Goal: Participate in discussion: Engage in conversation with other users on a specific topic

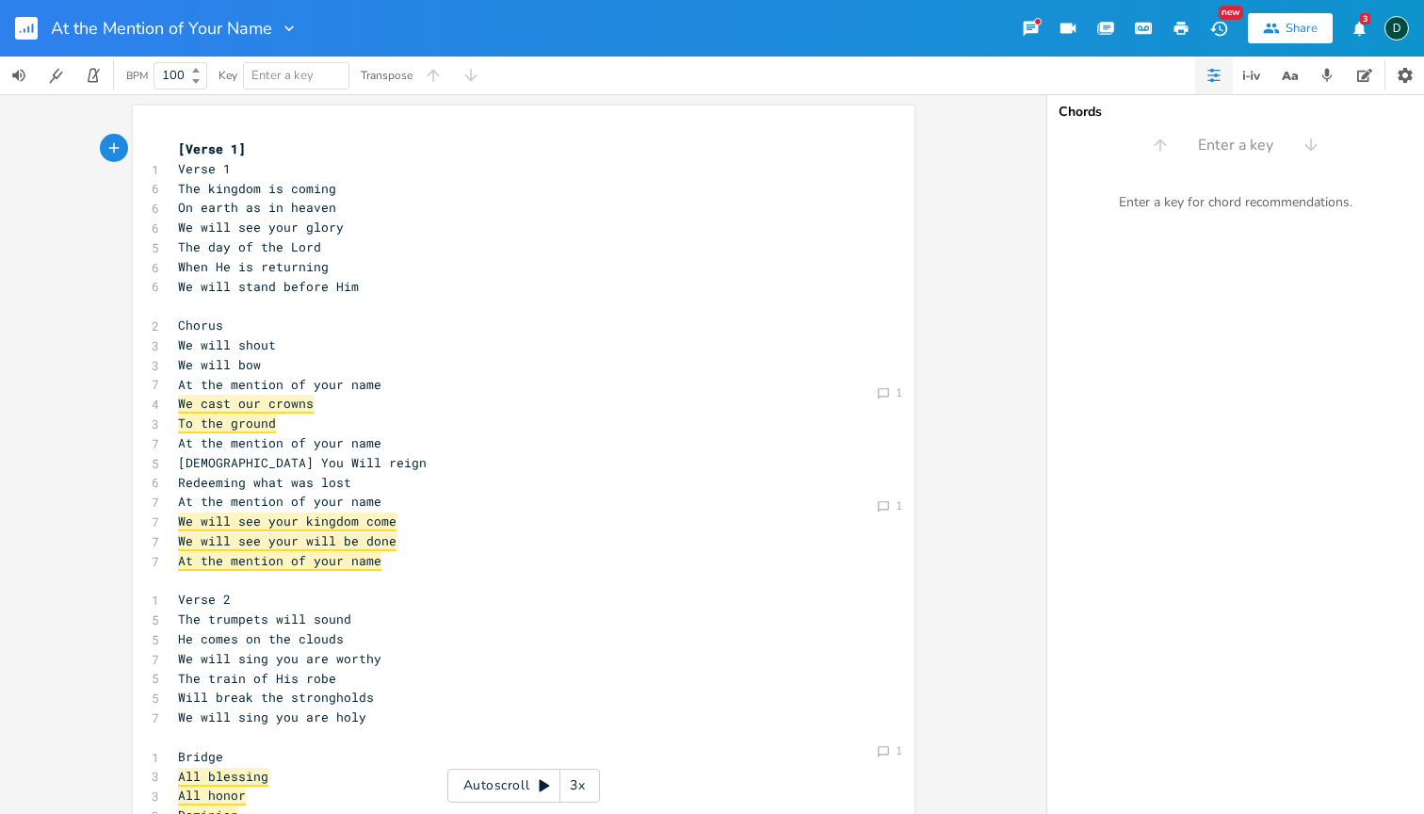
click at [267, 395] on span "We cast our crowns" at bounding box center [246, 404] width 136 height 19
click at [878, 390] on icon "Comment" at bounding box center [883, 393] width 13 height 13
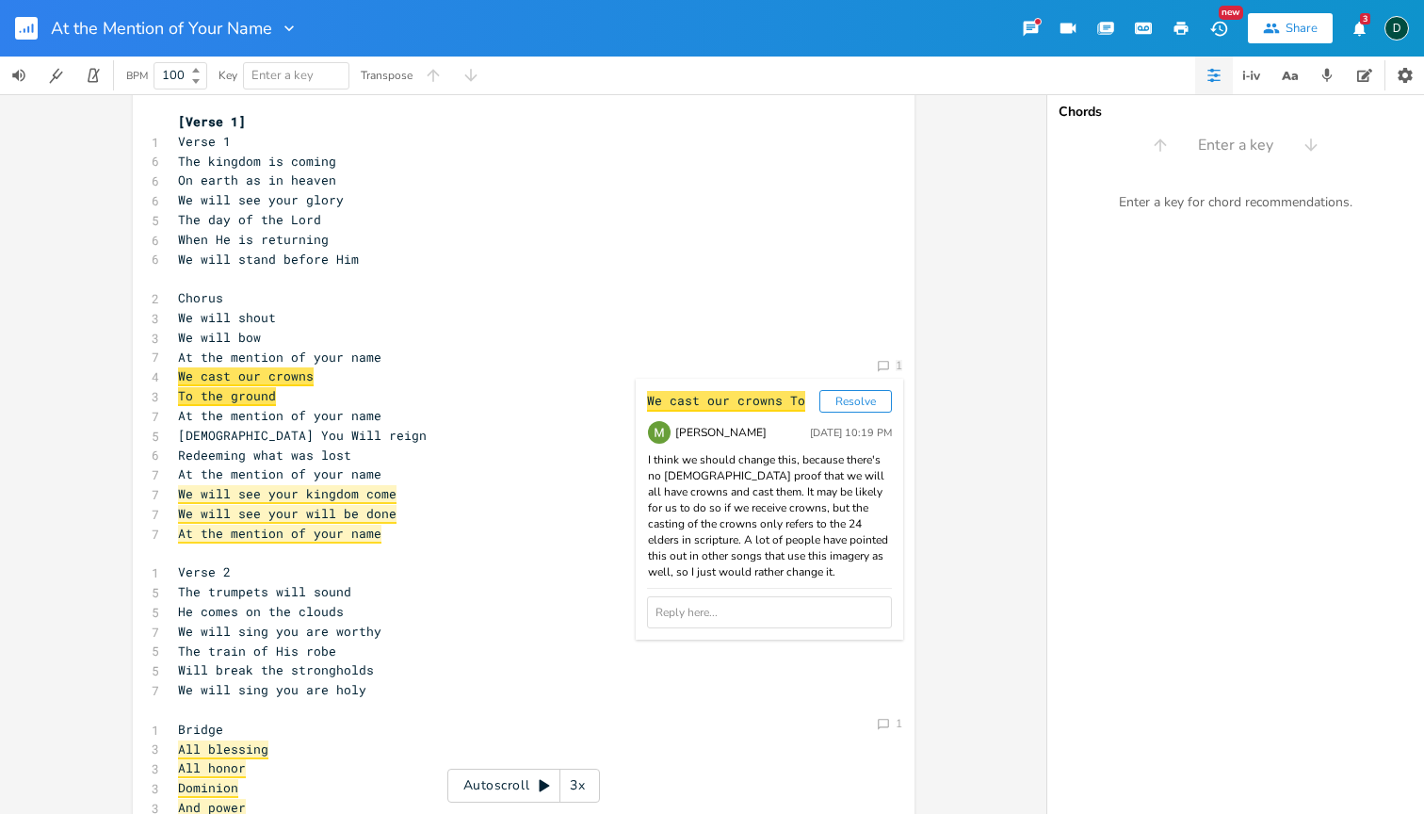
scroll to position [23, 0]
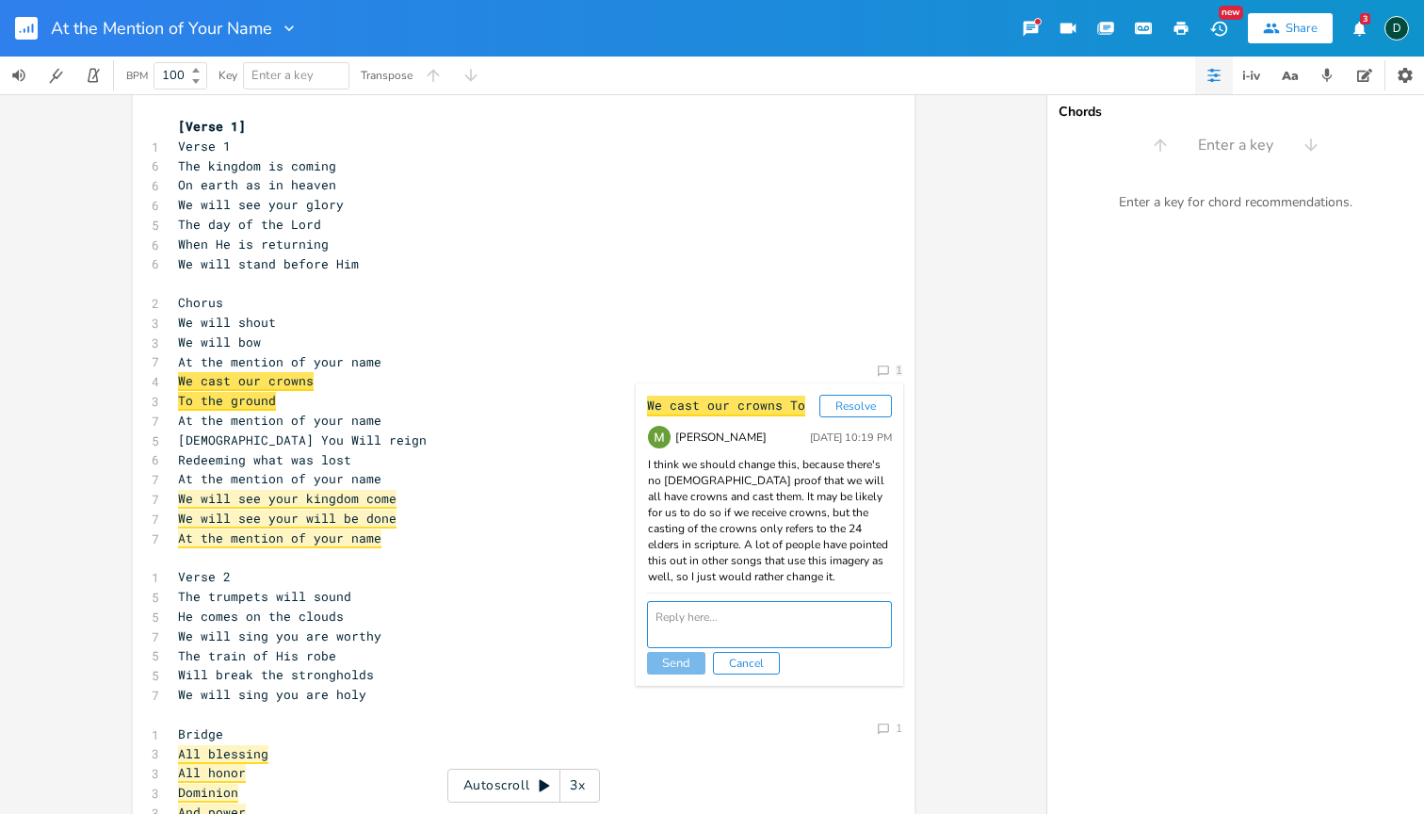
click at [784, 618] on textarea at bounding box center [769, 624] width 245 height 47
type textarea "The example of us the 24 elders casting their crowns is thought that we will fo…"
click at [735, 668] on button "Cancel" at bounding box center [746, 663] width 67 height 23
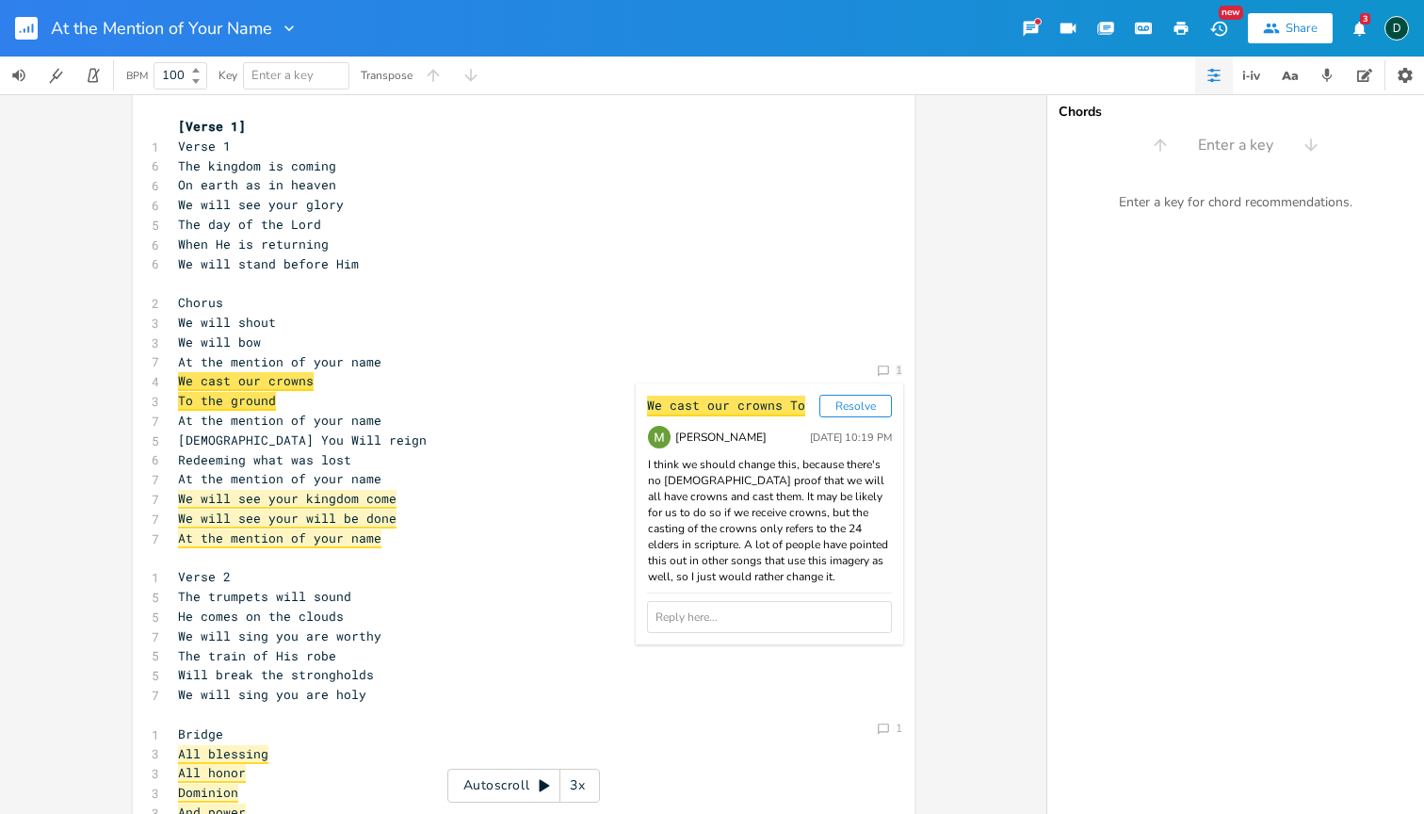
click at [717, 642] on div "We cast our crowns To Resolve [PERSON_NAME] [DATE] 10:19 PM I think we should c…" at bounding box center [770, 513] width 268 height 261
click at [716, 622] on textarea at bounding box center [769, 624] width 245 height 47
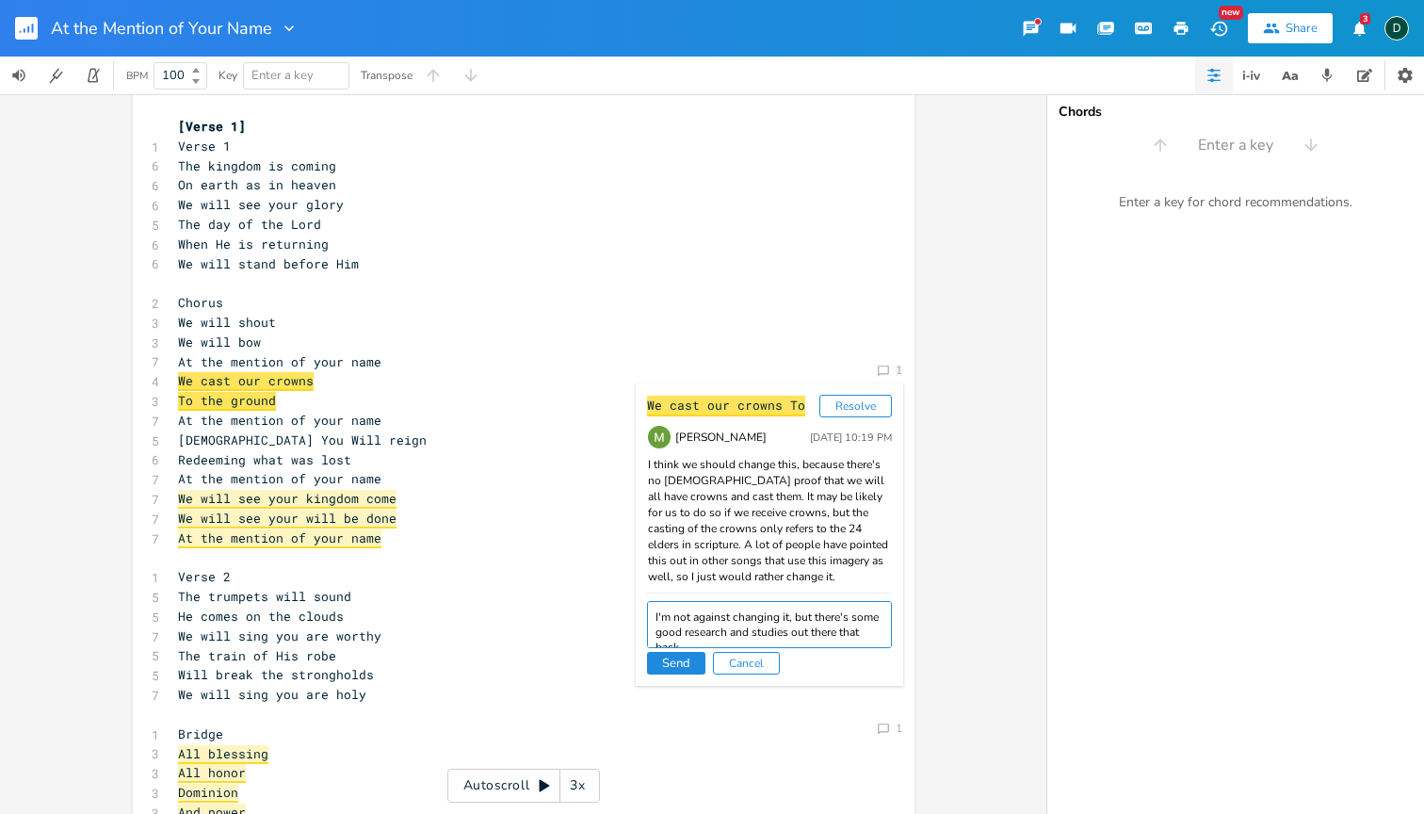
scroll to position [8, 0]
paste textarea "[URL][DOMAIN_NAME]"
click at [723, 624] on textarea "I'm not against changing it, but there's some good research and studies out the…" at bounding box center [769, 624] width 245 height 47
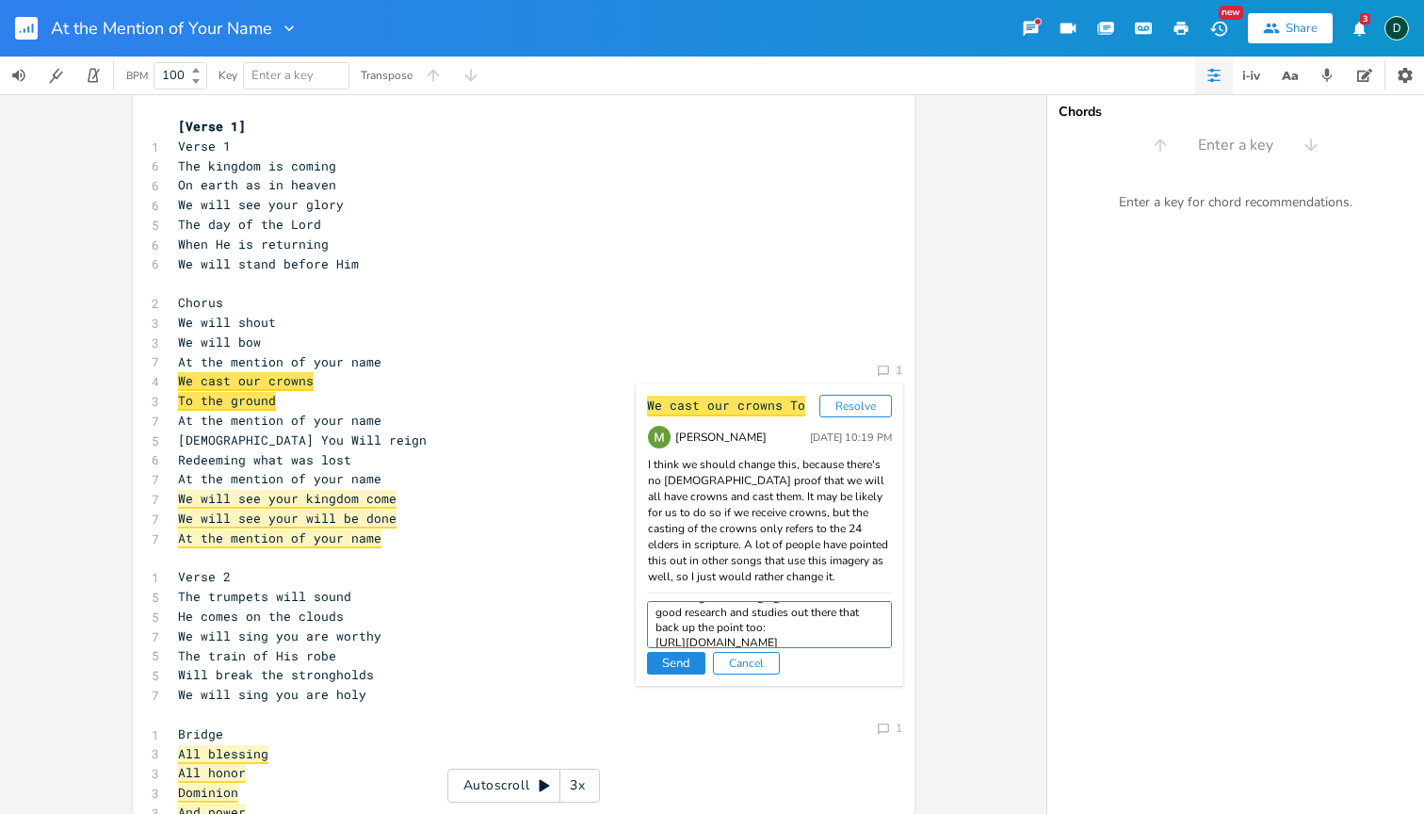
click at [784, 627] on textarea "I'm not against changing it, but there's some good research and studies out the…" at bounding box center [769, 624] width 245 height 47
type textarea "I'm not against changing it, but there's some good research and studies out the…"
click at [686, 661] on button "Send" at bounding box center [676, 663] width 58 height 23
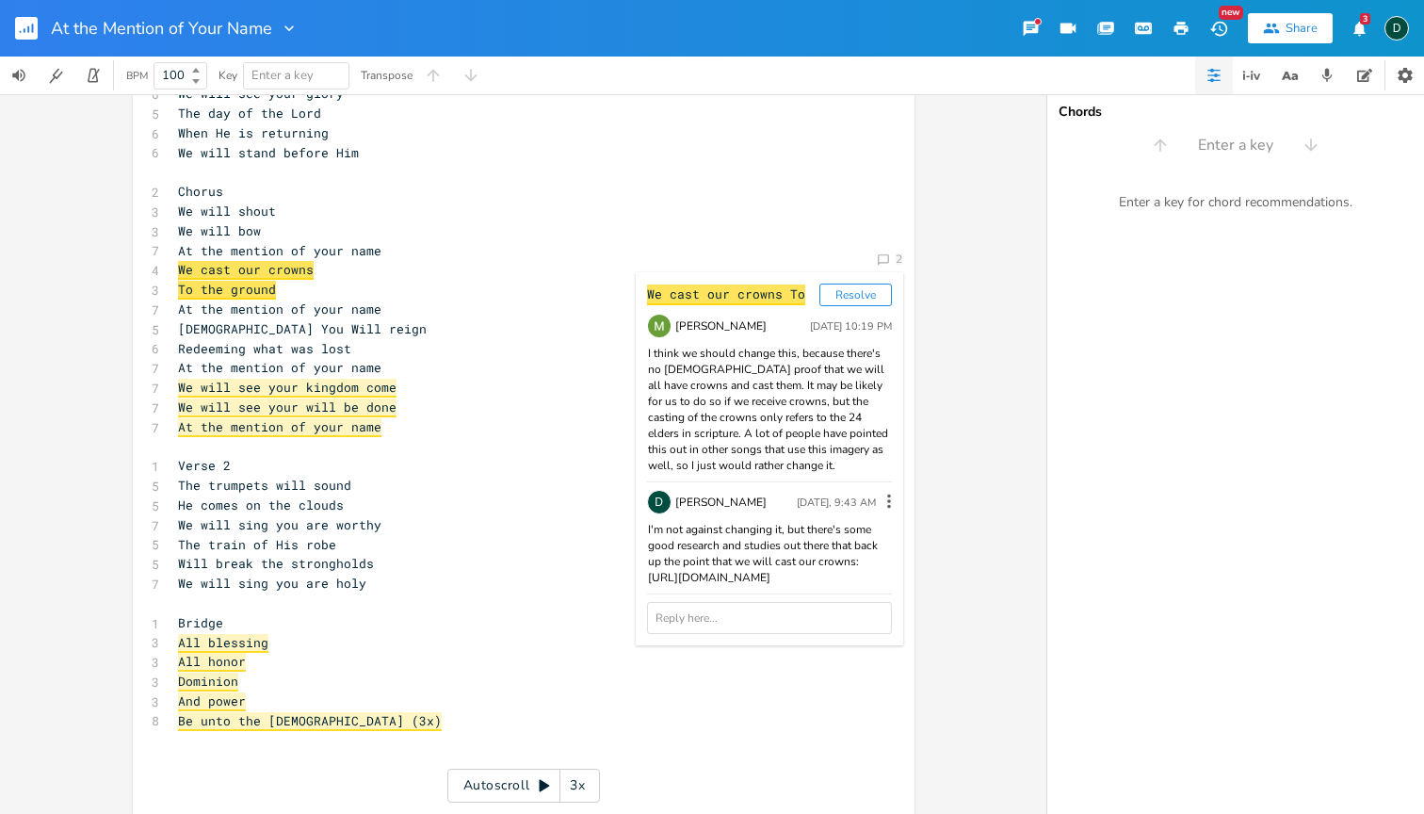
scroll to position [138, 0]
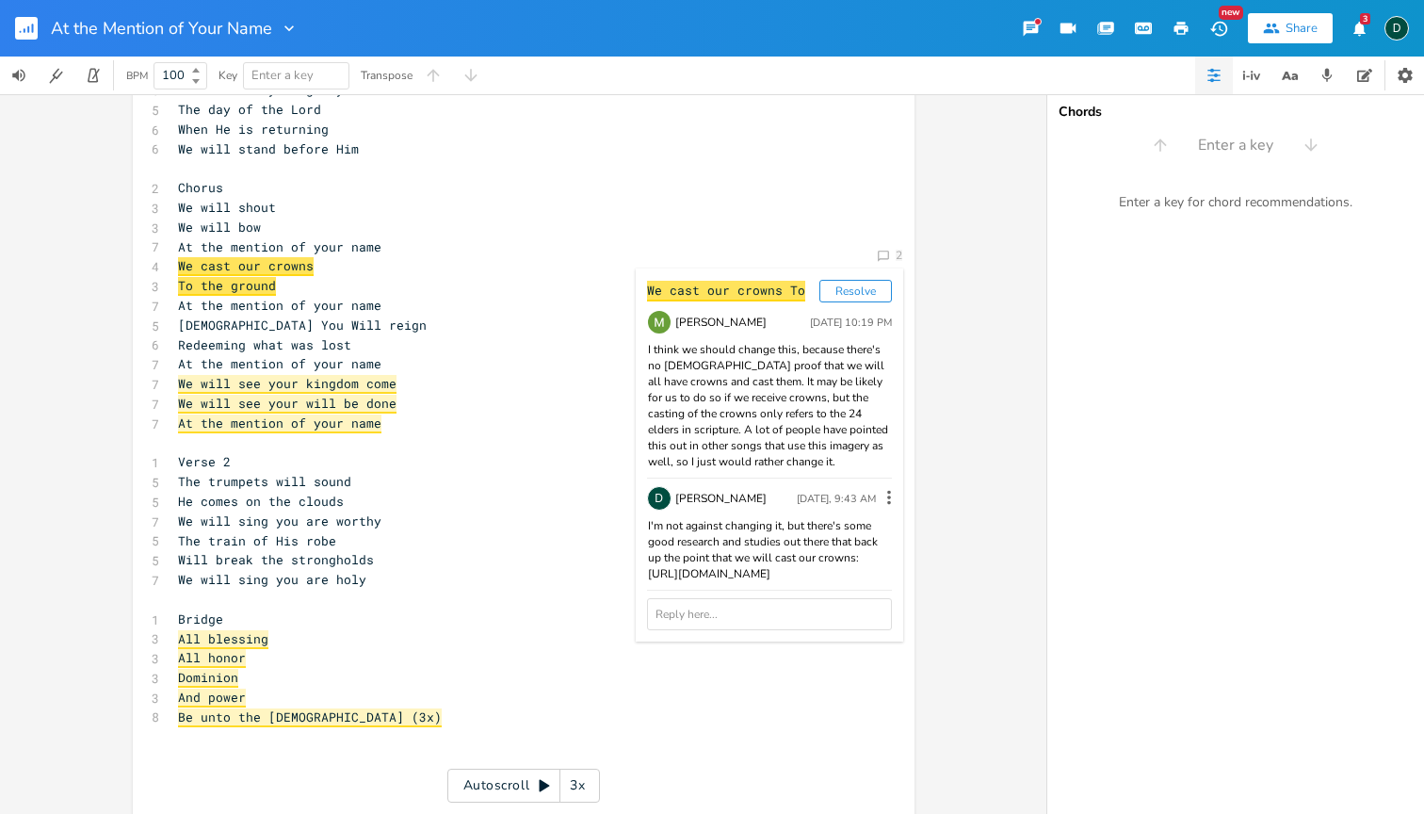
click at [839, 549] on div "I'm not against changing it, but there's some good research and studies out the…" at bounding box center [769, 550] width 245 height 64
click at [832, 556] on div "I'm not against changing it, but there's some good research and studies out the…" at bounding box center [769, 550] width 245 height 64
click at [861, 533] on div "I'm not against changing it, but there's some good research and studies out the…" at bounding box center [769, 550] width 245 height 64
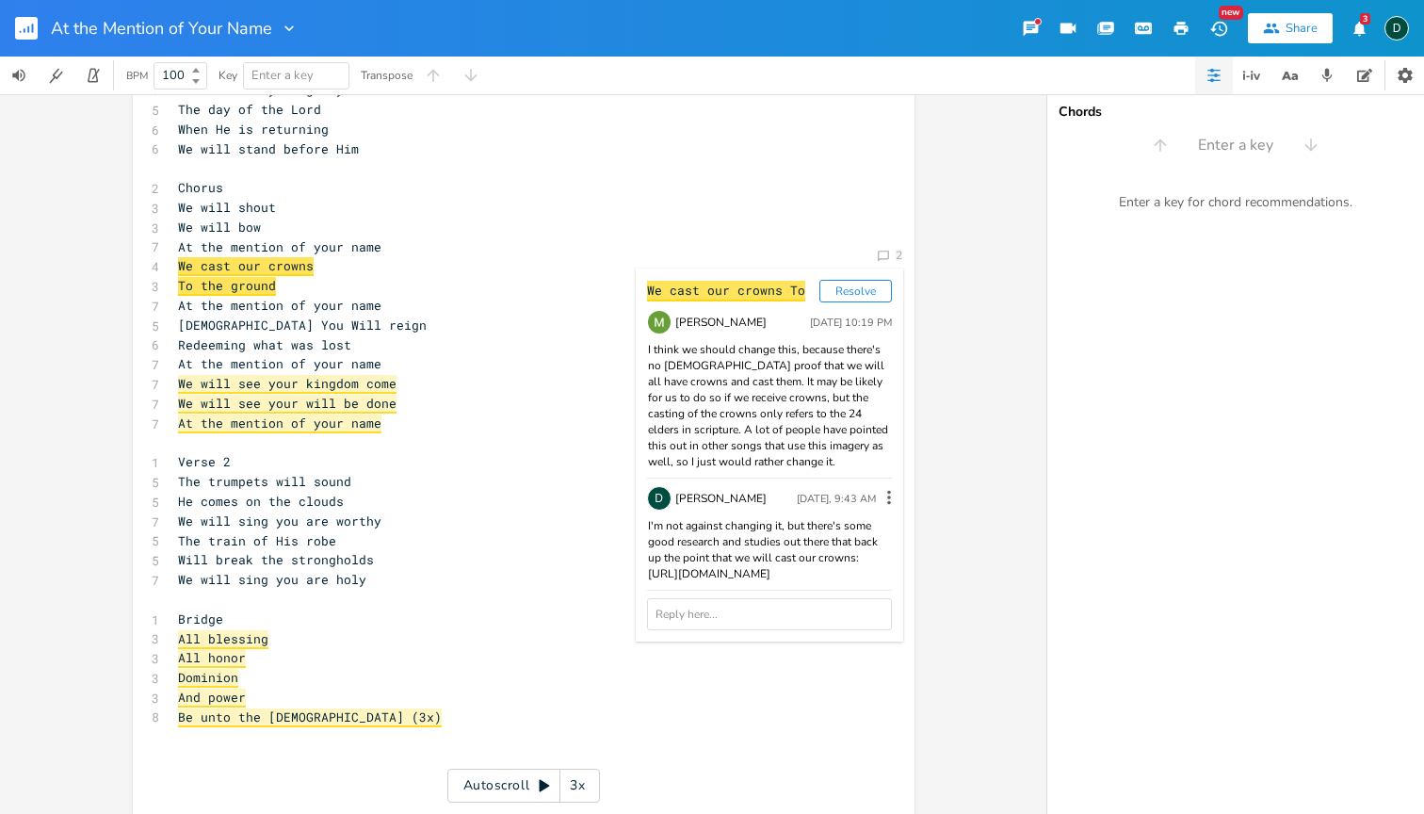
click at [900, 487] on icon at bounding box center [889, 497] width 21 height 21
click at [844, 538] on li "Delete" at bounding box center [844, 543] width 151 height 32
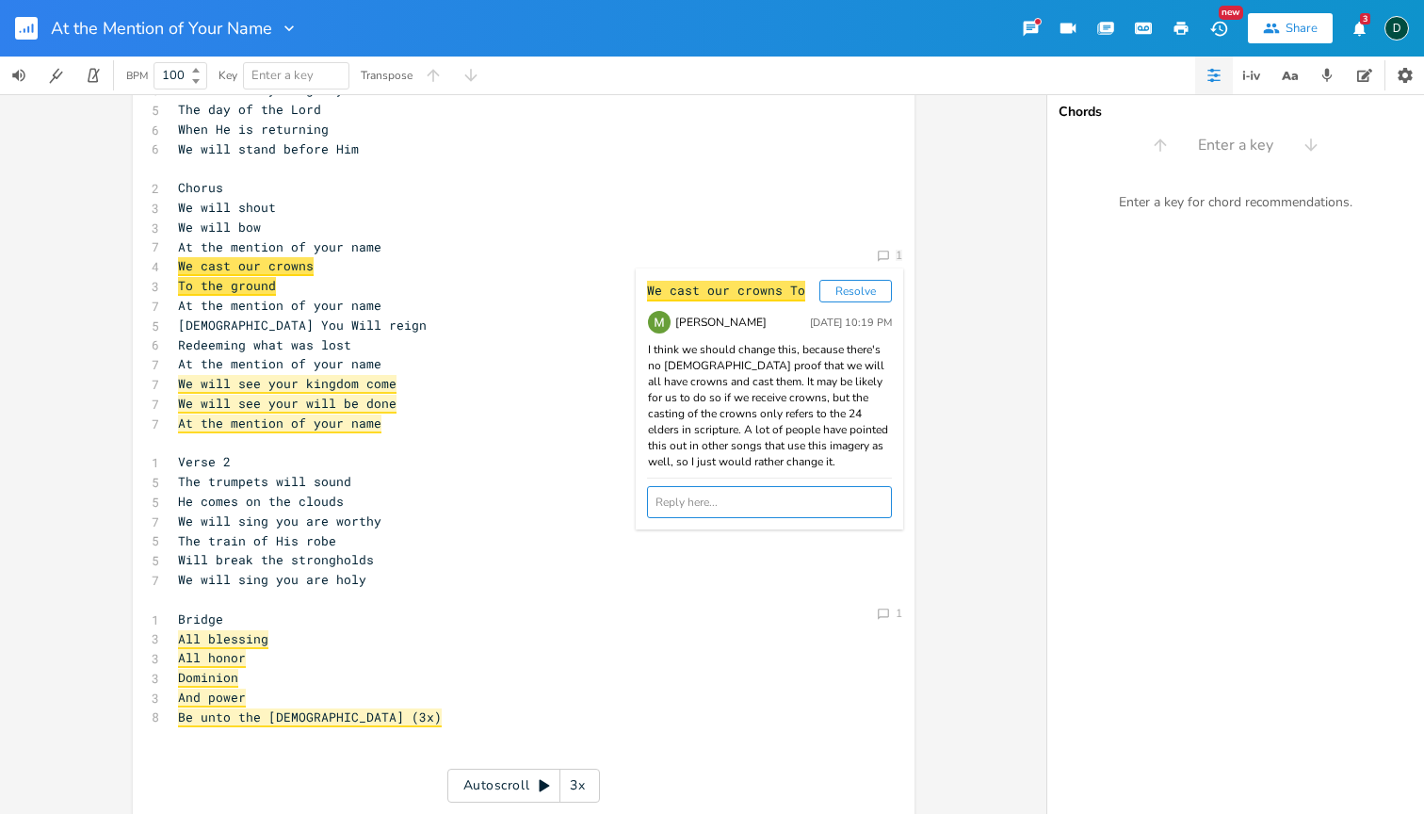
click at [820, 508] on textarea at bounding box center [769, 502] width 245 height 32
type textarea "This is an interesting thought. I am not sure how I feel about it, but I'm open…"
click at [668, 550] on button "Send" at bounding box center [676, 548] width 58 height 23
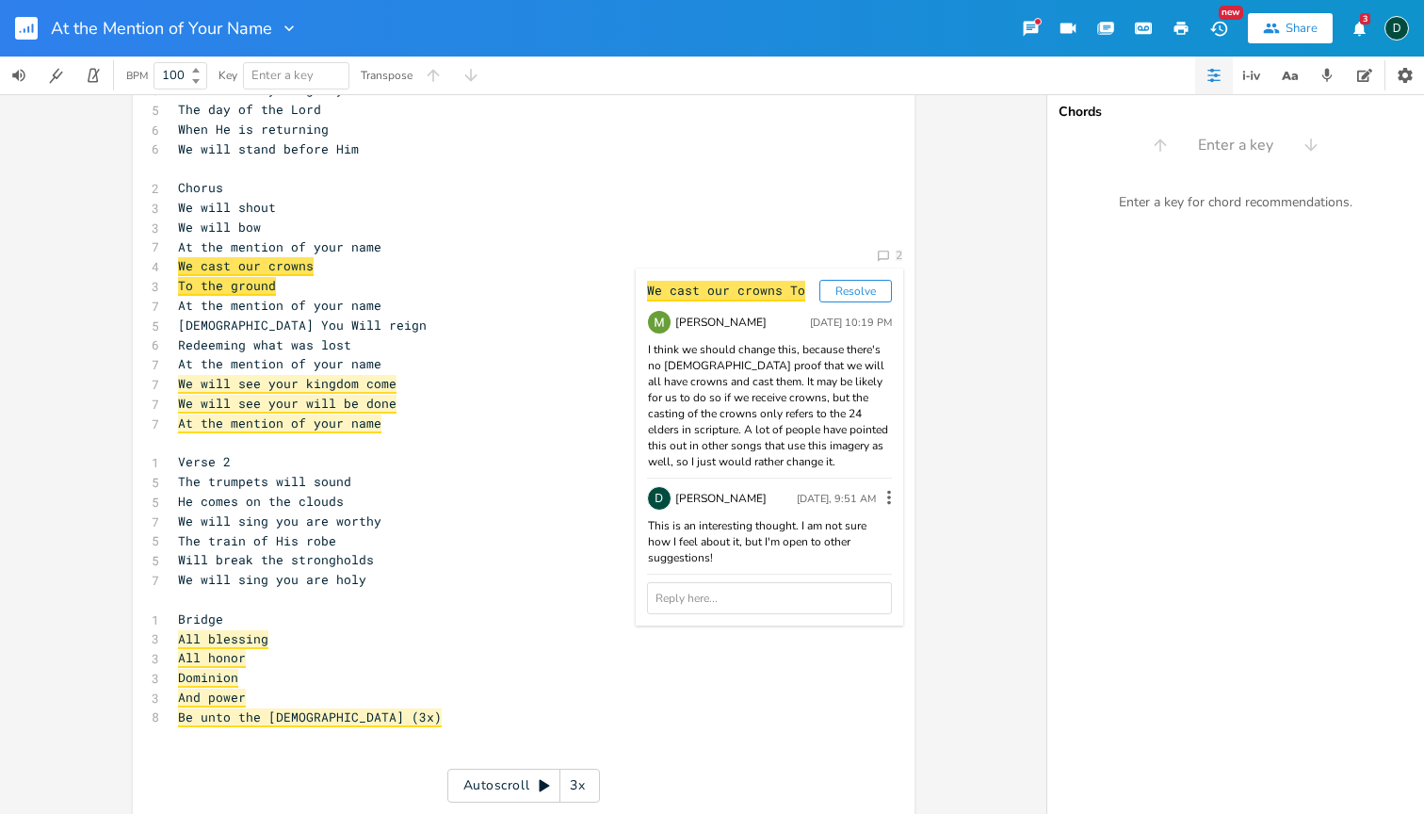
click at [342, 375] on span "We will see your kingdom come" at bounding box center [287, 384] width 219 height 19
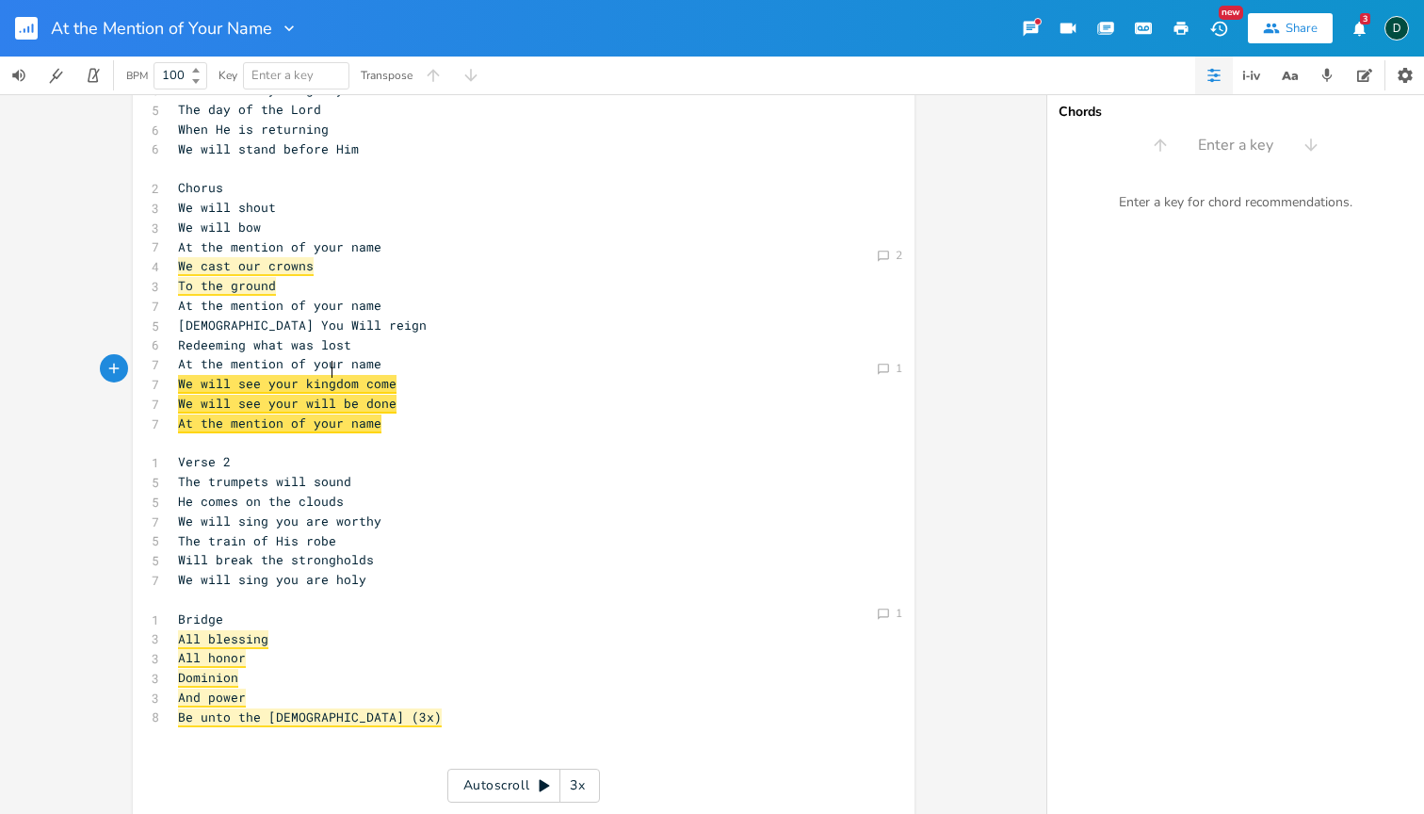
click at [328, 375] on span "We will see your kingdom come" at bounding box center [287, 384] width 219 height 19
click at [880, 366] on icon "Comment" at bounding box center [883, 369] width 13 height 13
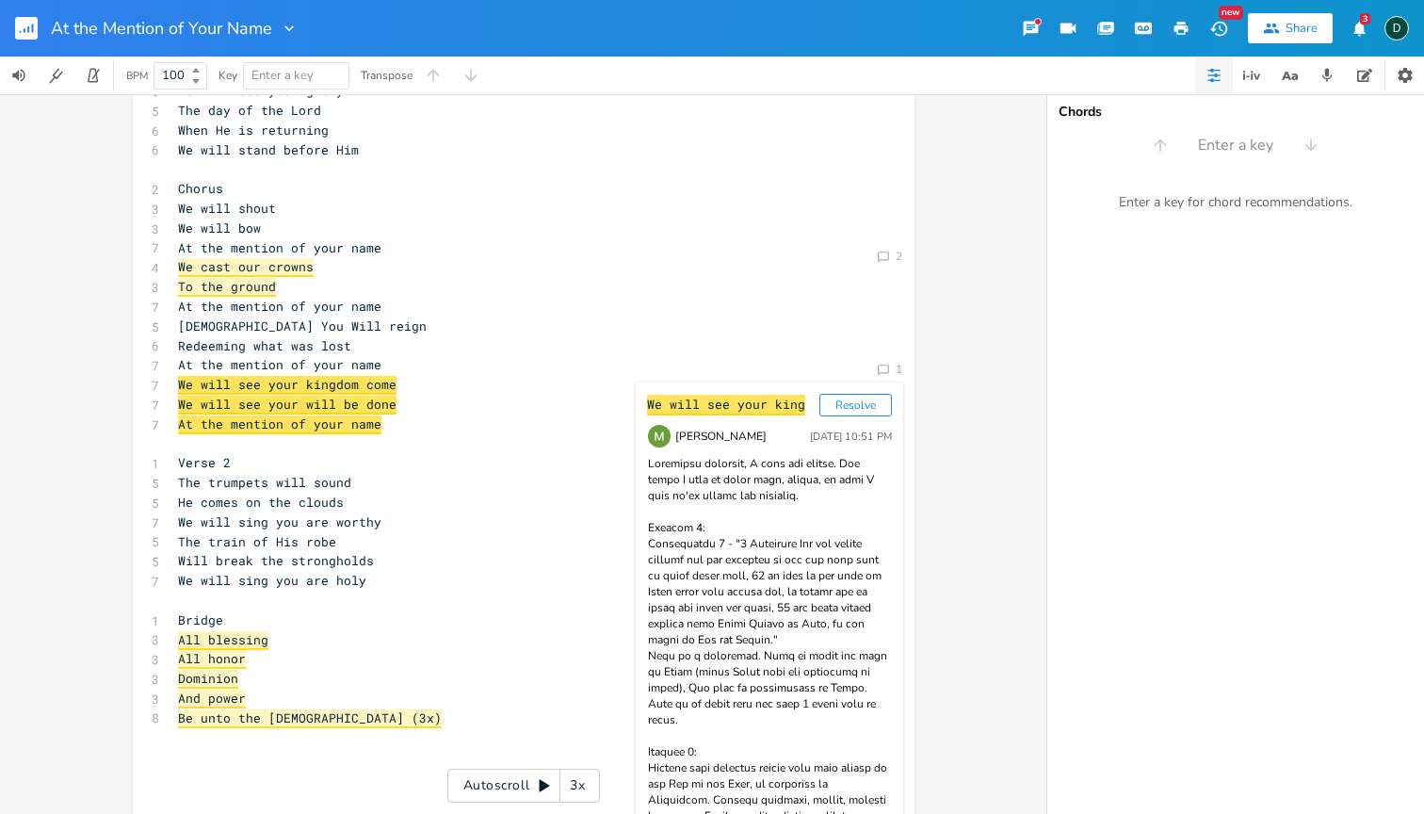
scroll to position [146, 0]
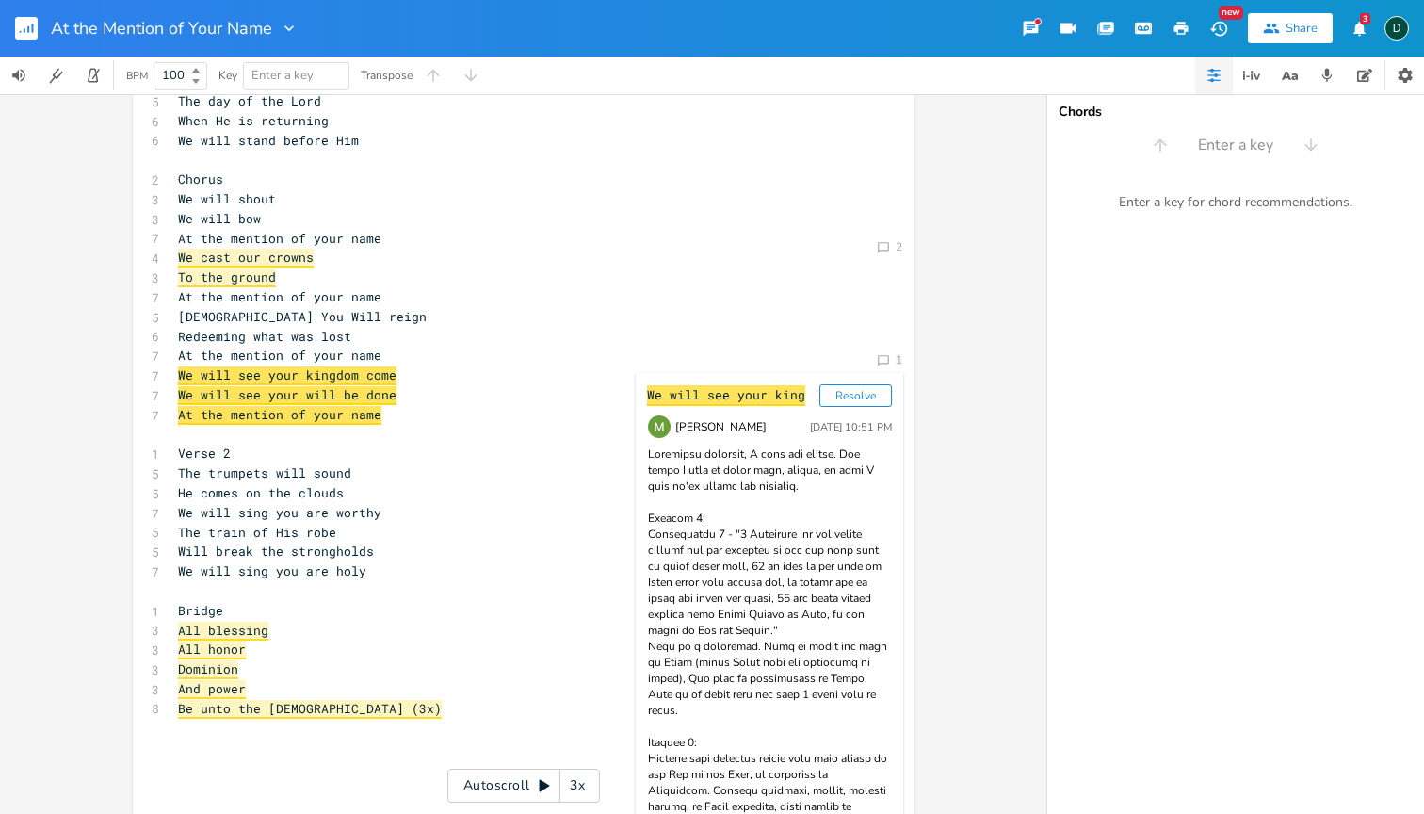
click at [195, 641] on span "All honor" at bounding box center [212, 650] width 68 height 19
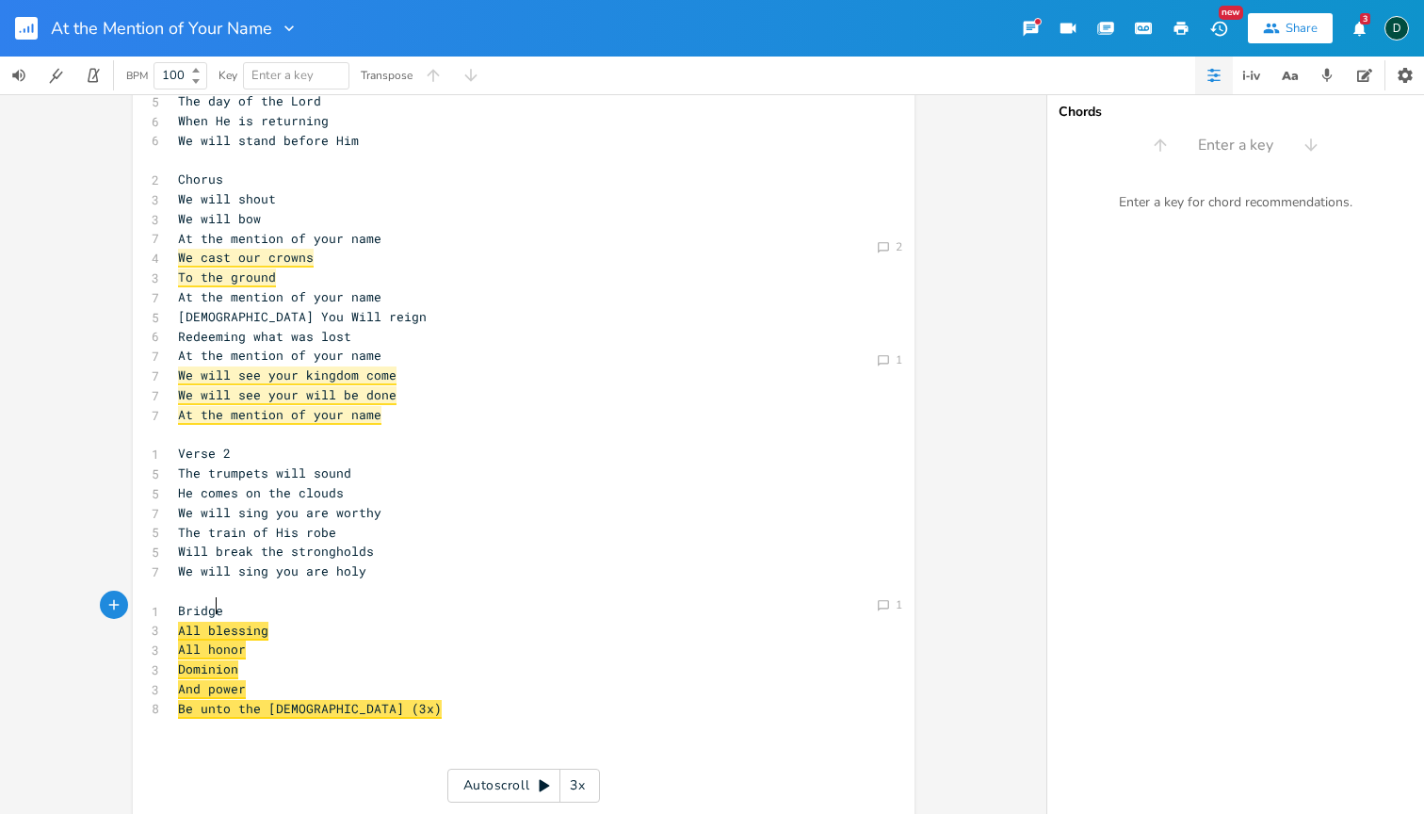
click at [209, 622] on span "All blessing" at bounding box center [223, 631] width 90 height 19
click at [879, 607] on icon "Comment" at bounding box center [883, 605] width 13 height 13
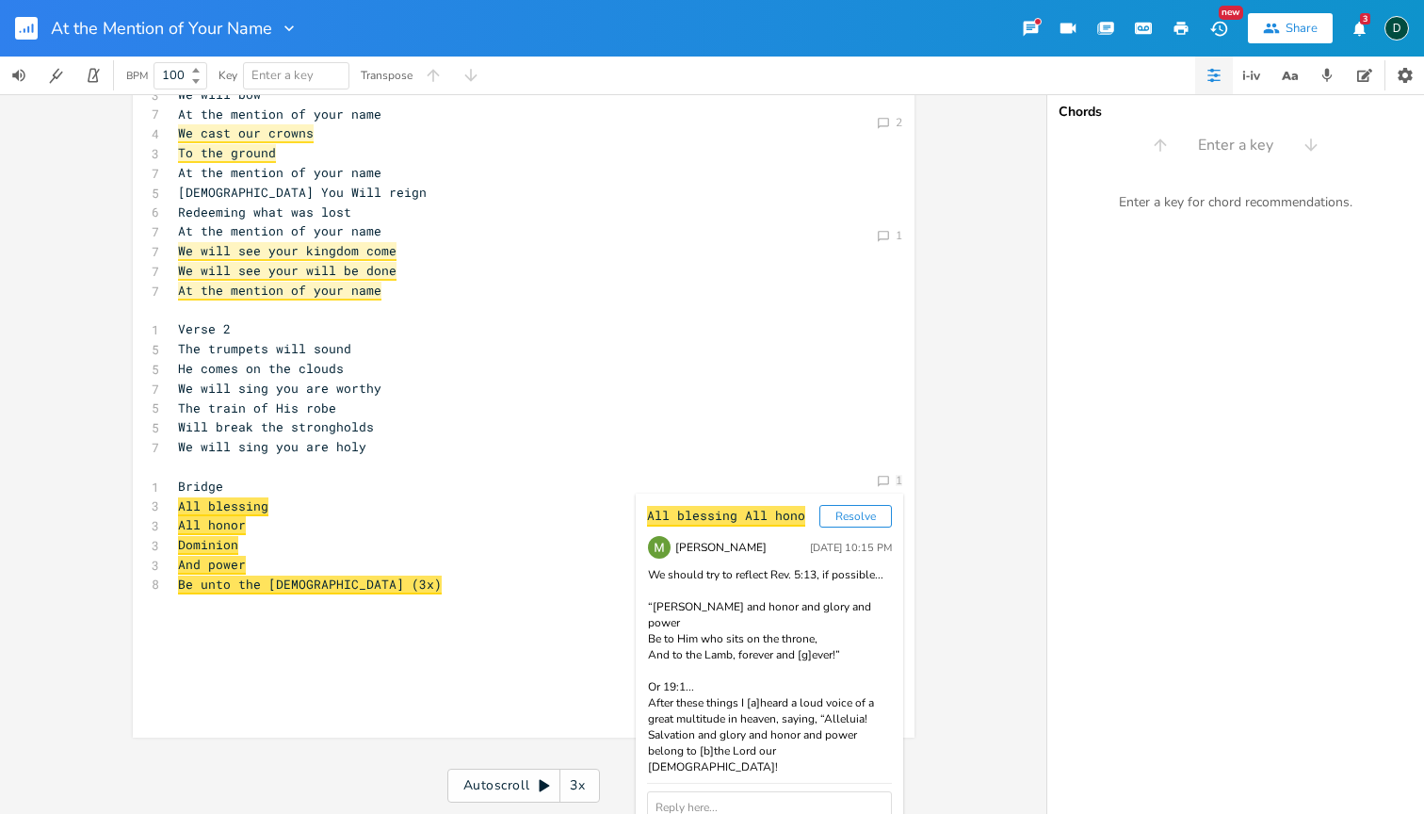
type textarea "Dominion And power Be unto the [DEMOGRAPHIC_DATA] (3x)"
click at [301, 596] on div "[Verse 1] 1 Verse 1 6 The kingdom is coming 6 On earth as in heaven 6 We will s…" at bounding box center [514, 290] width 680 height 842
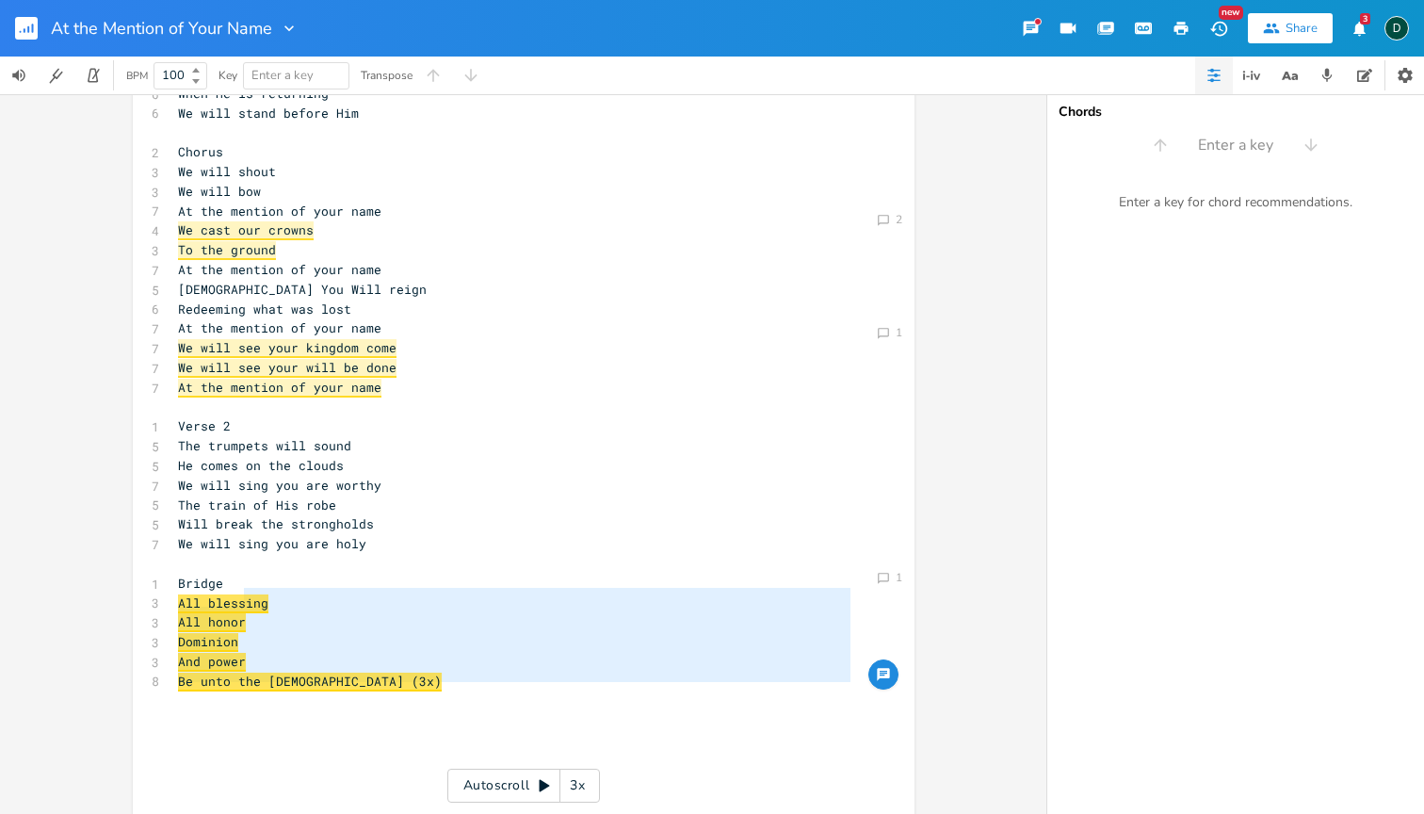
click at [404, 690] on pre "​" at bounding box center [514, 700] width 680 height 20
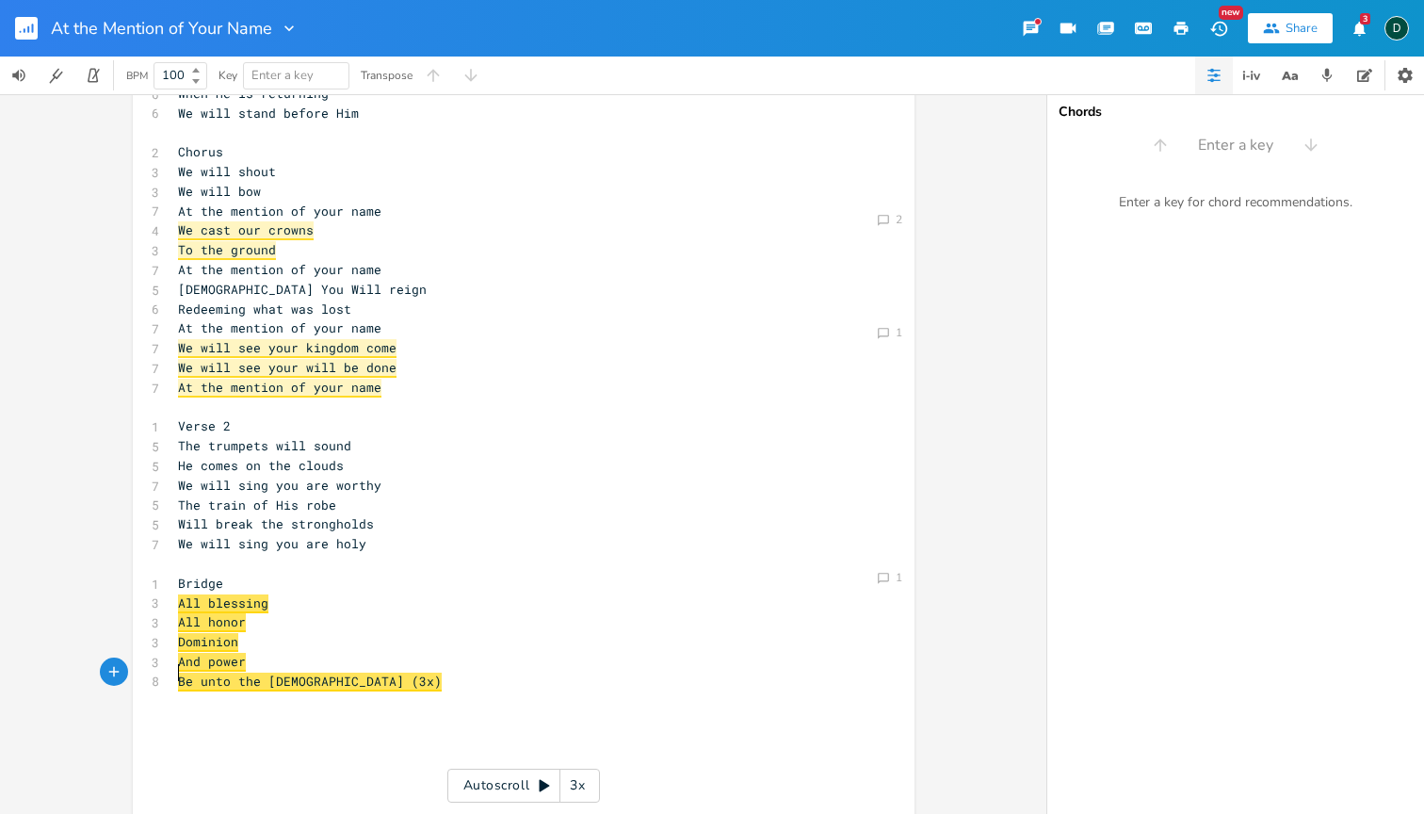
scroll to position [0, 0]
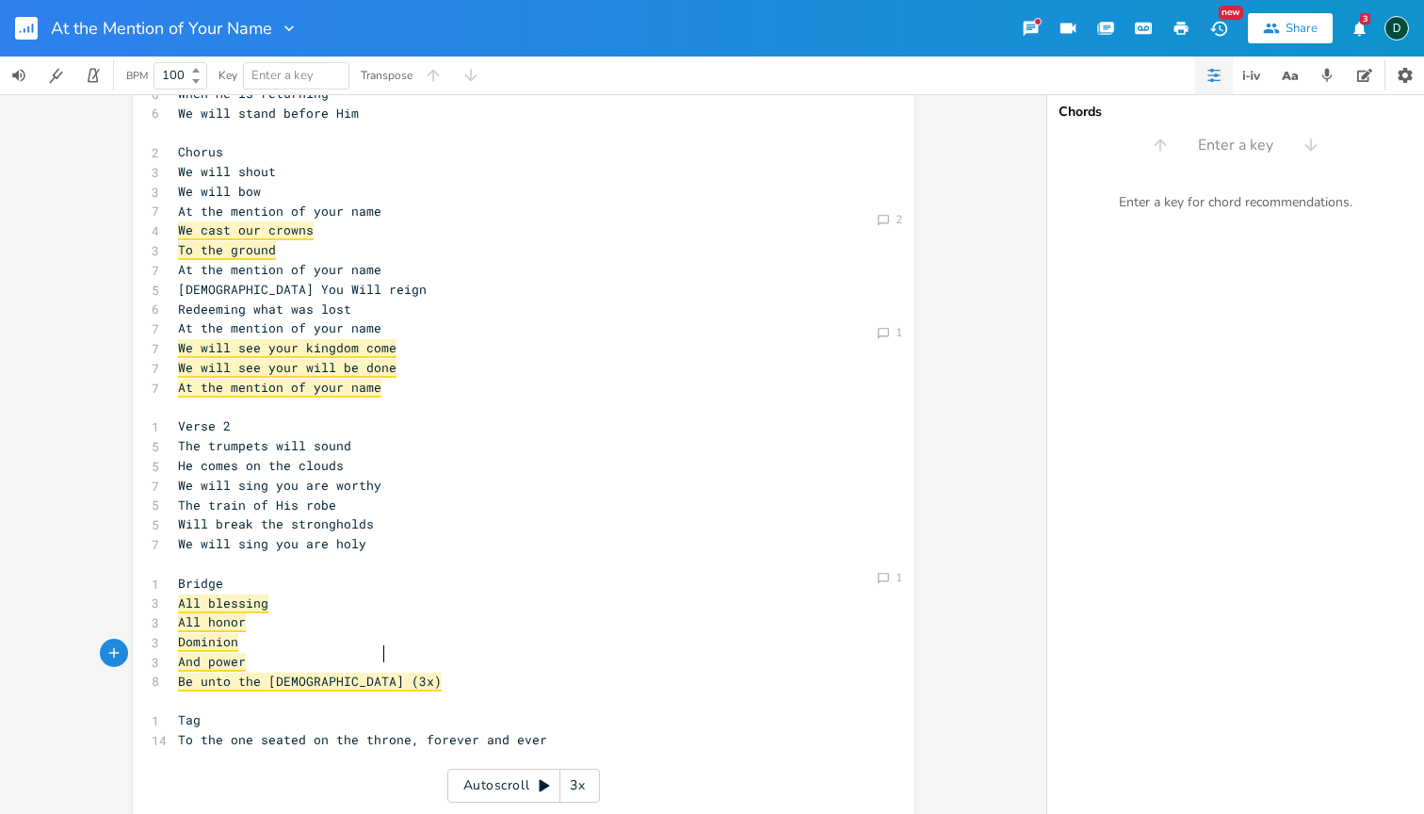
click at [478, 672] on pre "Be unto the [DEMOGRAPHIC_DATA] (3x)" at bounding box center [514, 682] width 680 height 20
click at [670, 730] on pre "To the one seated on the throne, forever and ever" at bounding box center [514, 740] width 680 height 20
click at [877, 583] on icon "Comment" at bounding box center [883, 578] width 13 height 13
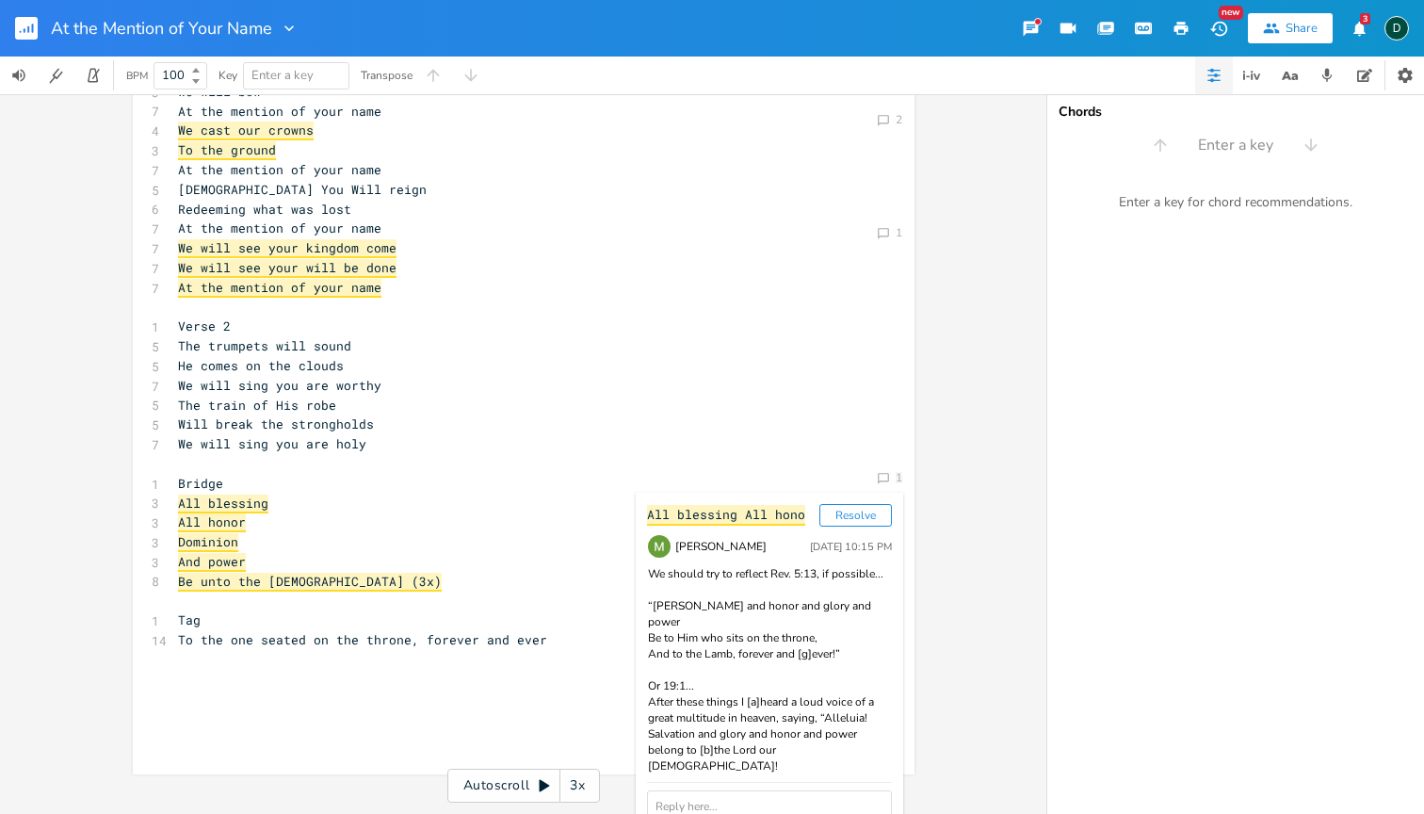
scroll to position [272, 0]
click at [727, 791] on textarea at bounding box center [769, 814] width 245 height 47
type textarea "T"
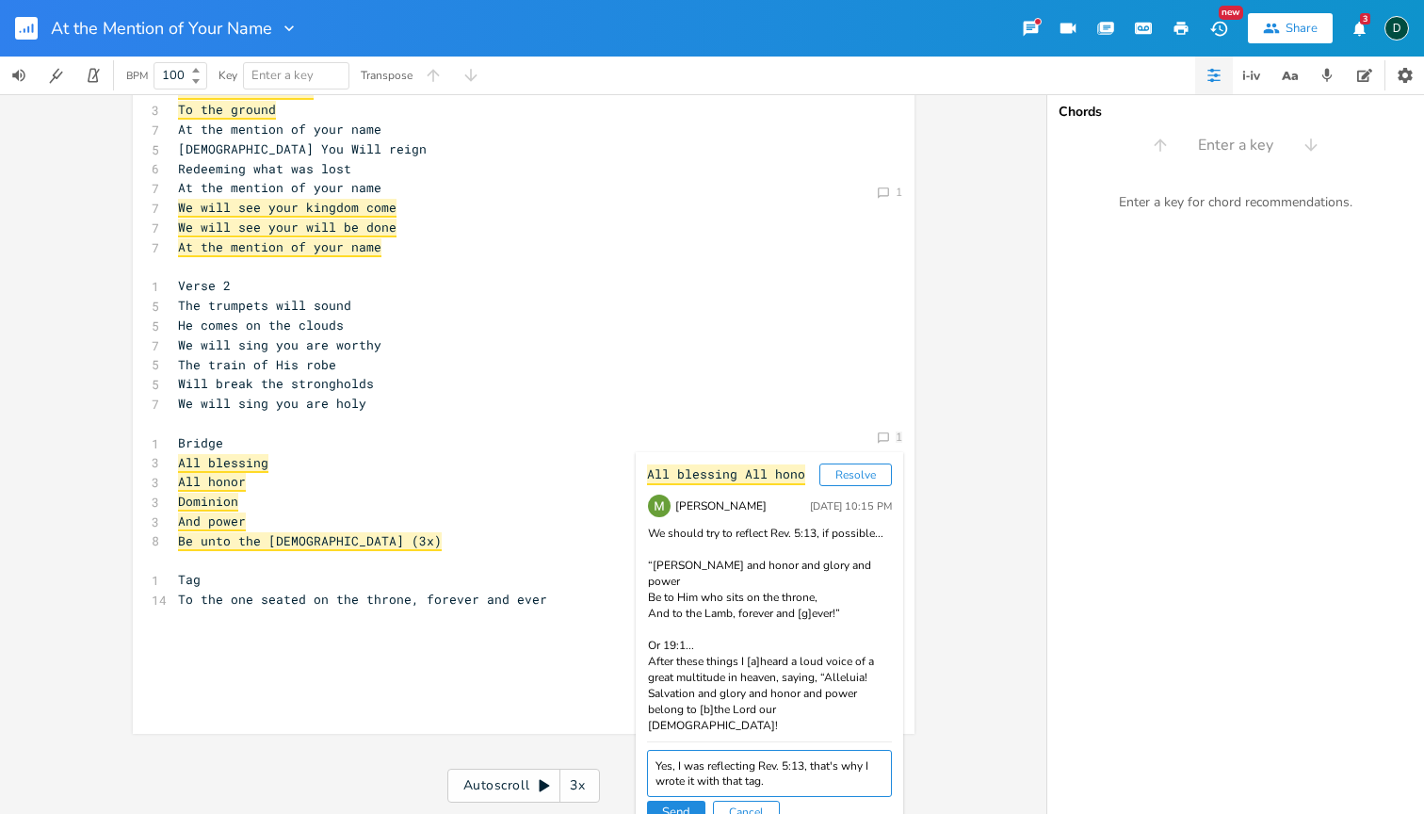
type textarea "Yes, I was reflecting Rev. 5:13, that's why I wrote it with that tag."
click at [666, 801] on button "Send" at bounding box center [676, 812] width 58 height 23
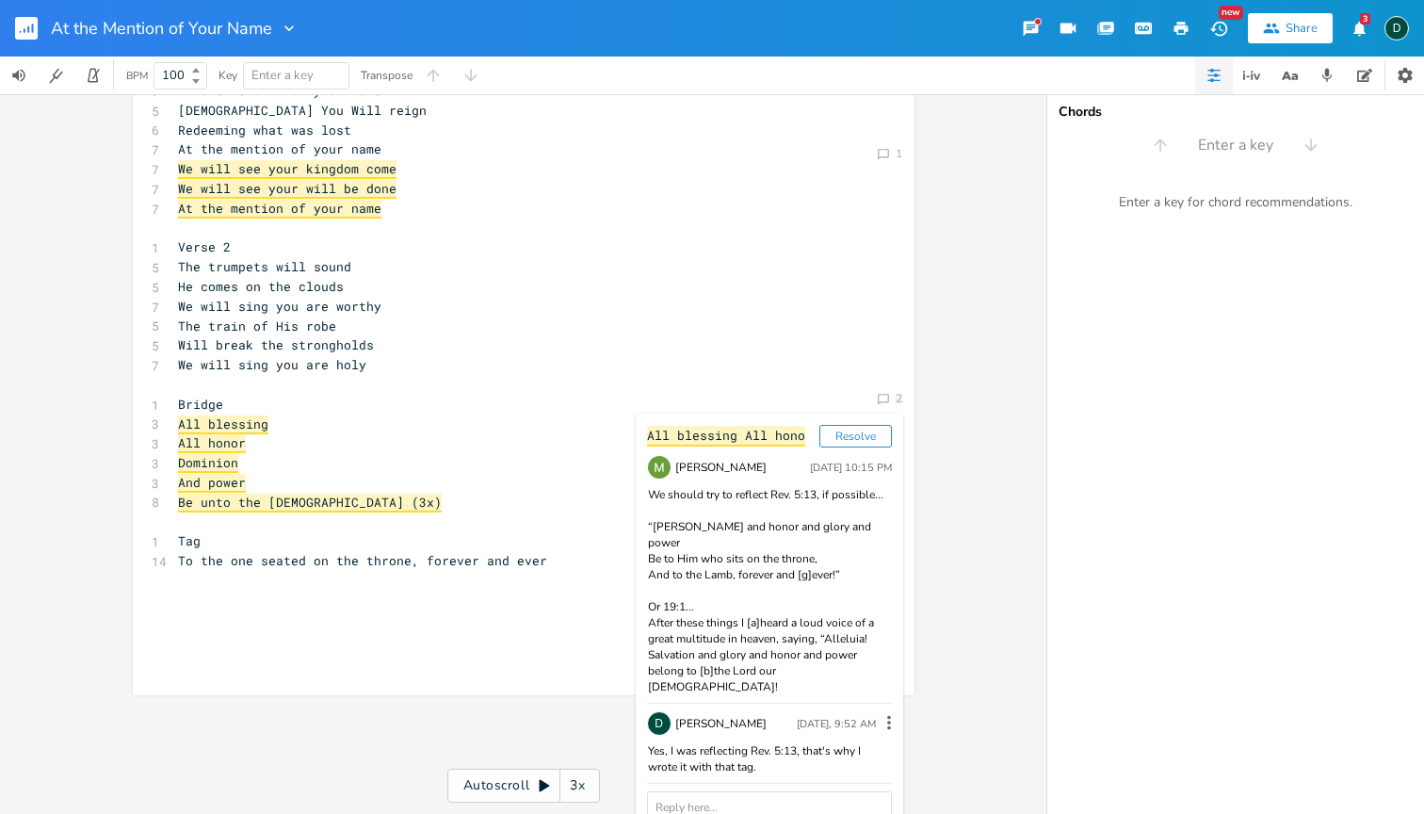
click at [566, 463] on div "[Verse 1] 1 Verse 1 6 The kingdom is coming 6 On earth as in heaven 6 We will s…" at bounding box center [514, 228] width 680 height 882
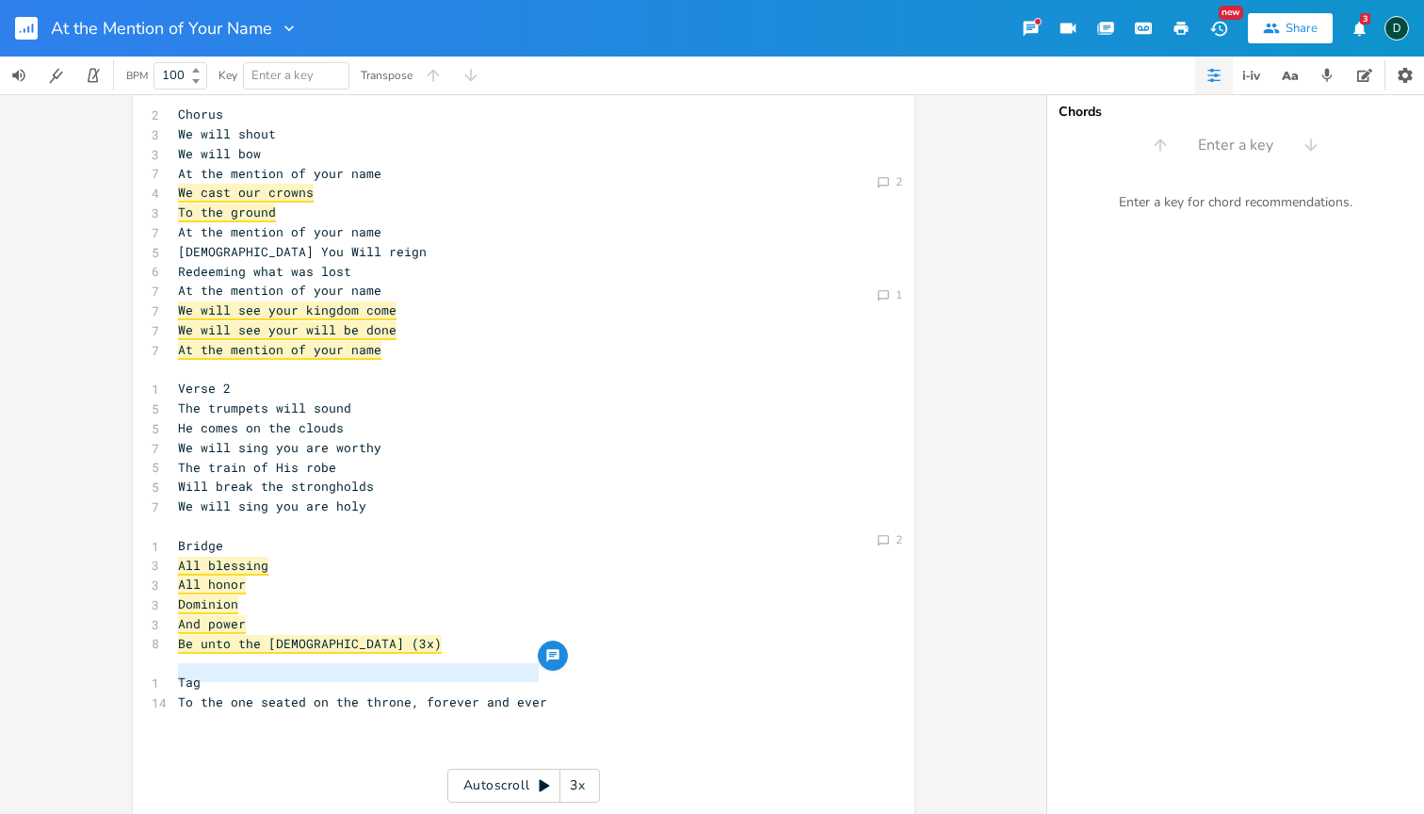
drag, startPoint x: 533, startPoint y: 674, endPoint x: 169, endPoint y: 673, distance: 364.6
click at [174, 692] on pre "To the one seated on the throne, forever and ever" at bounding box center [514, 702] width 680 height 20
click at [1290, 84] on icon "button" at bounding box center [1290, 76] width 24 height 24
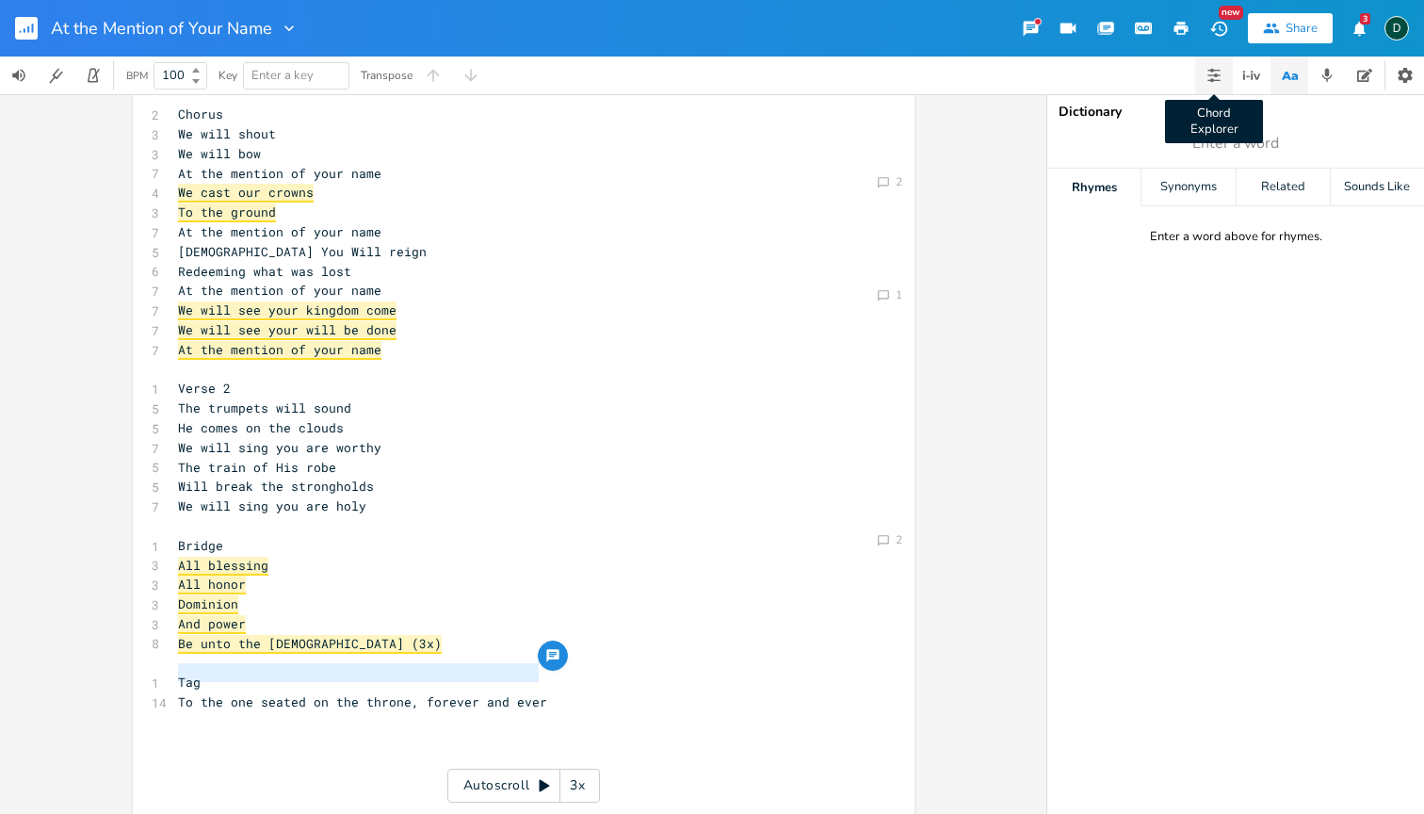
click at [1216, 78] on icon "button" at bounding box center [1214, 75] width 15 height 15
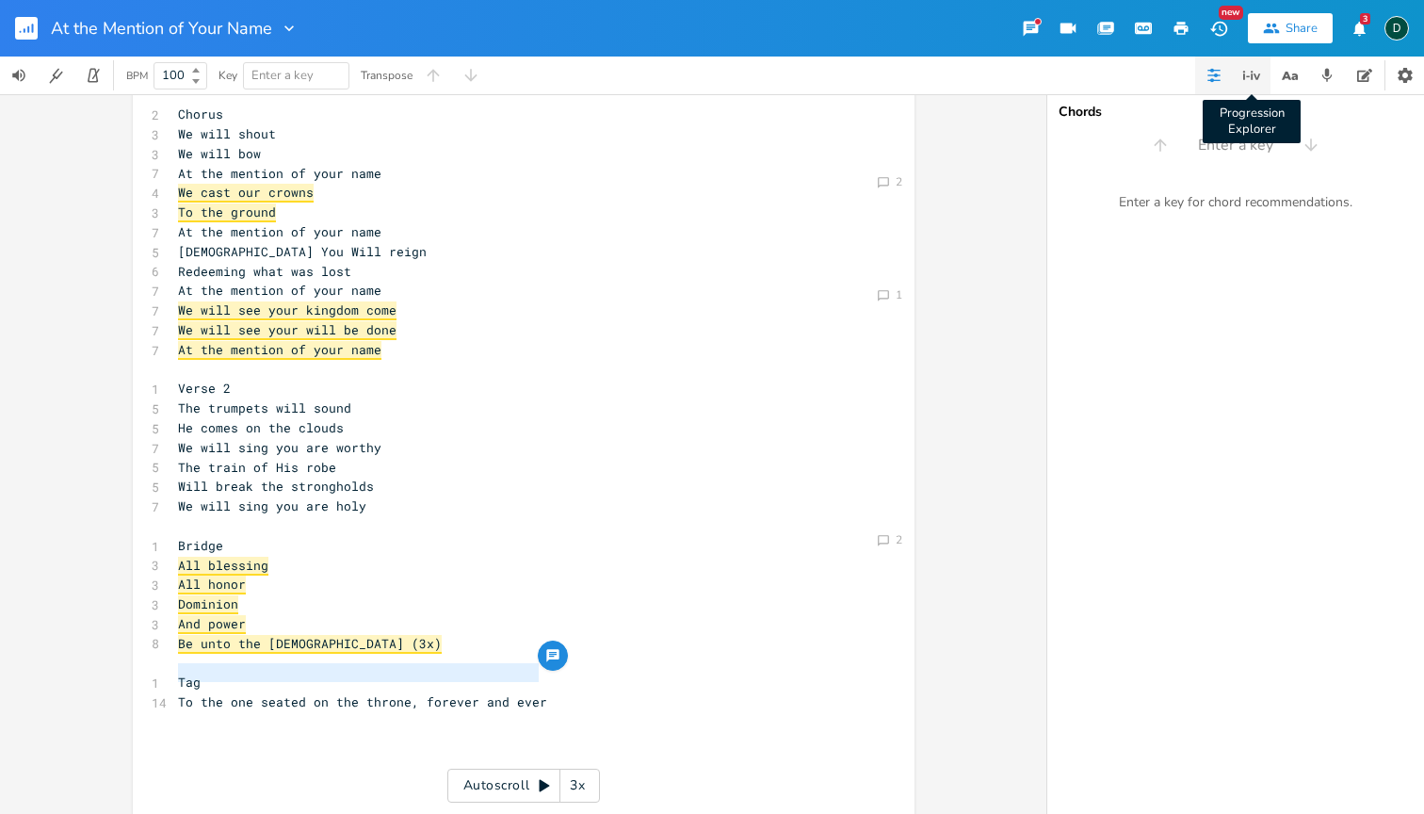
type textarea "To the one seated on the throne, forever and ever"
click at [1372, 75] on icon "button" at bounding box center [1364, 75] width 15 height 15
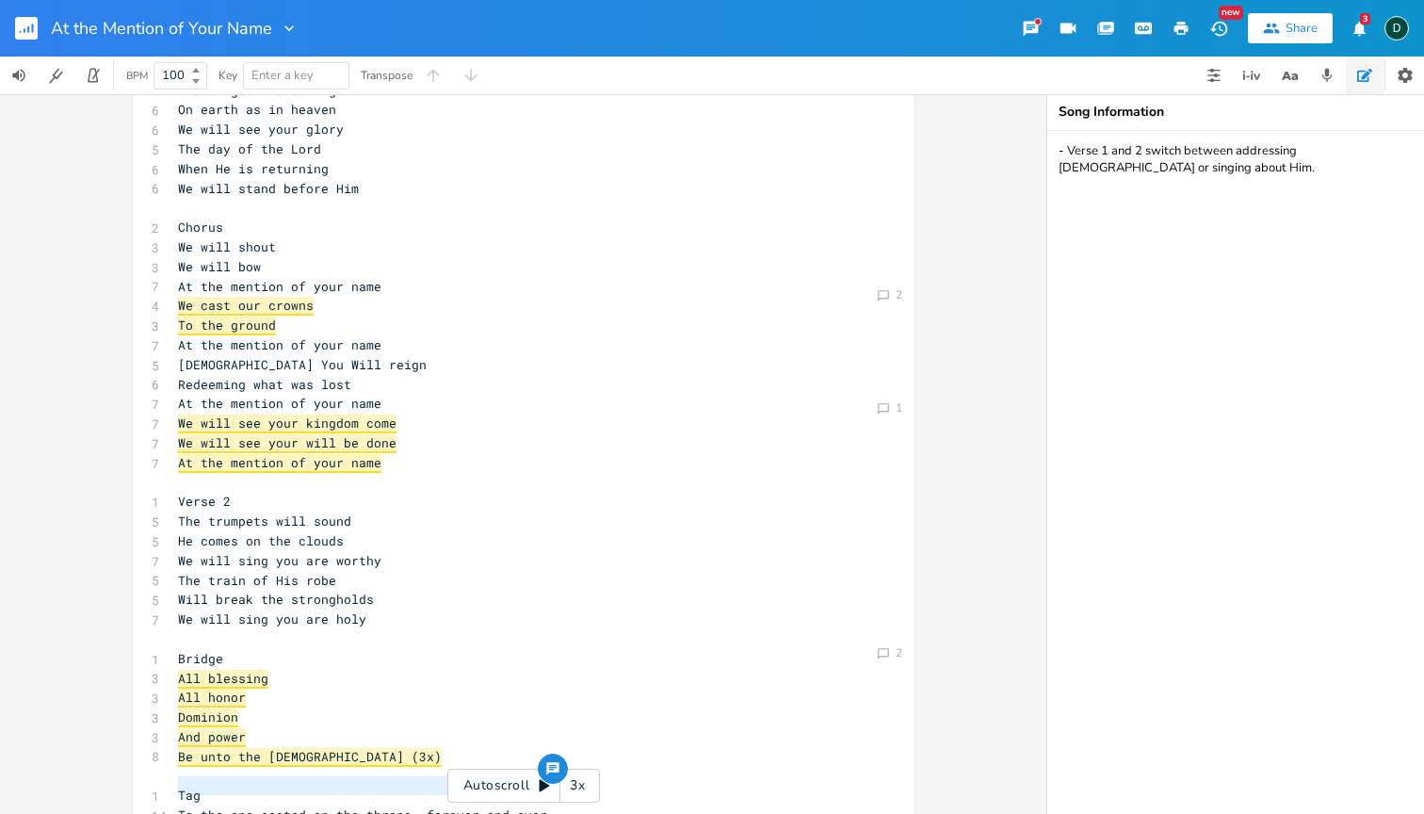
scroll to position [91, 0]
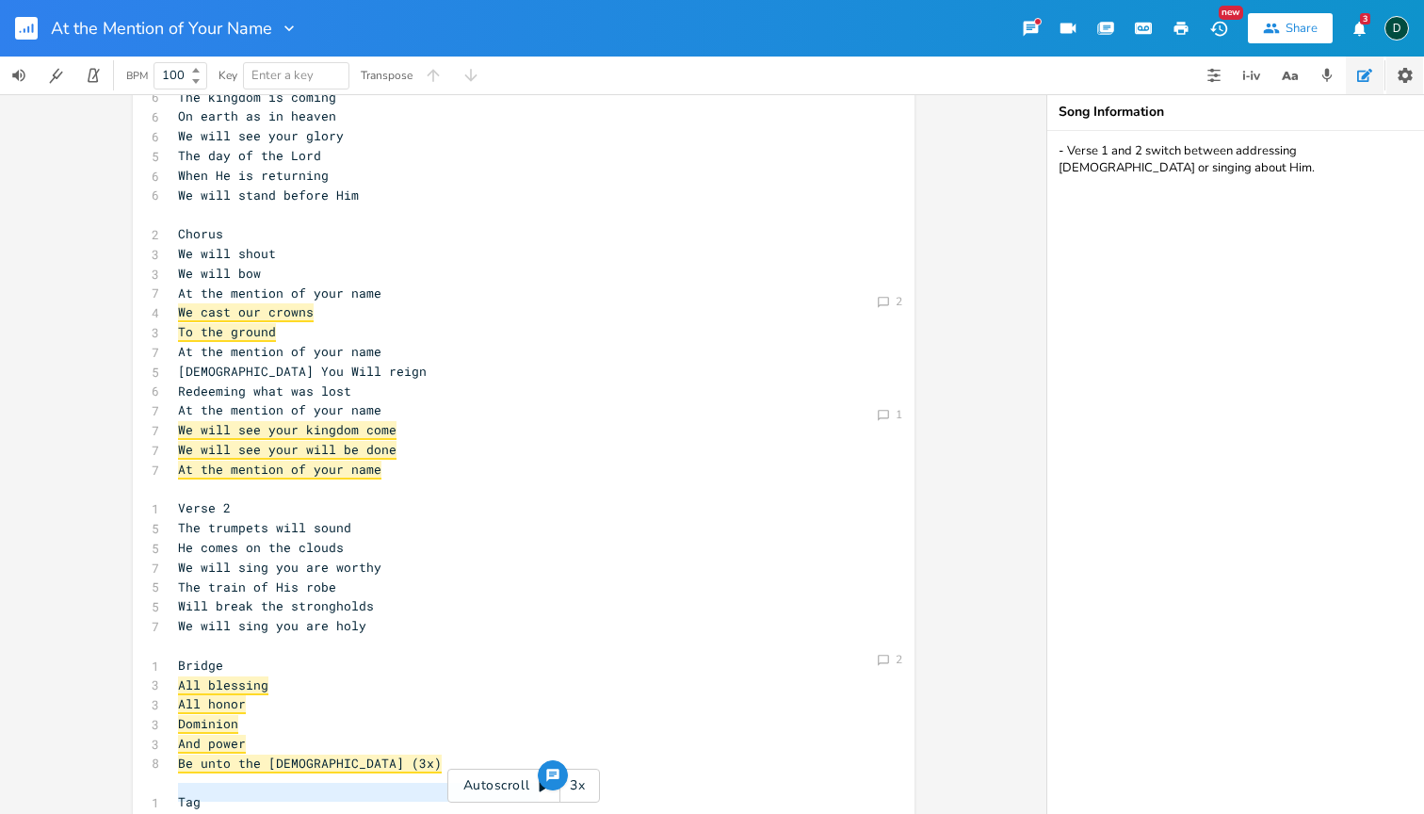
click at [1405, 80] on icon "button" at bounding box center [1405, 75] width 15 height 15
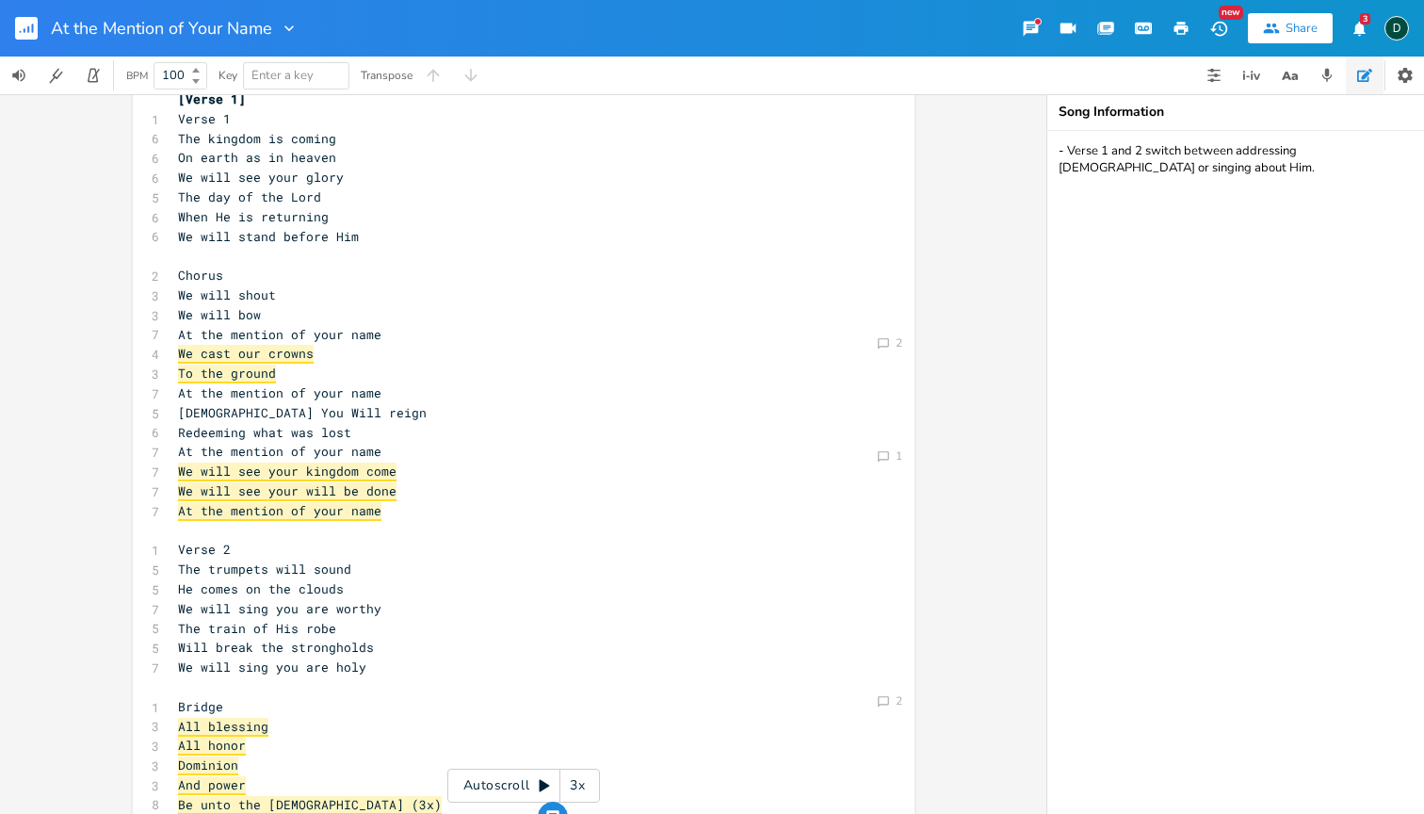
scroll to position [64, 0]
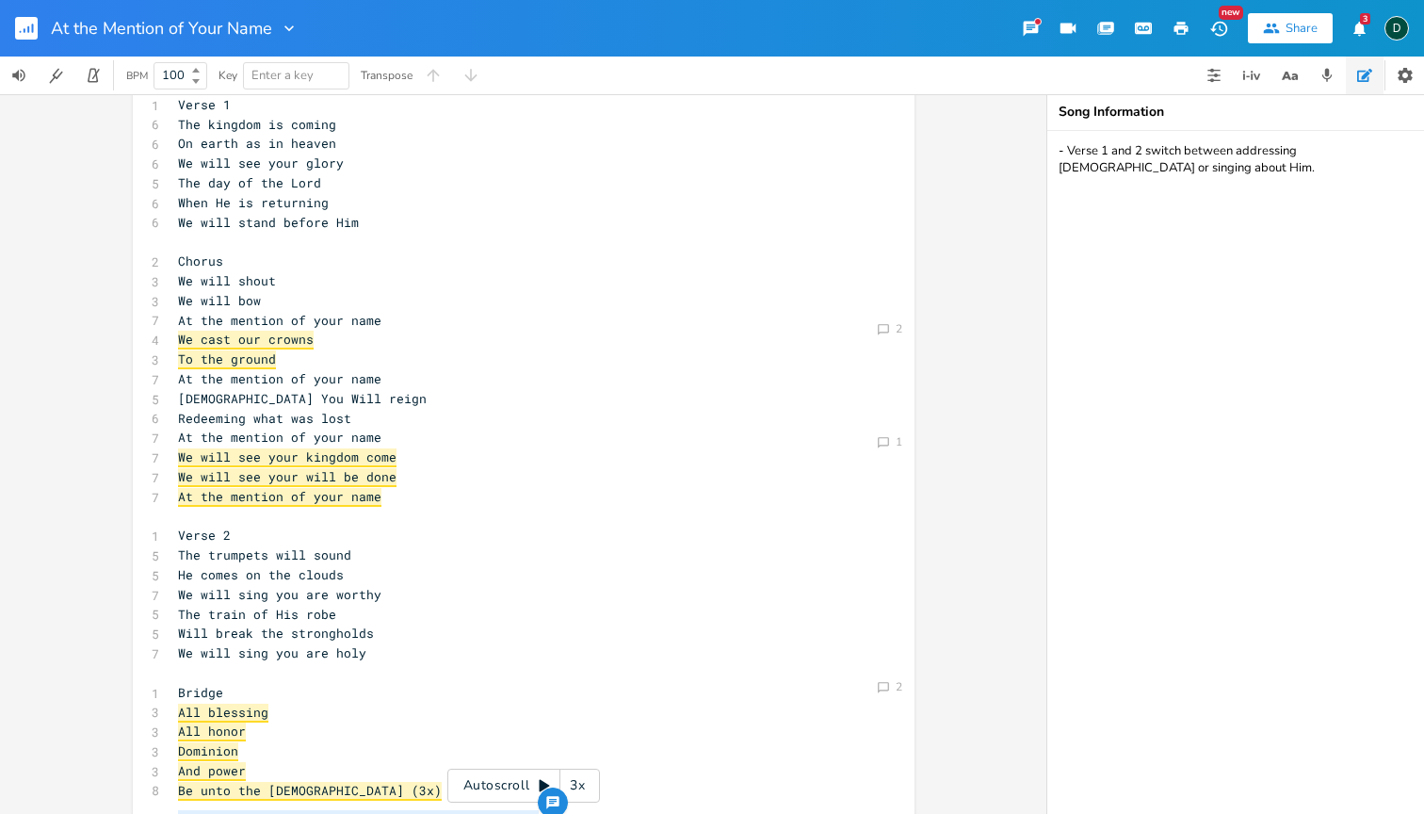
click at [327, 488] on span "At the mention of your name" at bounding box center [279, 497] width 203 height 19
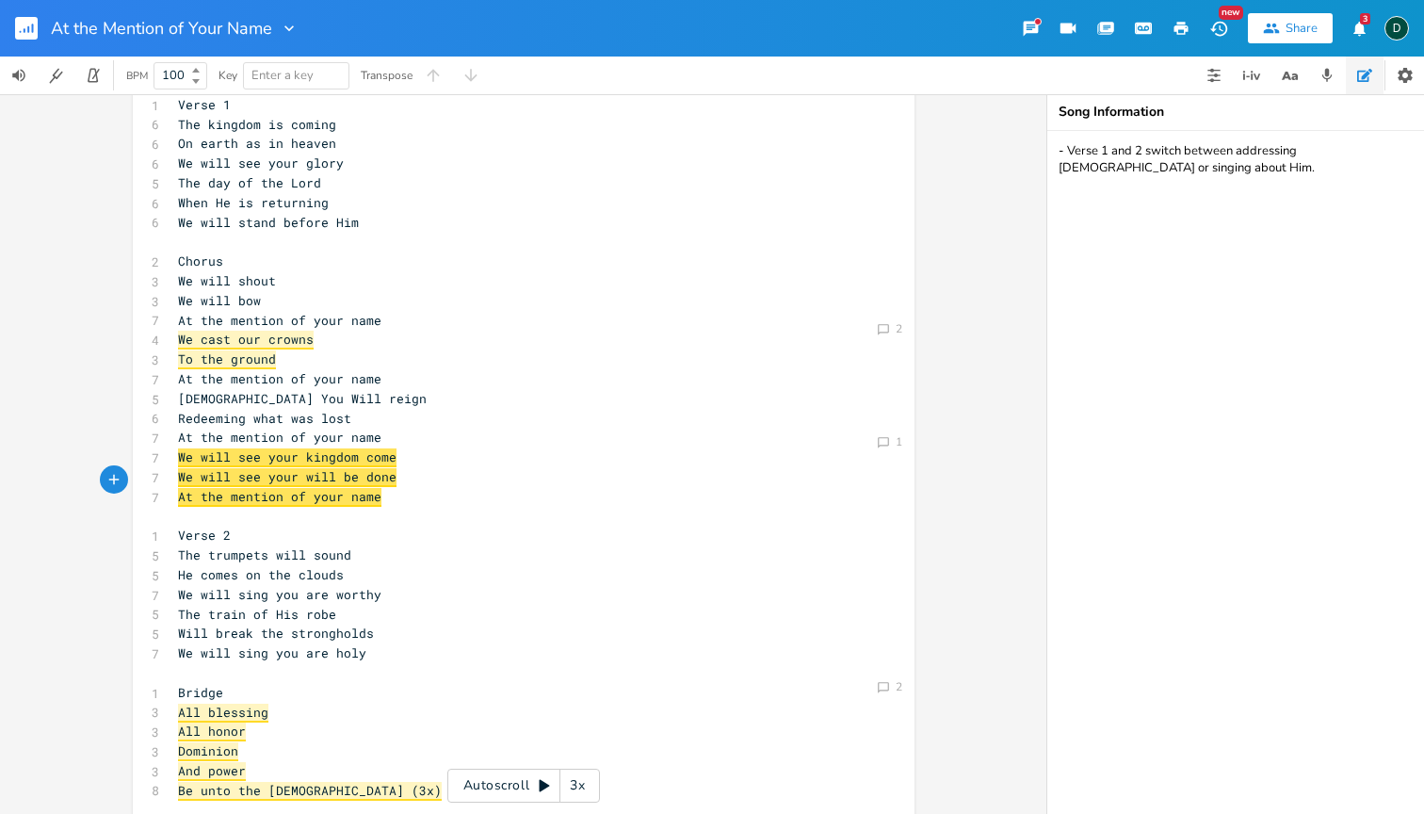
click at [339, 488] on span "At the mention of your name" at bounding box center [279, 497] width 203 height 19
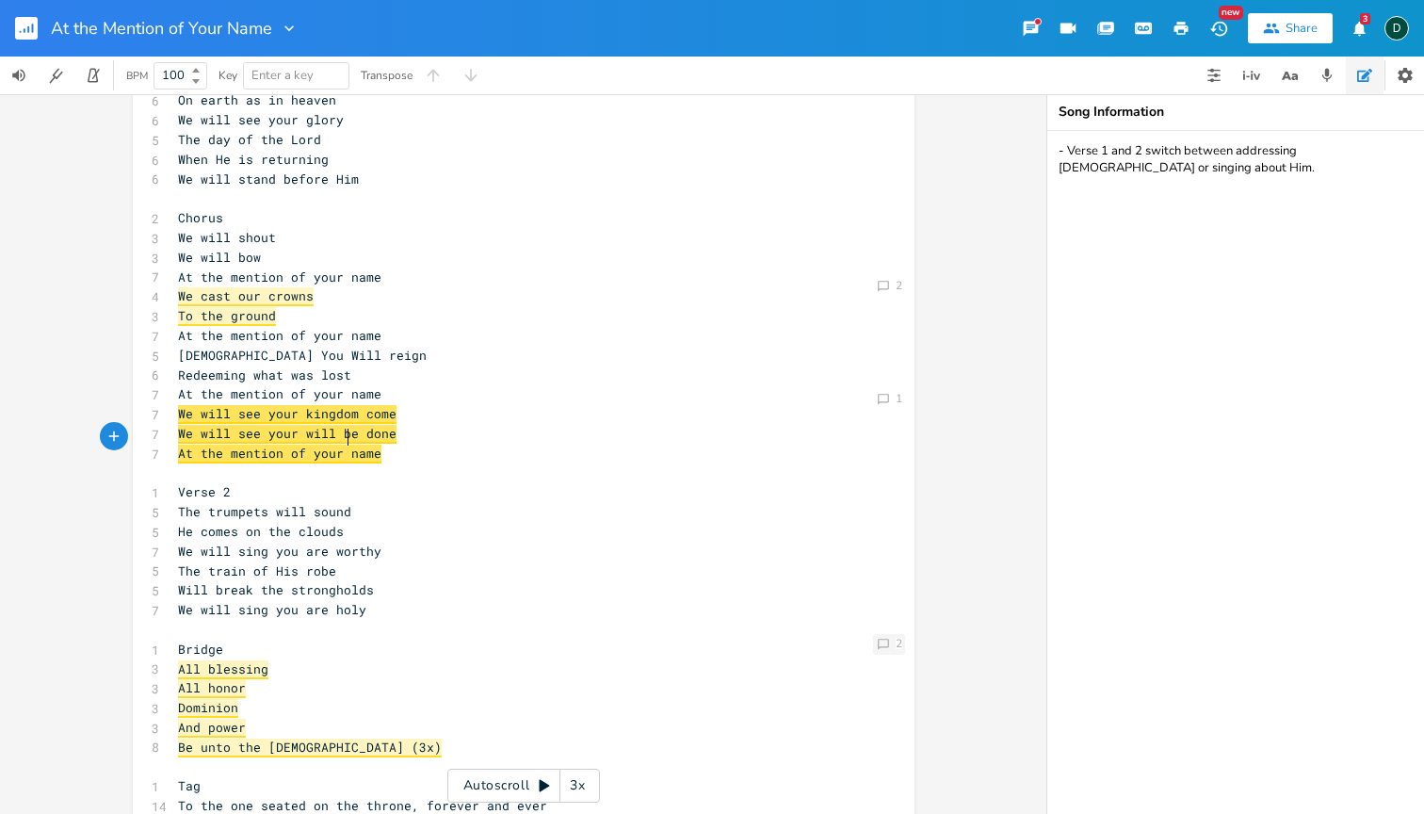
scroll to position [79, 0]
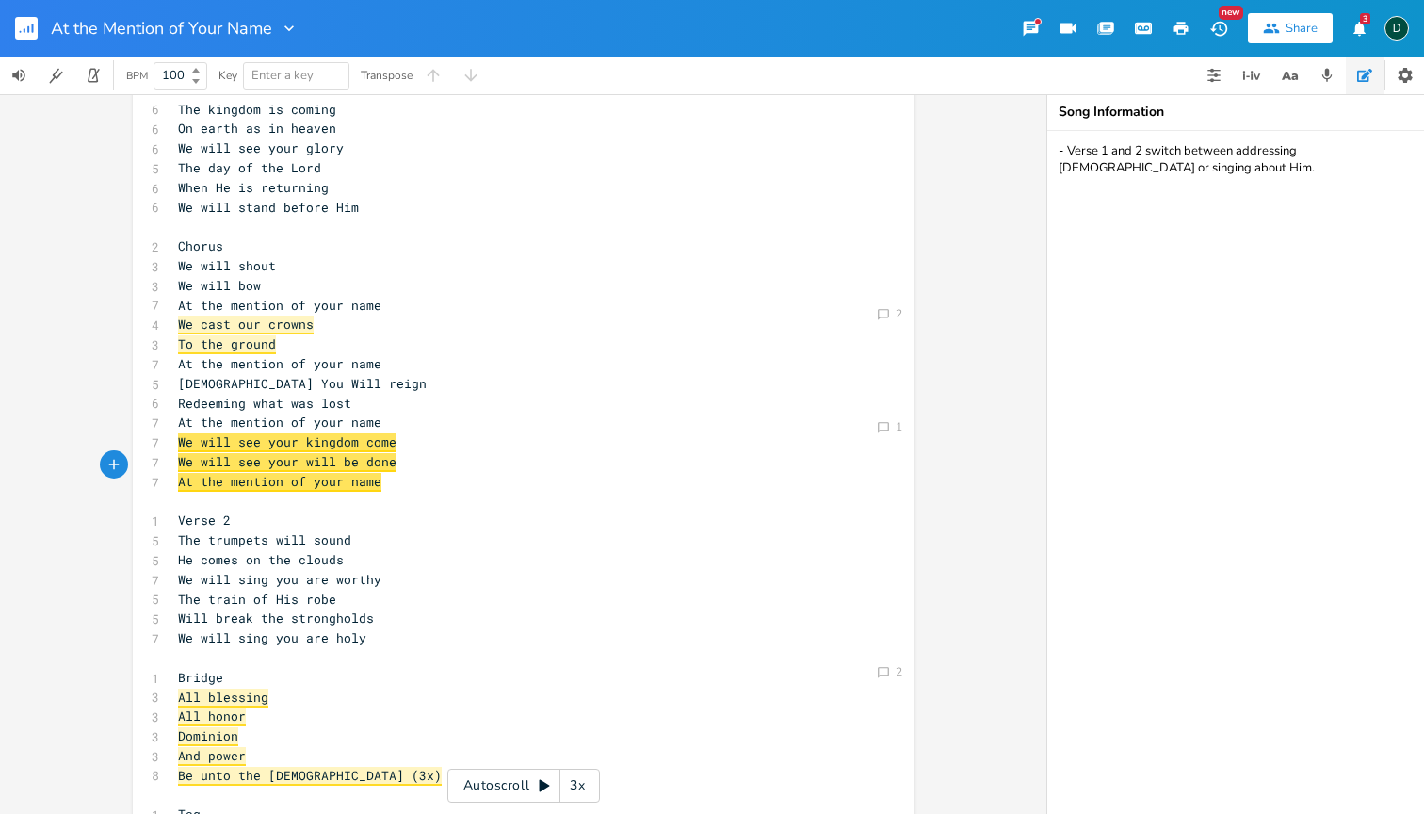
click at [1369, 92] on button "button" at bounding box center [1365, 76] width 38 height 38
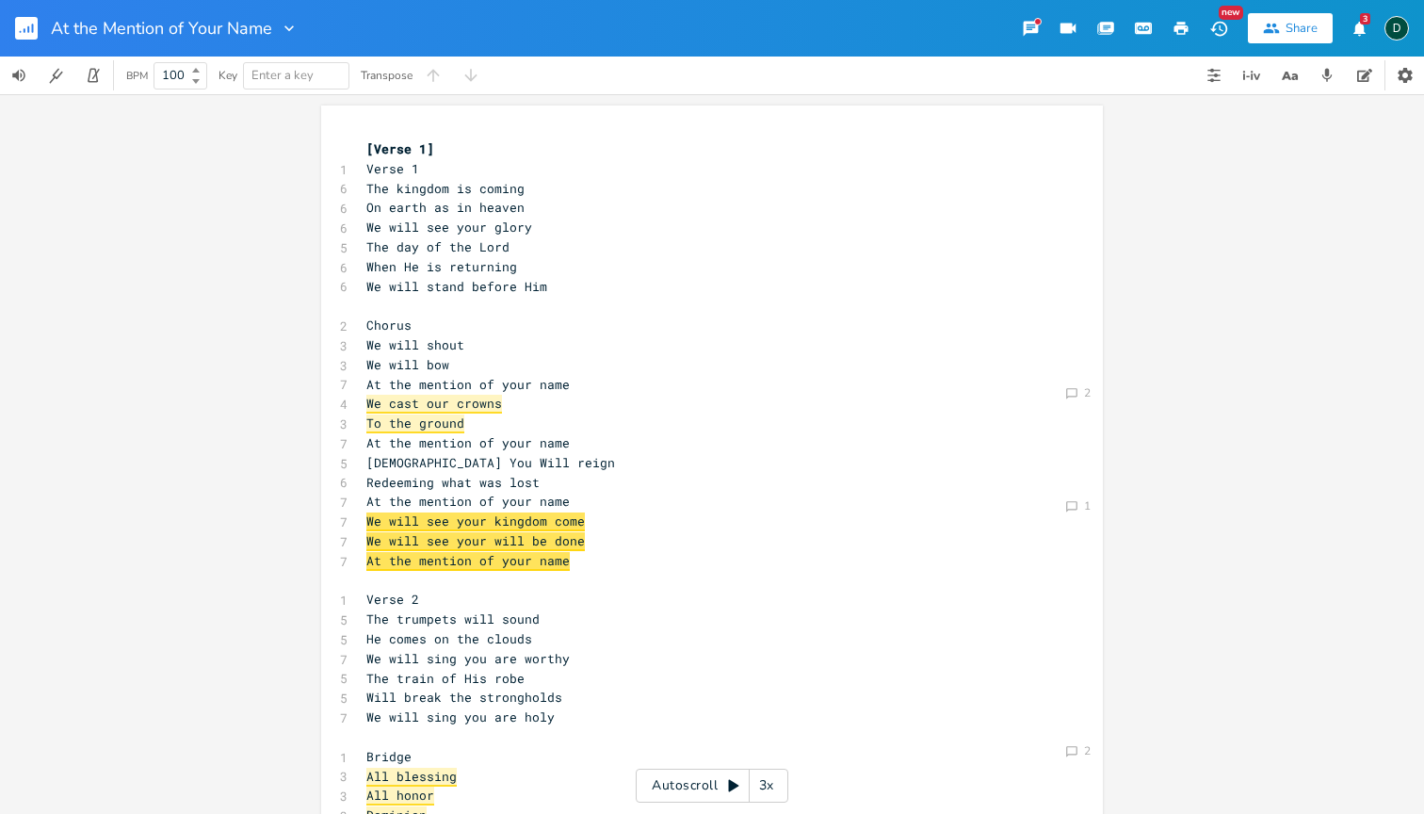
scroll to position [0, 0]
click at [1215, 71] on icon "button" at bounding box center [1214, 70] width 12 height 1
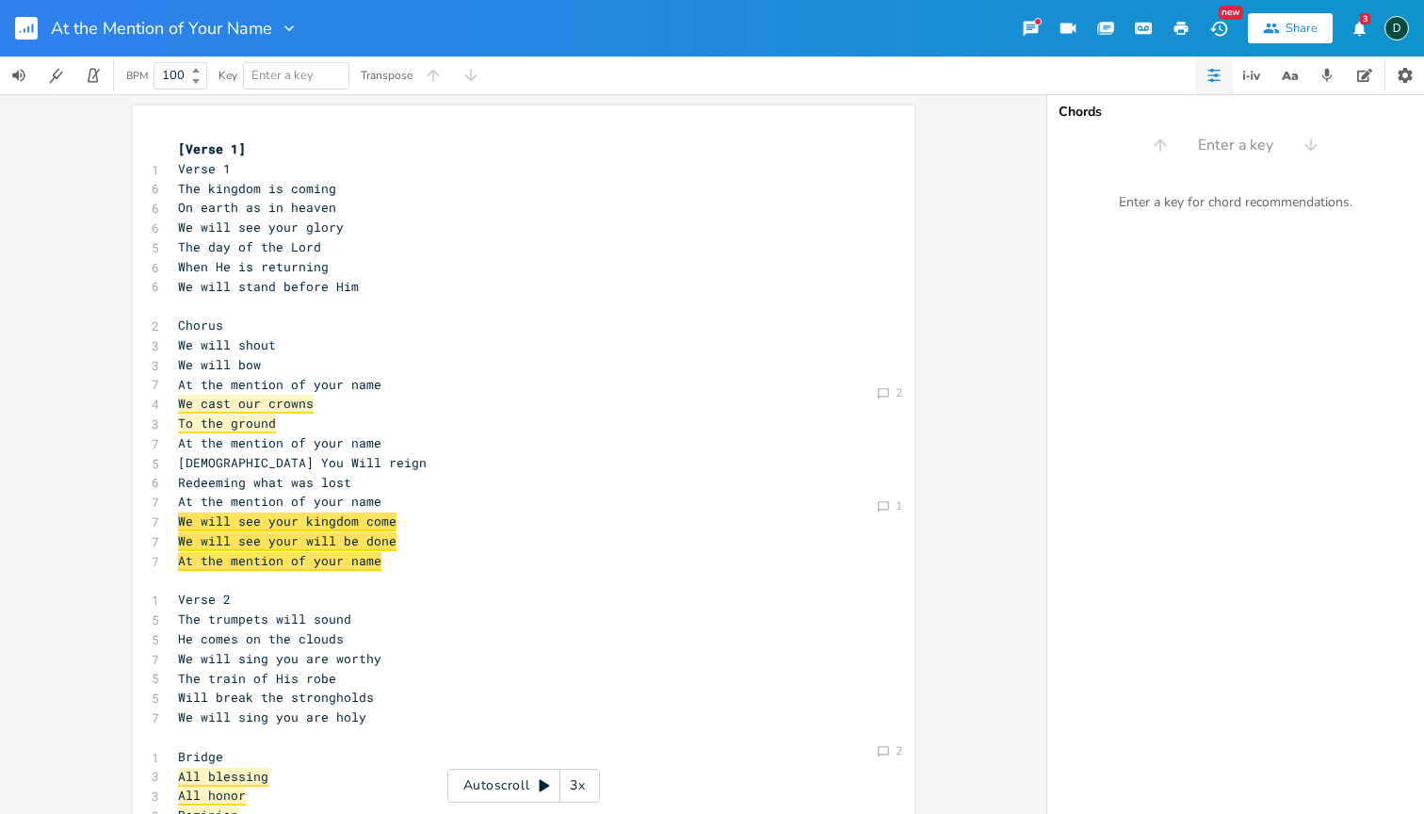
click at [1210, 74] on icon "button" at bounding box center [1214, 75] width 15 height 15
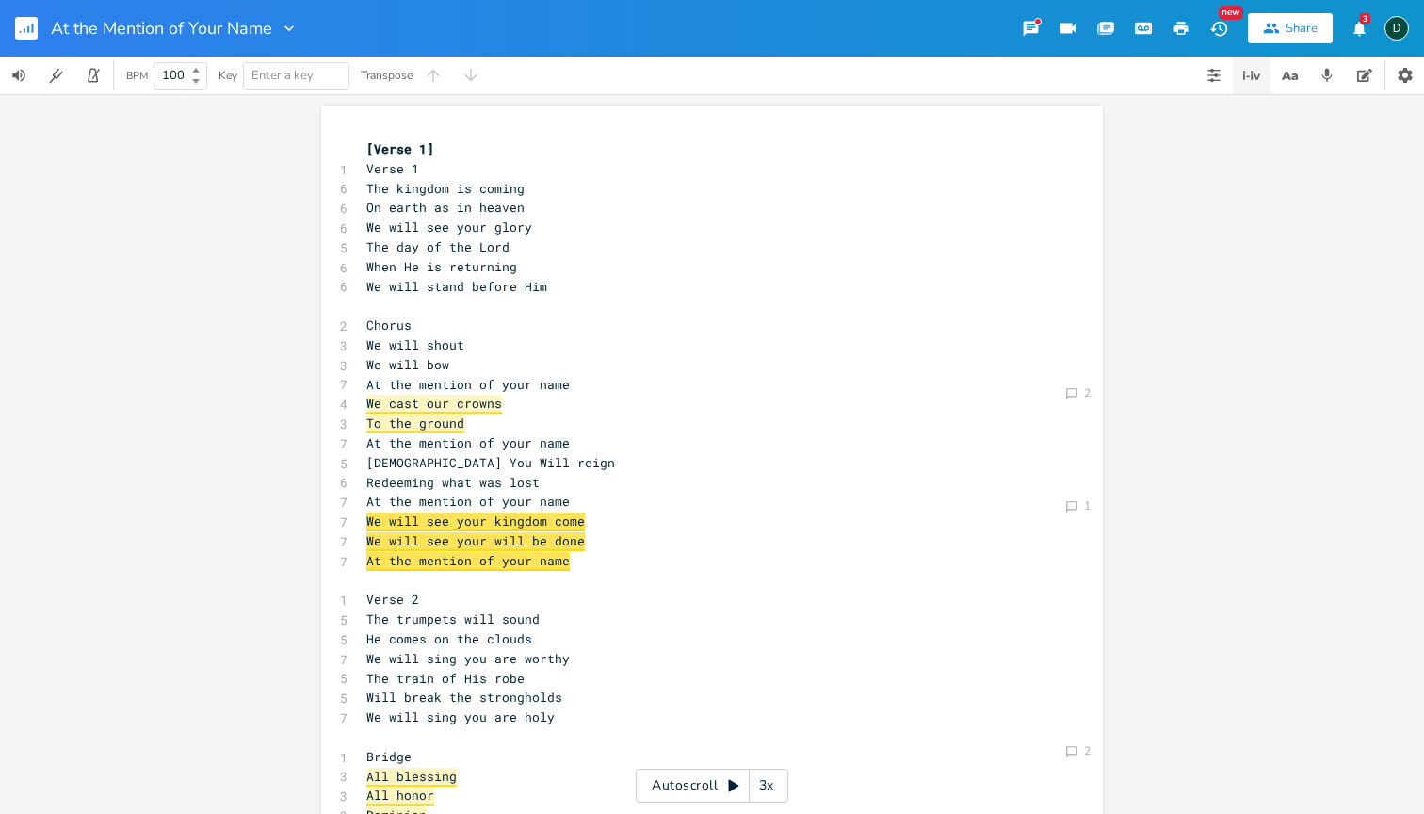
click at [1250, 80] on icon "button" at bounding box center [1252, 75] width 23 height 23
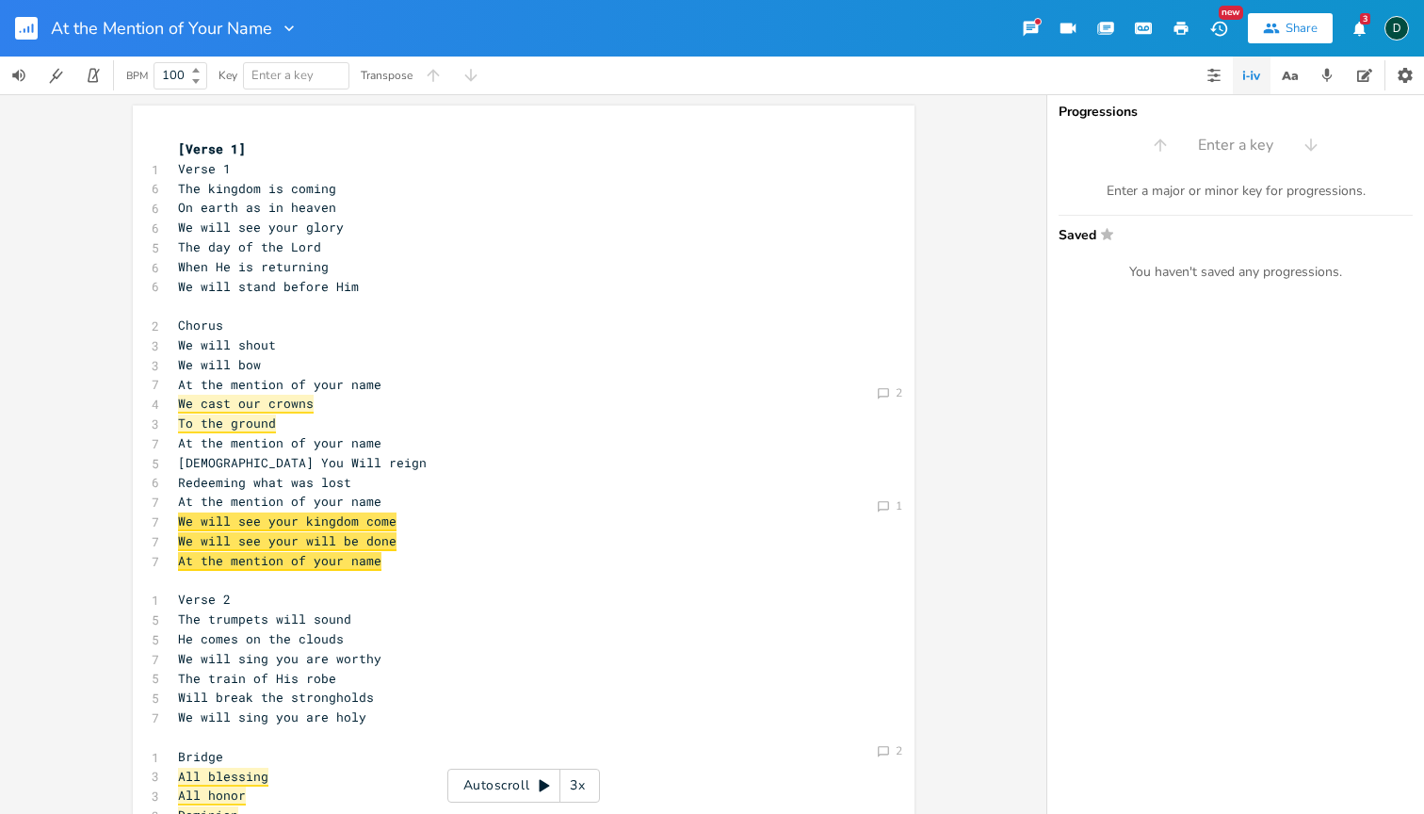
click at [1250, 80] on icon "button" at bounding box center [1252, 75] width 23 height 23
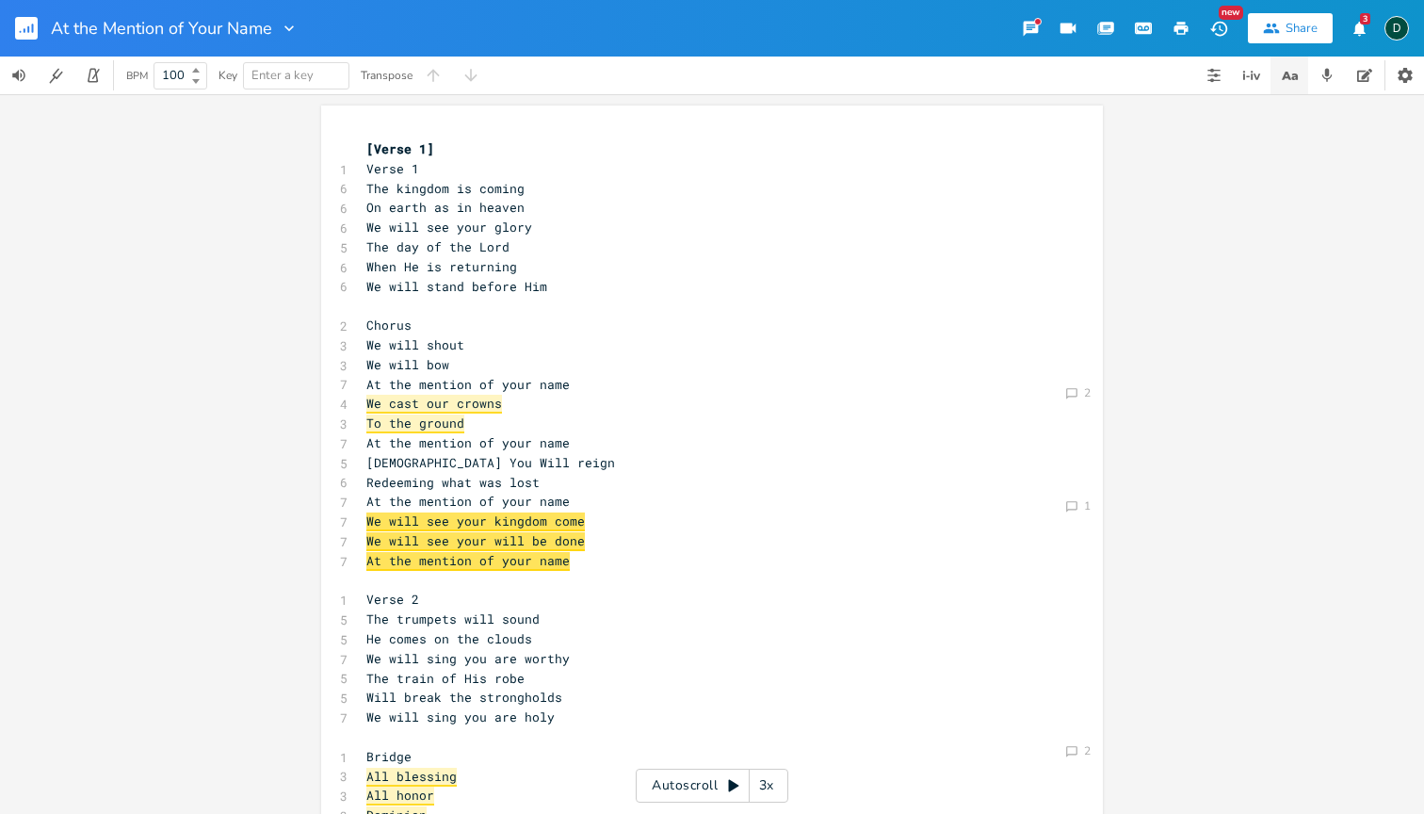
click at [1278, 80] on icon "button" at bounding box center [1290, 76] width 24 height 24
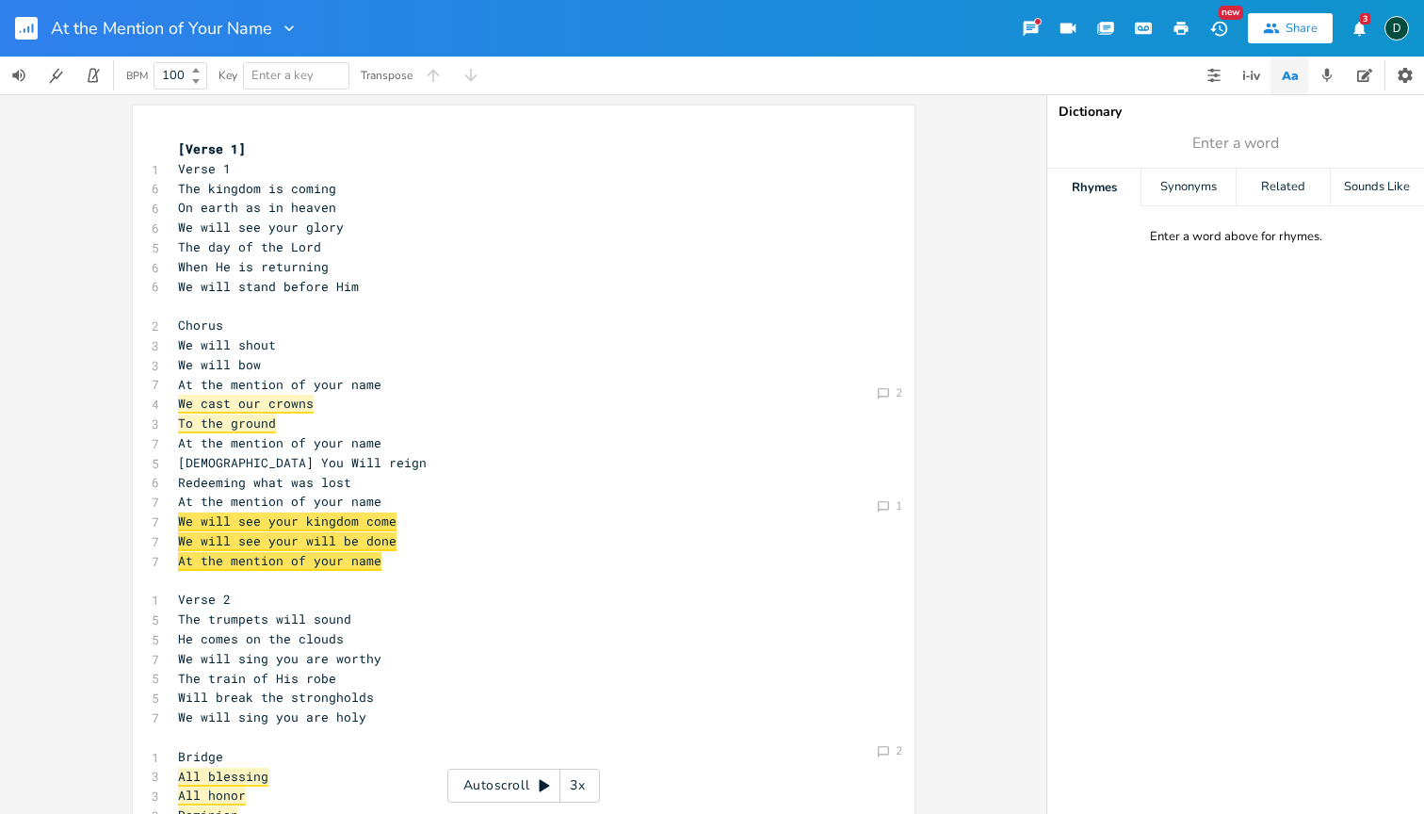
click at [1287, 78] on icon "button" at bounding box center [1285, 76] width 9 height 8
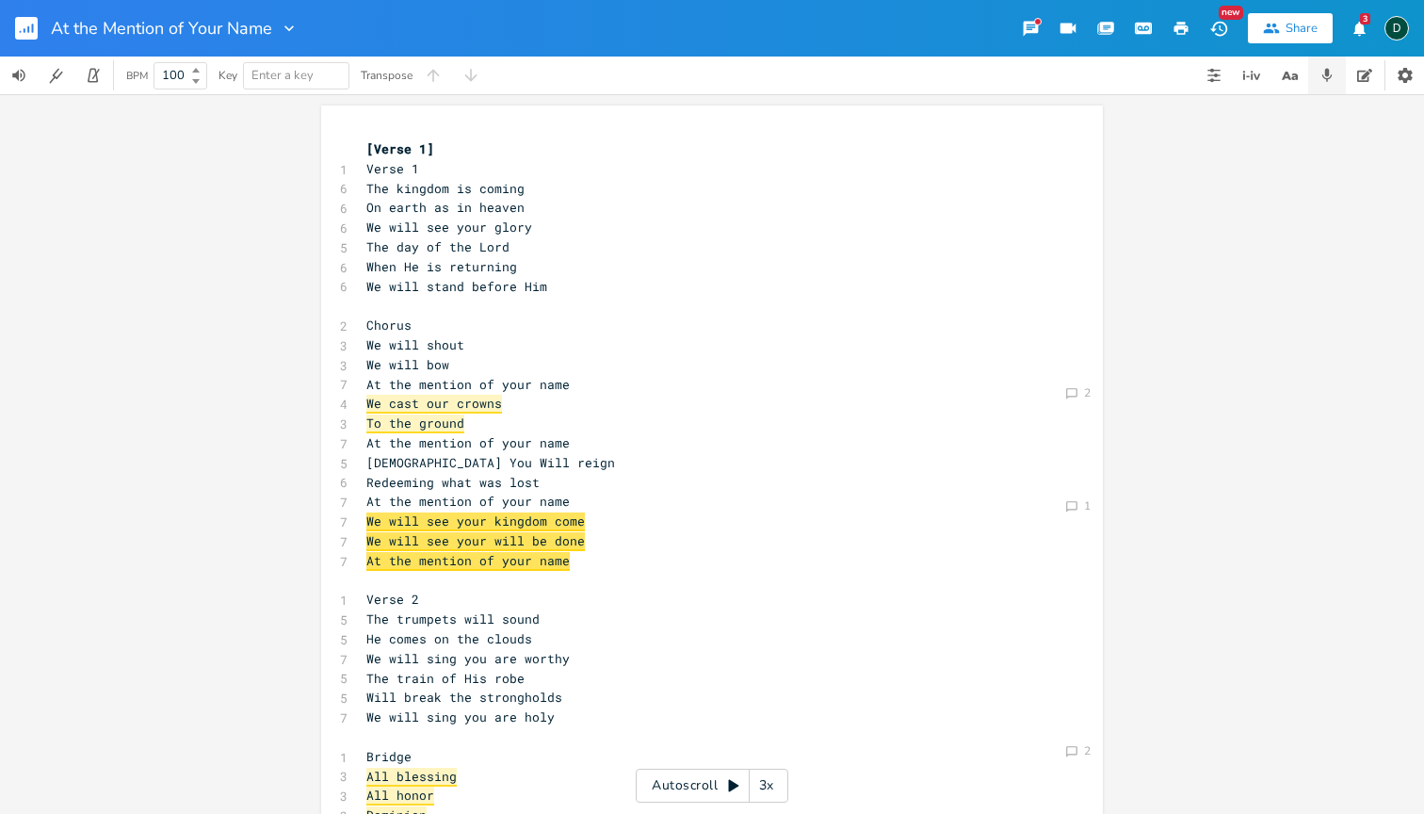
click at [1321, 78] on icon "button" at bounding box center [1327, 75] width 17 height 17
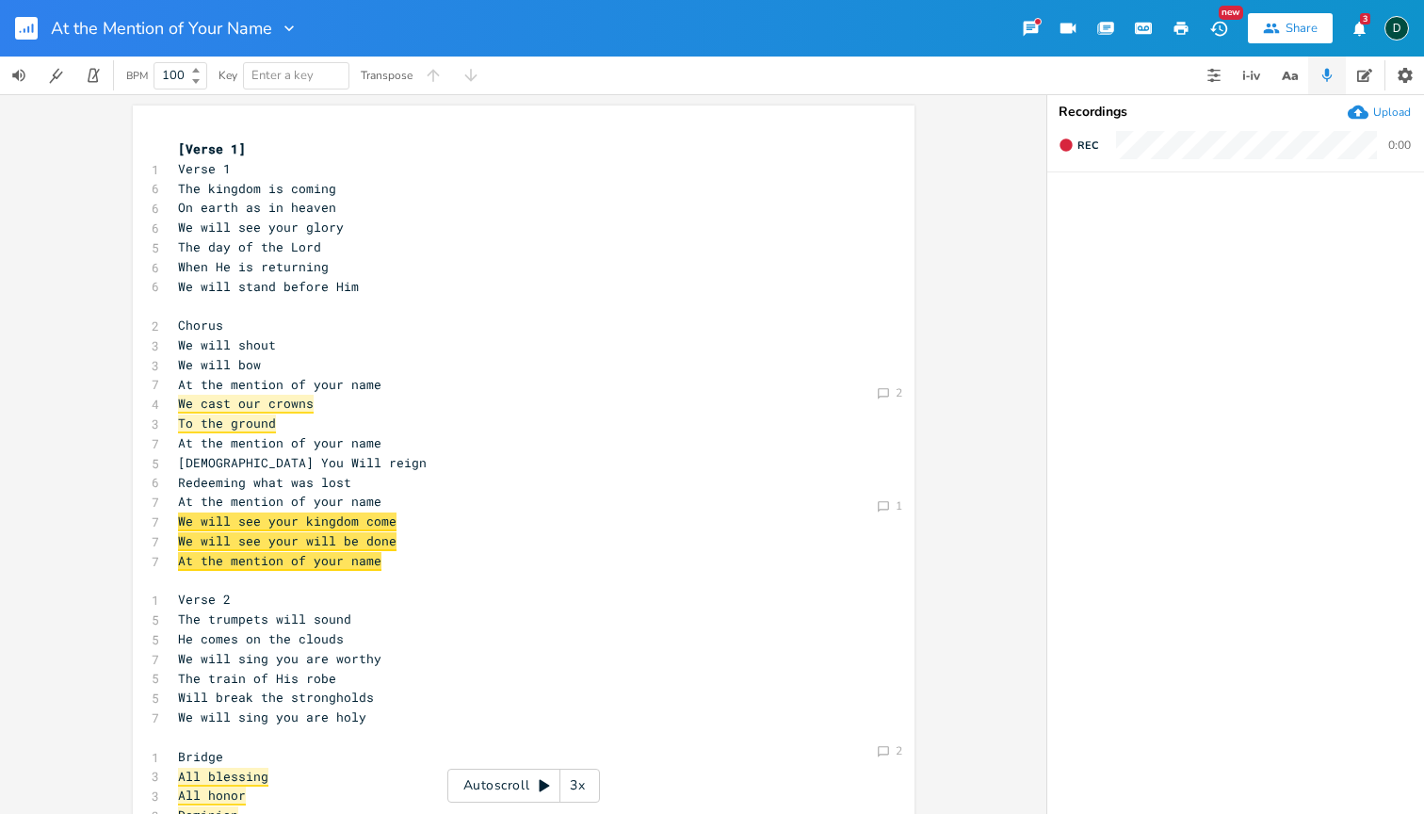
click at [1331, 78] on icon "button" at bounding box center [1327, 75] width 17 height 17
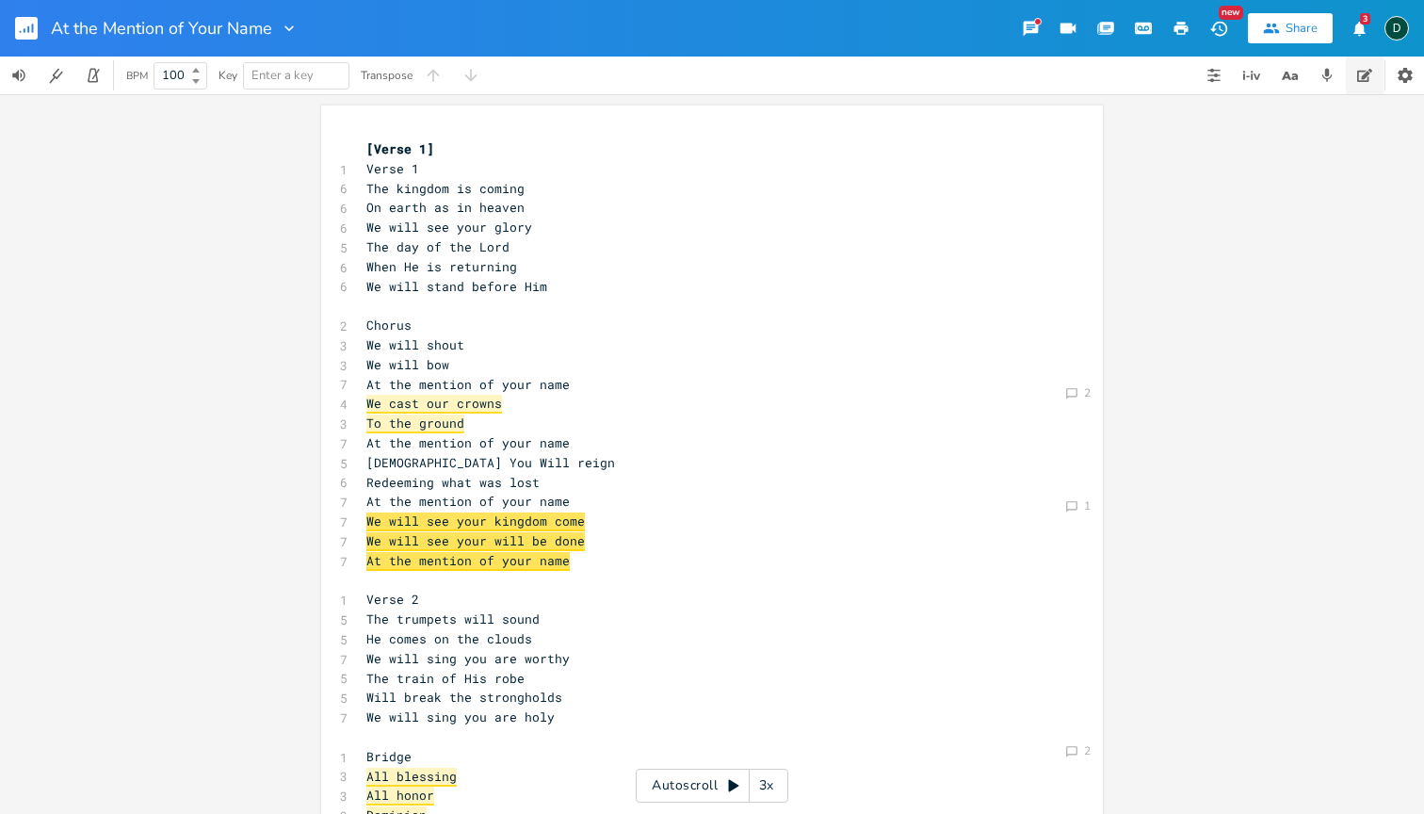
click at [1379, 76] on button "button" at bounding box center [1365, 76] width 38 height 38
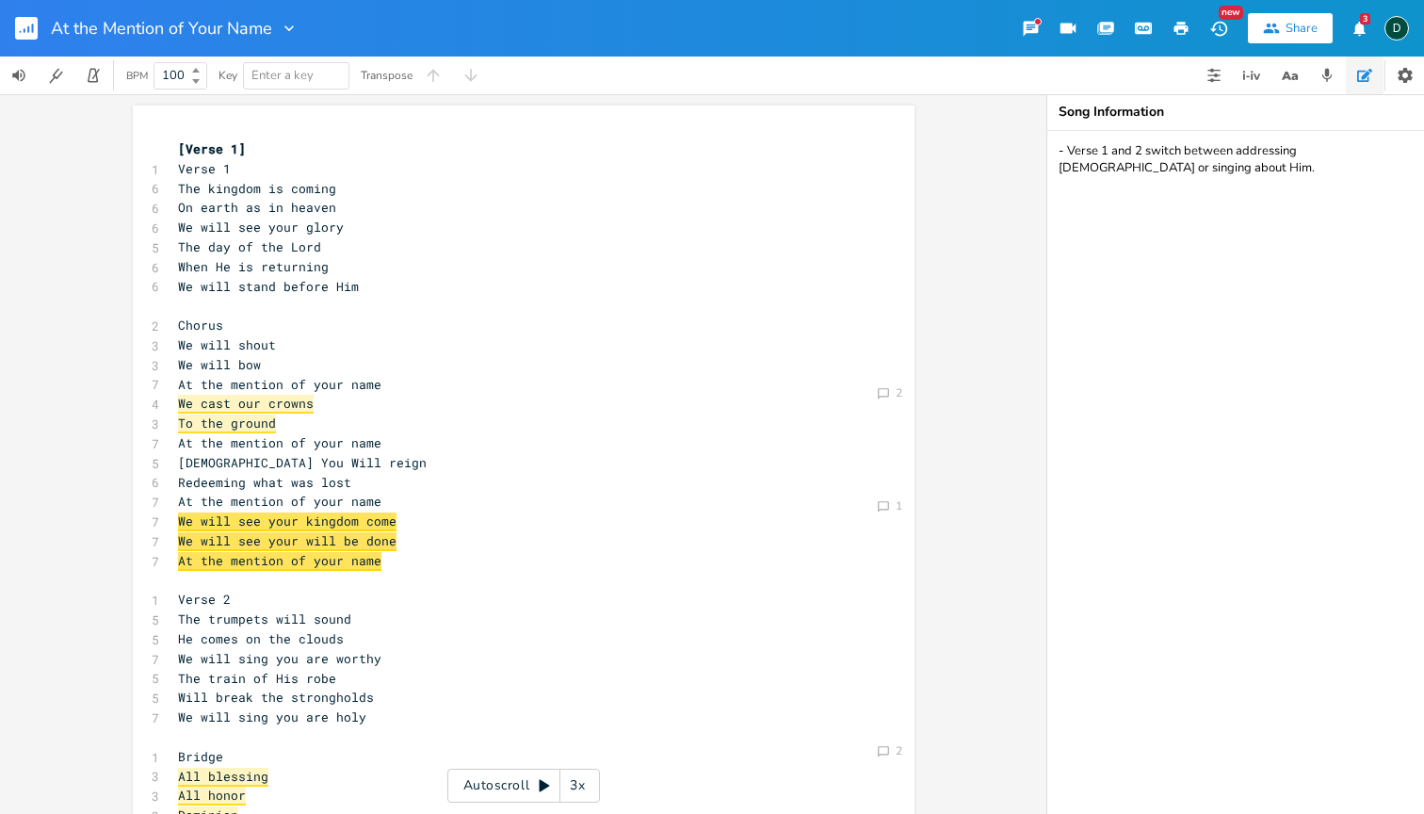
click at [1372, 76] on icon "button" at bounding box center [1364, 75] width 15 height 15
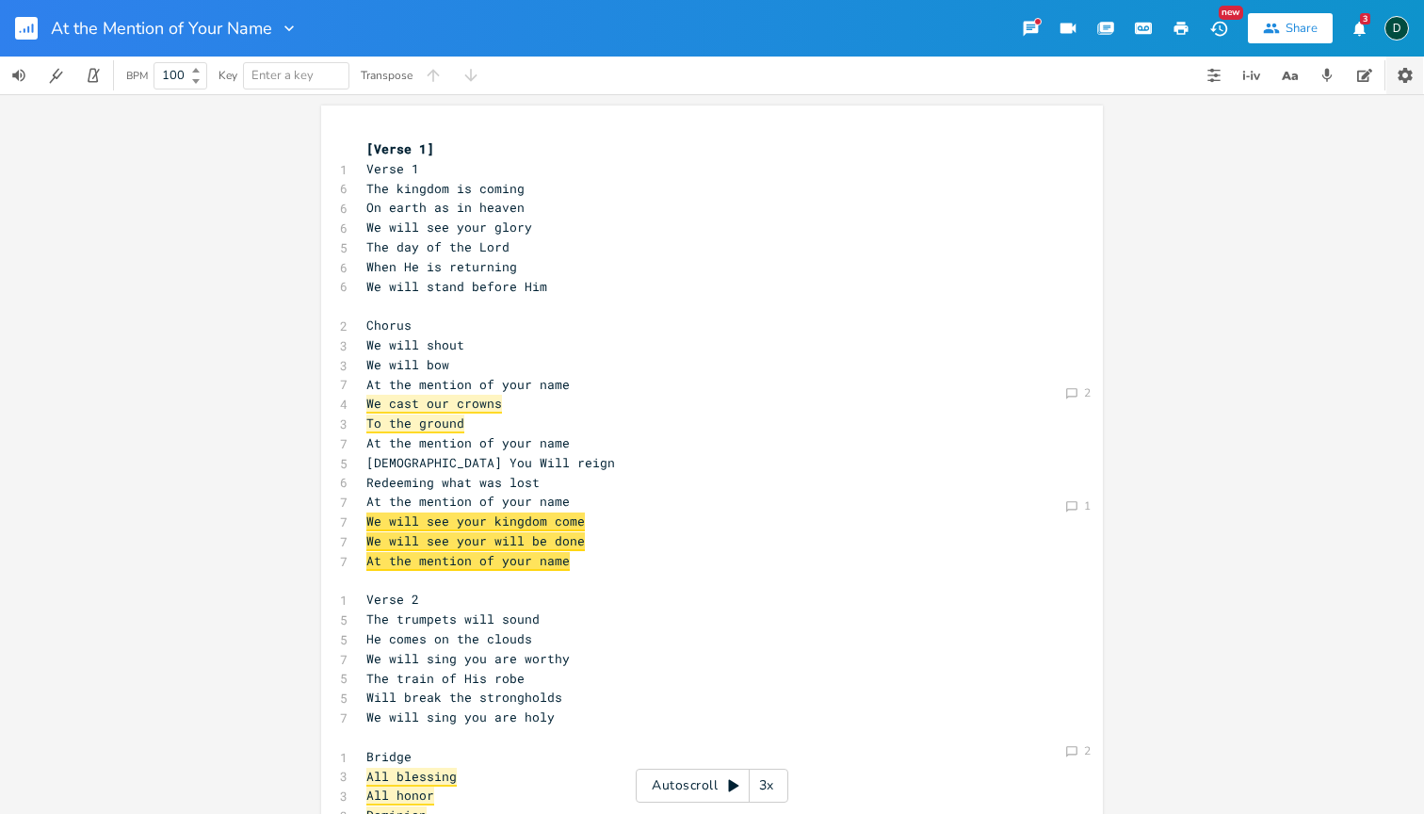
click at [1407, 77] on icon "button" at bounding box center [1405, 75] width 19 height 19
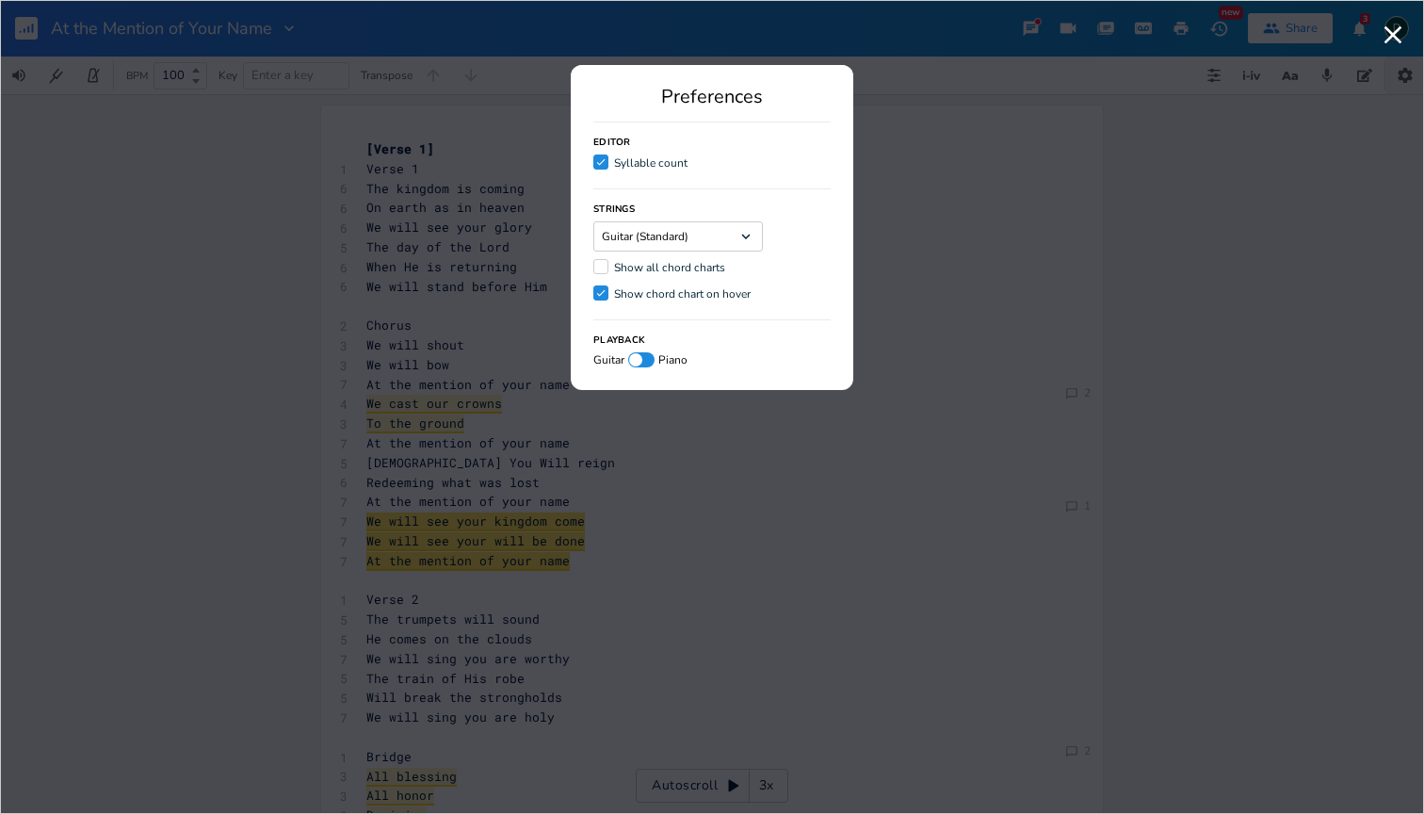
click at [1407, 77] on div "Preferences Editor Check Syllable count Strings Guitar (Standard) Dropdown Show…" at bounding box center [712, 407] width 1424 height 814
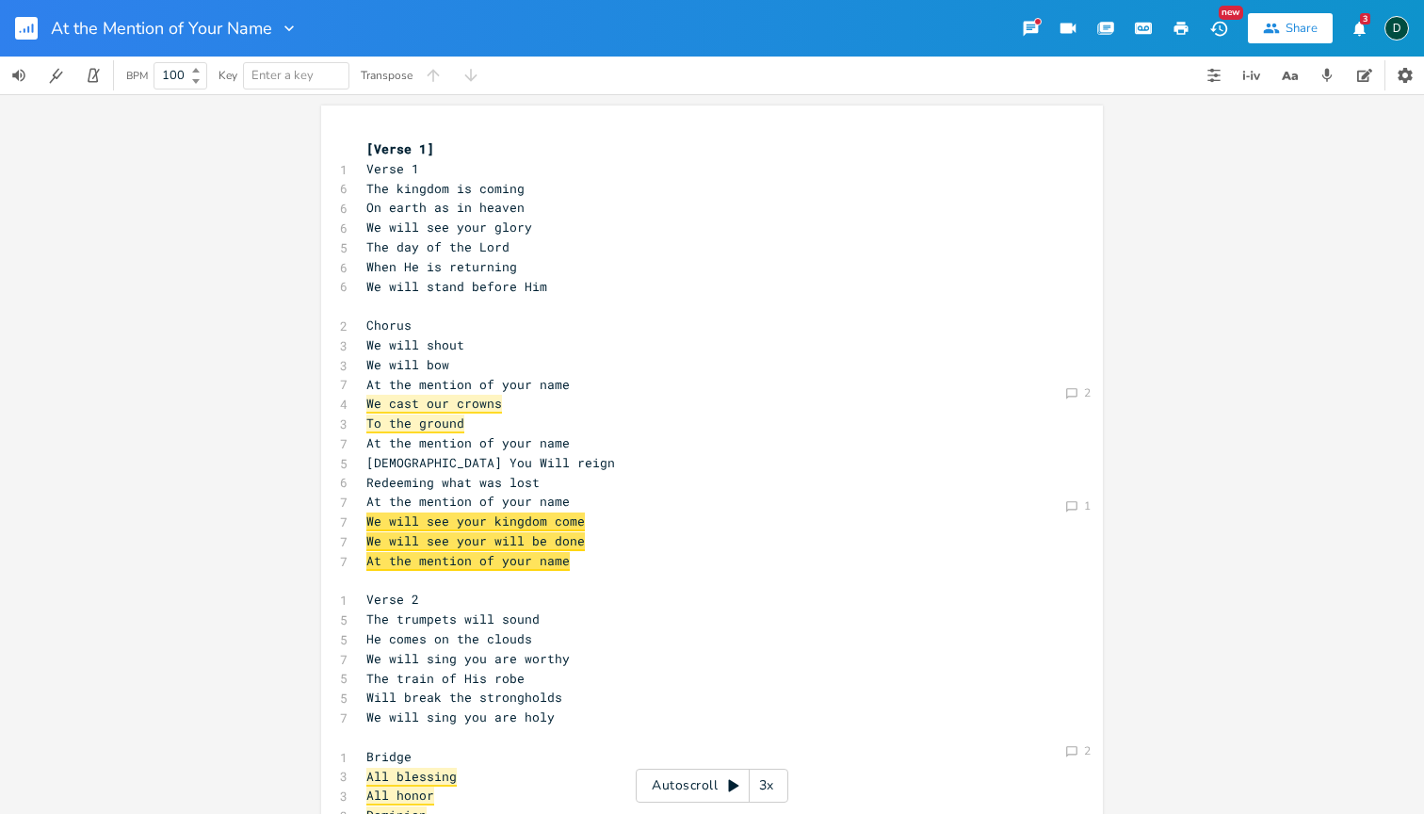
click at [283, 25] on icon "button" at bounding box center [289, 28] width 19 height 19
click at [294, 27] on icon "button" at bounding box center [289, 28] width 19 height 19
click at [1042, 24] on button "button" at bounding box center [1031, 28] width 38 height 34
click at [1027, 64] on icon "button" at bounding box center [1027, 64] width 11 height 11
click at [1144, 30] on icon "button" at bounding box center [1143, 28] width 17 height 17
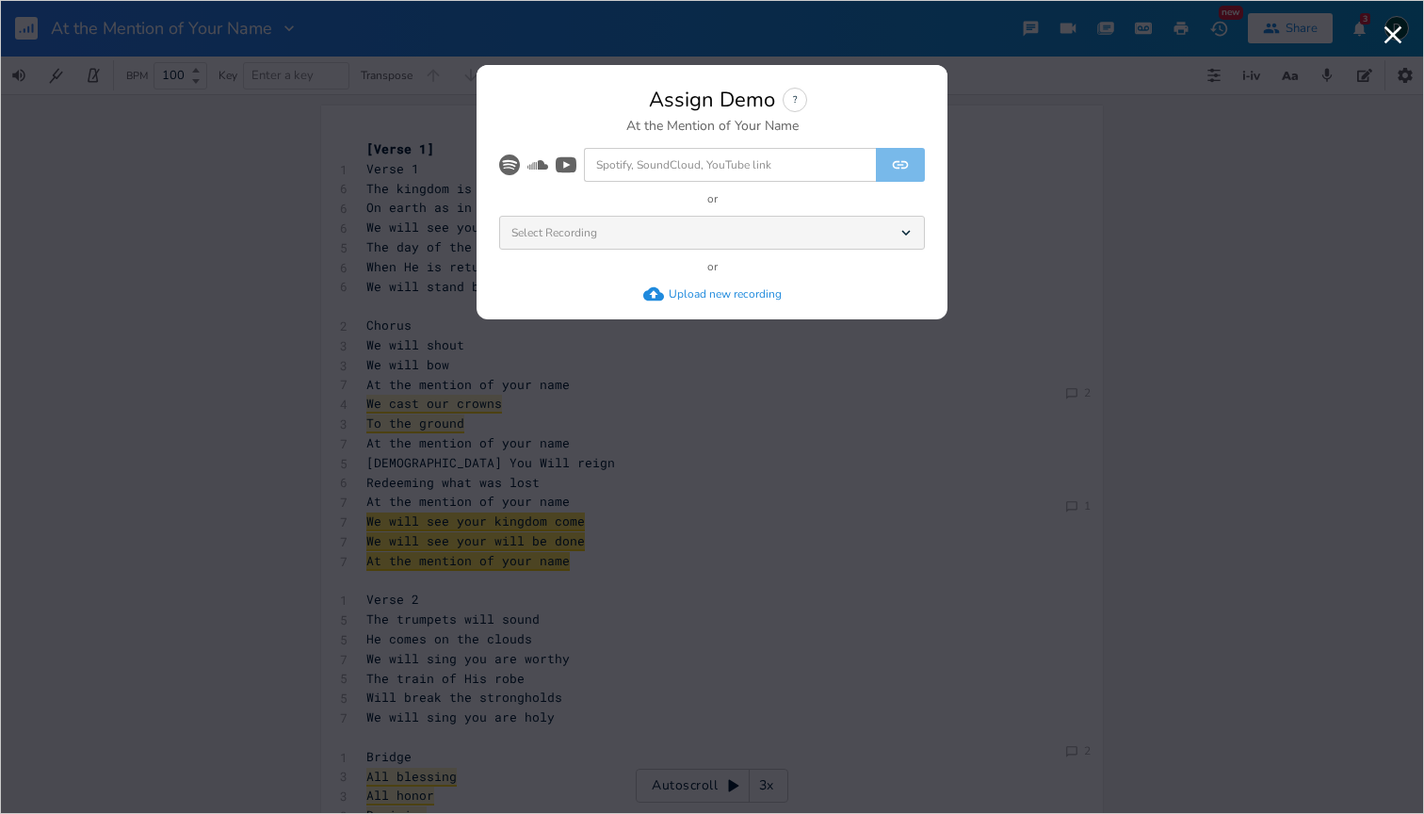
click at [774, 247] on div "Select Recording Dropdown" at bounding box center [712, 233] width 426 height 34
click at [804, 233] on div "Select Recording Dropdown" at bounding box center [712, 233] width 426 height 34
click at [873, 227] on div "Select Recording Dropdown" at bounding box center [712, 233] width 426 height 34
click at [743, 296] on div "Upload new recording" at bounding box center [725, 293] width 113 height 15
click at [900, 219] on div "Select Recording Dropdown" at bounding box center [712, 233] width 426 height 34
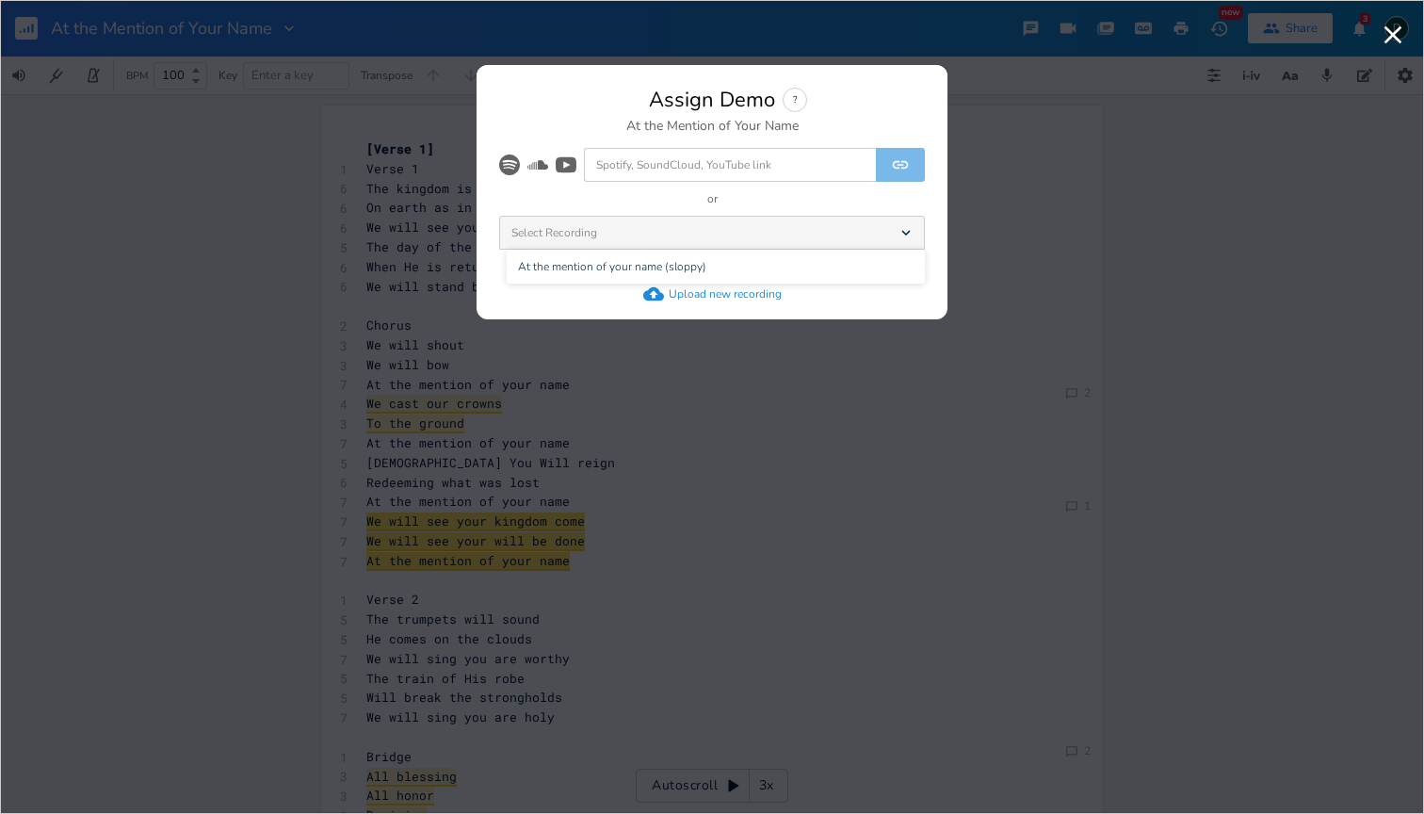
click at [898, 229] on icon "Dropdown" at bounding box center [906, 232] width 17 height 17
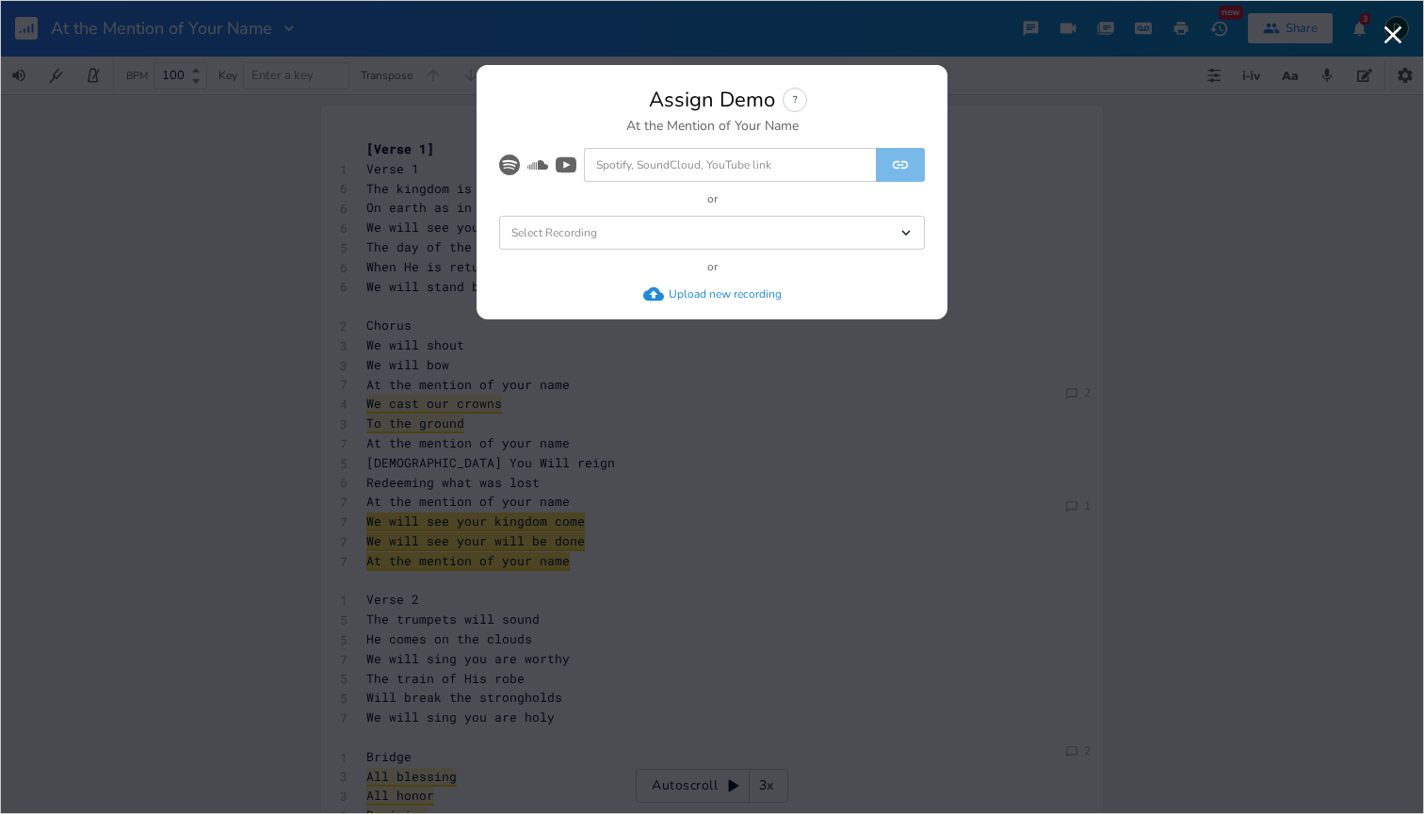
click at [898, 229] on icon "Dropdown" at bounding box center [906, 232] width 17 height 17
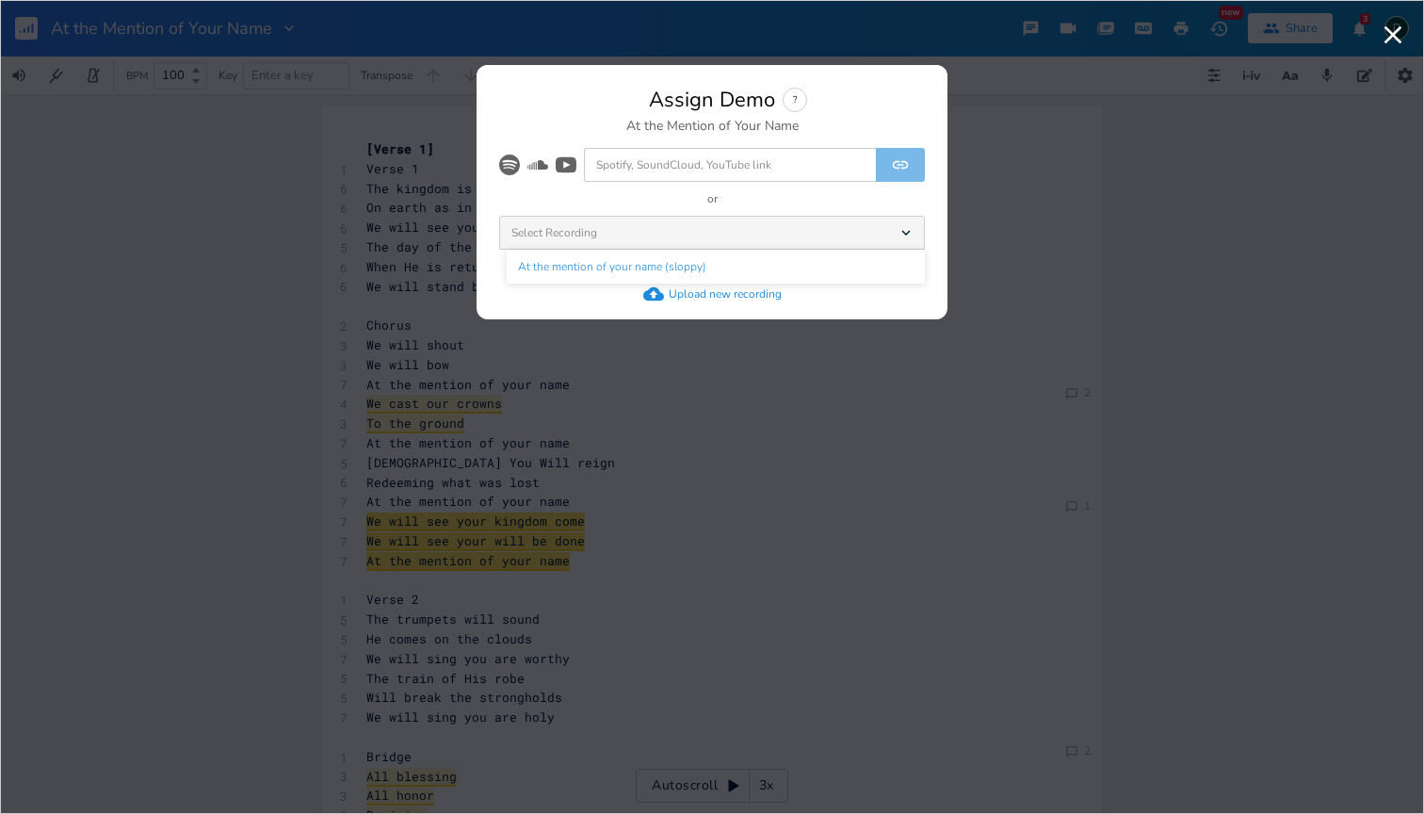
click at [856, 265] on li "At the mention of your name (sloppy)" at bounding box center [716, 267] width 418 height 34
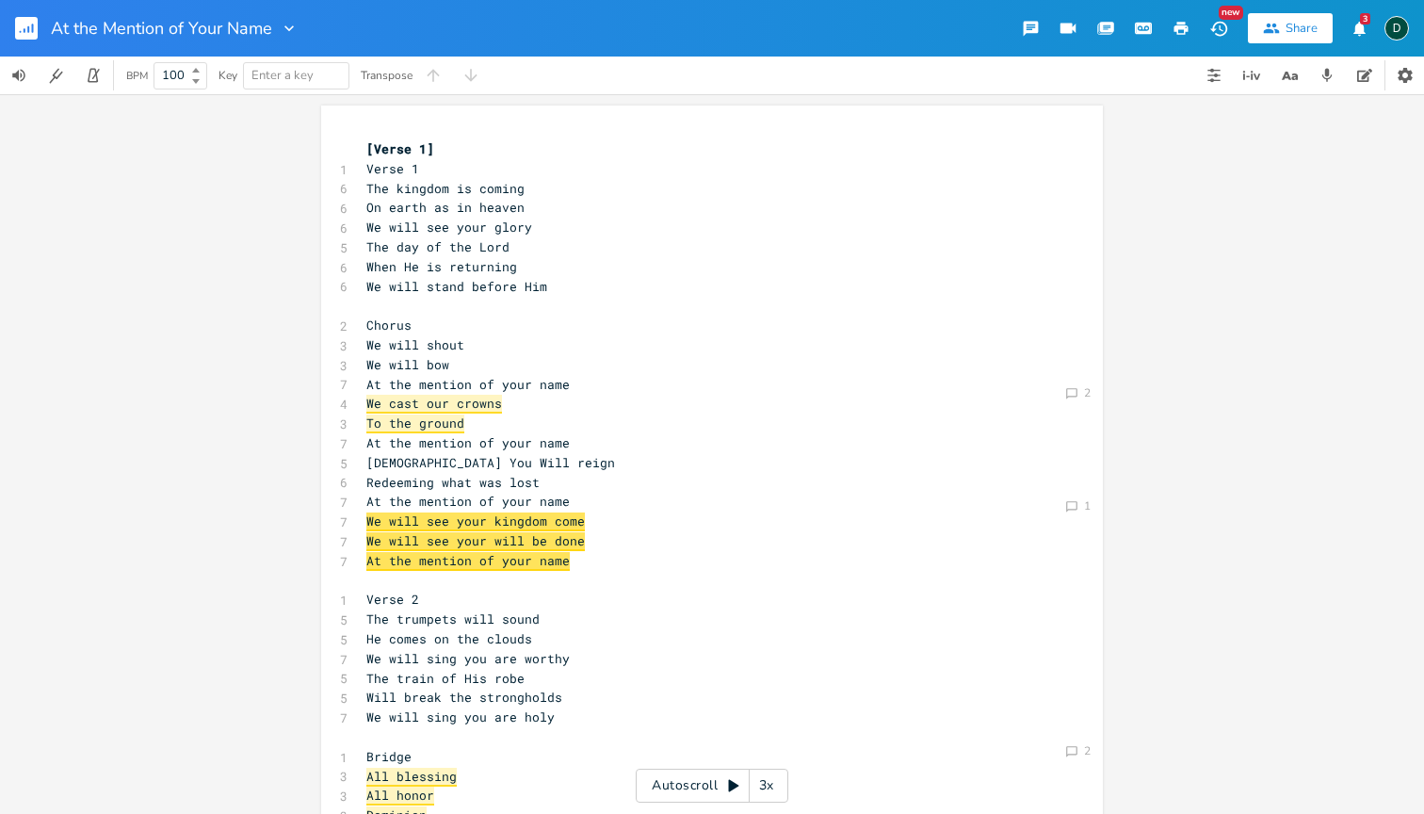
click at [1216, 23] on icon "button" at bounding box center [1220, 29] width 20 height 20
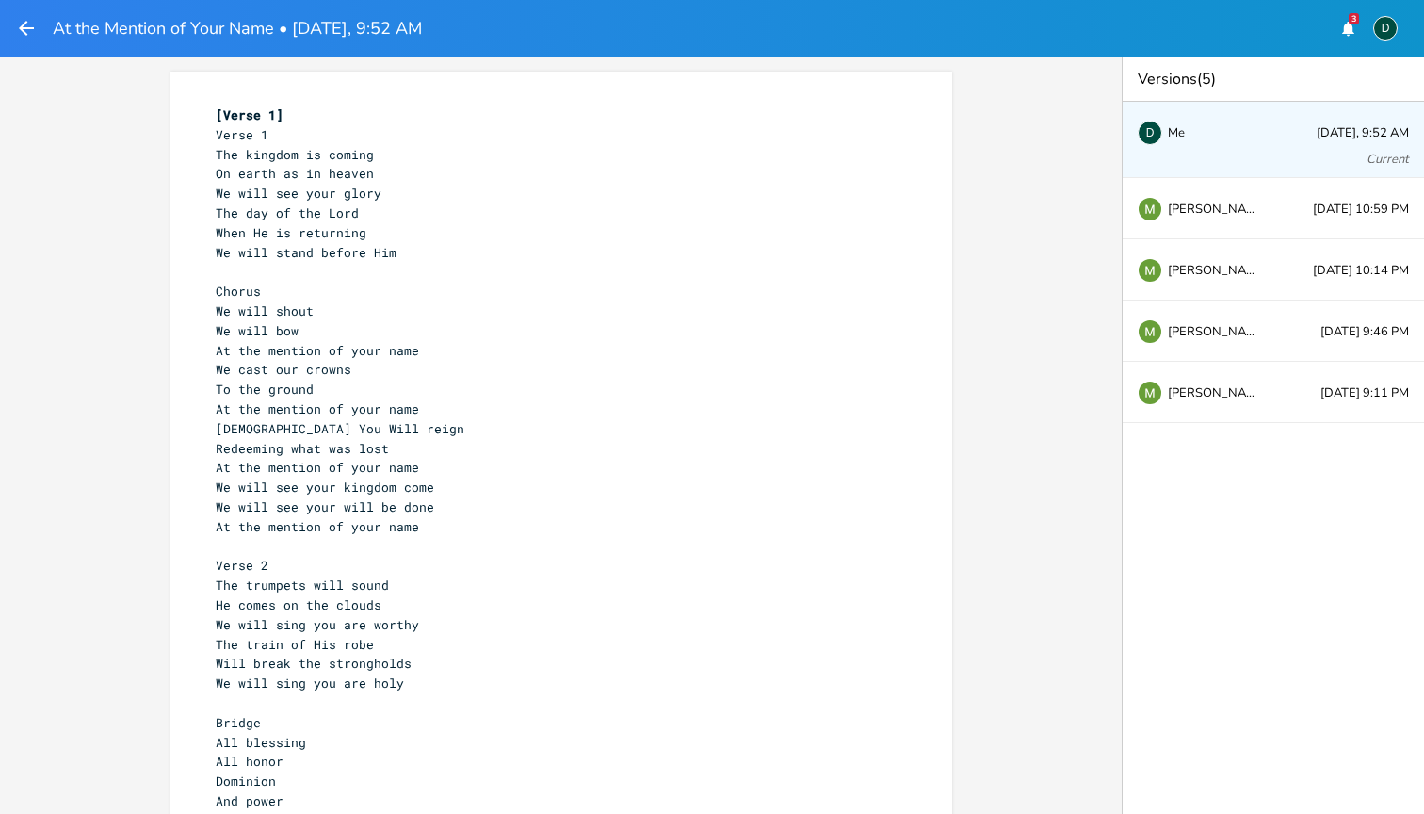
click at [977, 227] on div "xxxxxxxxxx [Verse 1] Verse 1 The kingdom is coming On earth as in heaven We wil…" at bounding box center [561, 435] width 1122 height 757
click at [24, 25] on icon "button" at bounding box center [26, 28] width 15 height 15
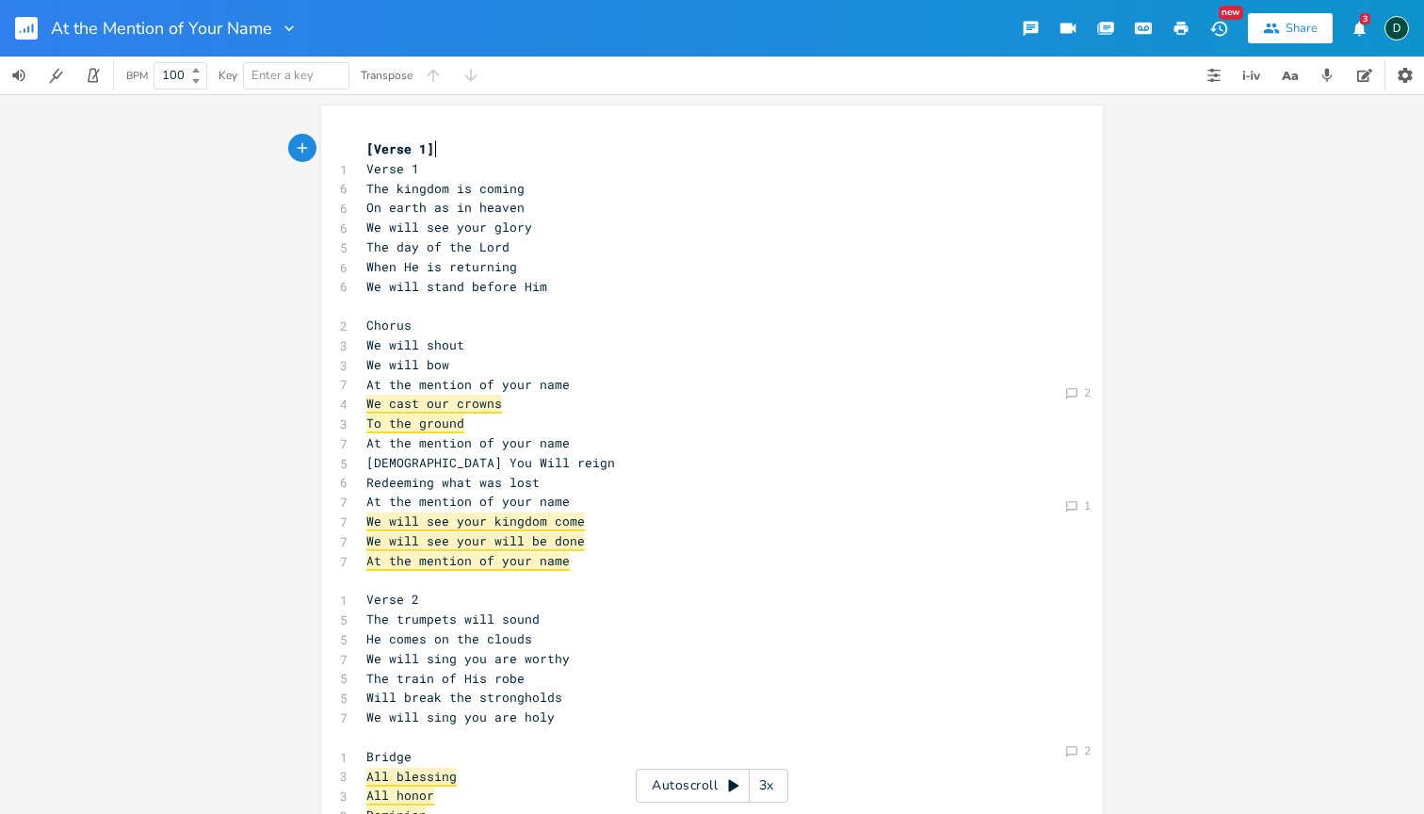
scroll to position [0, 1]
click at [1357, 32] on icon "button" at bounding box center [1360, 28] width 12 height 14
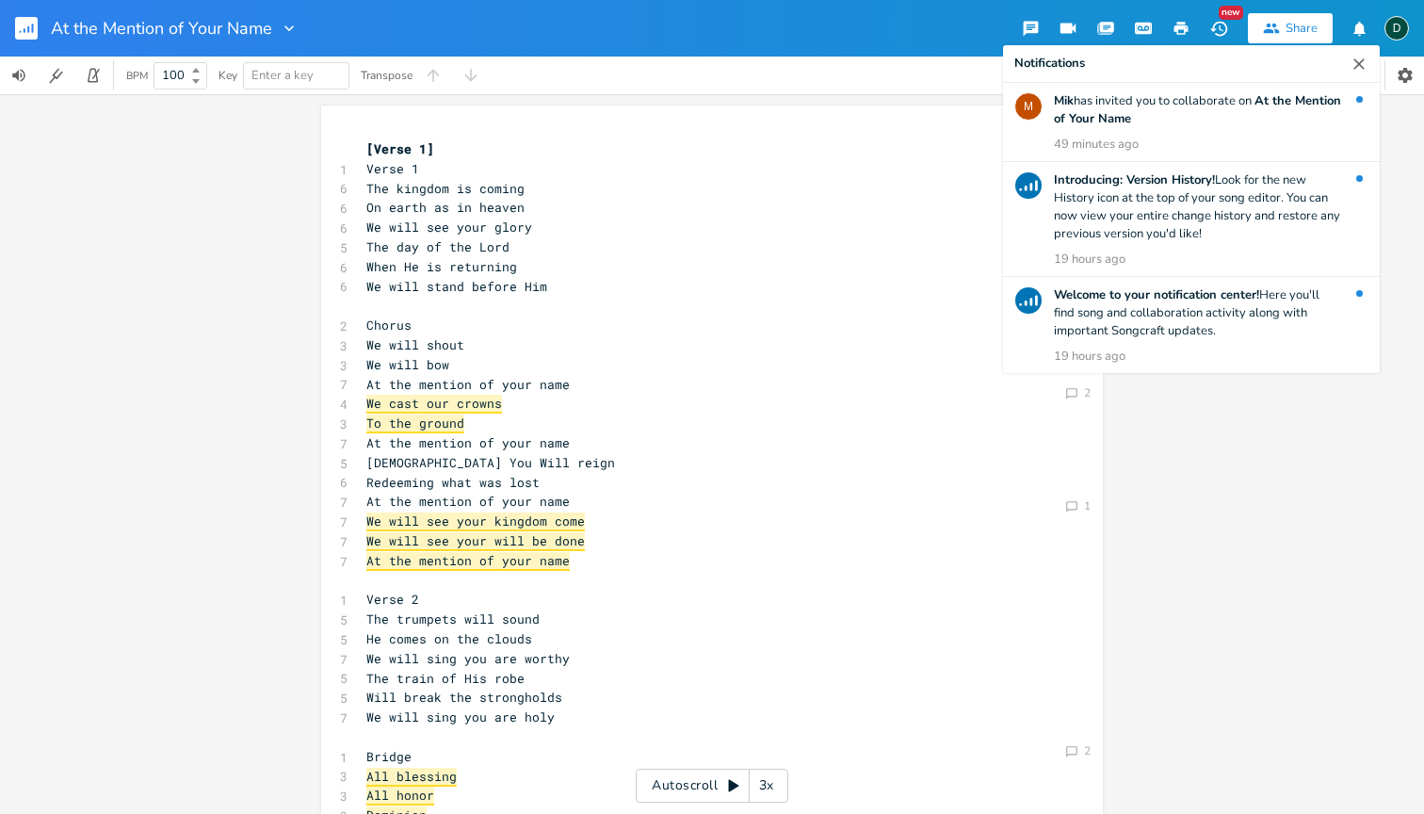
click at [1359, 31] on icon "button" at bounding box center [1360, 28] width 12 height 14
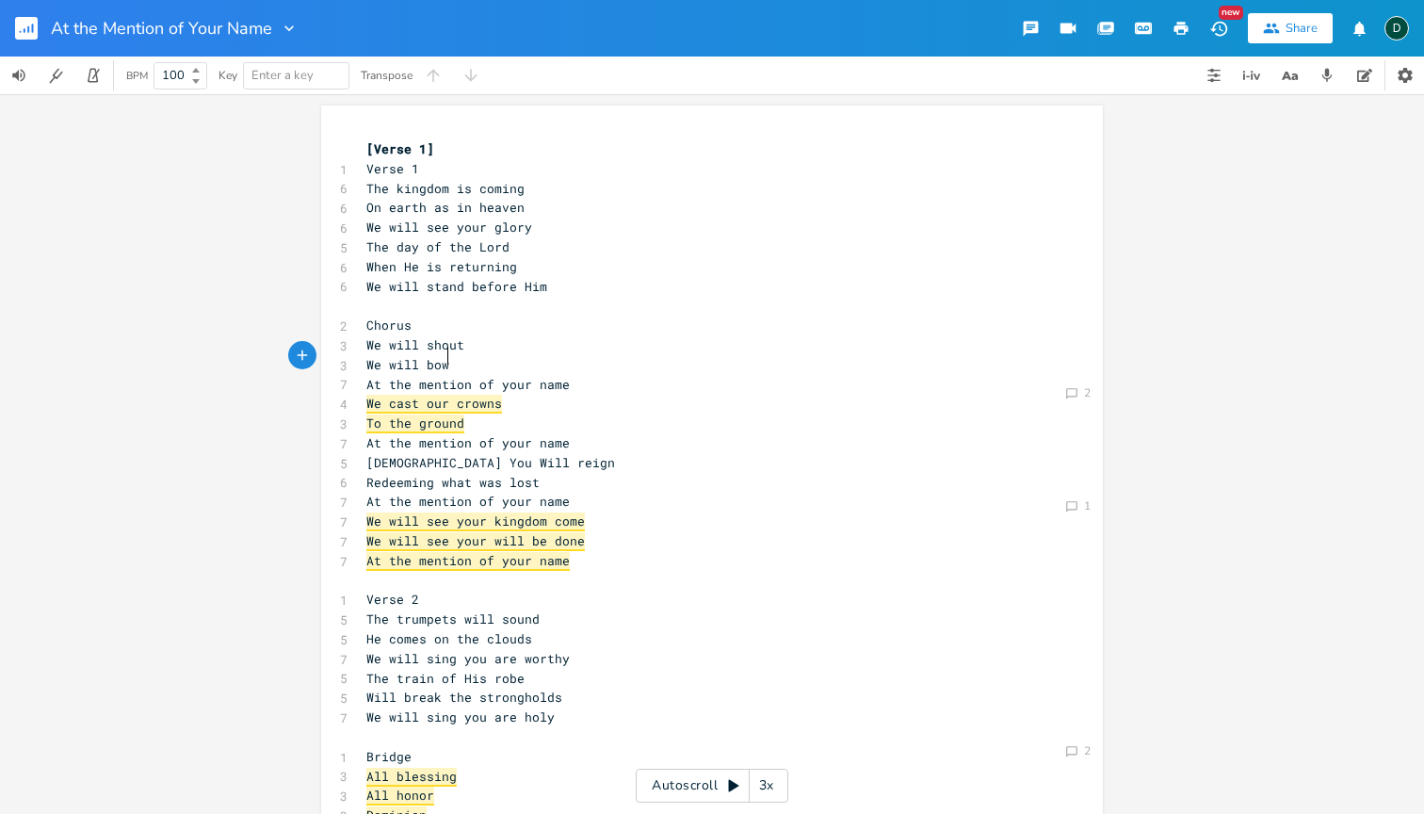
scroll to position [0, 0]
click at [604, 361] on pre "We will bow" at bounding box center [703, 365] width 680 height 20
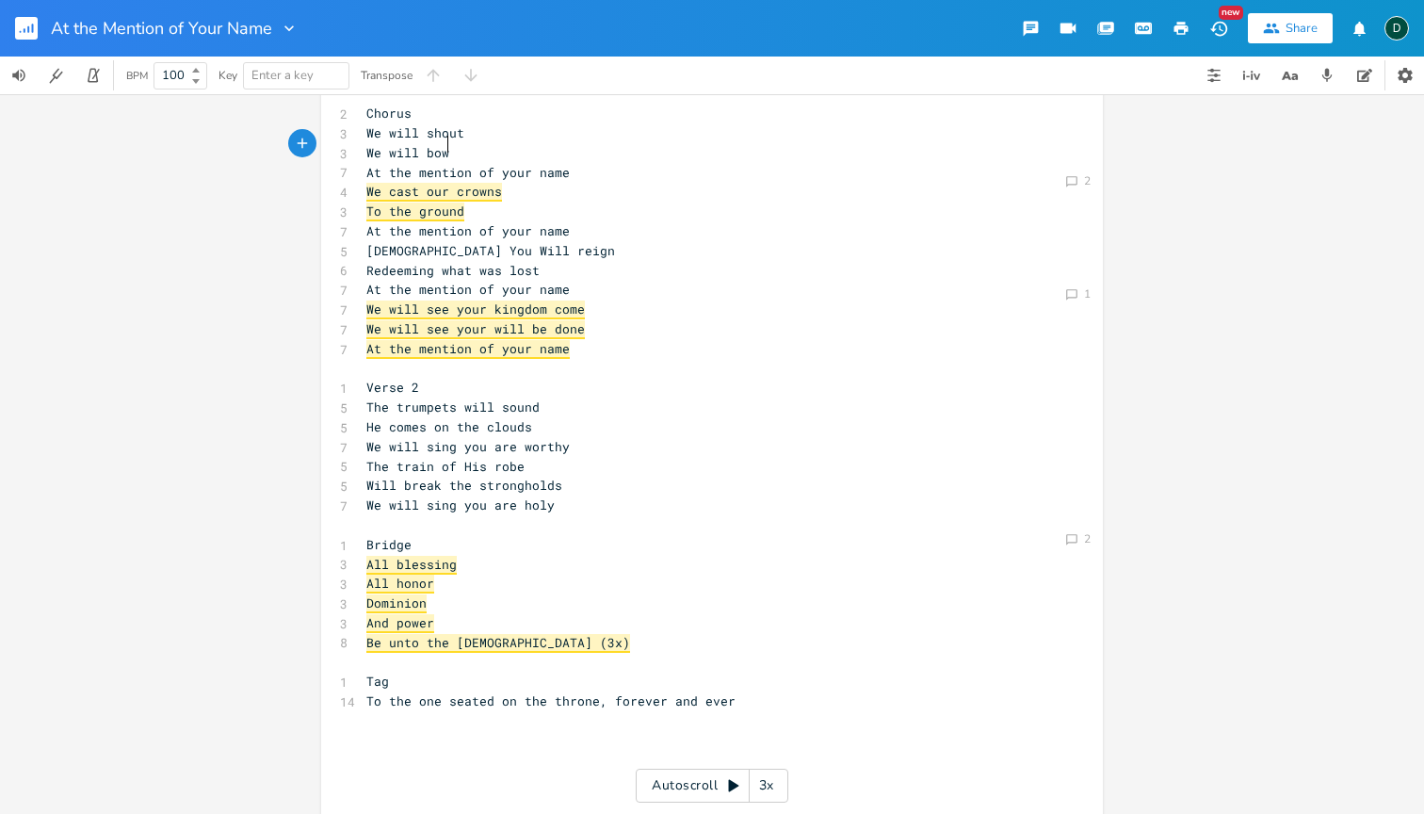
scroll to position [211, 0]
type textarea "To the one seated on the throne, forever and ever"
drag, startPoint x: 725, startPoint y: 677, endPoint x: 361, endPoint y: 679, distance: 364.6
click at [366, 693] on span "To the one seated on the throne, forever and ever" at bounding box center [550, 701] width 369 height 17
type textarea "​"
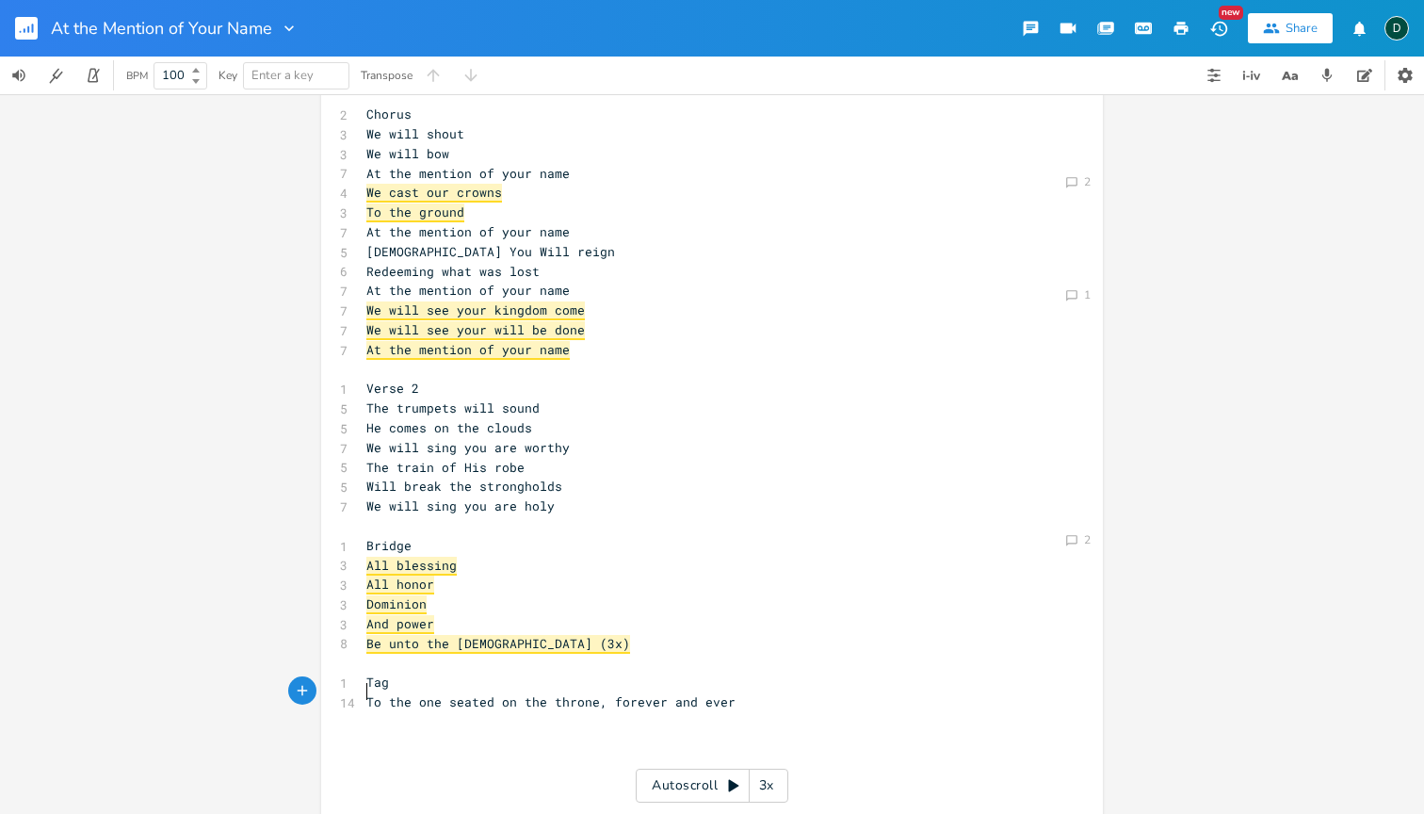
click at [598, 693] on span "To the one seated on the throne, forever and ever" at bounding box center [550, 701] width 369 height 17
type textarea "To the one seated on the throne, forever and ever"
click at [598, 693] on span "To the one seated on the throne, forever and ever" at bounding box center [550, 701] width 369 height 17
click at [512, 692] on pre "To the one seated on the throne, forever and ever" at bounding box center [703, 702] width 680 height 20
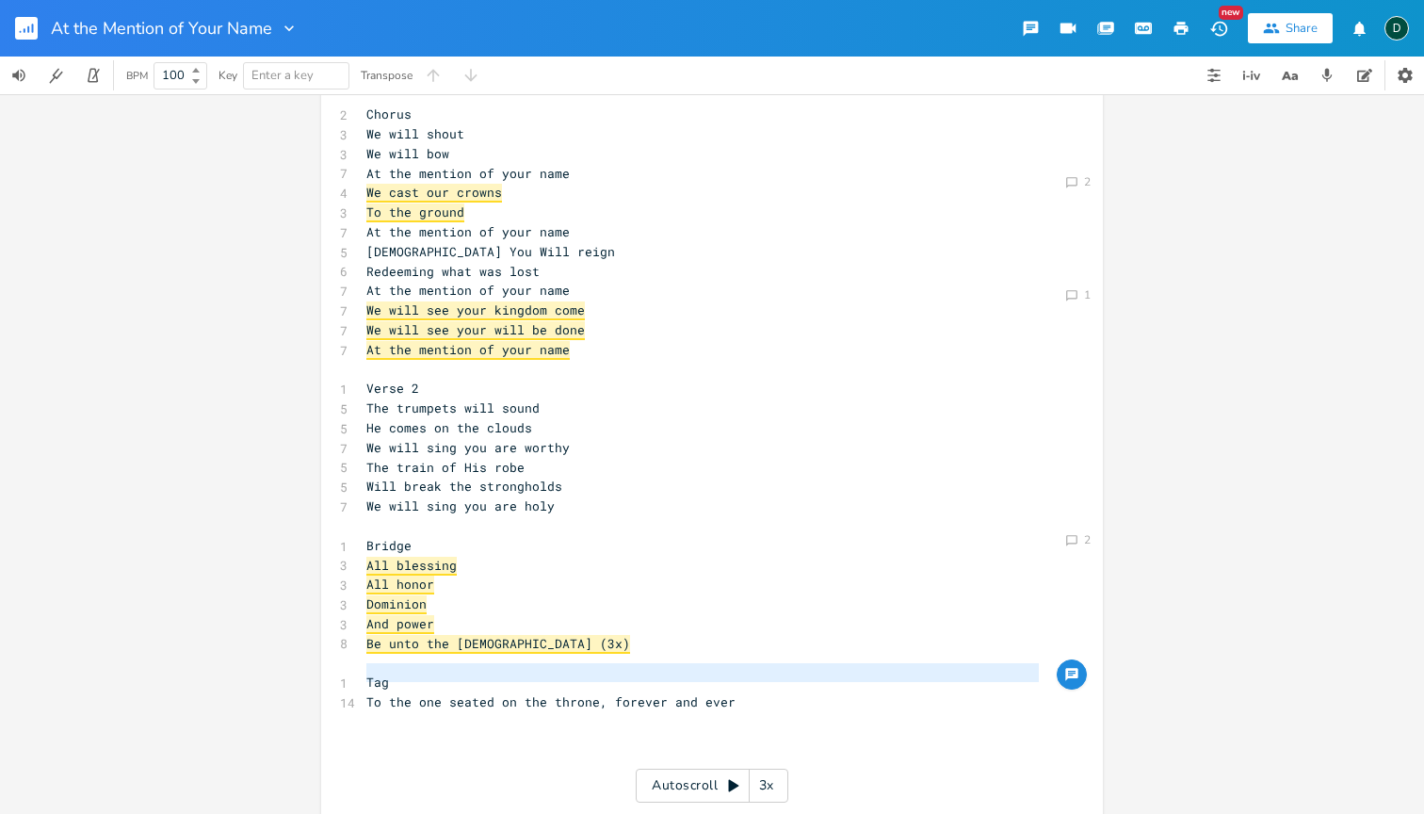
scroll to position [4, 0]
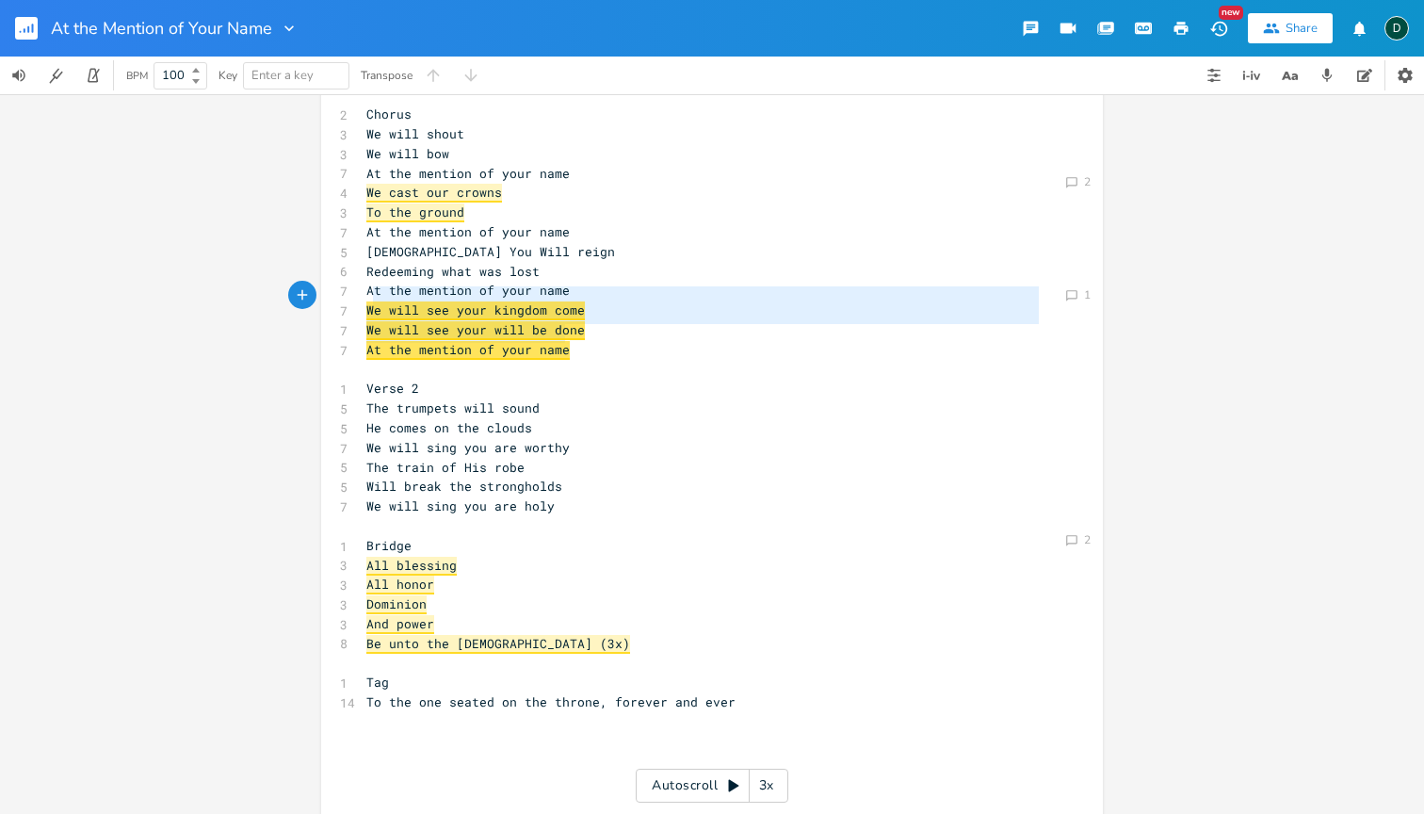
type textarea "We will see your kingdom come We will see your will be done At the mention of y…"
drag, startPoint x: 572, startPoint y: 340, endPoint x: 358, endPoint y: 294, distance: 218.8
click at [592, 398] on pre "The trumpets will sound" at bounding box center [703, 408] width 680 height 20
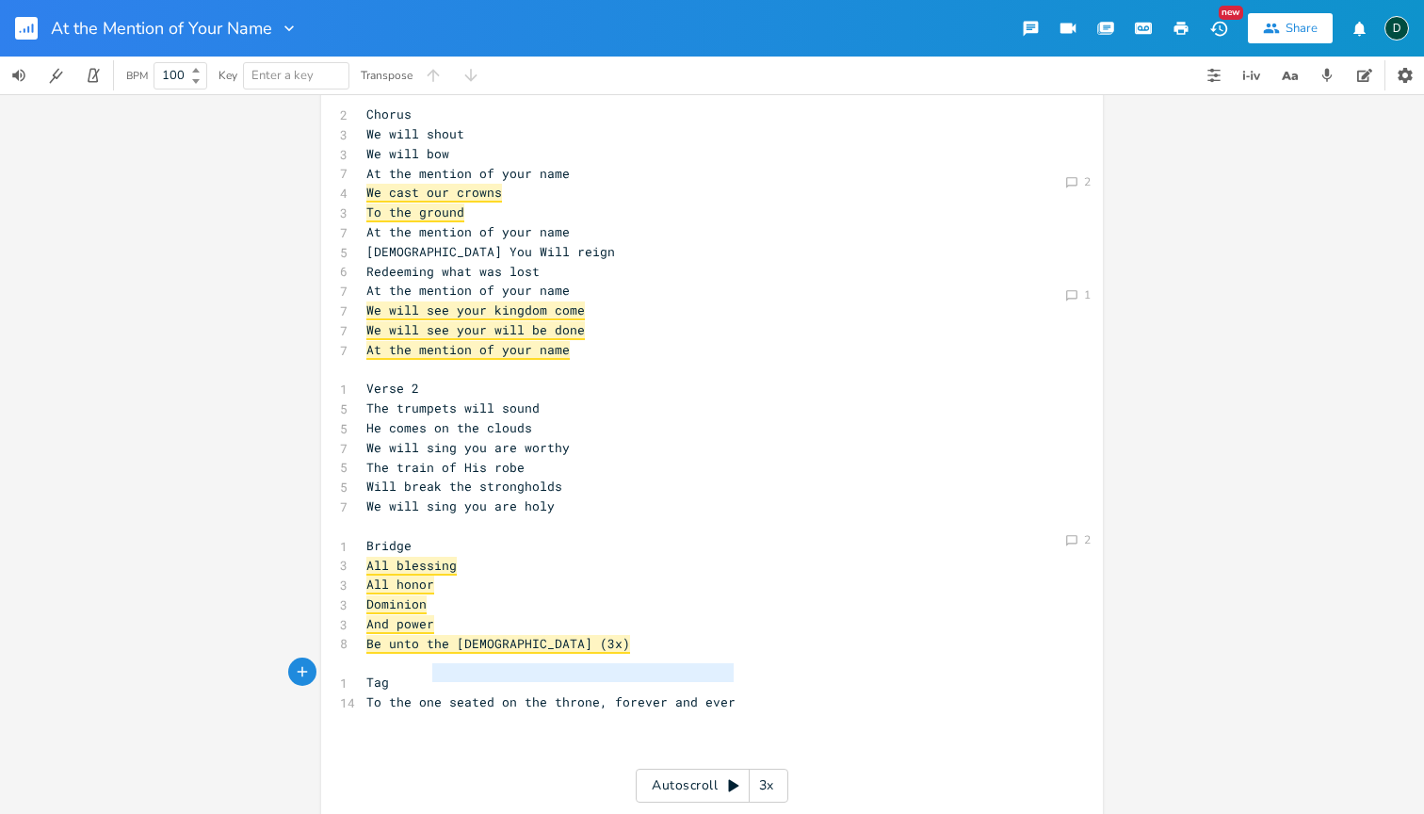
type textarea "ne seated on the throne, forever and ever"
type textarea "To the one seated on the throne, forever and ever"
drag, startPoint x: 730, startPoint y: 676, endPoint x: 351, endPoint y: 677, distance: 378.7
click at [351, 677] on div "To the one seated on the throne, forever and ever x [Verse 1] 1 Verse 1 6 The k…" at bounding box center [712, 365] width 782 height 942
click at [740, 669] on div "button" at bounding box center [749, 656] width 30 height 30
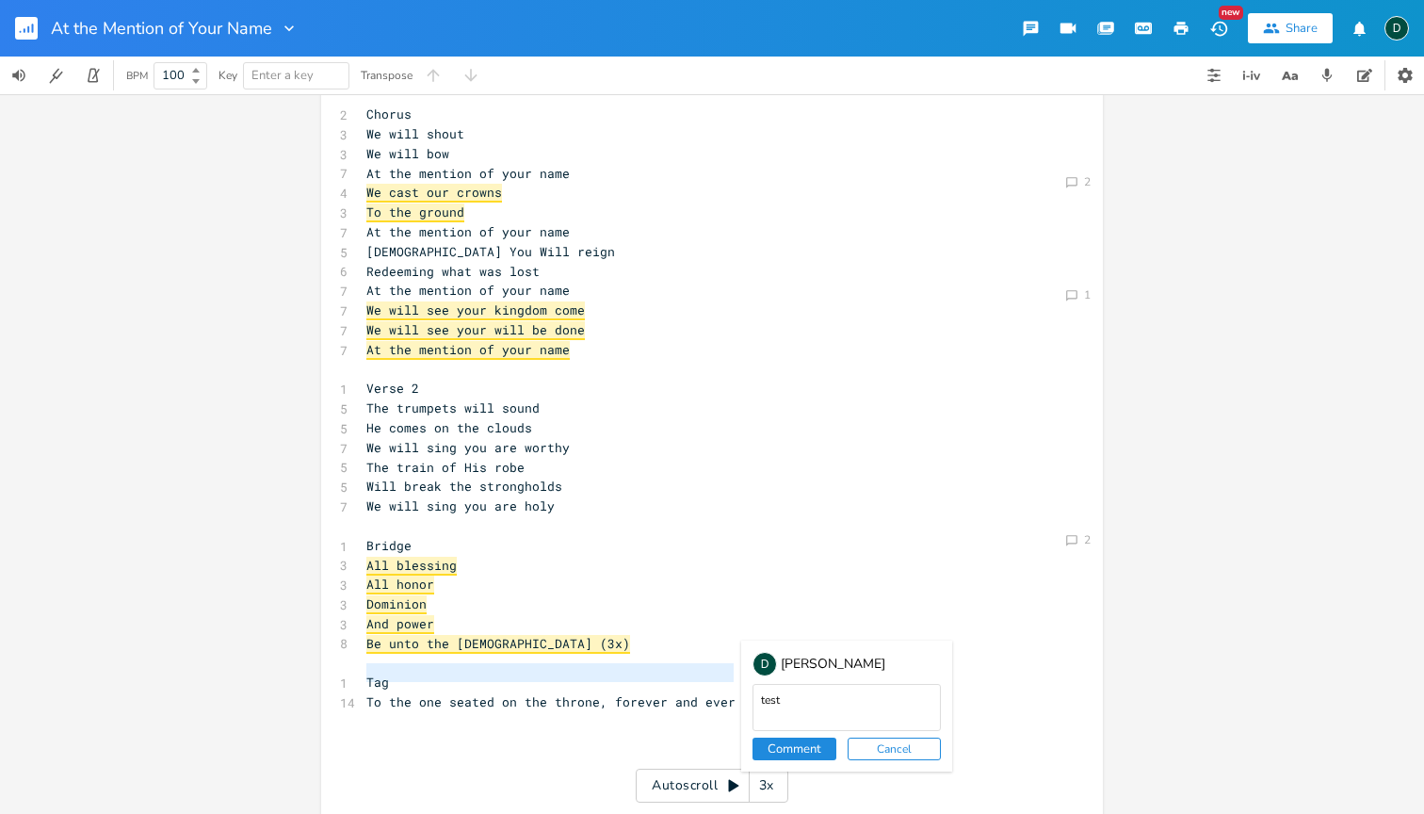
type textarea "test"
click at [793, 751] on button "Comment" at bounding box center [795, 749] width 84 height 23
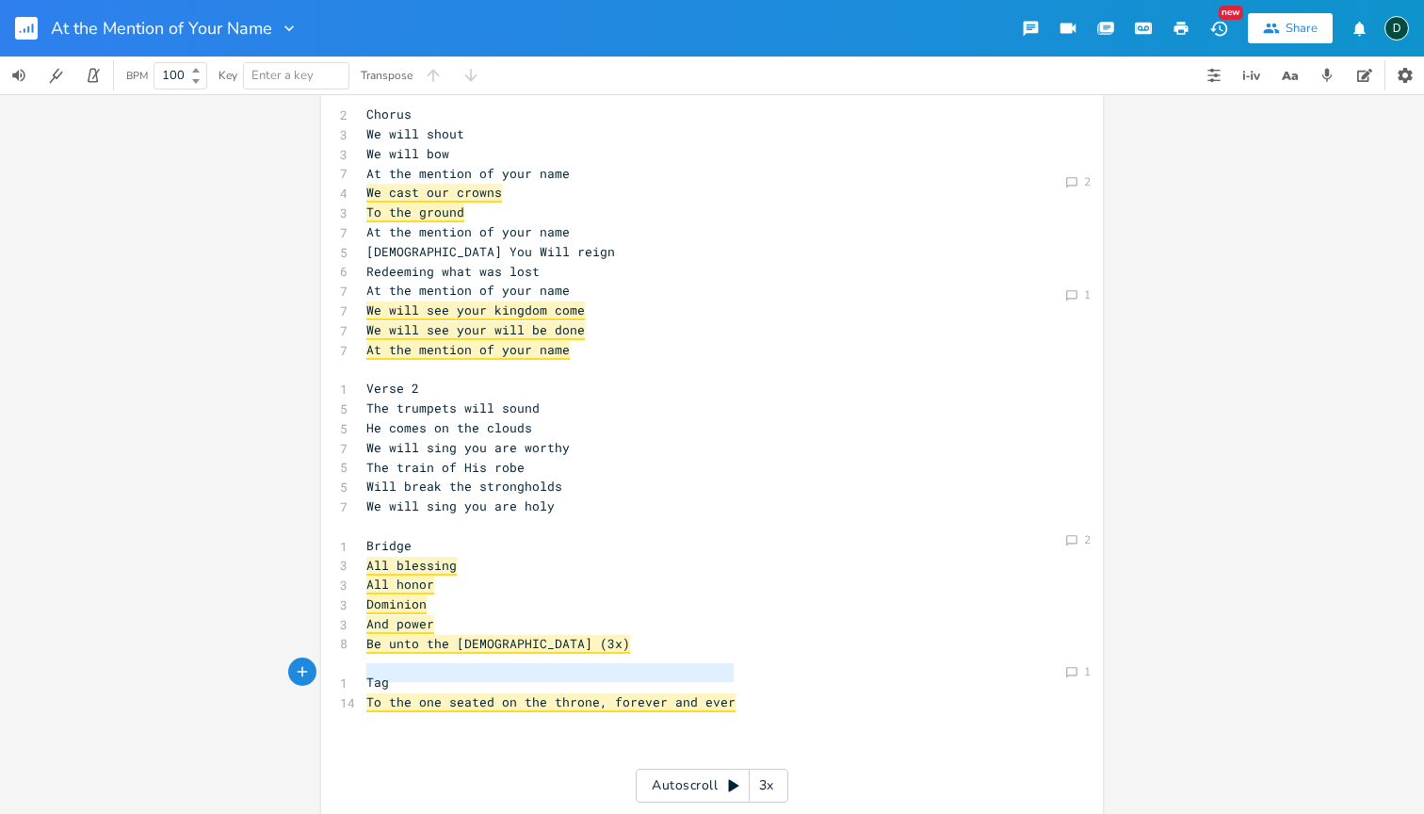
click at [889, 496] on pre "We will sing you are holy" at bounding box center [703, 506] width 680 height 20
click at [1065, 667] on icon "Comment" at bounding box center [1071, 672] width 13 height 13
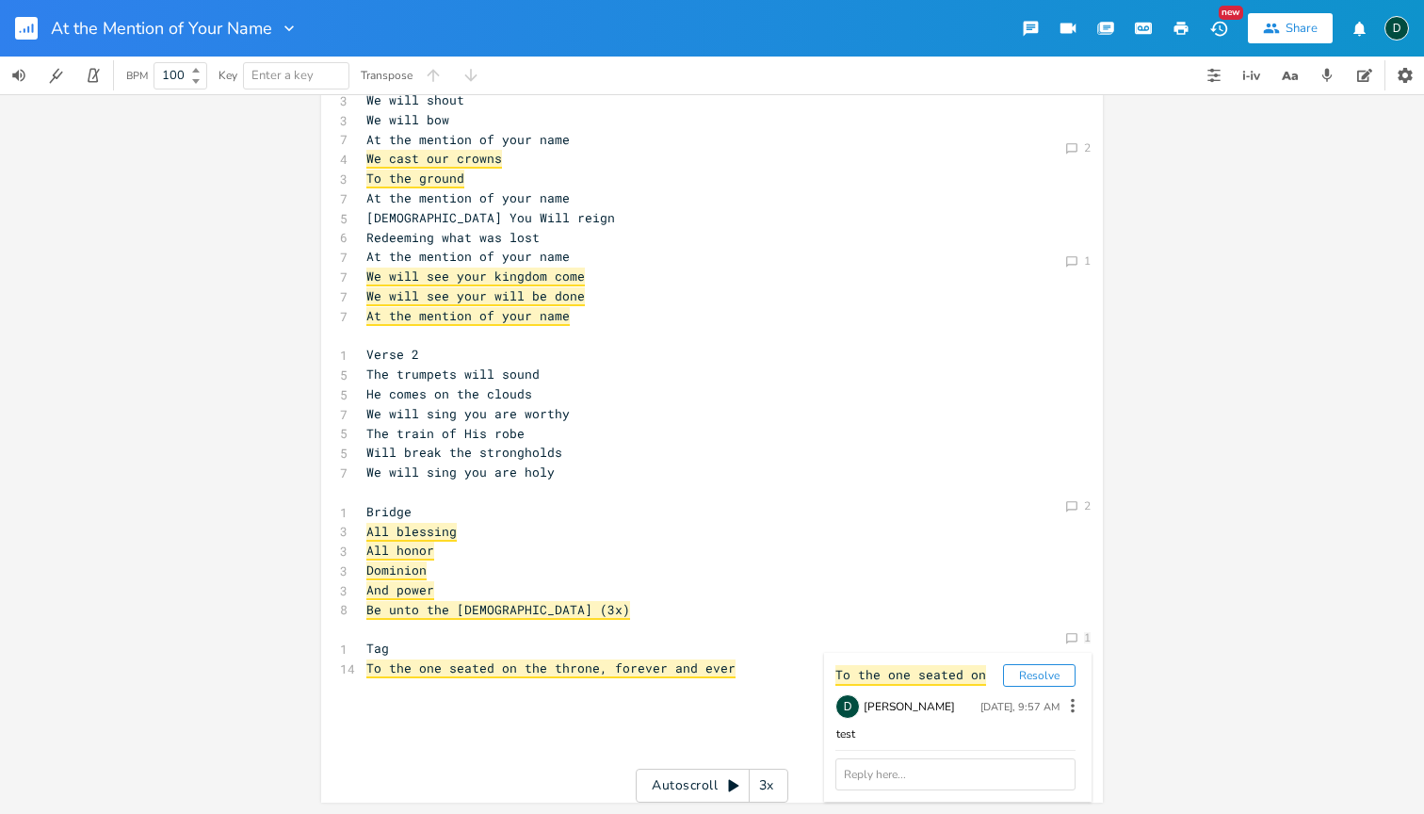
scroll to position [244, 0]
click at [1064, 706] on icon at bounding box center [1073, 706] width 21 height 21
click at [990, 765] on li "Delete" at bounding box center [988, 768] width 151 height 32
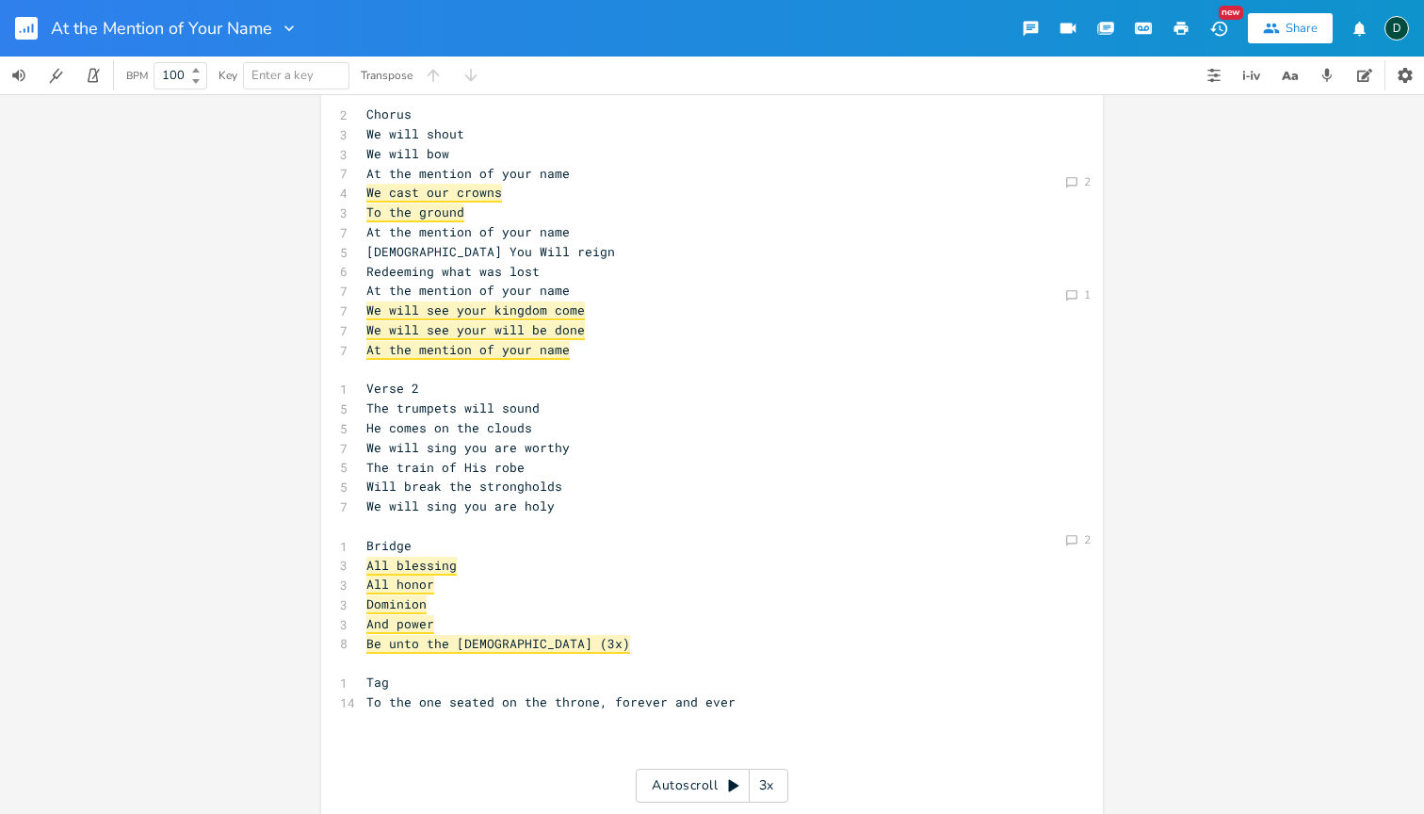
click at [887, 496] on pre "We will sing you are holy" at bounding box center [703, 506] width 680 height 20
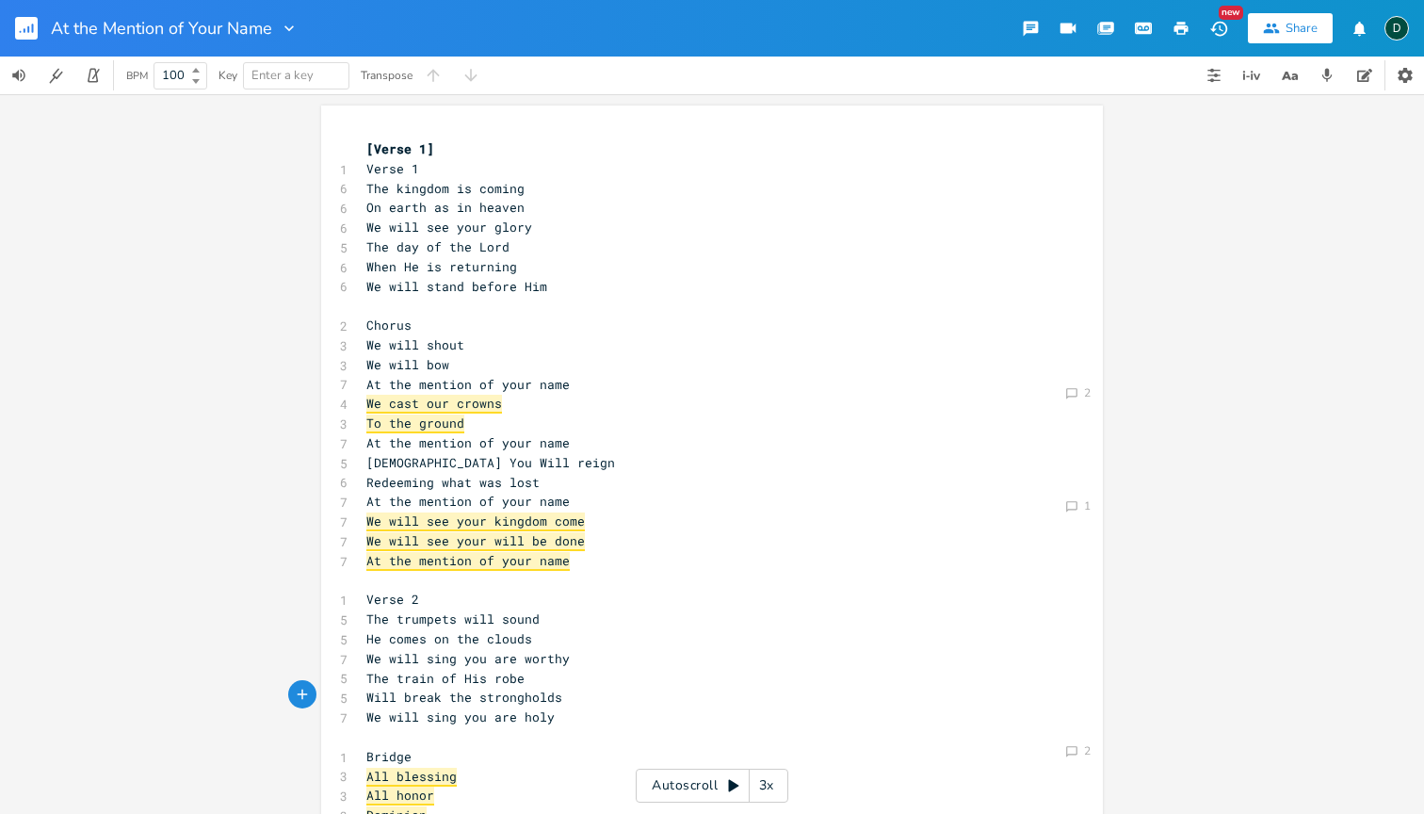
scroll to position [0, 0]
type textarea "[Verse 1]"
drag, startPoint x: 439, startPoint y: 152, endPoint x: 358, endPoint y: 150, distance: 81.0
click at [363, 151] on pre "[Verse 1]" at bounding box center [703, 149] width 680 height 20
click at [464, 212] on span "On earth as in heaven" at bounding box center [445, 207] width 158 height 17
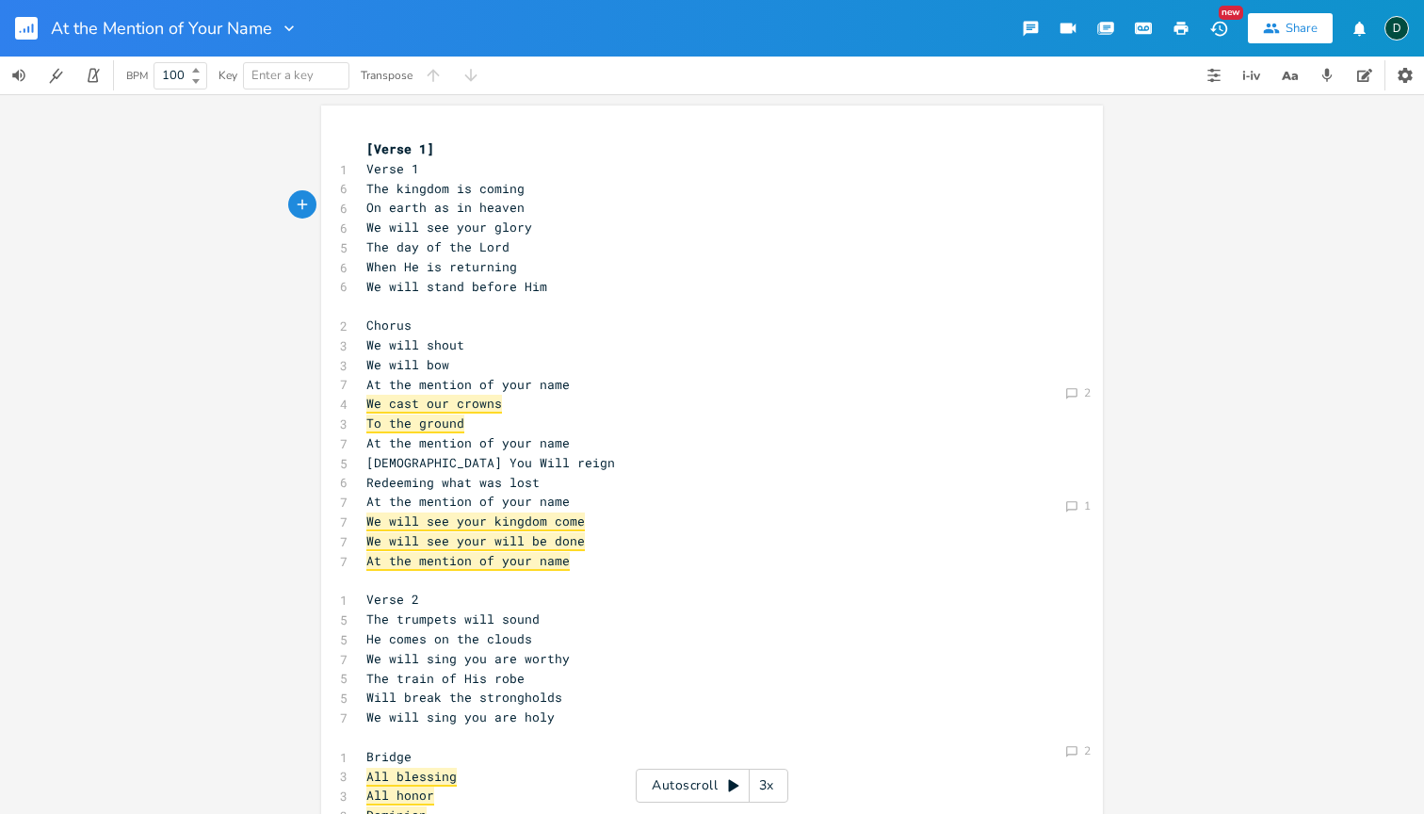
click at [433, 151] on pre "[Verse 1]" at bounding box center [703, 149] width 680 height 20
click at [413, 138] on div "x ​ 1 Verse 1 6 The kingdom is coming 6 On earth as in heaven 6 We will see you…" at bounding box center [703, 580] width 680 height 889
click at [294, 139] on icon "button" at bounding box center [302, 147] width 17 height 17
click at [295, 145] on icon "button" at bounding box center [302, 147] width 15 height 15
click at [364, 153] on pre "​" at bounding box center [703, 149] width 680 height 20
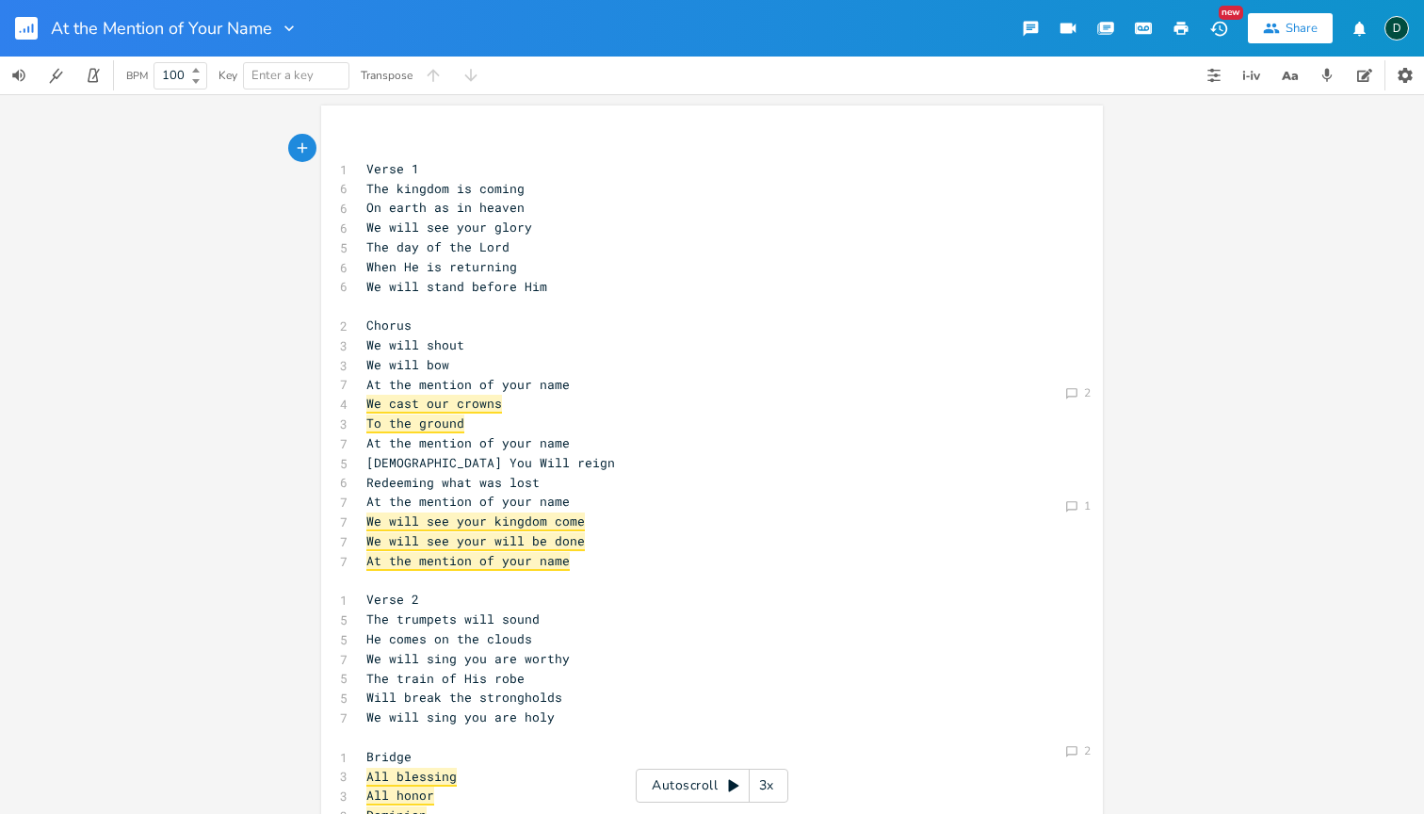
click at [304, 144] on icon "button" at bounding box center [302, 147] width 17 height 17
click at [336, 152] on icon "button" at bounding box center [336, 147] width 13 height 13
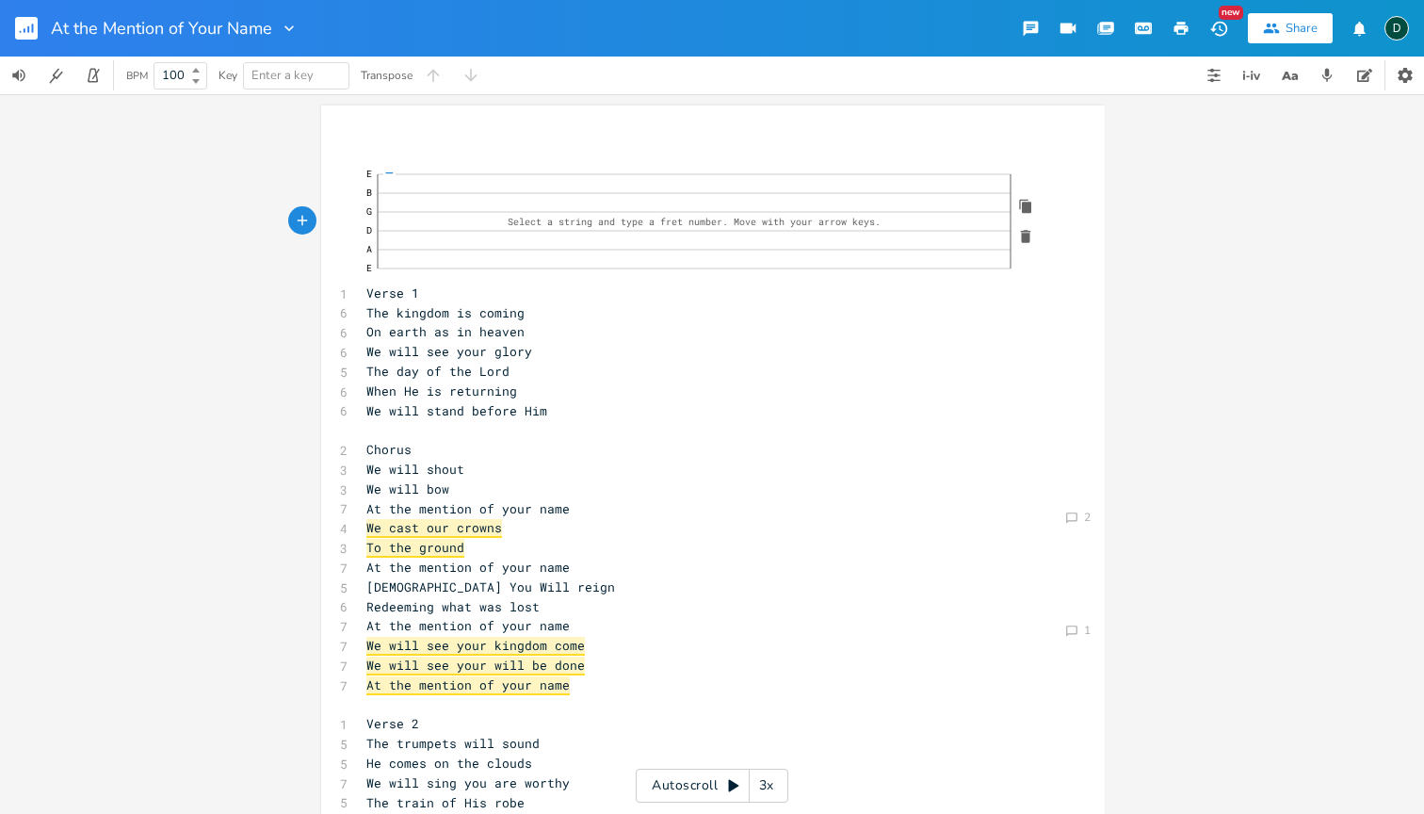
click at [1022, 235] on icon "button" at bounding box center [1026, 236] width 10 height 13
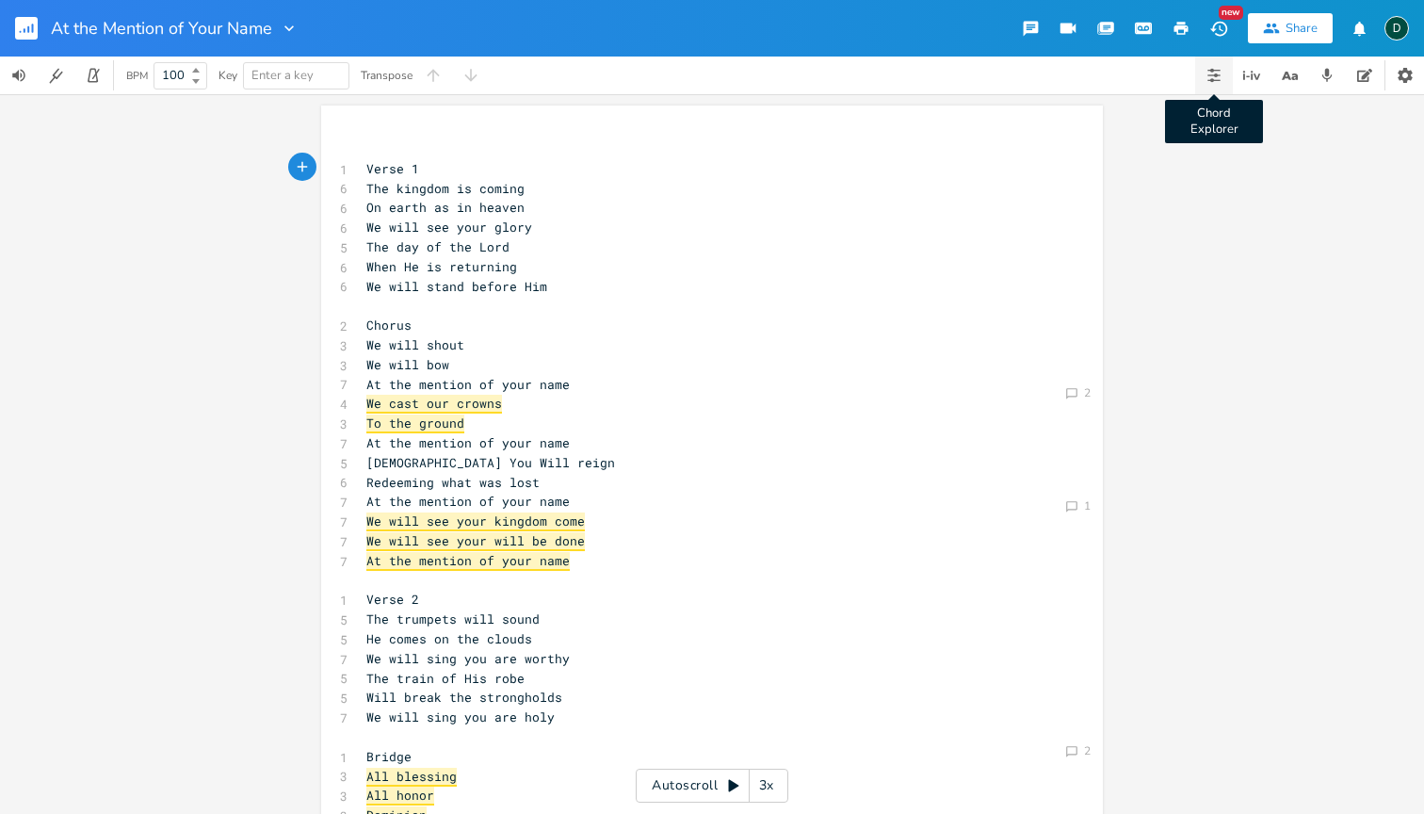
click at [1206, 77] on button "Chord Explorer" at bounding box center [1214, 76] width 38 height 38
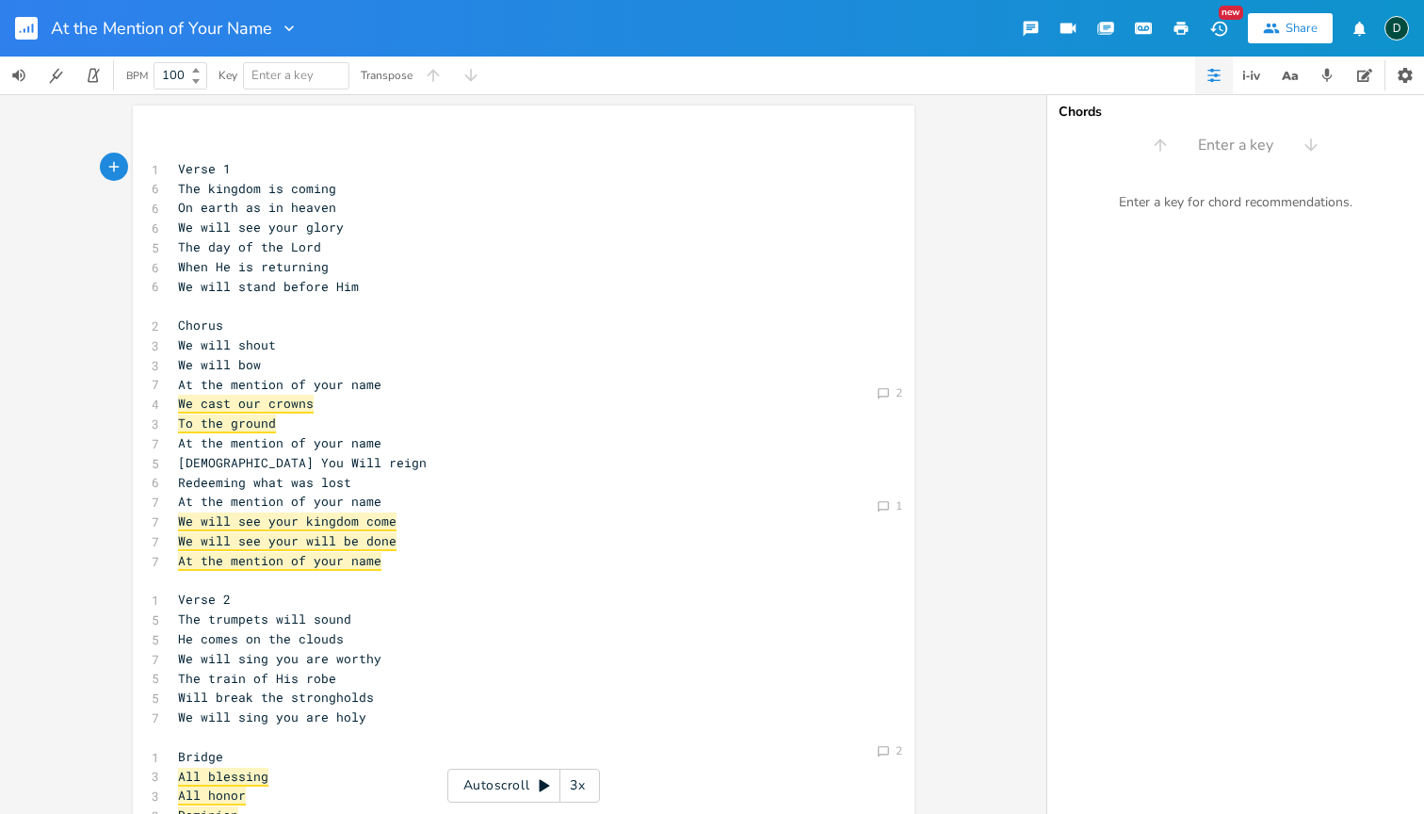
click at [1206, 77] on button "button" at bounding box center [1214, 76] width 38 height 38
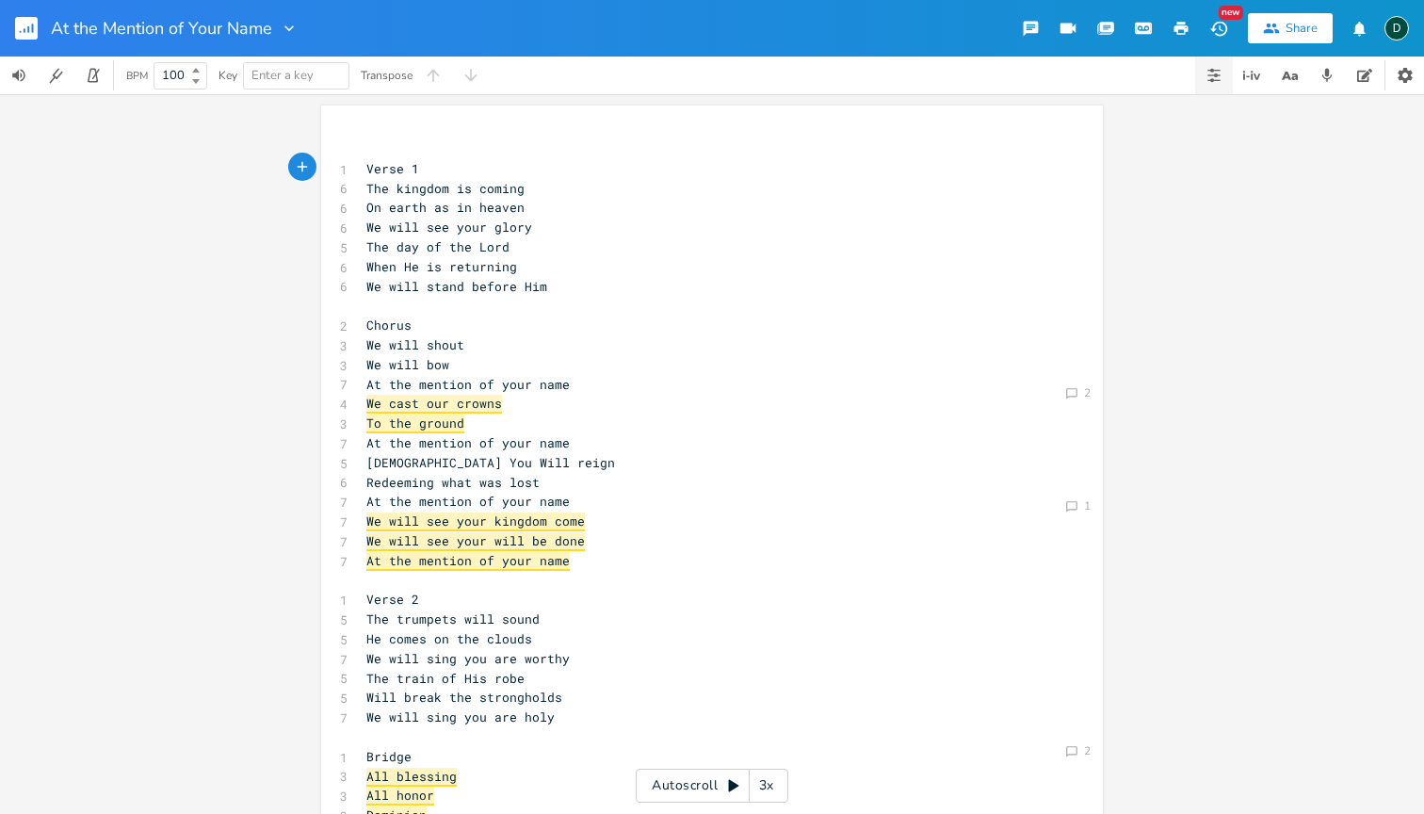
click at [1210, 73] on icon "button" at bounding box center [1214, 75] width 15 height 15
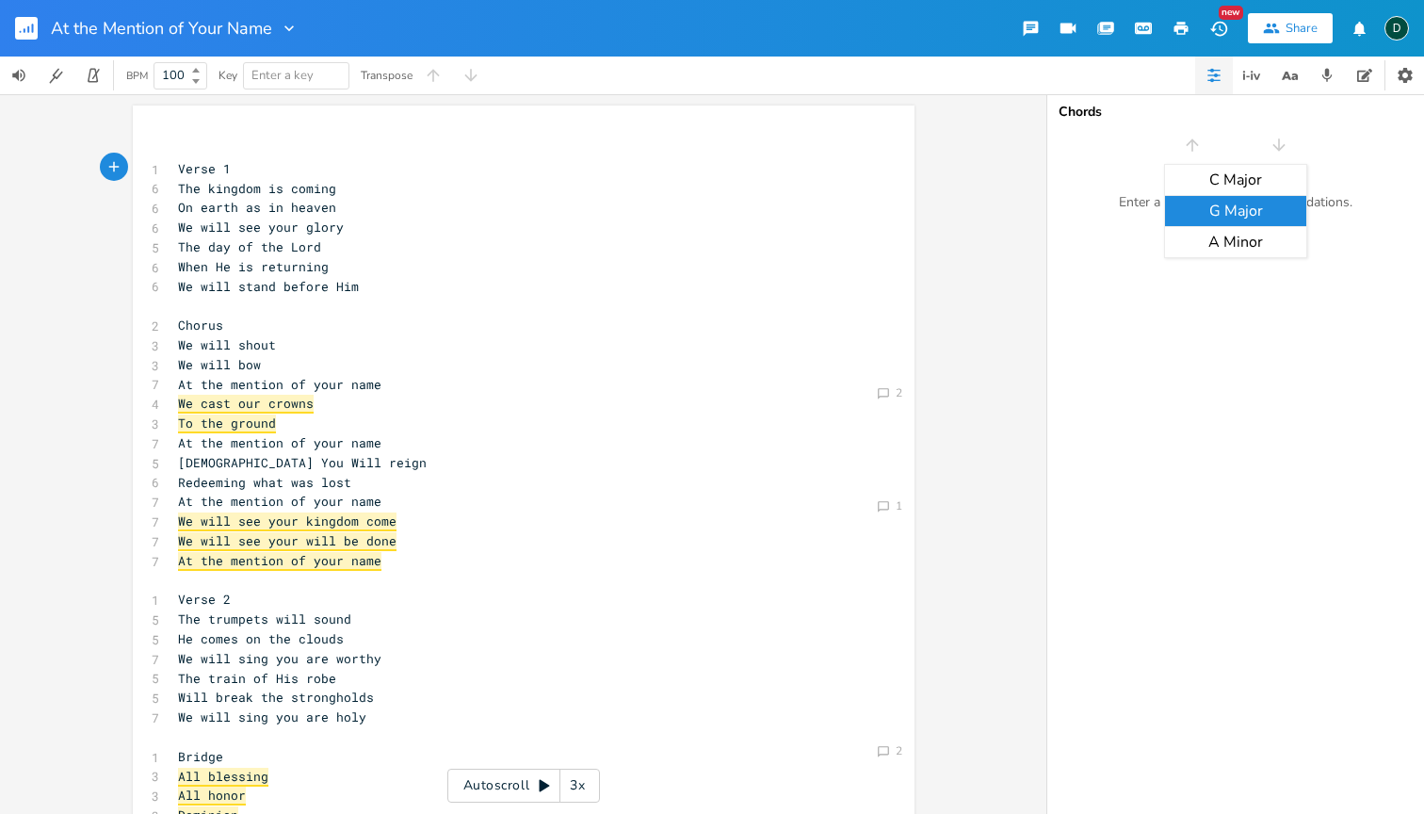
click at [1140, 35] on icon "button" at bounding box center [1143, 28] width 17 height 17
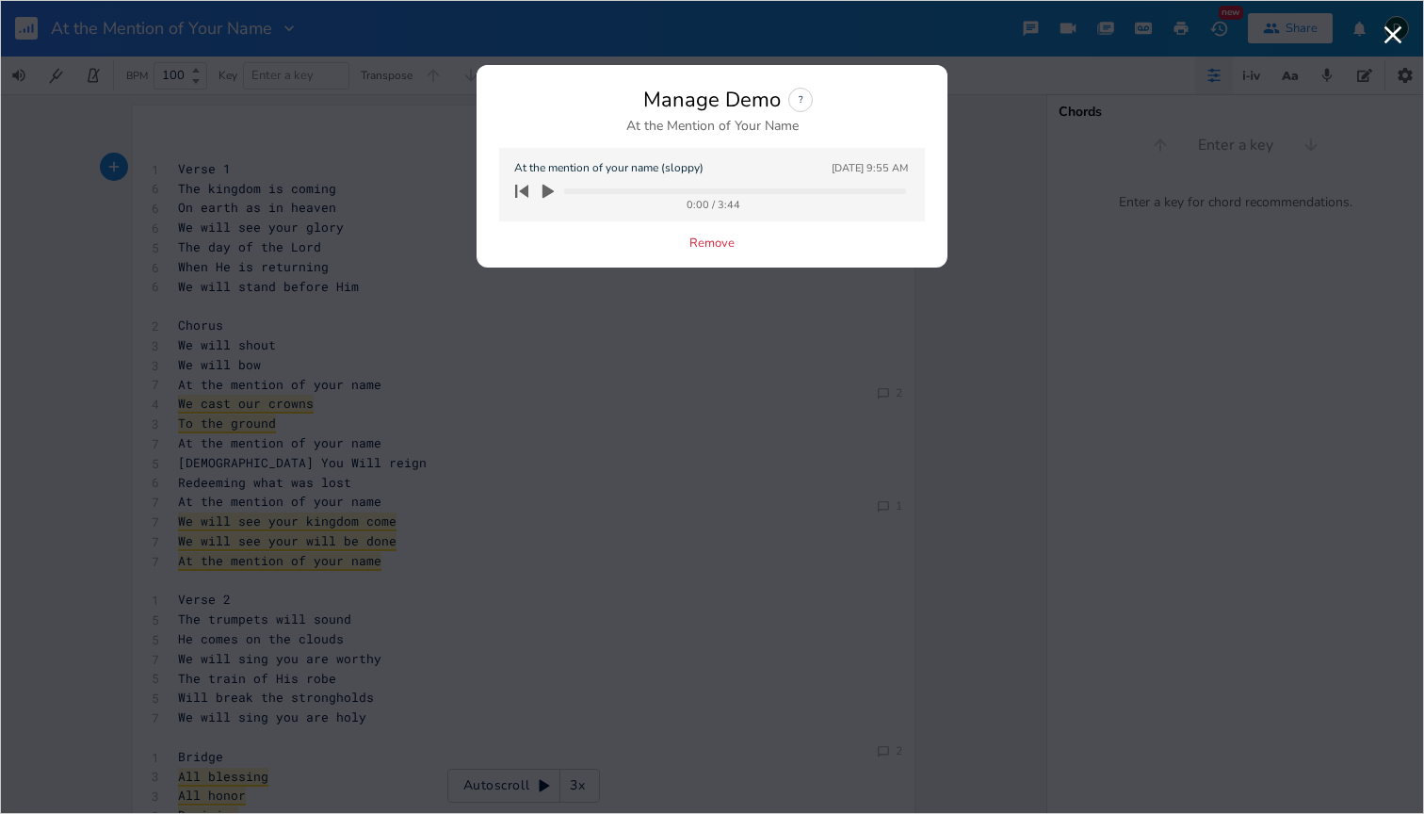
click at [540, 194] on icon "button" at bounding box center [548, 191] width 17 height 17
click at [578, 188] on progress at bounding box center [735, 191] width 342 height 6
click at [554, 193] on icon "button" at bounding box center [548, 191] width 11 height 12
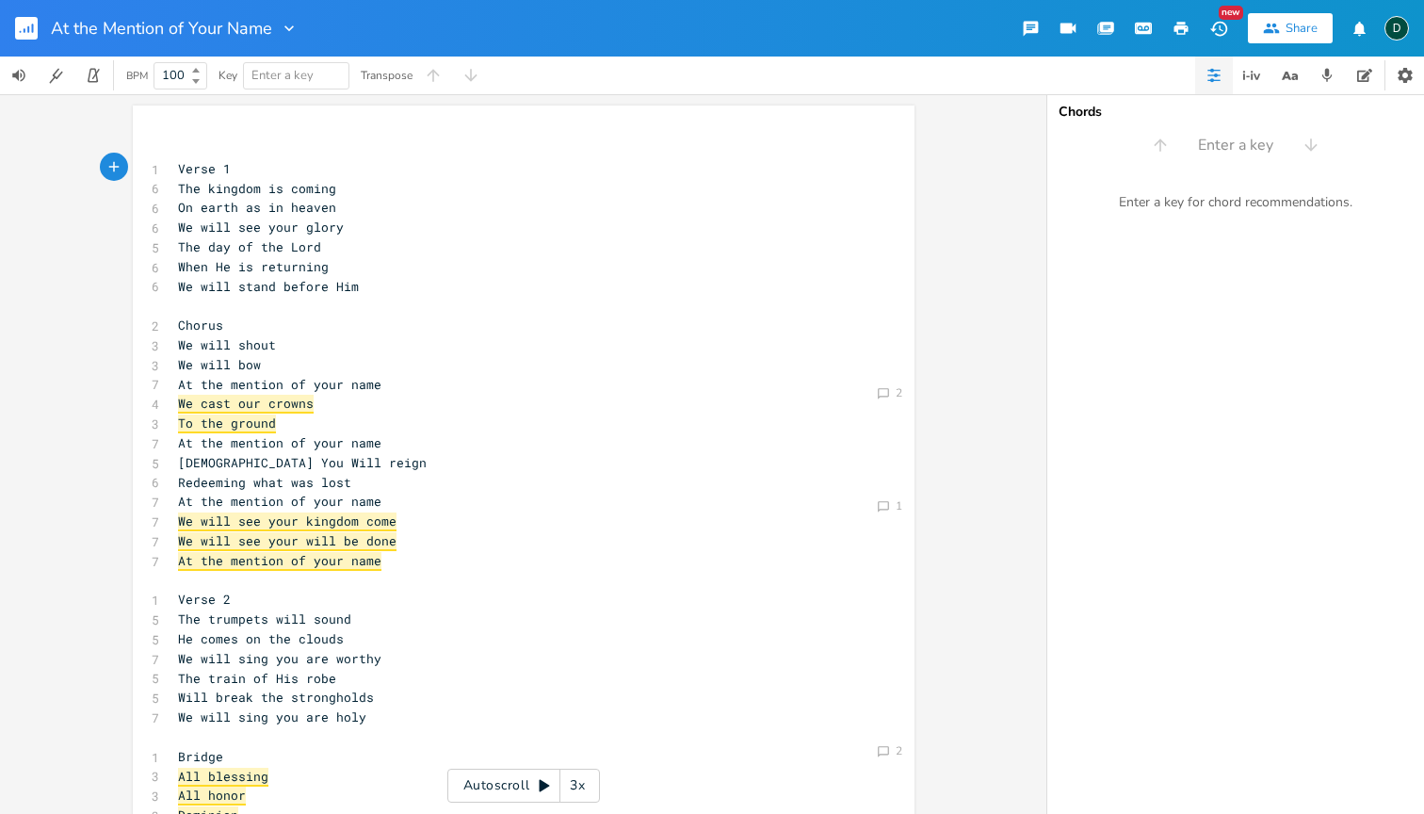
click at [1236, 130] on div "Enter a key" at bounding box center [1236, 145] width 377 height 30
type input "eb"
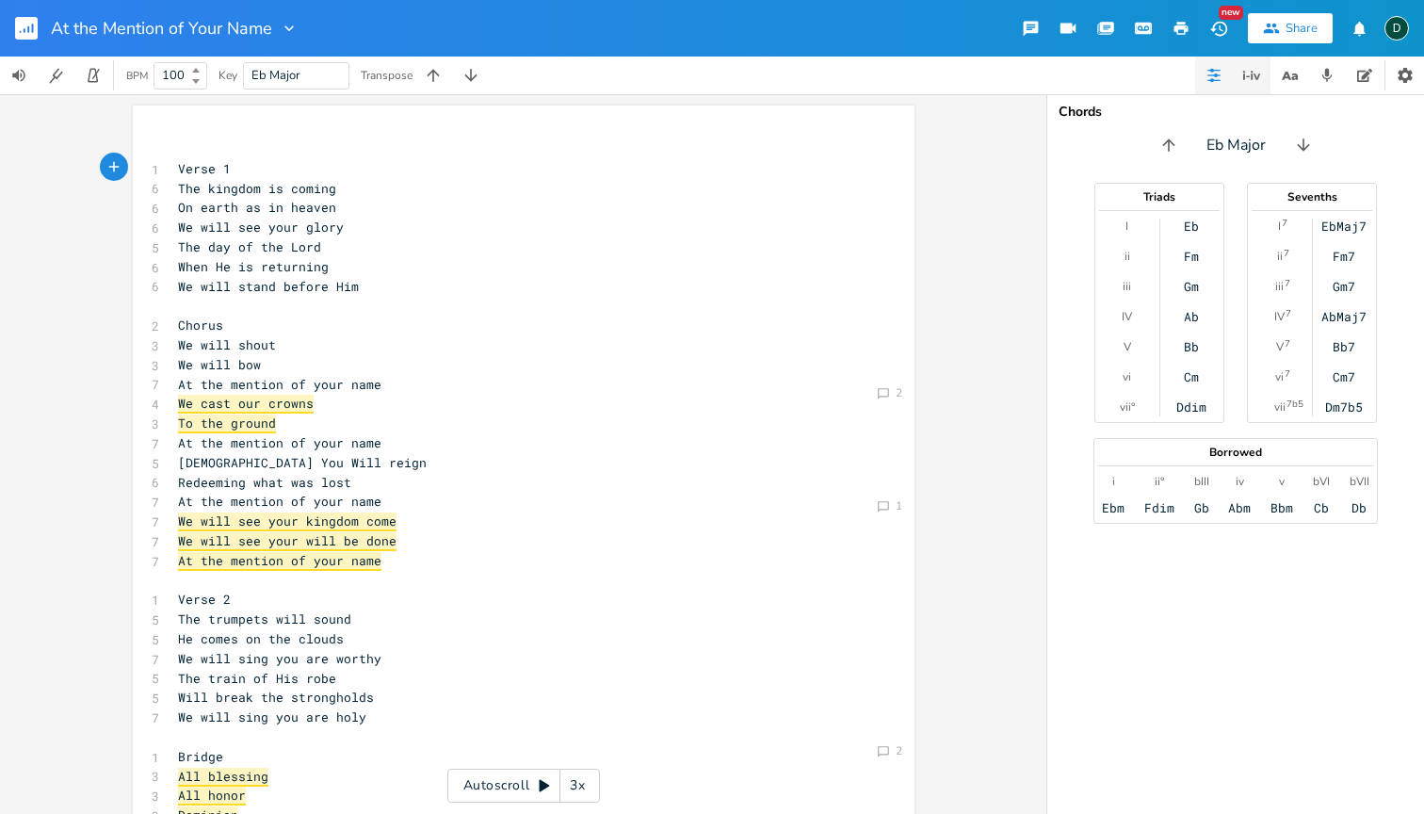
click at [1247, 78] on icon "button" at bounding box center [1252, 75] width 23 height 23
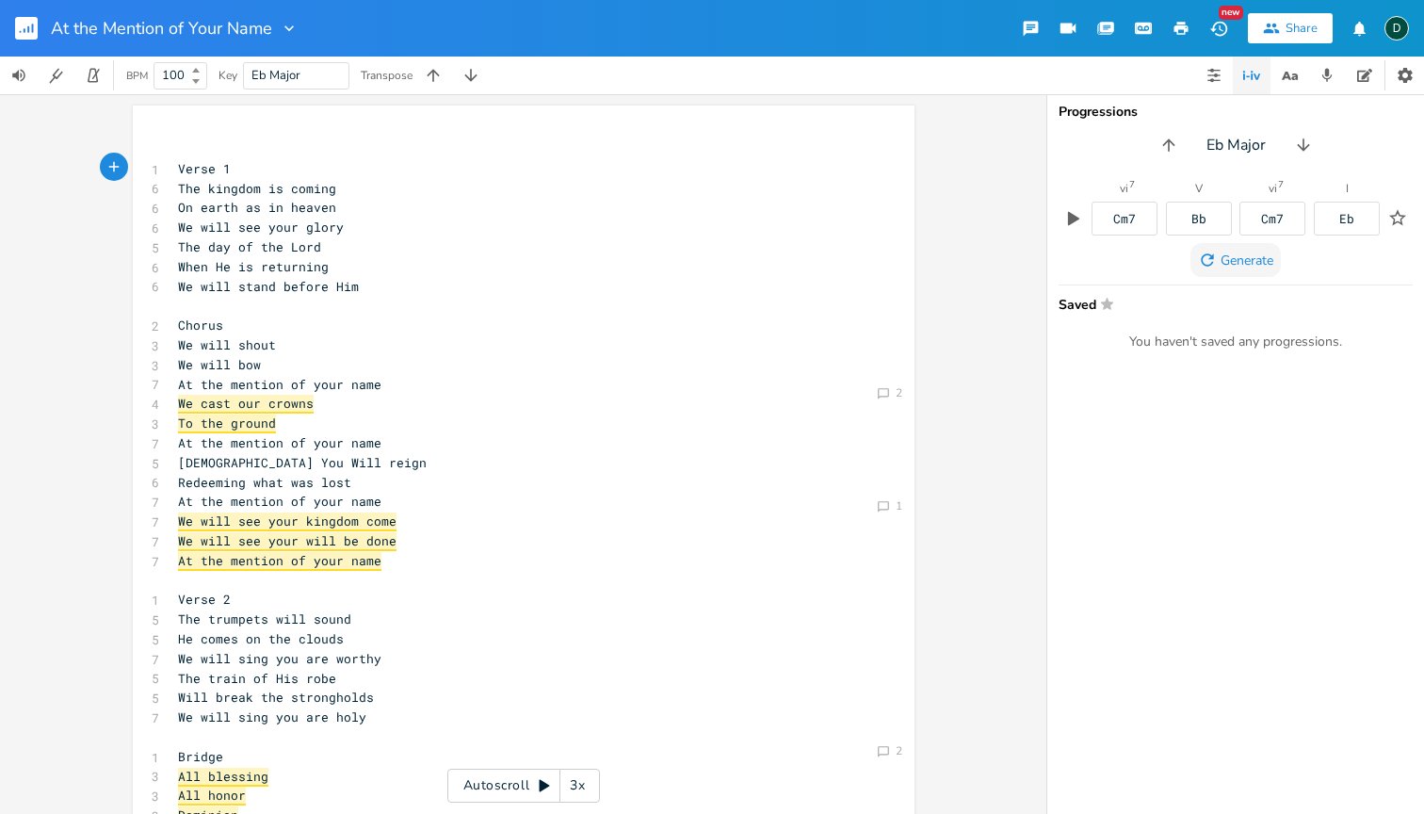
click at [1259, 258] on span "Generate" at bounding box center [1247, 261] width 53 height 18
click at [1233, 82] on button "button" at bounding box center [1252, 76] width 38 height 38
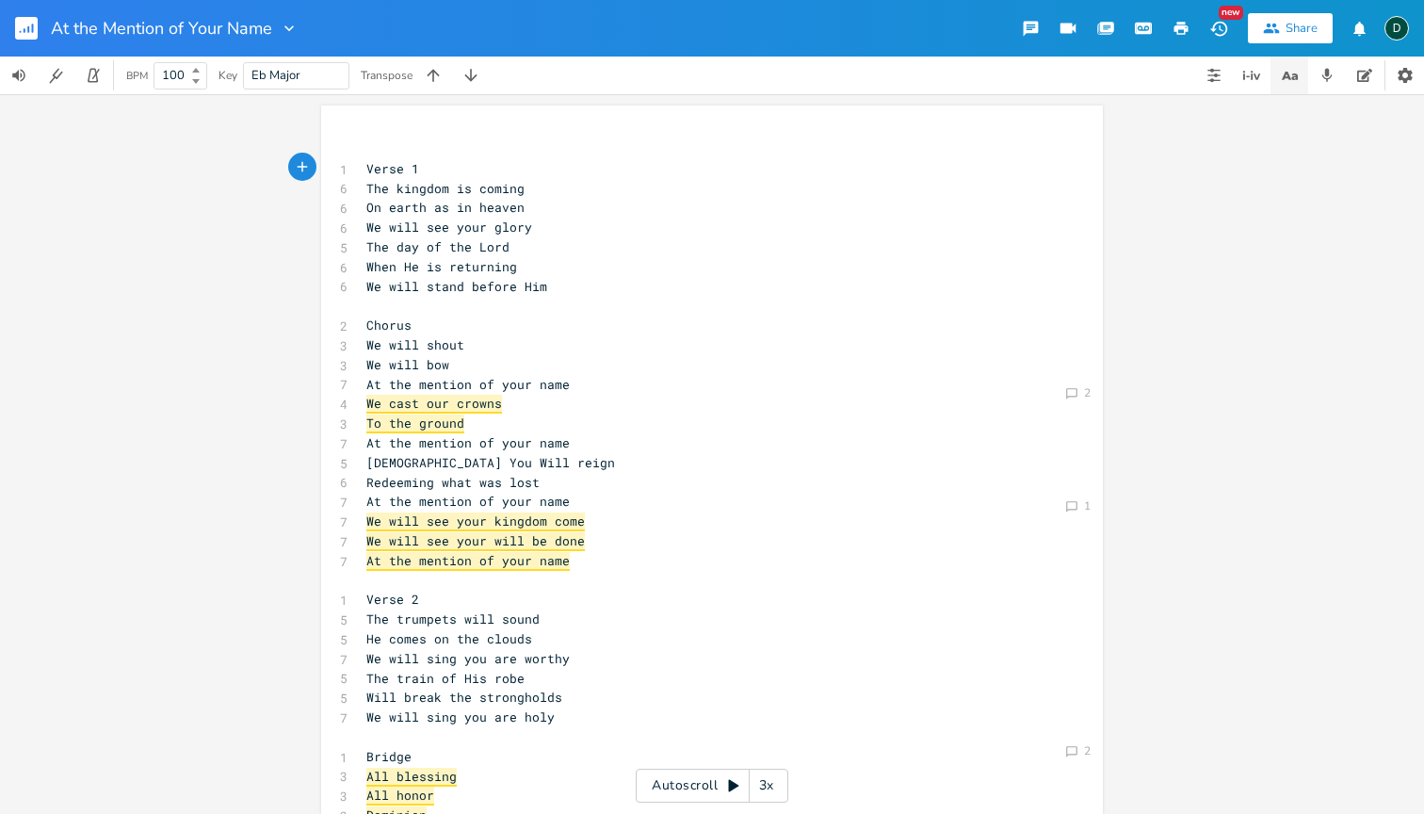
click at [1290, 88] on button "button" at bounding box center [1290, 76] width 38 height 38
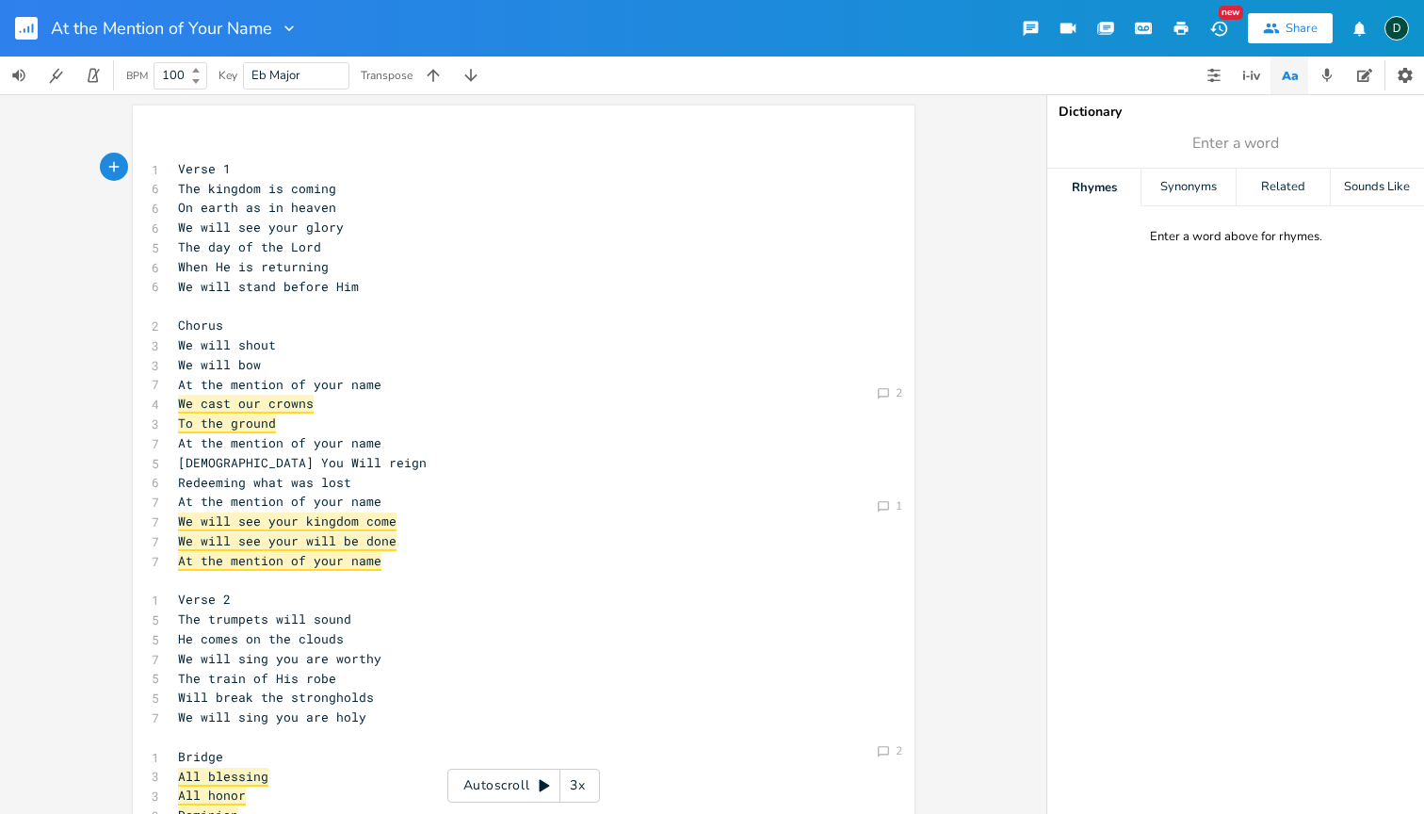
click at [1293, 73] on icon "button" at bounding box center [1290, 76] width 24 height 24
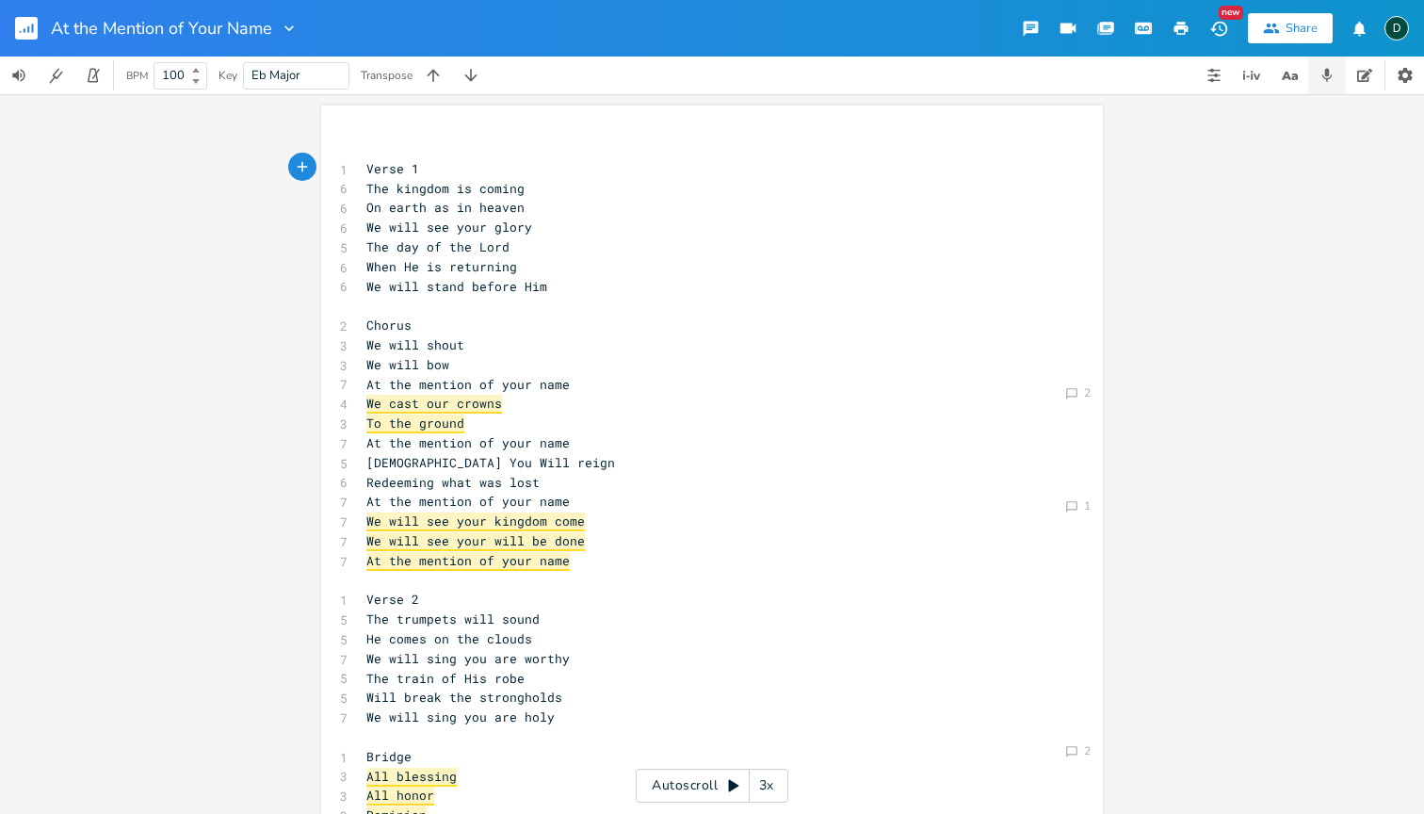
click at [1335, 82] on icon "button" at bounding box center [1327, 75] width 17 height 17
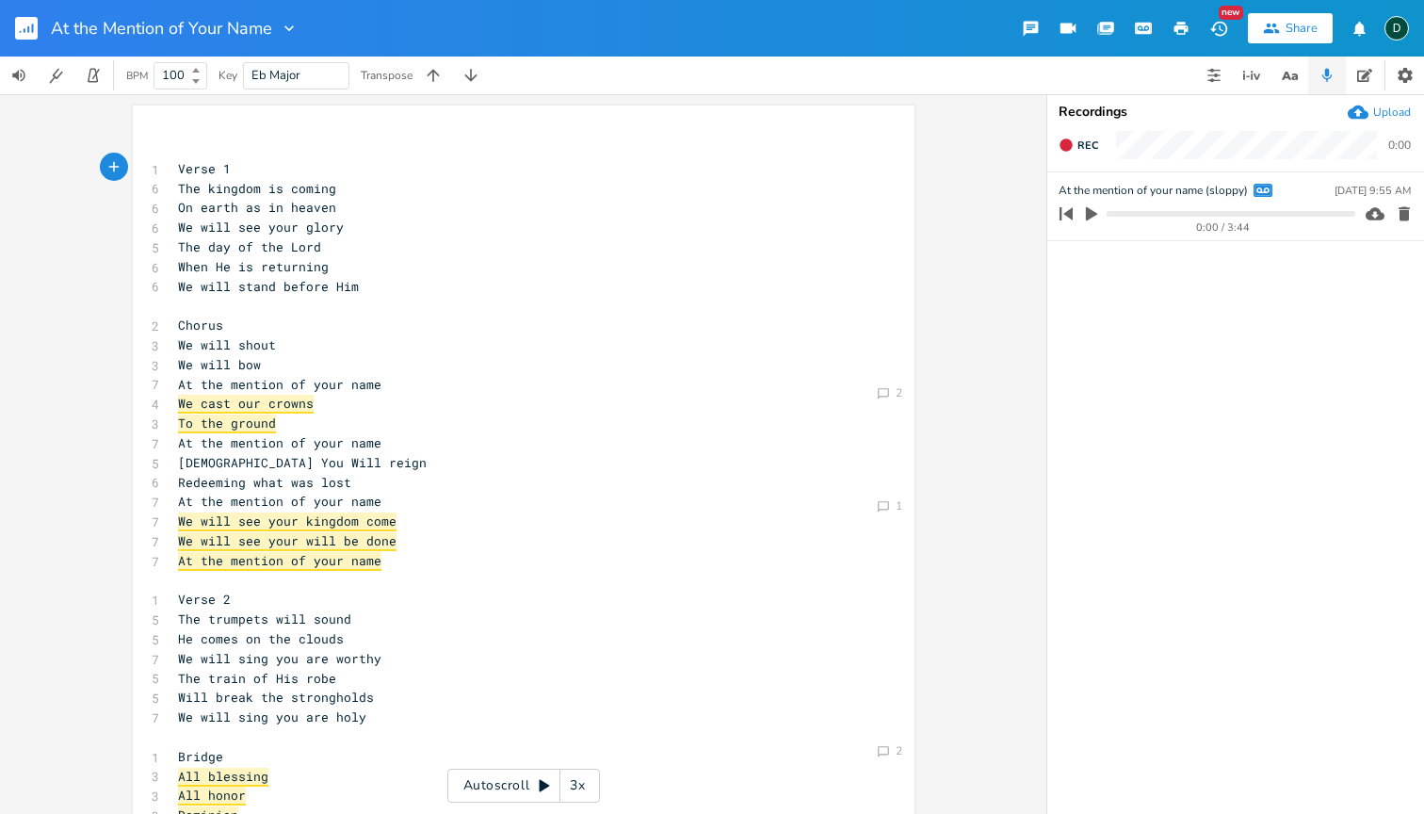
click at [1324, 79] on icon "button" at bounding box center [1327, 75] width 17 height 17
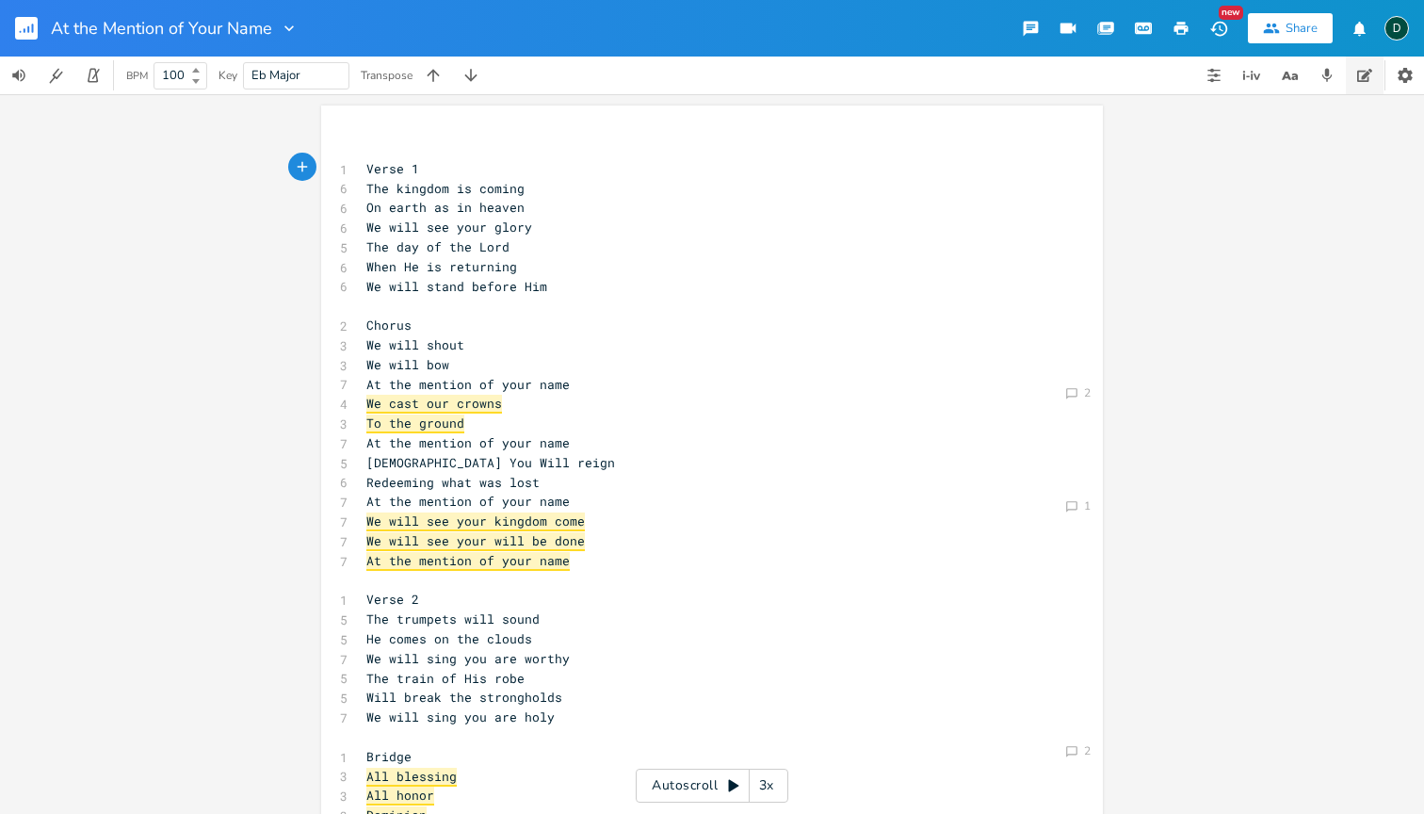
click at [1360, 80] on icon "button" at bounding box center [1364, 75] width 15 height 15
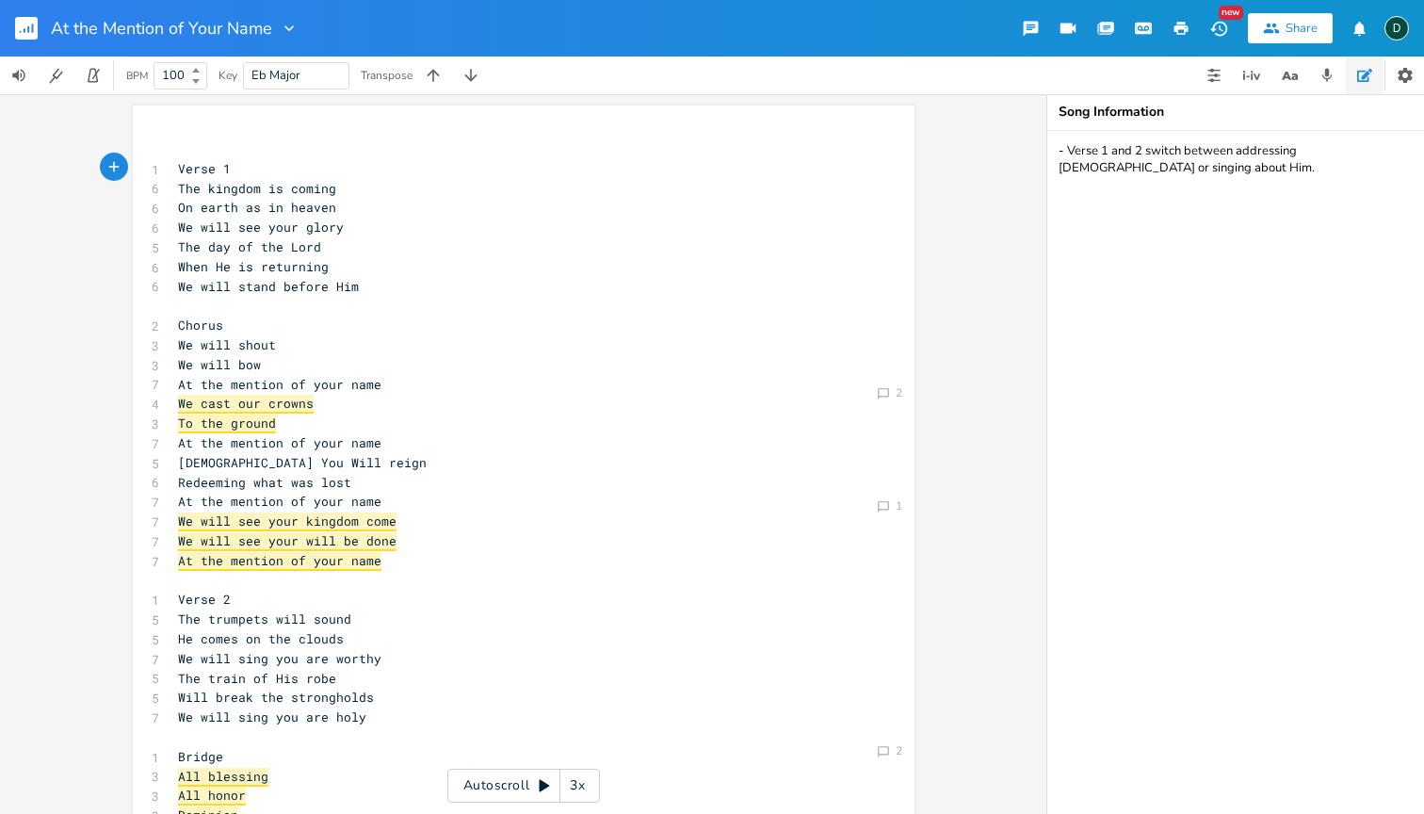
click at [1350, 75] on button "button" at bounding box center [1365, 76] width 38 height 38
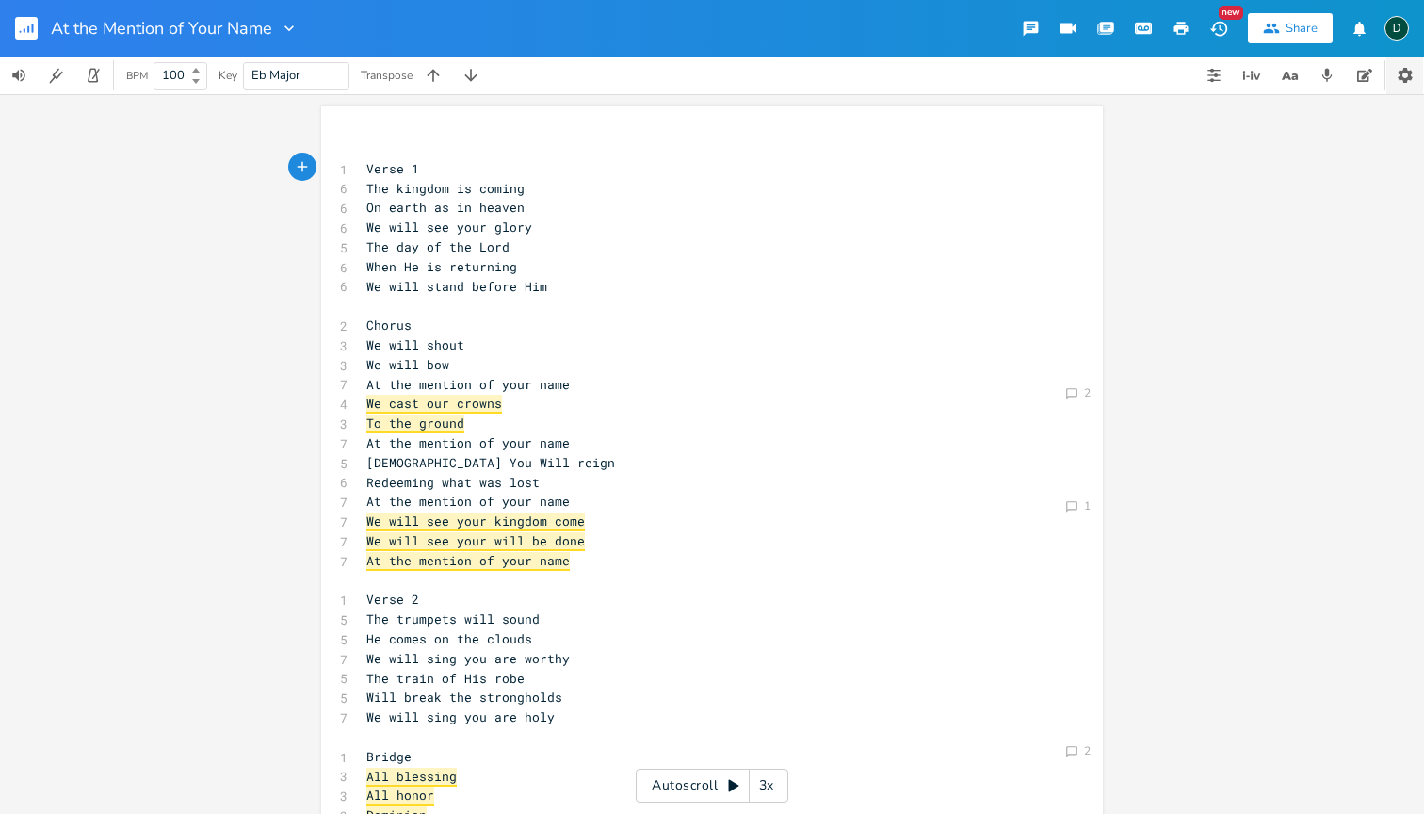
click at [1392, 82] on button "button" at bounding box center [1405, 76] width 37 height 38
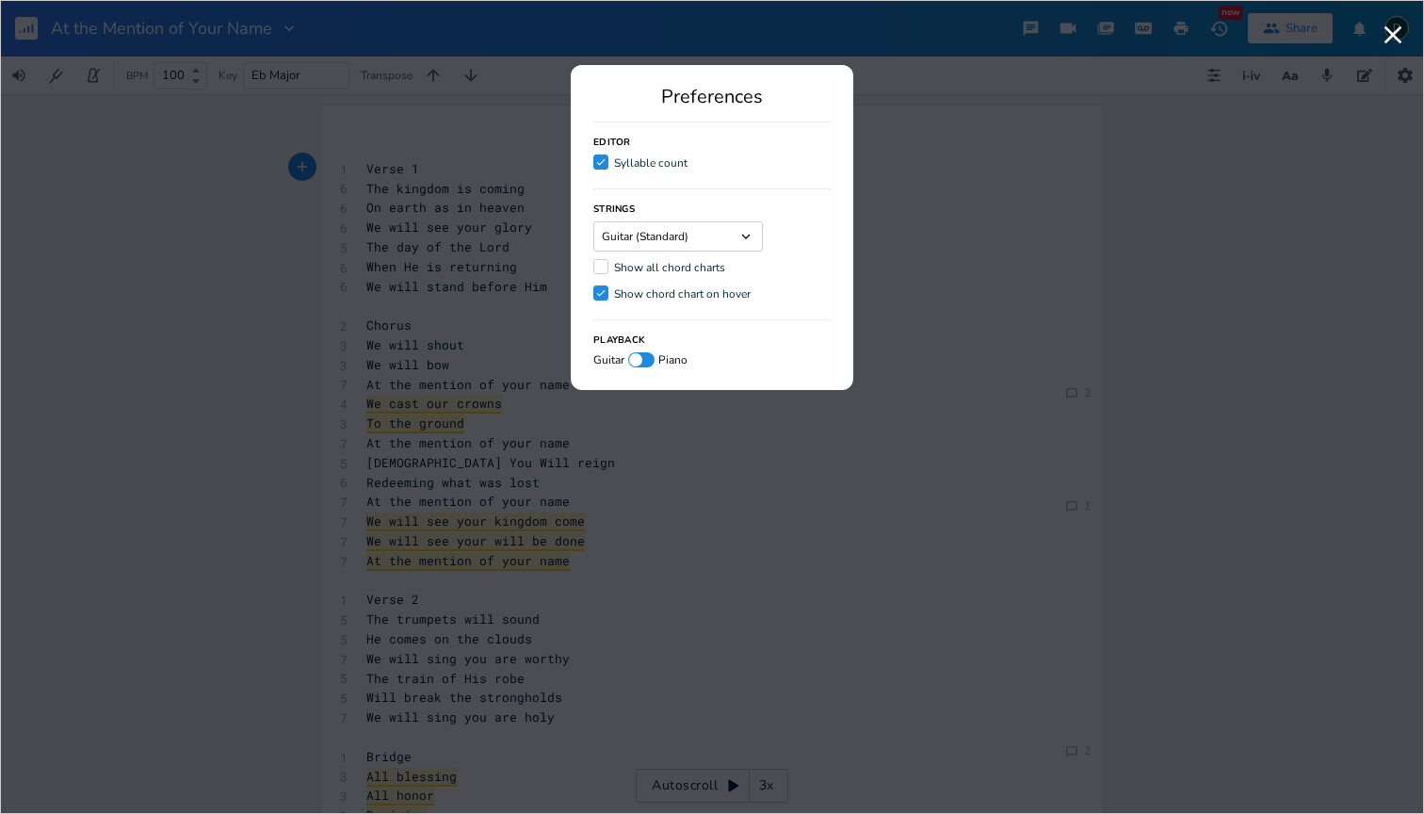
click at [715, 230] on div "Guitar (Standard) Dropdown" at bounding box center [678, 236] width 170 height 30
click at [787, 168] on div "Editor Check Syllable count" at bounding box center [711, 148] width 237 height 52
click at [723, 242] on div "Guitar (Standard) Dropdown" at bounding box center [678, 236] width 170 height 30
click at [789, 224] on div "Strings Guitar (Standard) Dropdown Show all chord charts Check Show chord chart…" at bounding box center [711, 246] width 237 height 116
click at [647, 361] on div at bounding box center [641, 359] width 26 height 15
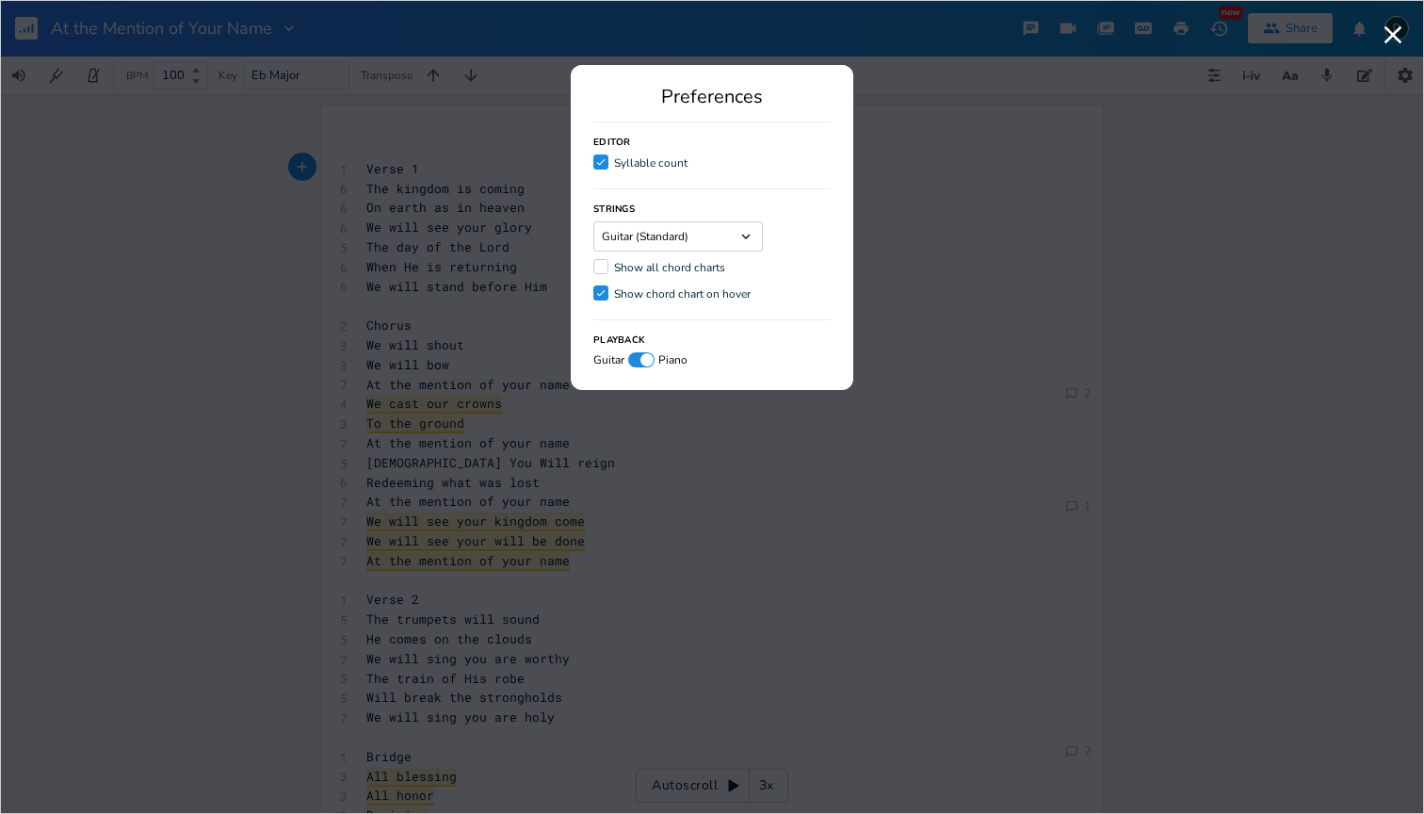
click at [643, 364] on div at bounding box center [647, 359] width 13 height 13
checkbox input "false"
click at [789, 275] on div "Strings Guitar (Standard) Dropdown Show all chord charts Check Show chord chart…" at bounding box center [711, 246] width 237 height 116
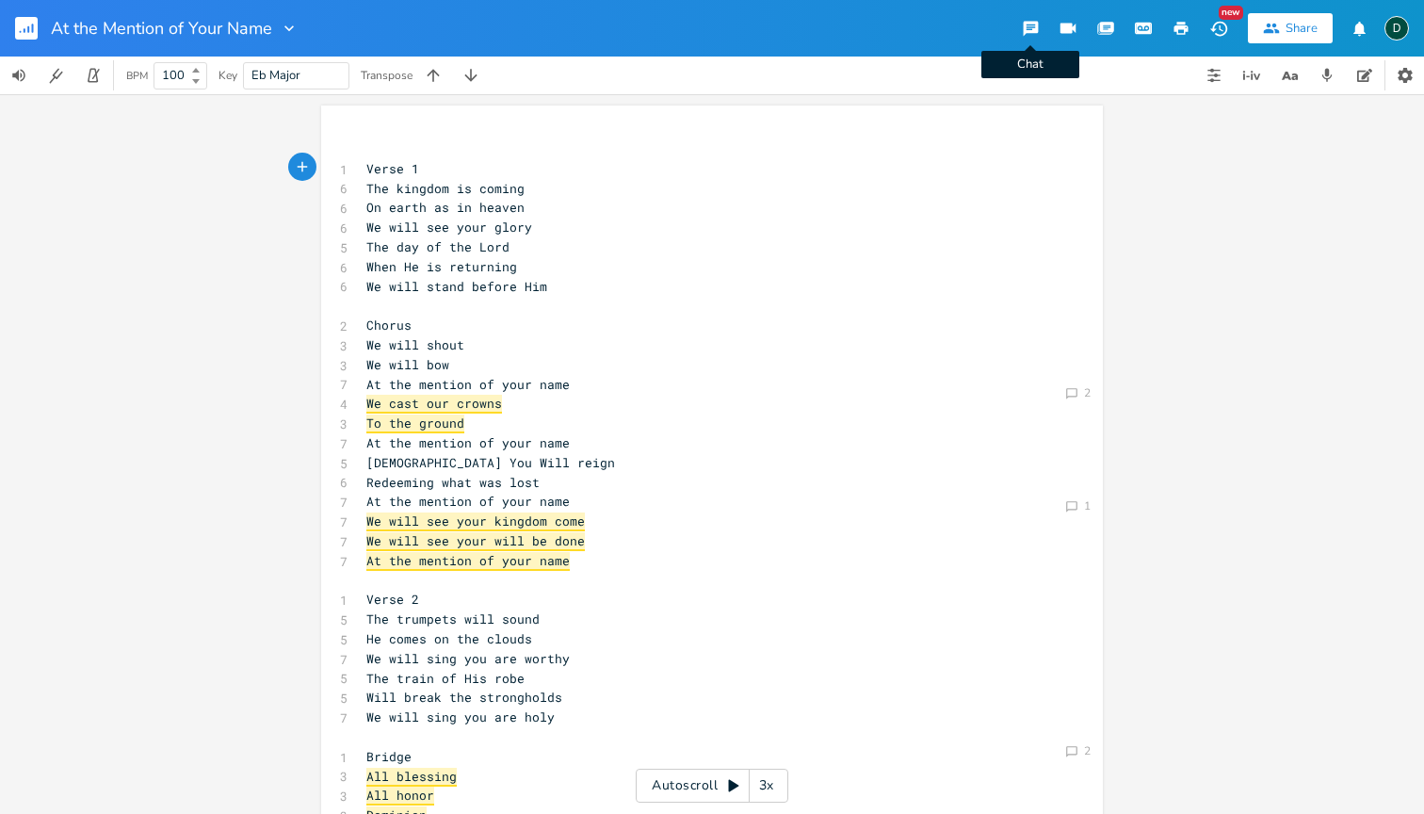
click at [1037, 30] on icon "button" at bounding box center [1030, 29] width 15 height 15
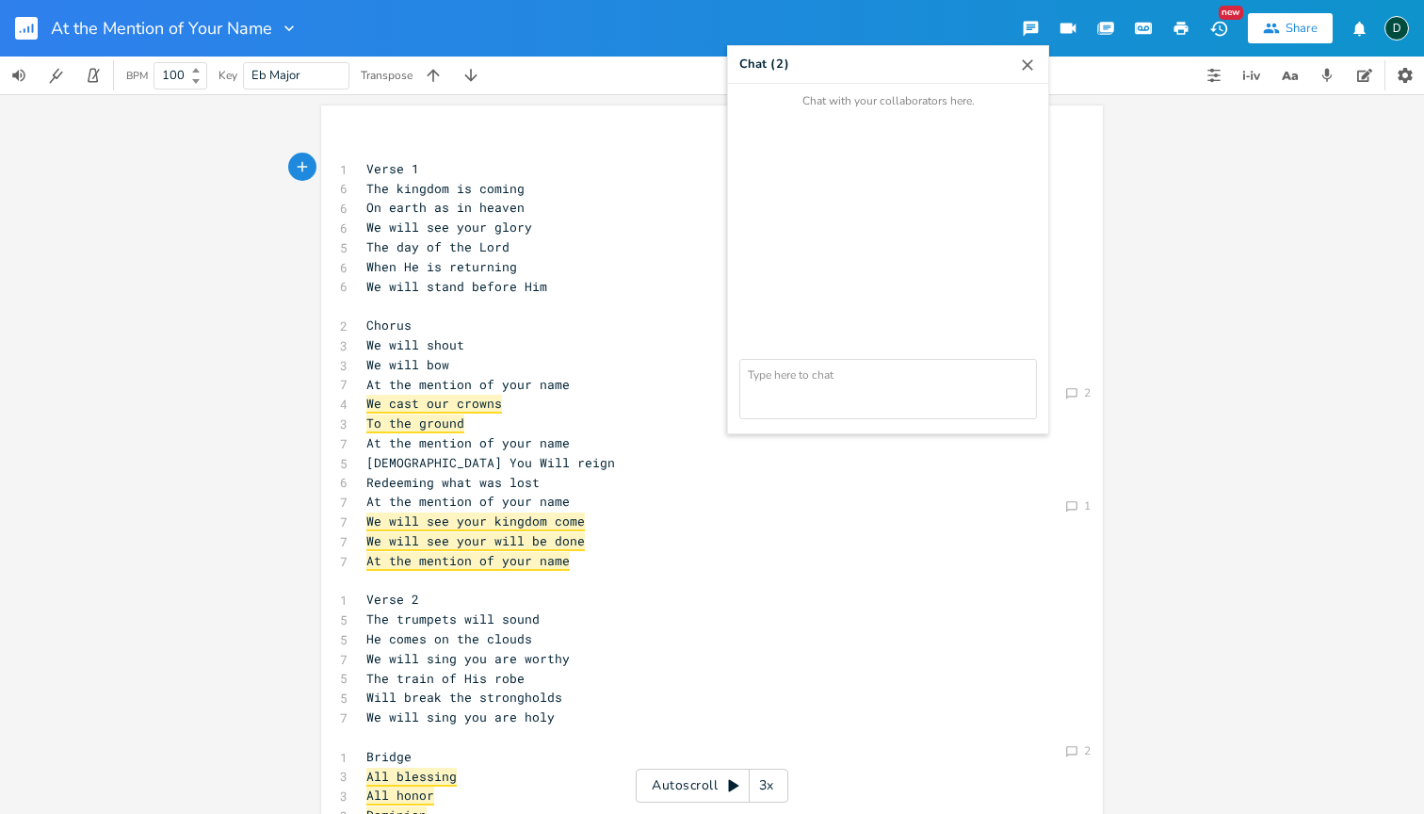
click at [813, 381] on textarea at bounding box center [888, 389] width 298 height 60
click at [514, 532] on span "We will see your will be done" at bounding box center [475, 541] width 219 height 19
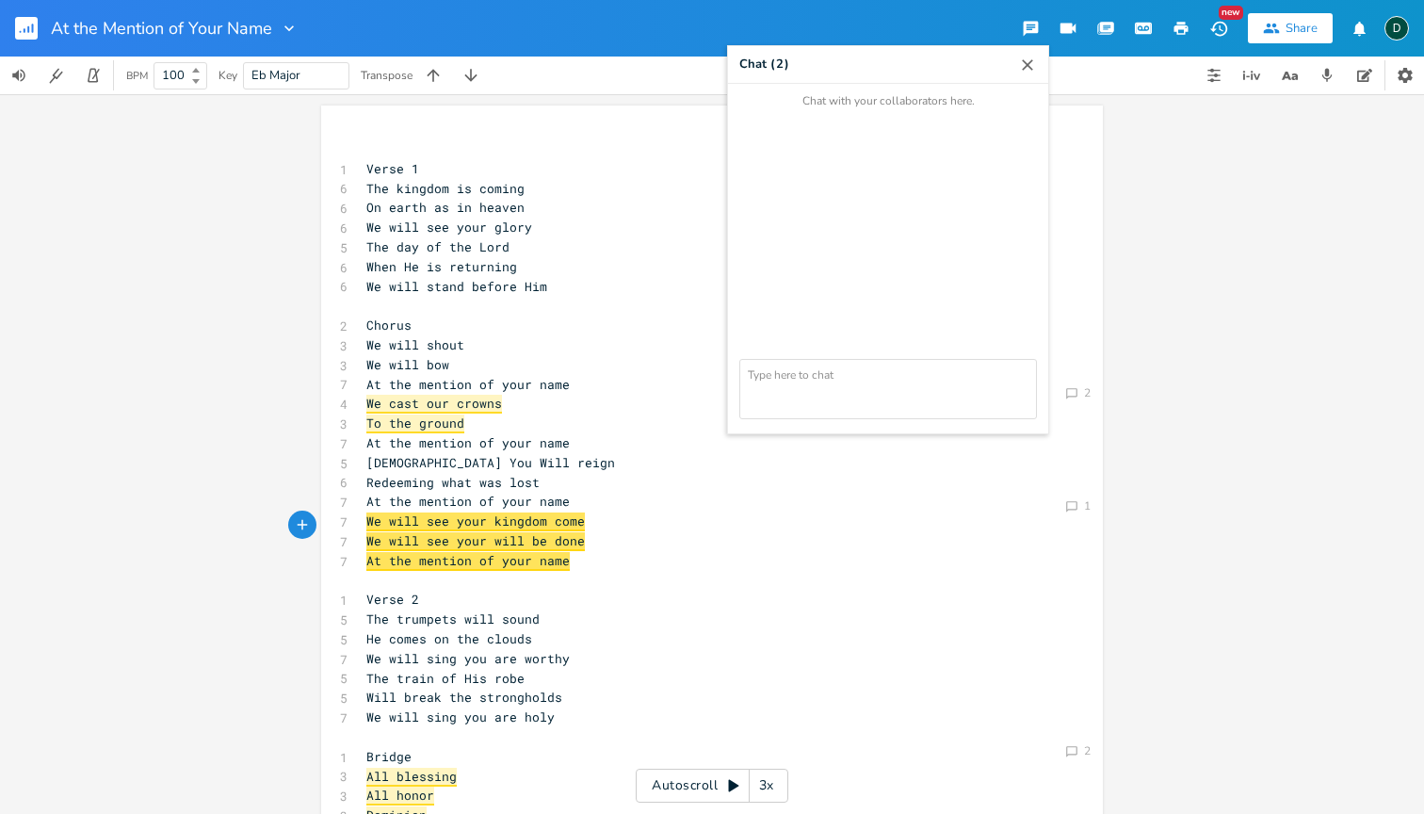
click at [1026, 63] on icon "button" at bounding box center [1027, 64] width 11 height 11
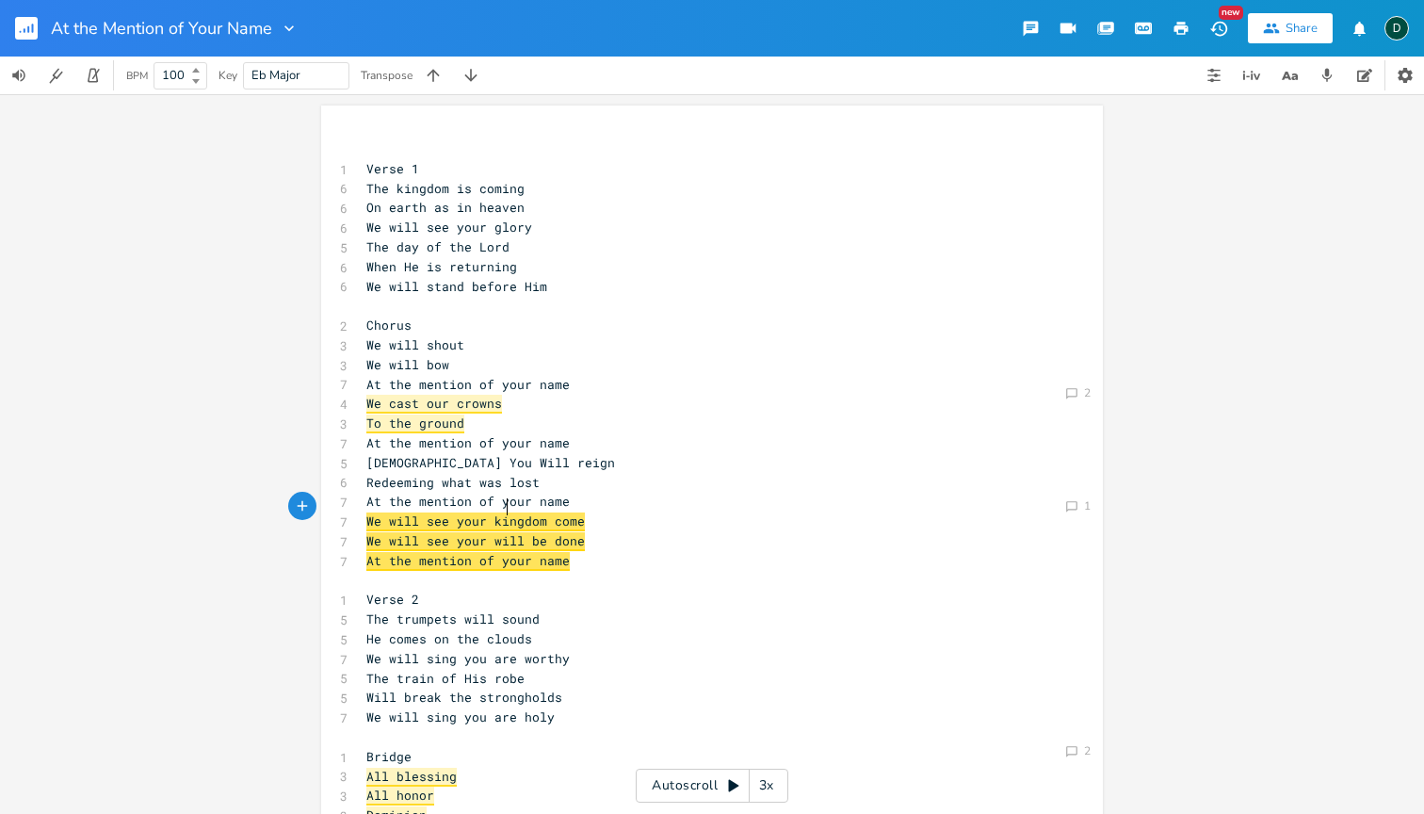
click at [499, 512] on span "We will see your kingdom come" at bounding box center [475, 521] width 219 height 19
click at [1062, 496] on div "Comment 1" at bounding box center [1078, 505] width 32 height 19
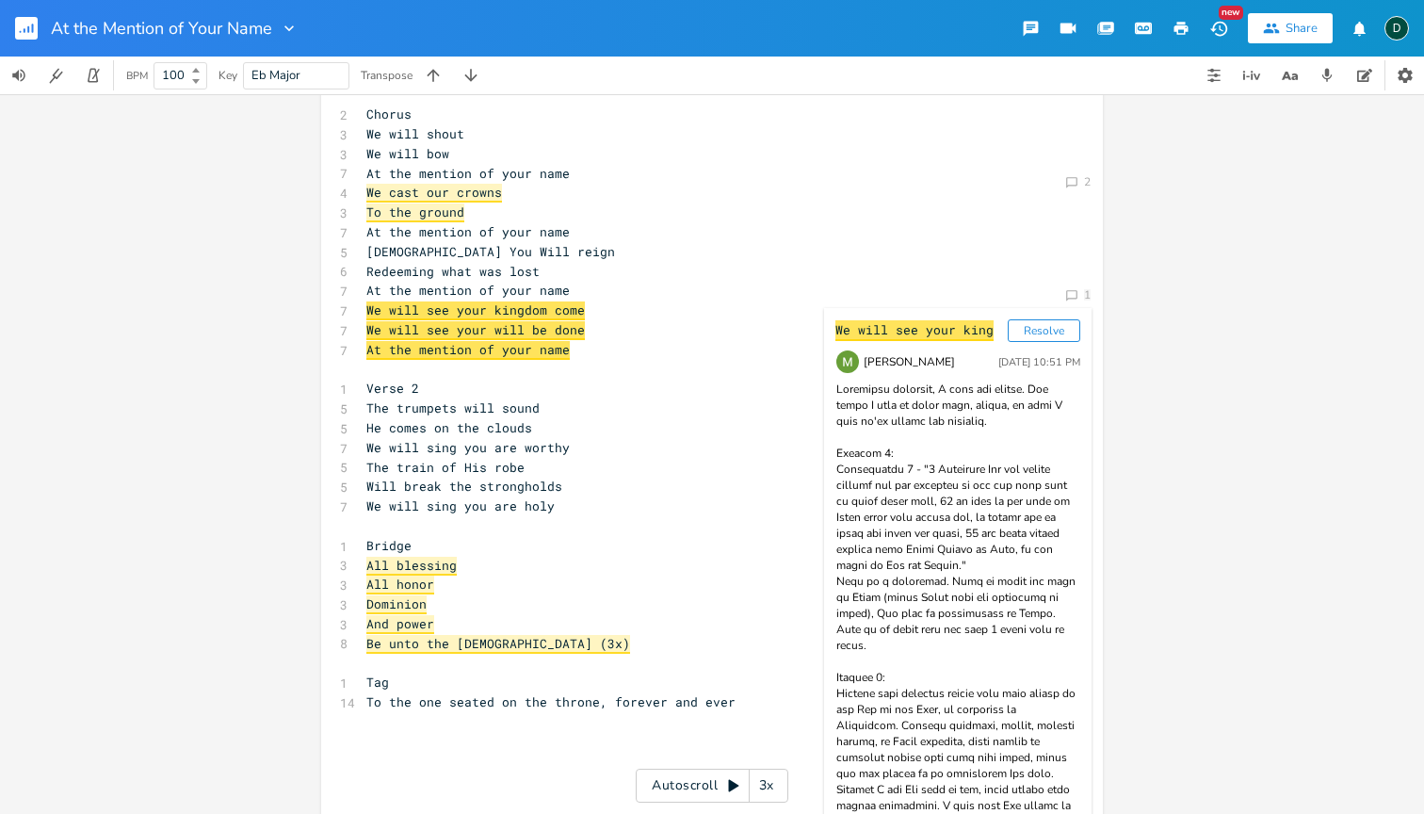
click at [1163, 422] on div "Comment 2 Comment 1 We will see your king Resolve [PERSON_NAME] [DATE] 10:51 PM…" at bounding box center [712, 454] width 1424 height 720
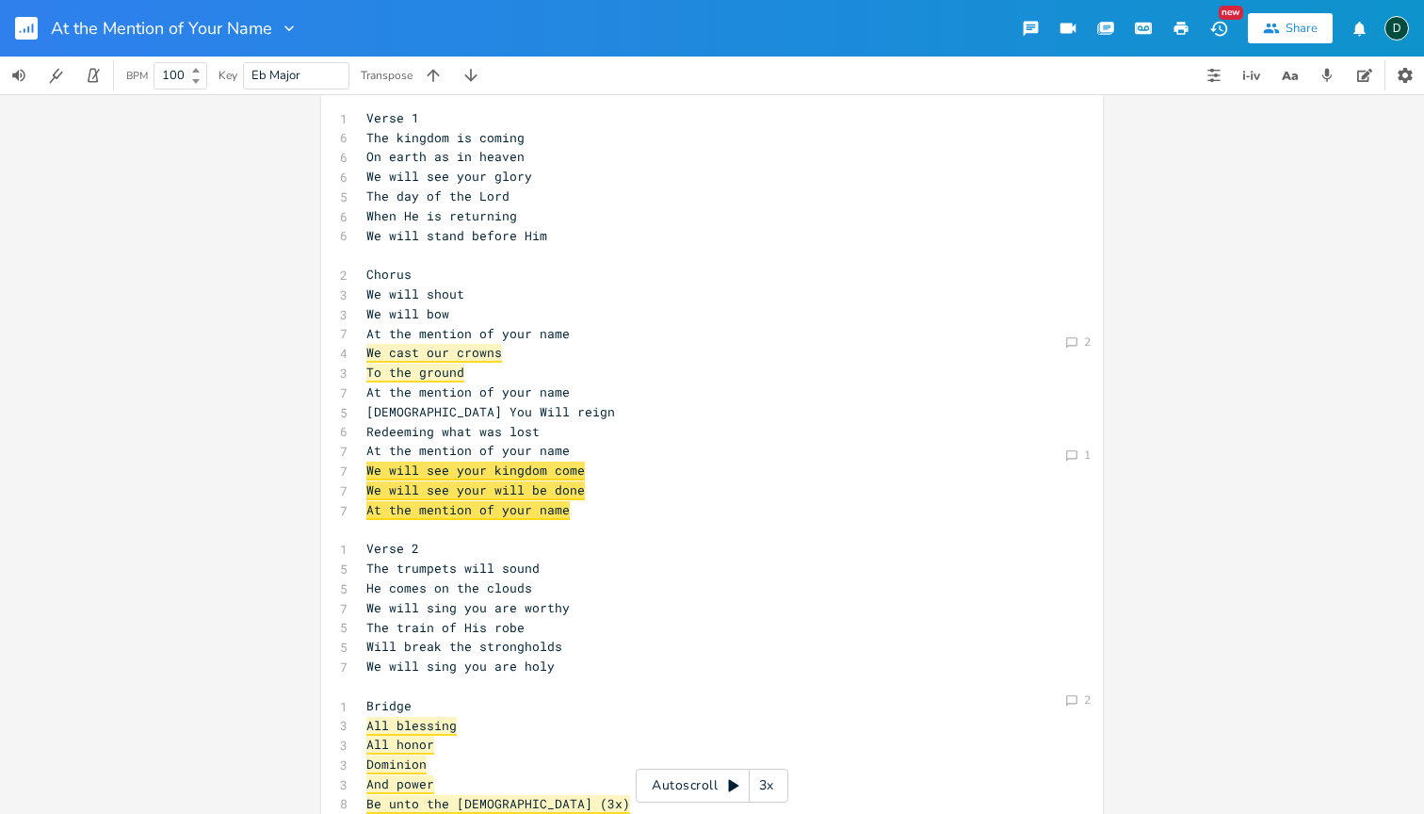
scroll to position [50, 0]
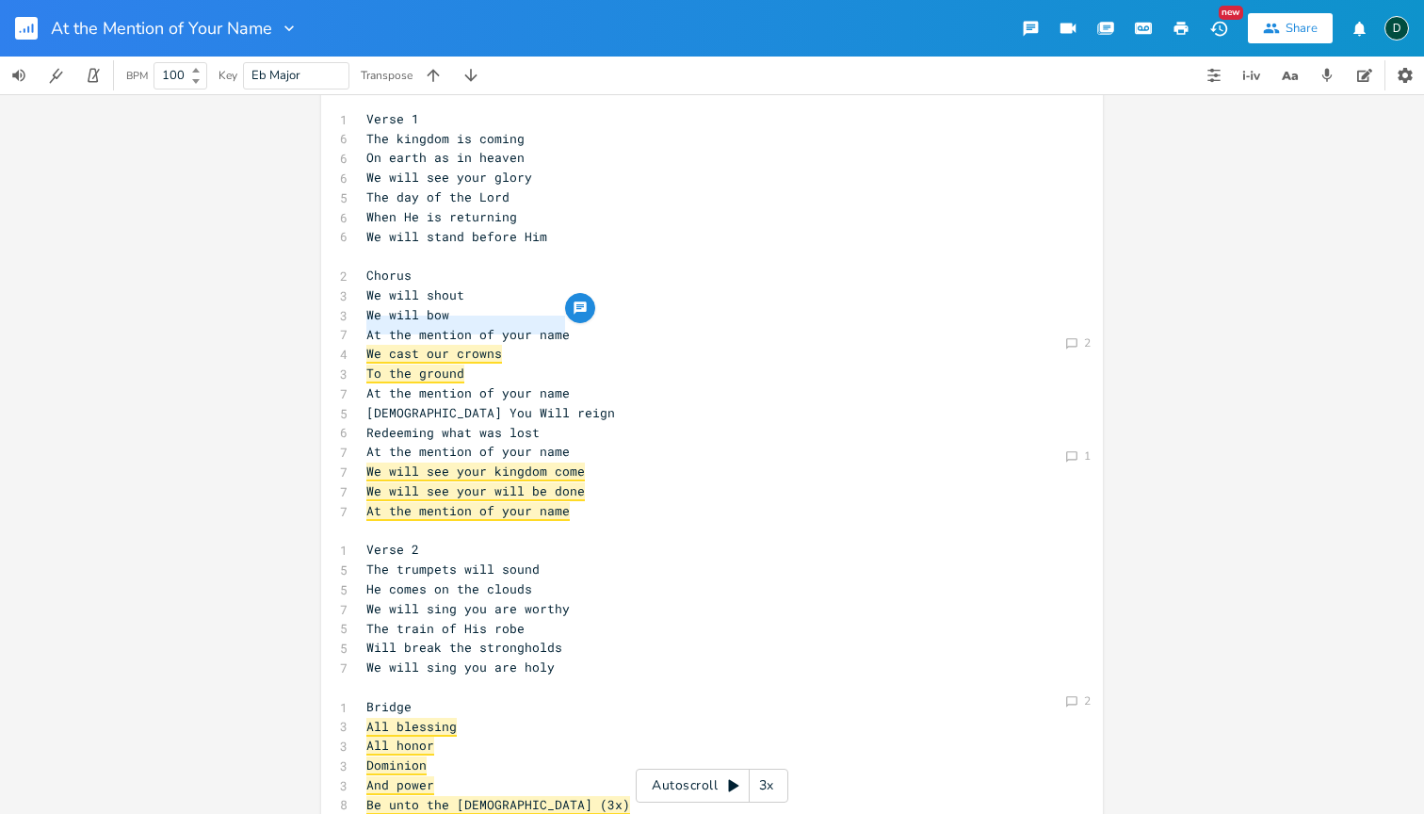
drag, startPoint x: 560, startPoint y: 328, endPoint x: 361, endPoint y: 328, distance: 198.8
click at [363, 328] on pre "At the mention of your name" at bounding box center [703, 335] width 680 height 20
type textarea "At the mention of your name"
click at [1201, 399] on div "Comment 2 Comment 1 Comment 2 At the mention of your name x ​ 1 Verse 1 6 The k…" at bounding box center [712, 454] width 1424 height 720
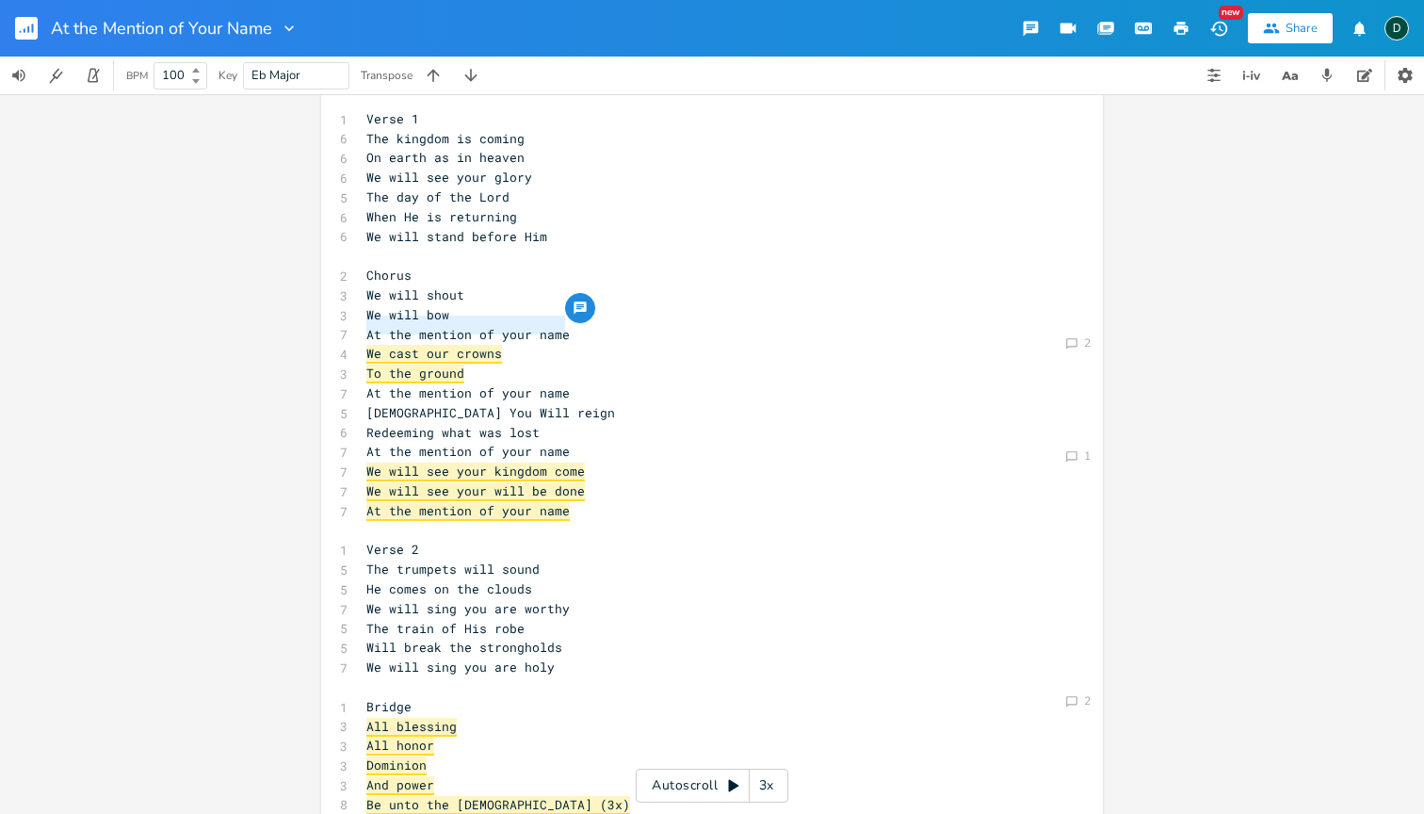
click at [1111, 318] on div "Comment 2 Comment 1 Comment 2 At the mention of your name x ​ 1 Verse 1 6 The k…" at bounding box center [712, 454] width 1424 height 720
click at [1078, 345] on div "Comment 2" at bounding box center [1078, 343] width 32 height 21
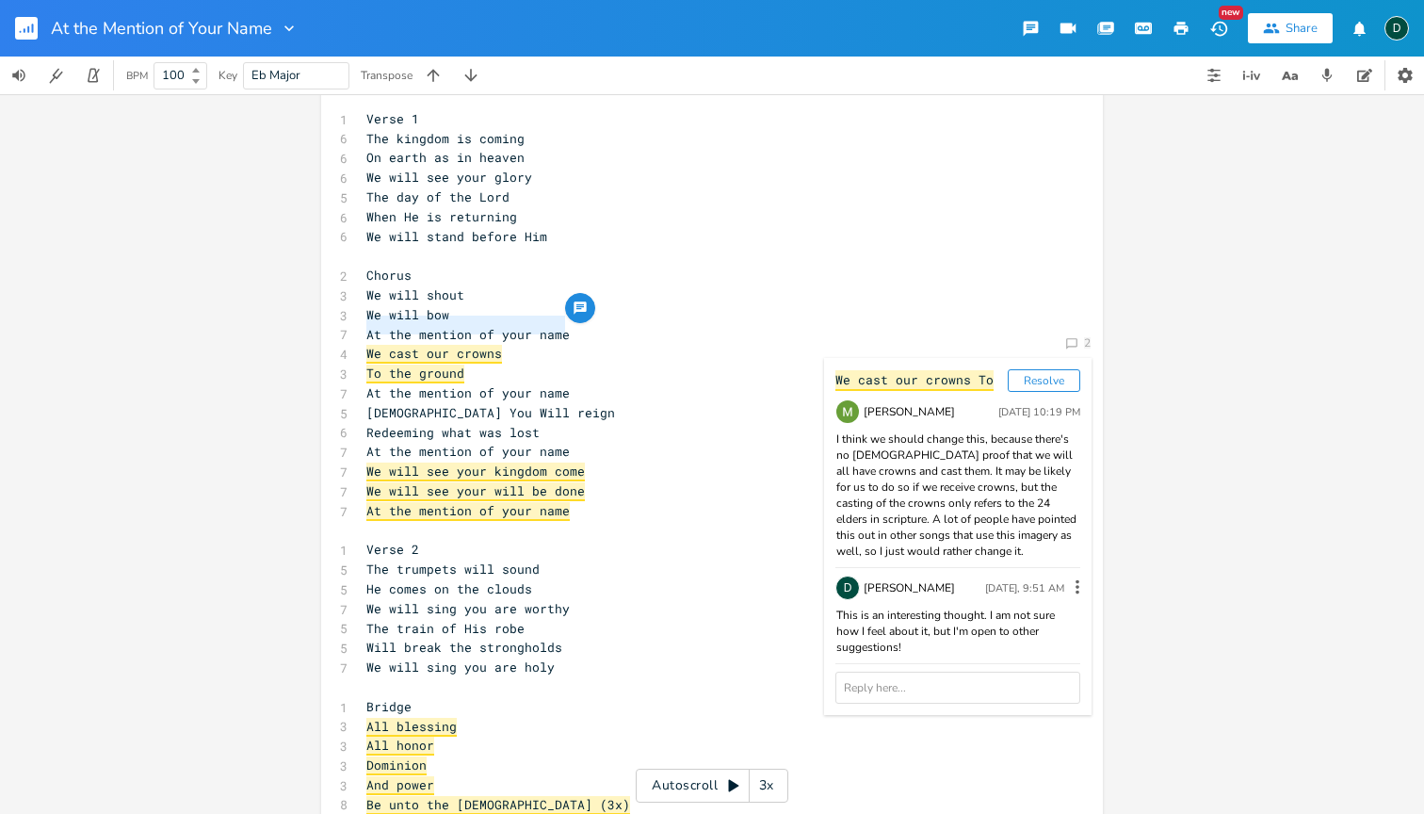
click at [1217, 531] on div "Comment 2 We cast our crowns To Resolve [PERSON_NAME] [DATE] 10:19 PM I think w…" at bounding box center [712, 454] width 1424 height 720
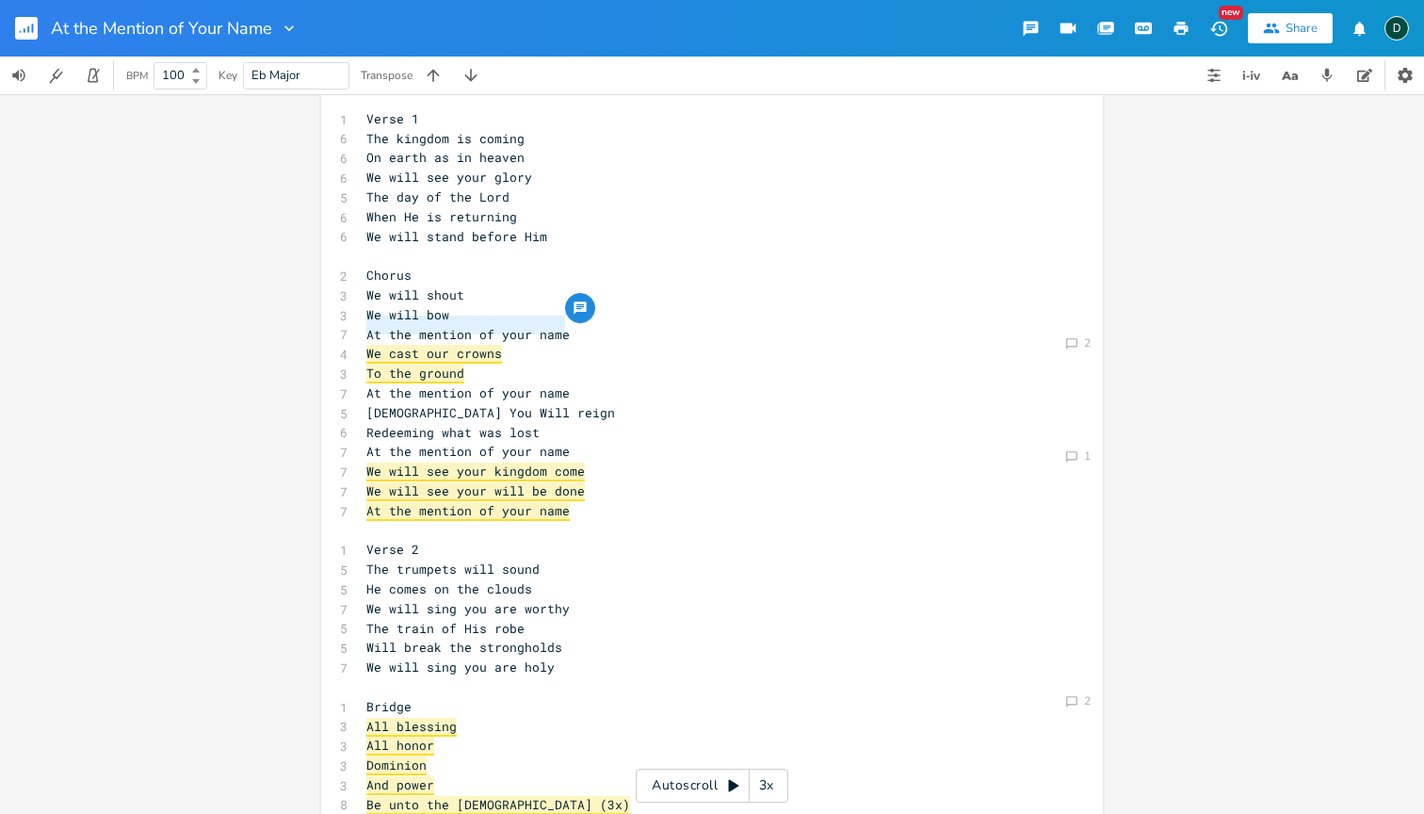
click at [1073, 467] on div "x ​ 1 Verse 1 6 The kingdom is coming 6 On earth as in heaven 6 We will see you…" at bounding box center [726, 530] width 727 height 889
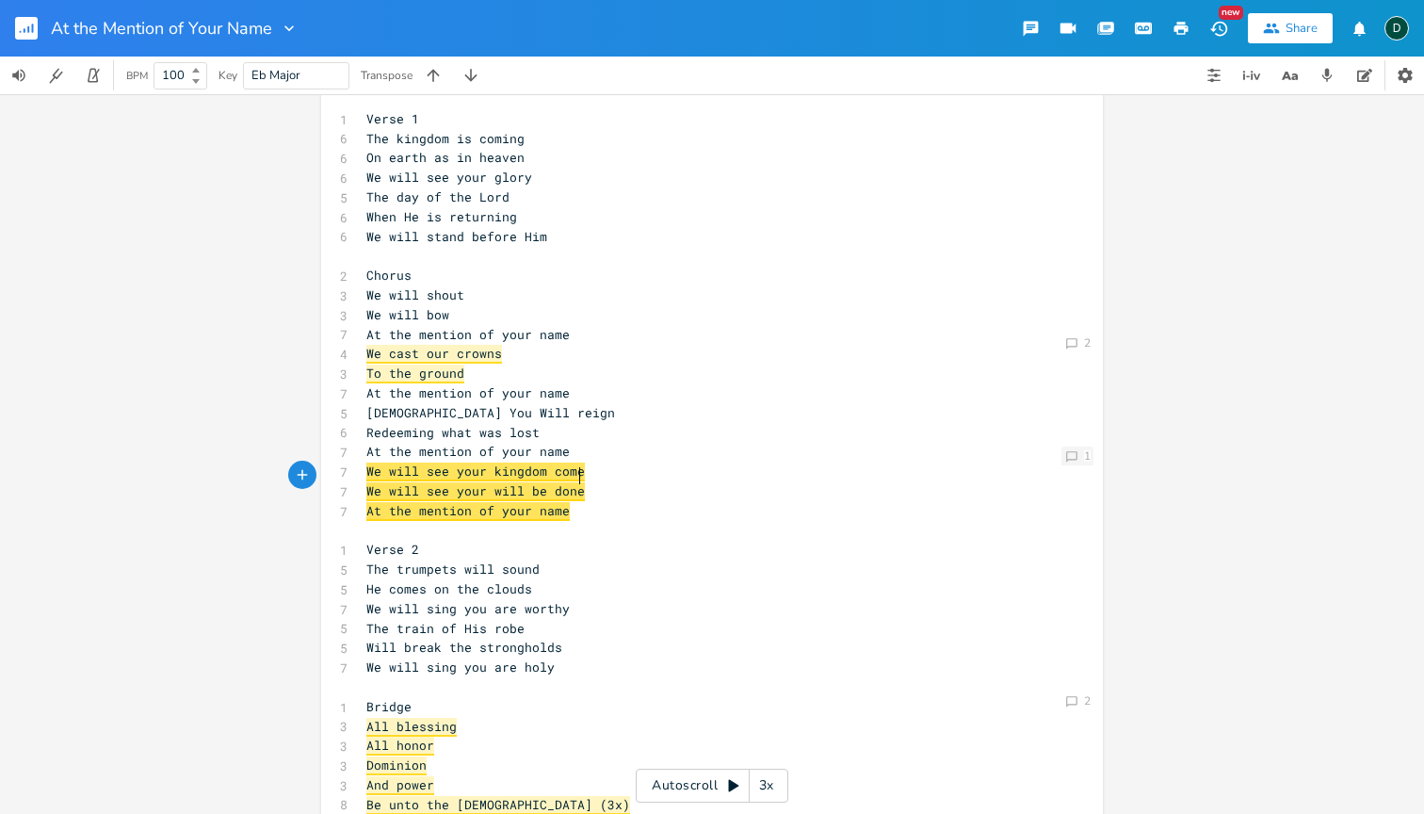
click at [1073, 460] on div "Comment 1" at bounding box center [1078, 456] width 32 height 19
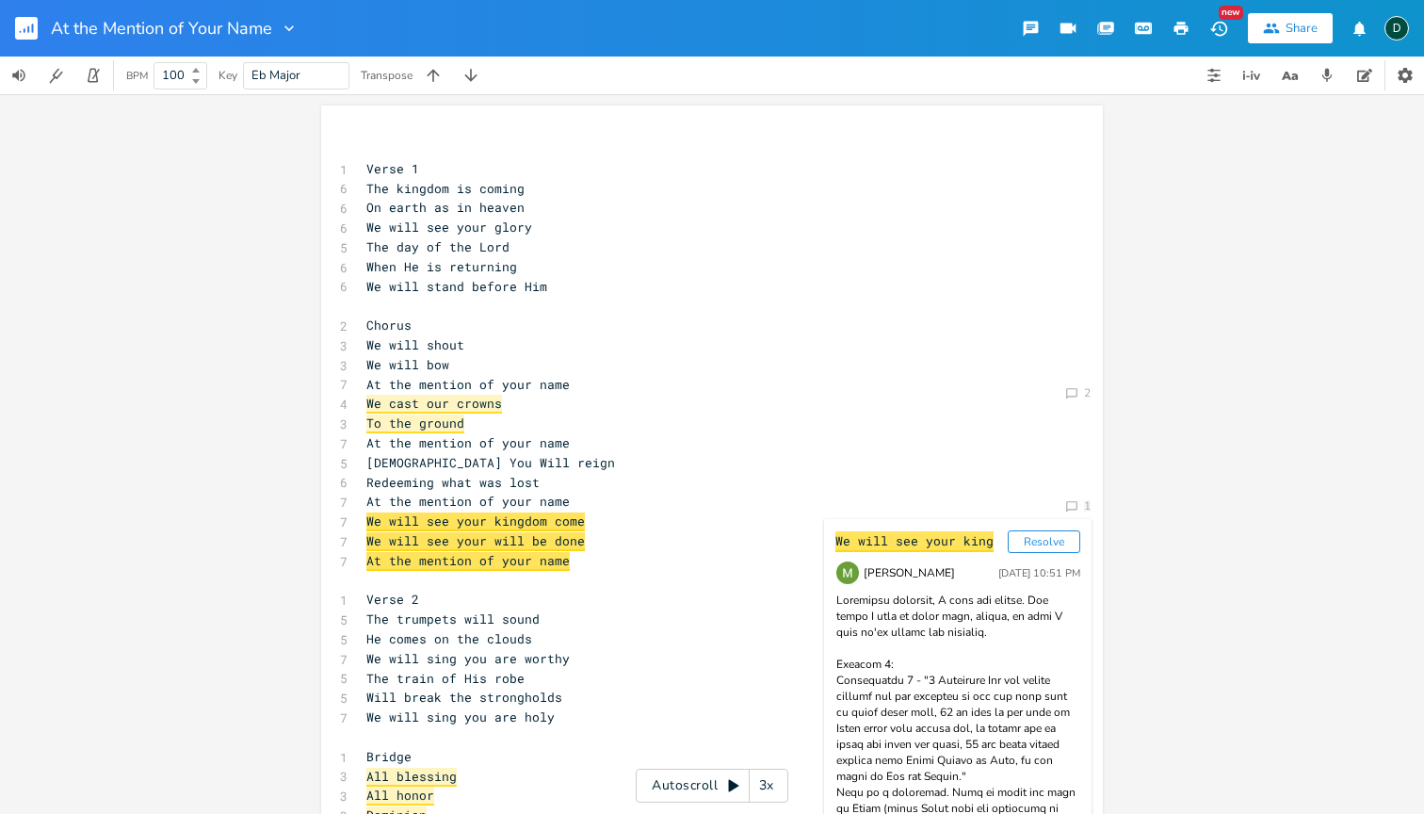
scroll to position [0, 0]
click at [182, 69] on input "100" at bounding box center [169, 75] width 30 height 17
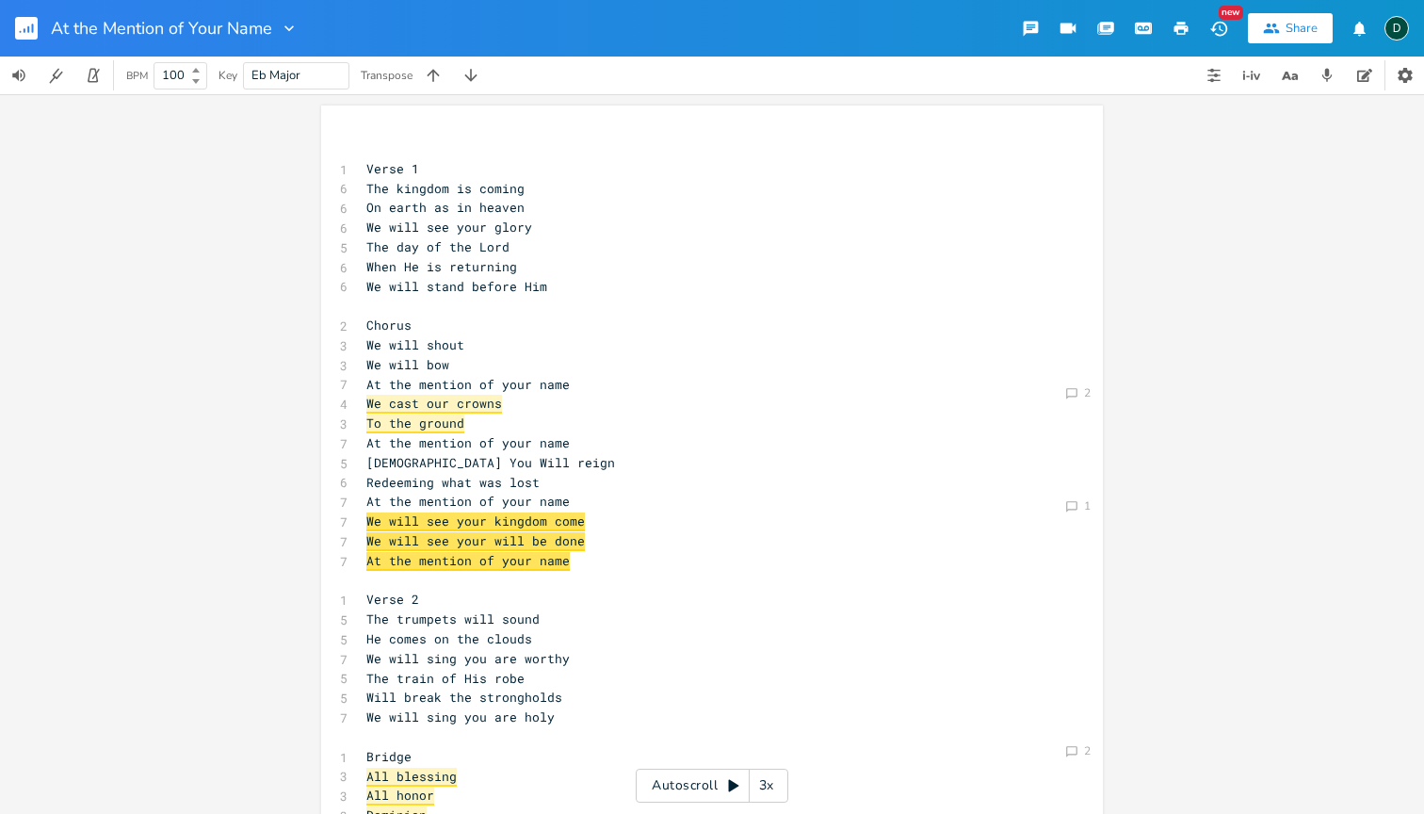
click at [182, 69] on input "100" at bounding box center [169, 75] width 30 height 17
type input "130"
click at [103, 77] on button "button" at bounding box center [94, 76] width 38 height 38
click at [90, 82] on icon "button" at bounding box center [93, 76] width 10 height 14
click at [1073, 511] on div "Comment 1" at bounding box center [1078, 505] width 32 height 19
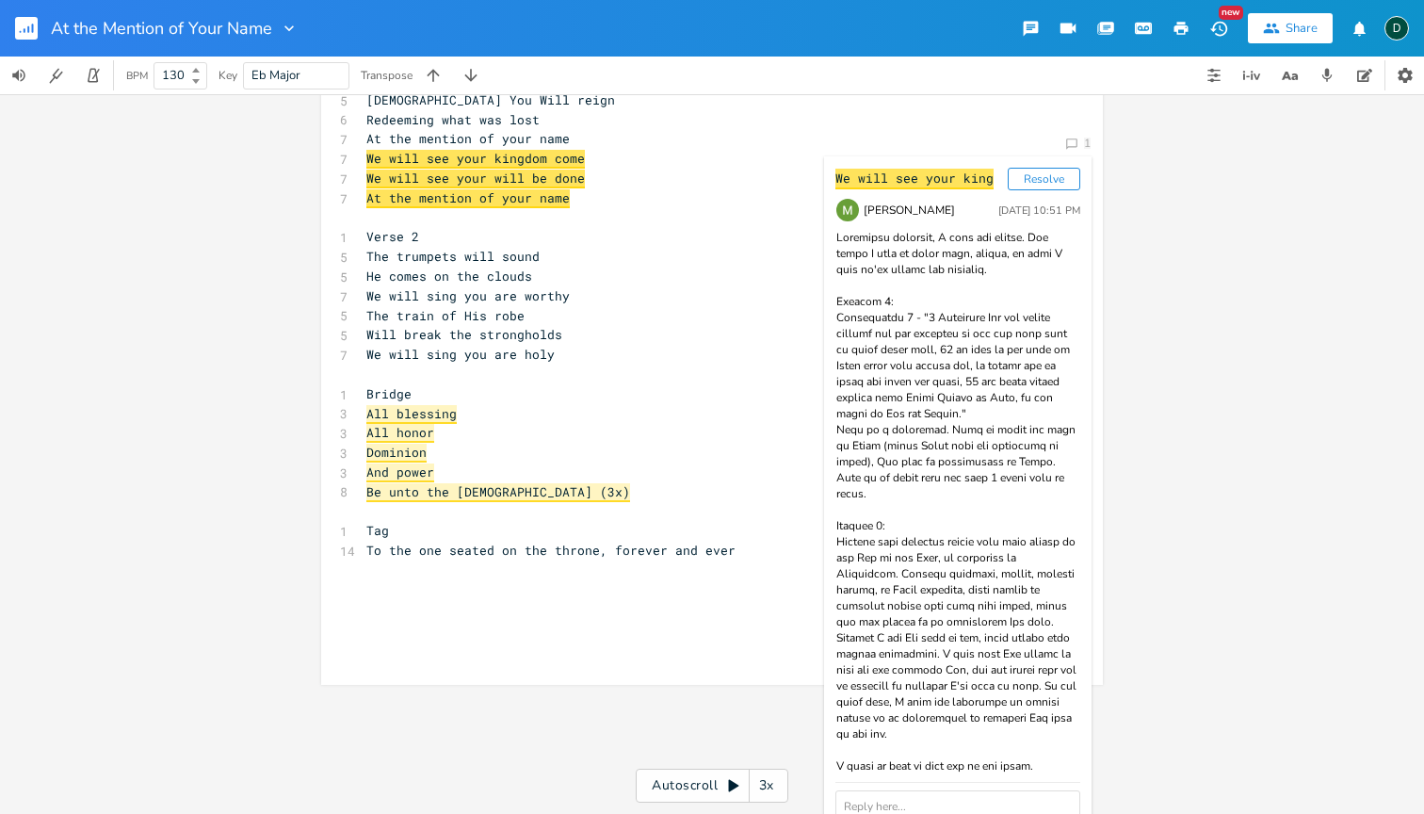
scroll to position [362, 0]
click at [937, 791] on textarea at bounding box center [958, 814] width 245 height 47
type textarea "I definitely see where you're coming from, but I am also wondering if "At the m…"
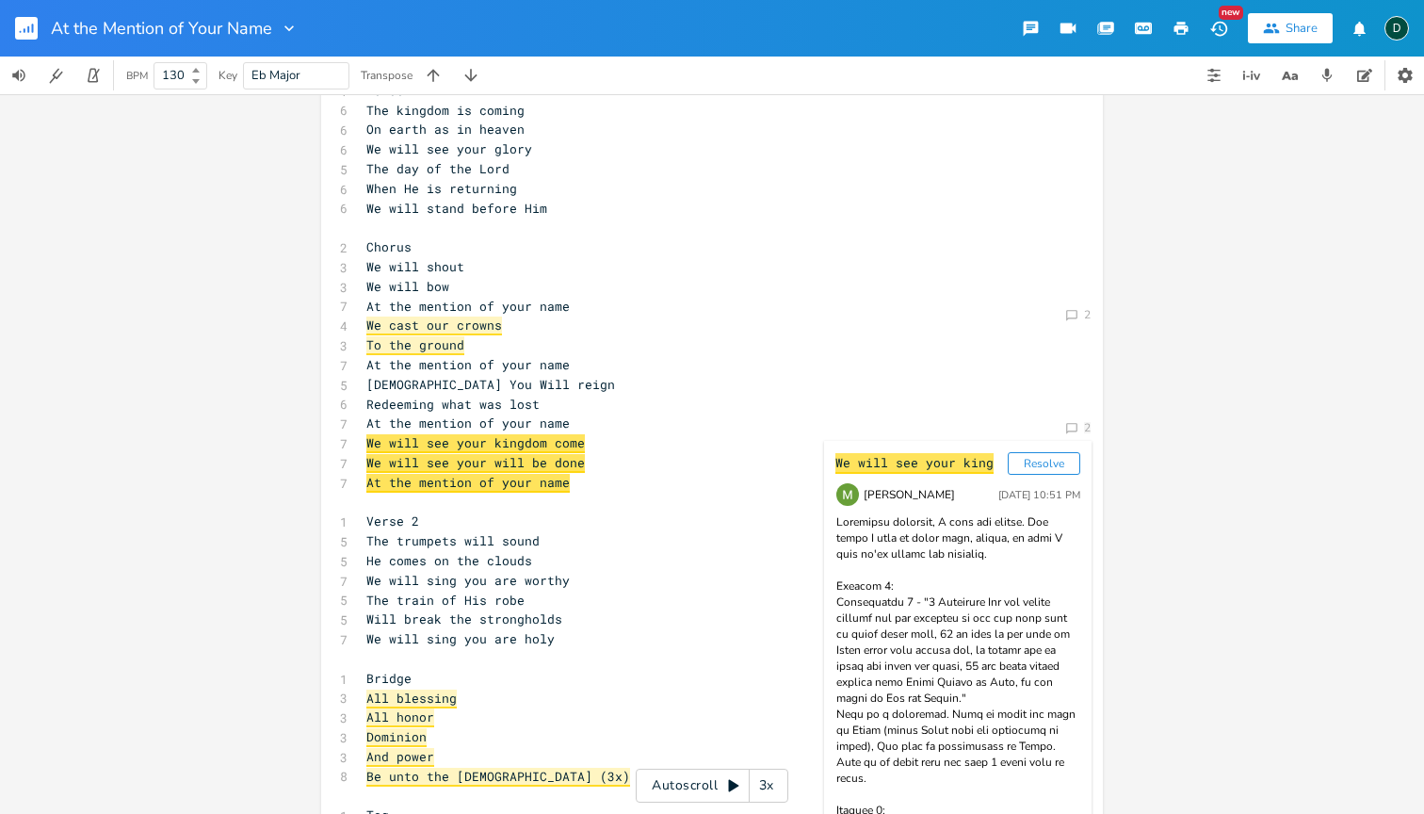
scroll to position [20, 0]
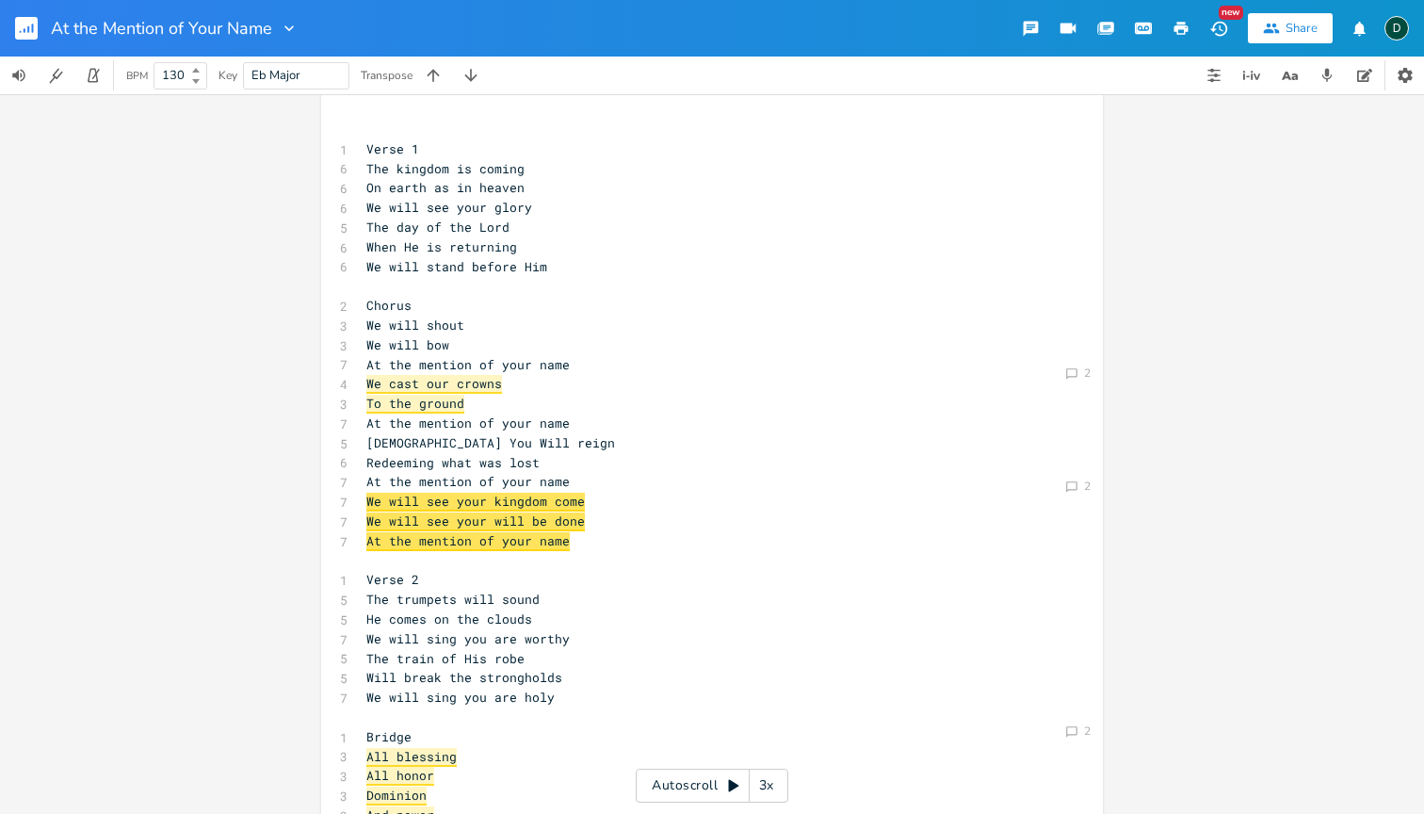
click at [1403, 35] on div "D" at bounding box center [1397, 28] width 24 height 24
click at [1362, 65] on li "Account Settings" at bounding box center [1345, 66] width 151 height 32
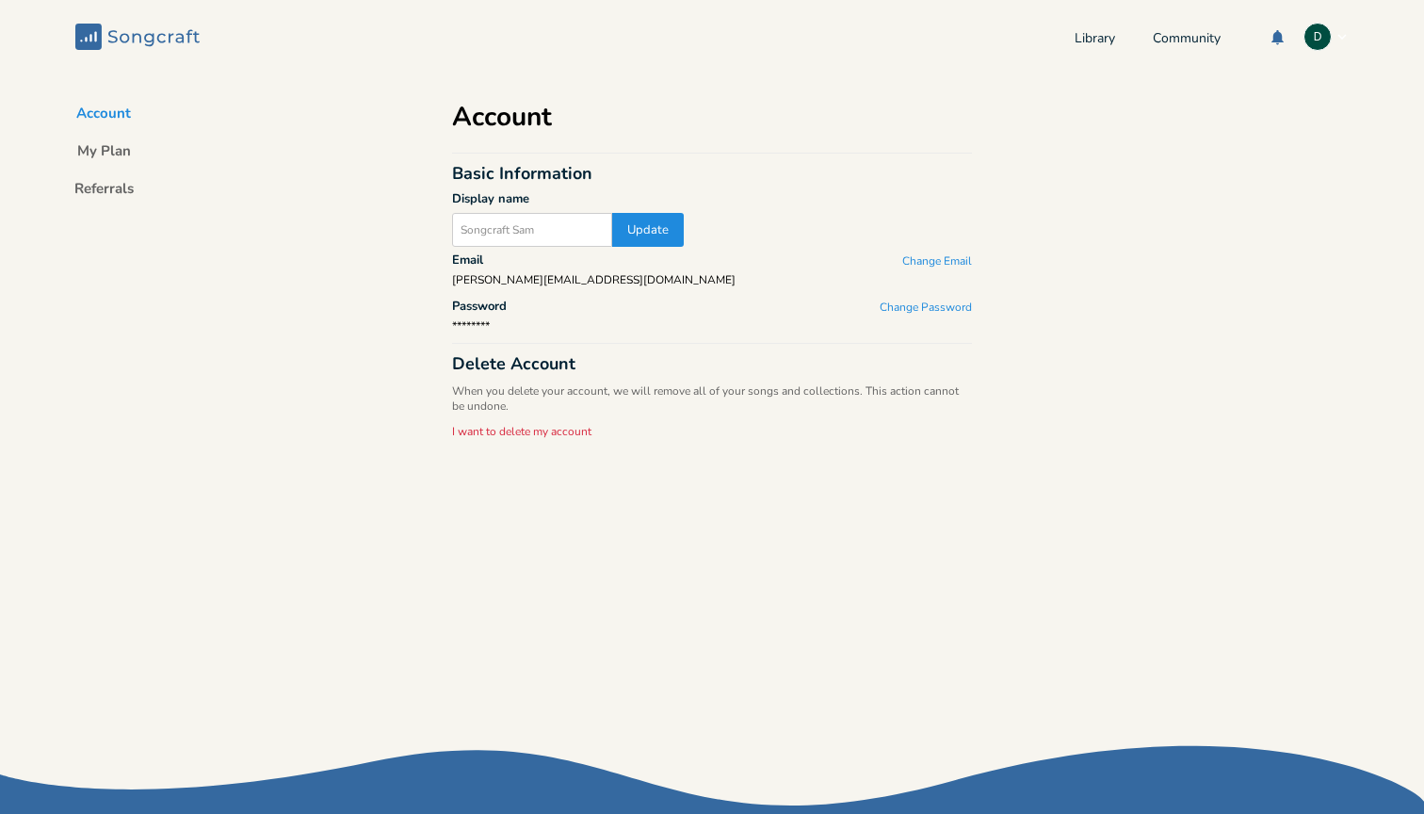
click at [543, 240] on input "text" at bounding box center [532, 230] width 160 height 34
type input "[PERSON_NAME]"
click at [638, 236] on button "Update" at bounding box center [648, 230] width 72 height 34
click at [992, 119] on div "Account My Plan Referrals Account Basic Information Display name [PERSON_NAME] …" at bounding box center [712, 418] width 1424 height 690
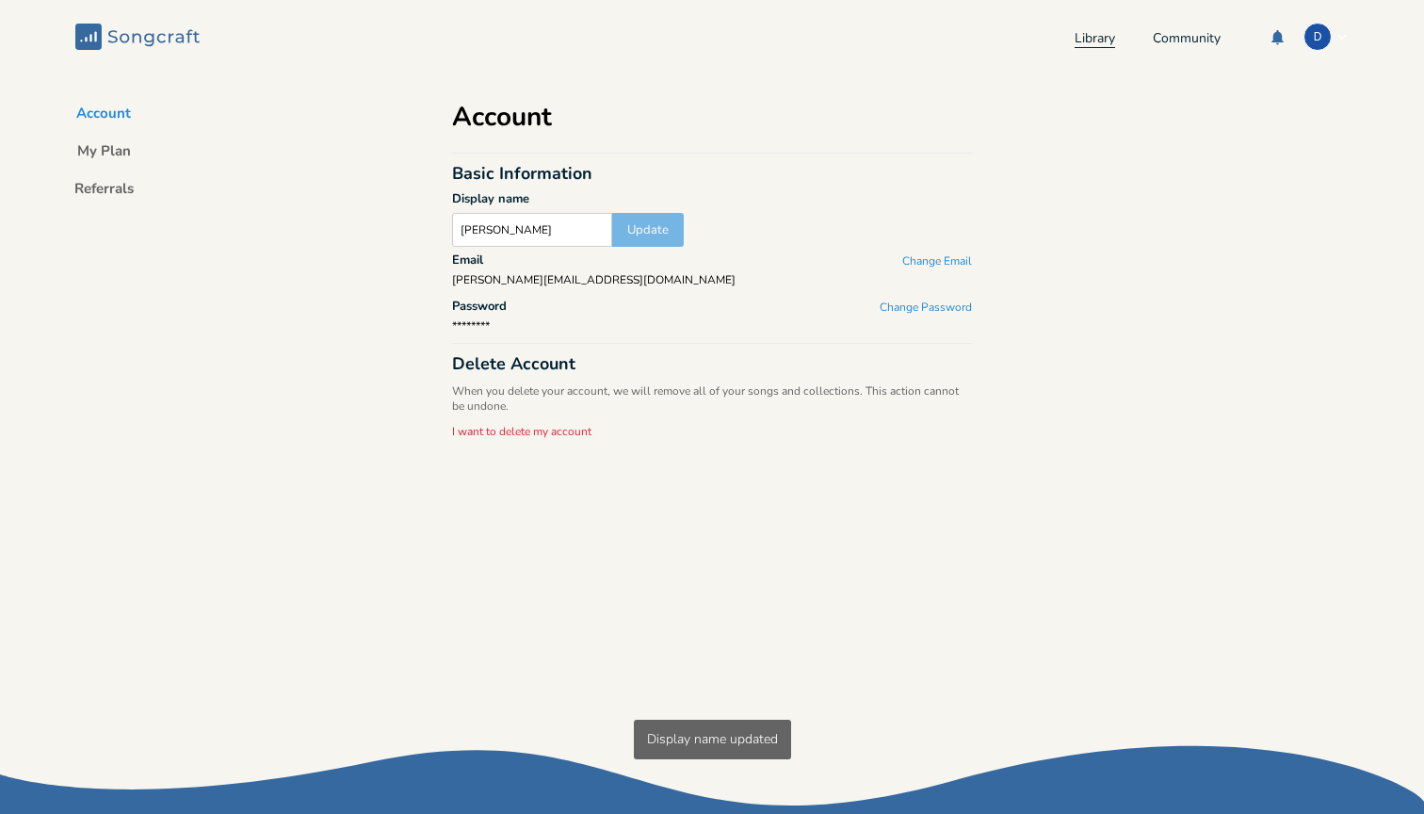
click at [1088, 42] on link "Library" at bounding box center [1095, 40] width 41 height 16
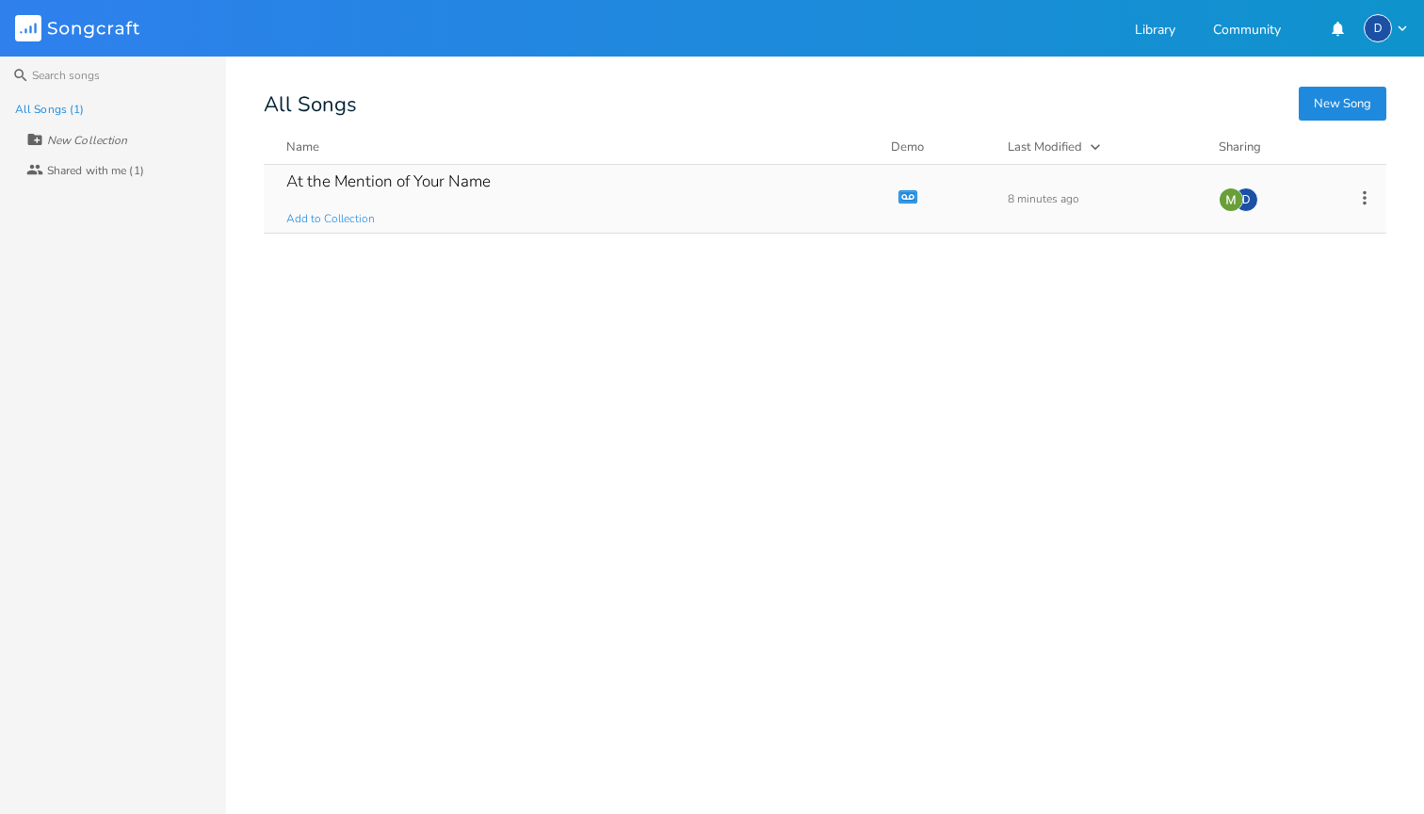
click at [1248, 199] on div "D" at bounding box center [1246, 199] width 24 height 24
click at [439, 177] on div "At the Mention of Your Name" at bounding box center [388, 181] width 204 height 16
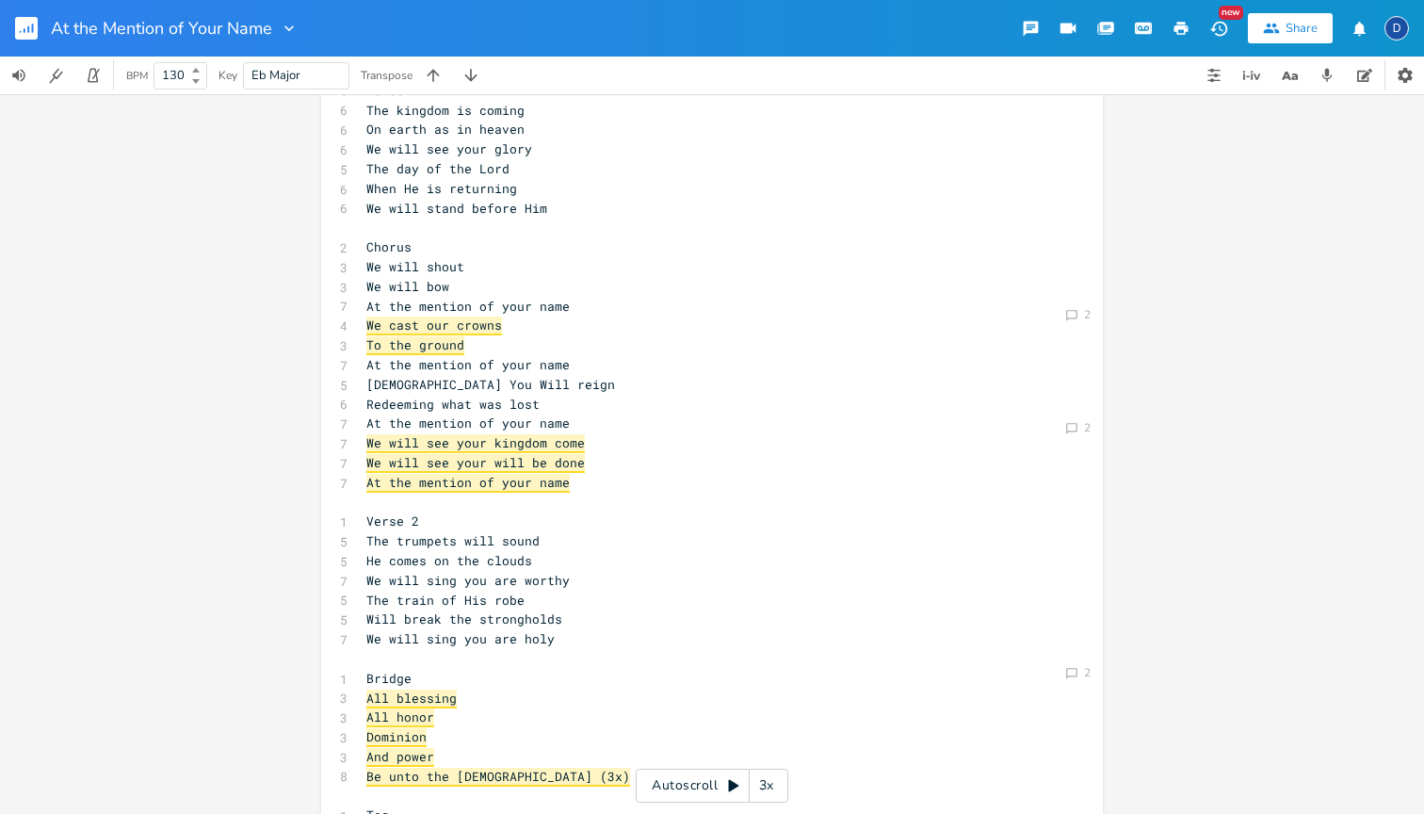
scroll to position [76, 0]
click at [1072, 441] on div "xxxxxxxxxx ​ 1 Verse 1 6 The kingdom is coming 6 On earth as in heaven 6 We wil…" at bounding box center [726, 503] width 727 height 889
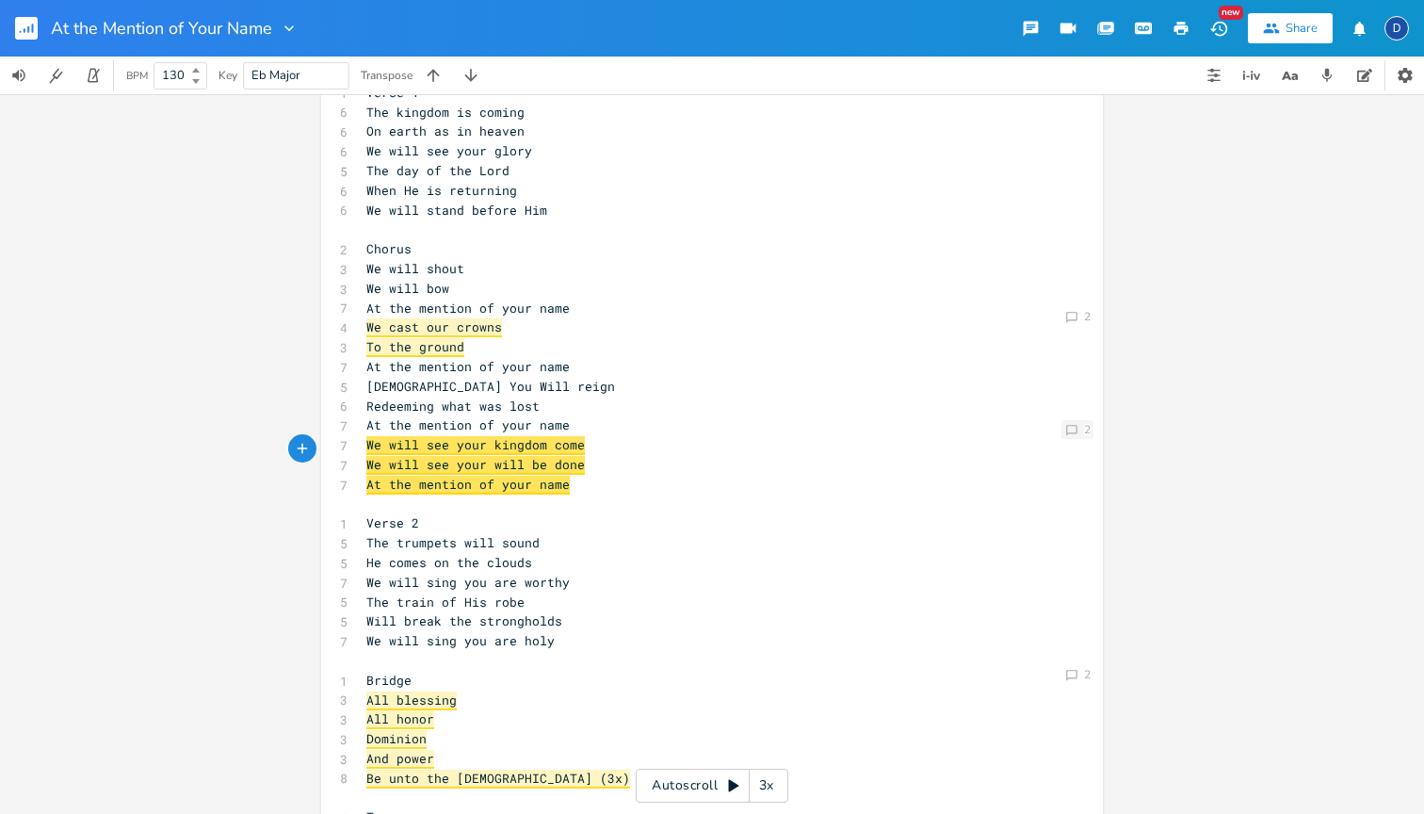
click at [1072, 430] on icon "Comment" at bounding box center [1071, 430] width 13 height 13
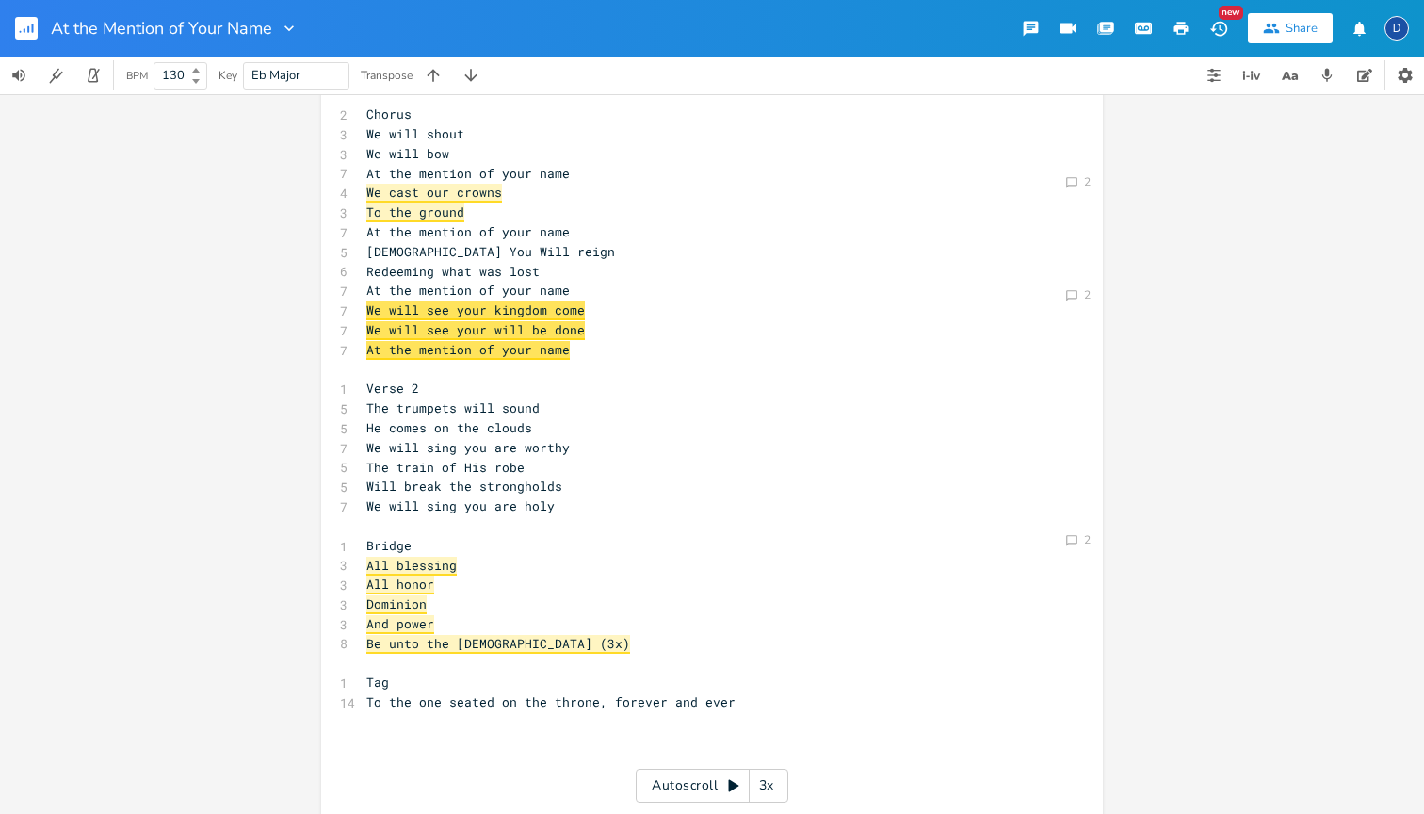
click at [1188, 462] on div "Comment 2 Comment 2 Comment 2 xxxxxxxxxx ​ 1 Verse 1 6 The kingdom is coming 6 …" at bounding box center [712, 454] width 1424 height 720
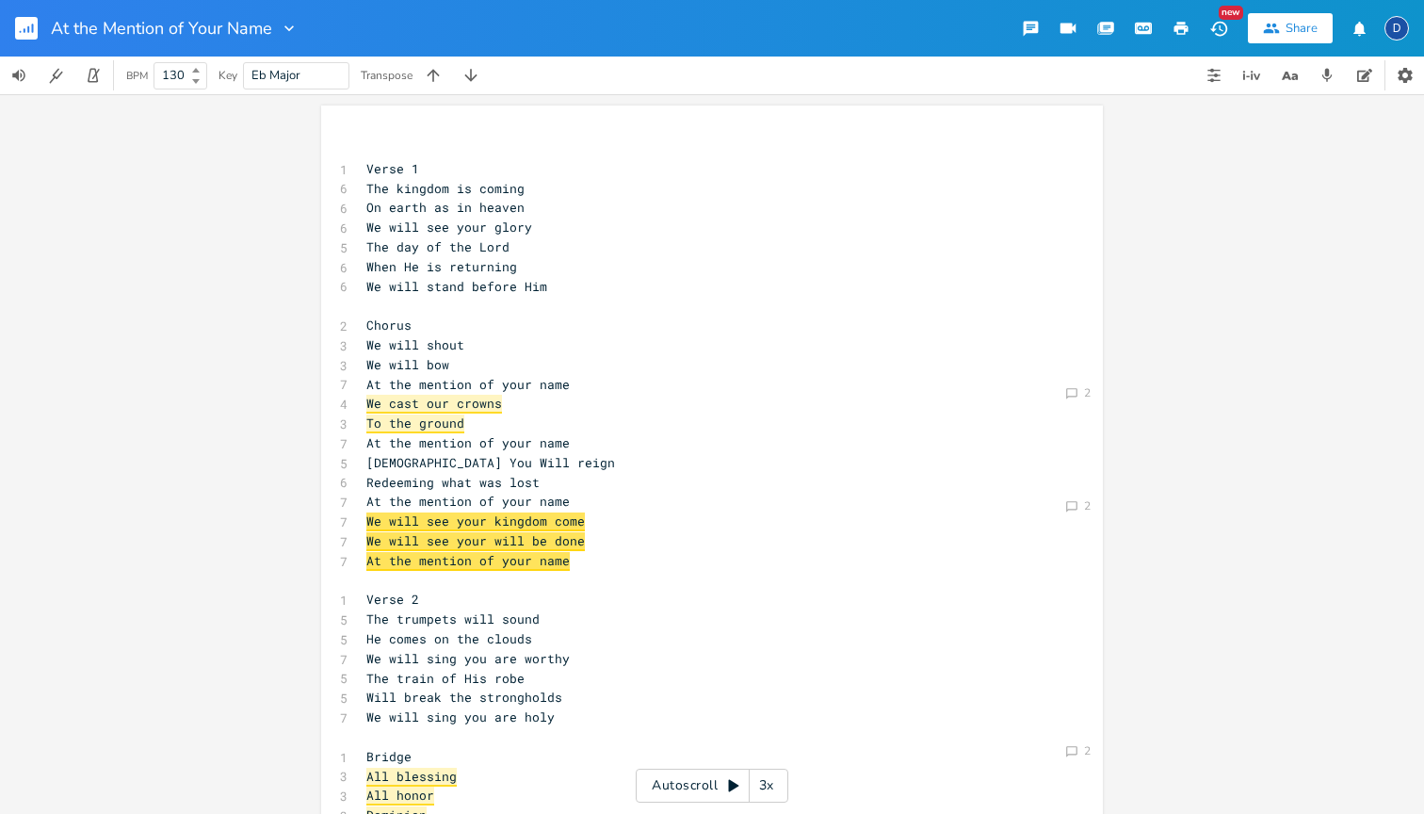
scroll to position [0, 0]
click at [1085, 390] on div "2" at bounding box center [1087, 392] width 7 height 11
click at [1275, 626] on div "Comment 2 Comment 2 Comment 2 xxxxxxxxxx ​ 1 Verse 1 6 The kingdom is coming 6 …" at bounding box center [712, 454] width 1424 height 720
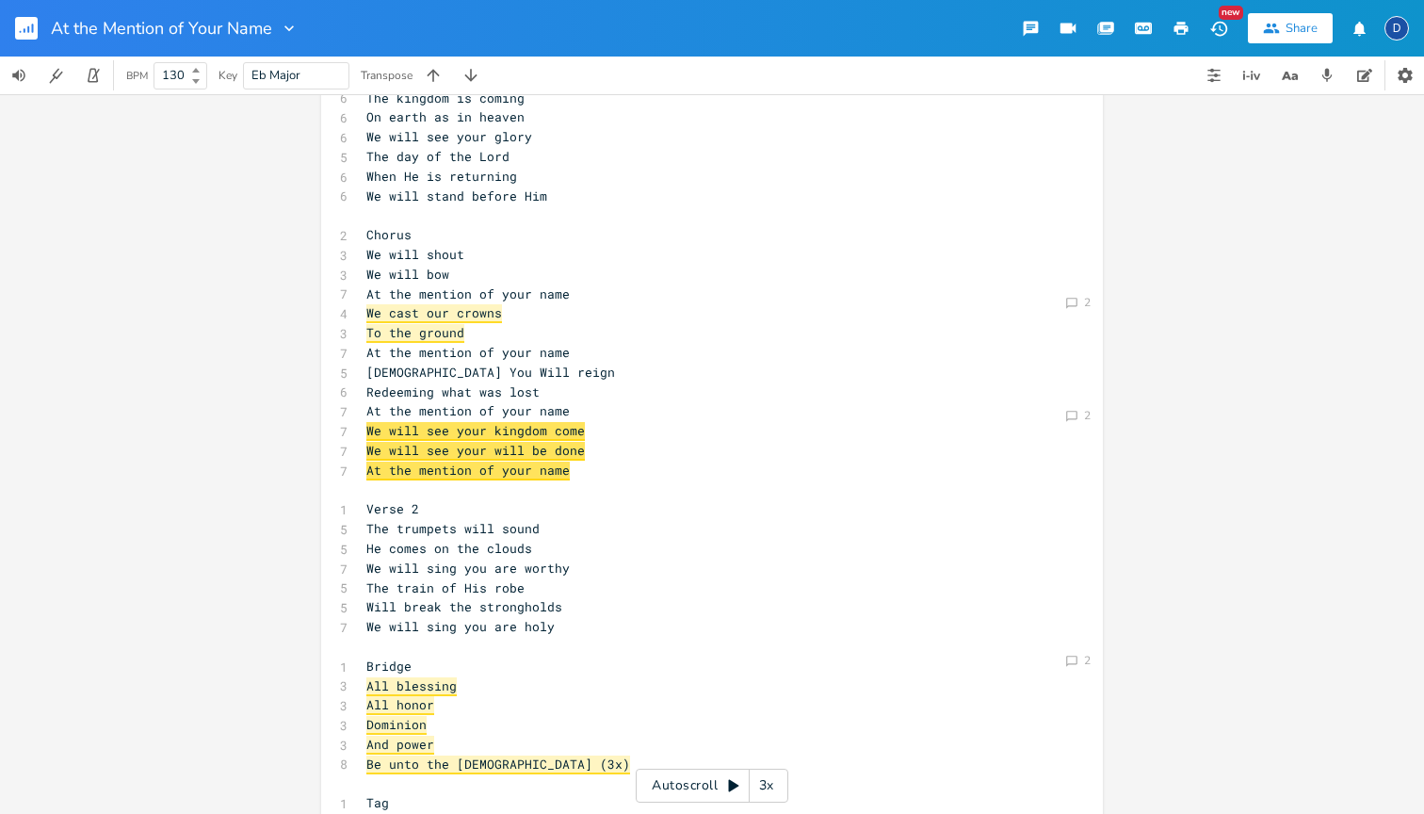
scroll to position [158, 0]
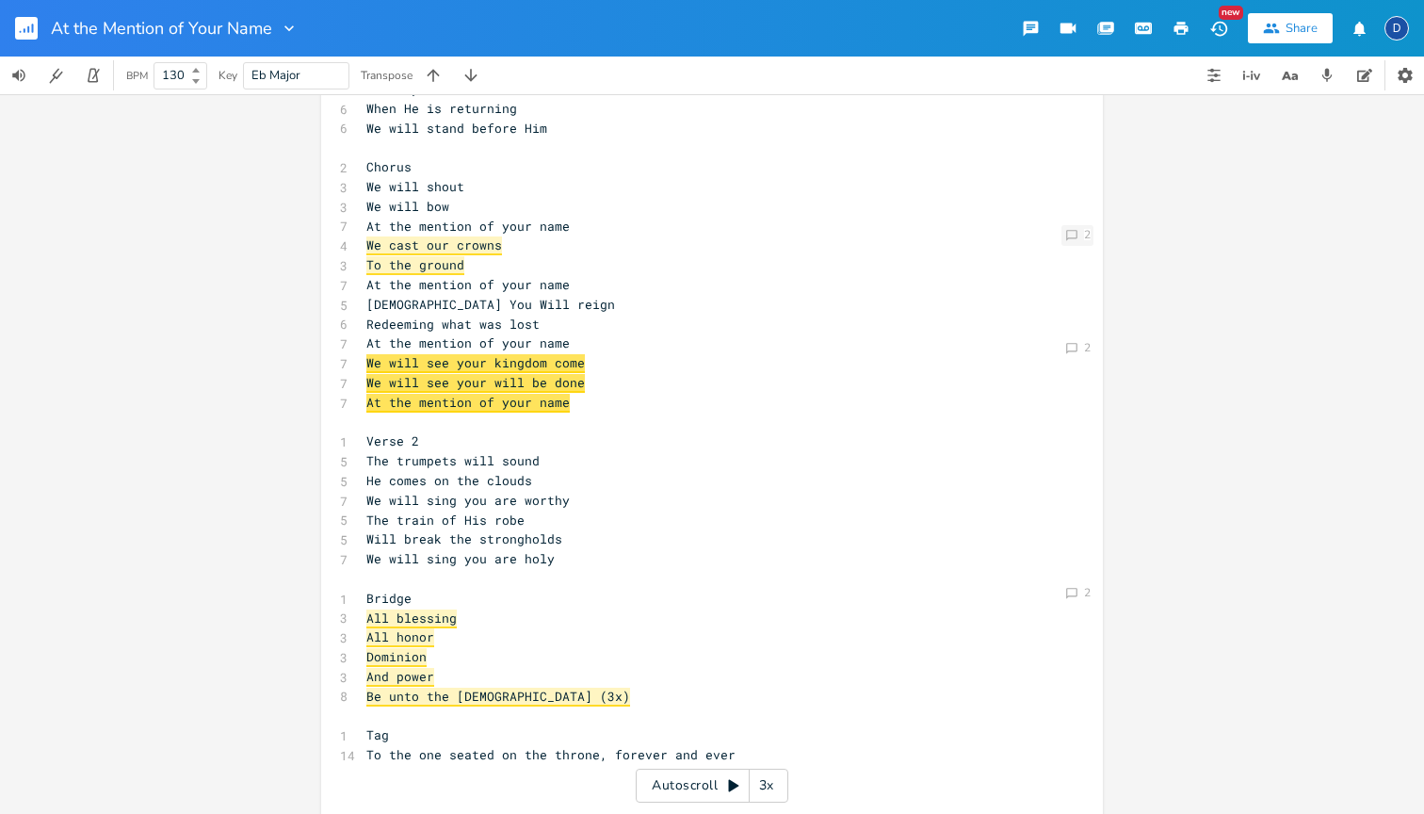
click at [1084, 235] on div "2" at bounding box center [1087, 234] width 7 height 11
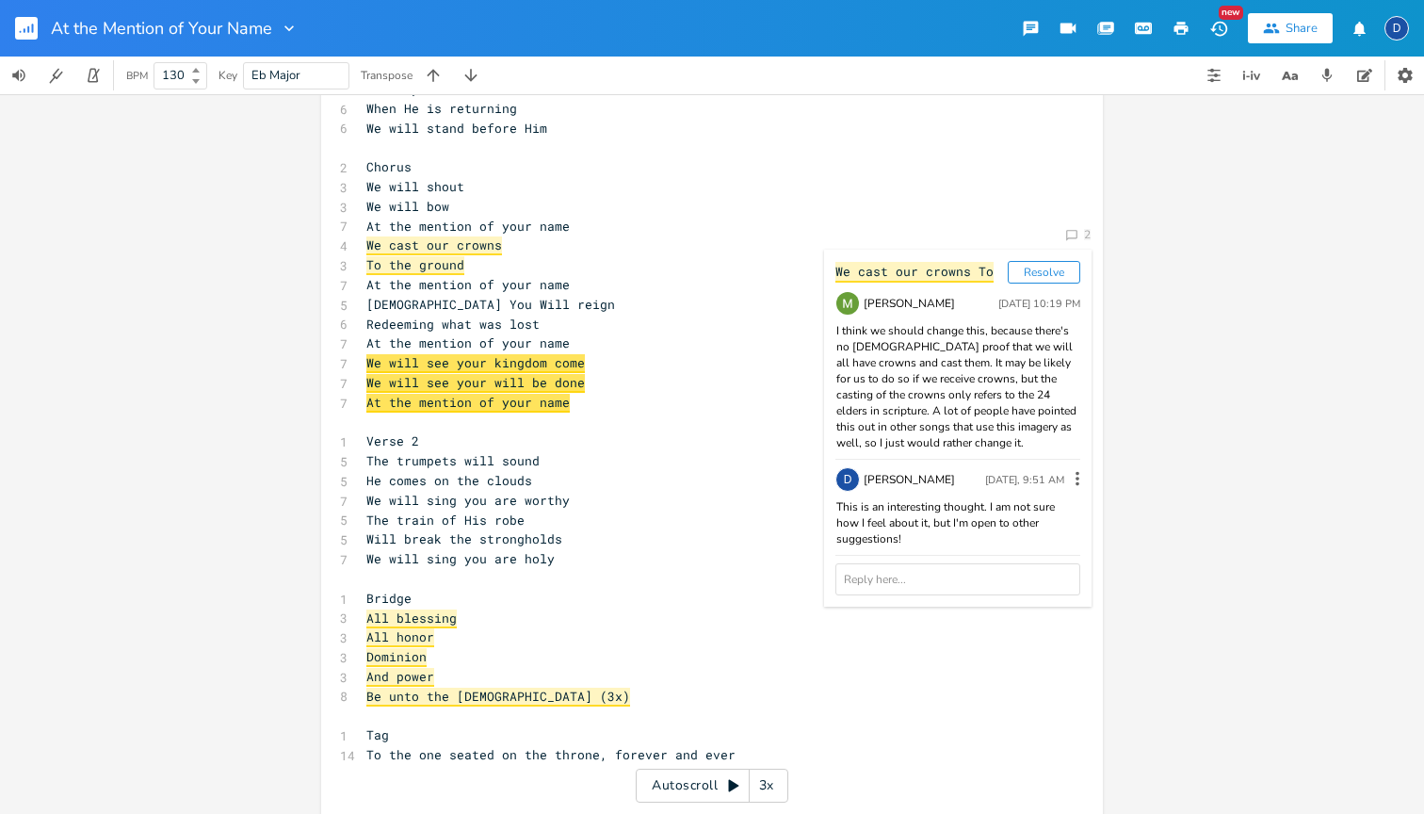
click at [1201, 402] on div "Comment 2 We cast our crowns To Resolve [PERSON_NAME] [DATE] 10:19 PM I think w…" at bounding box center [712, 454] width 1424 height 720
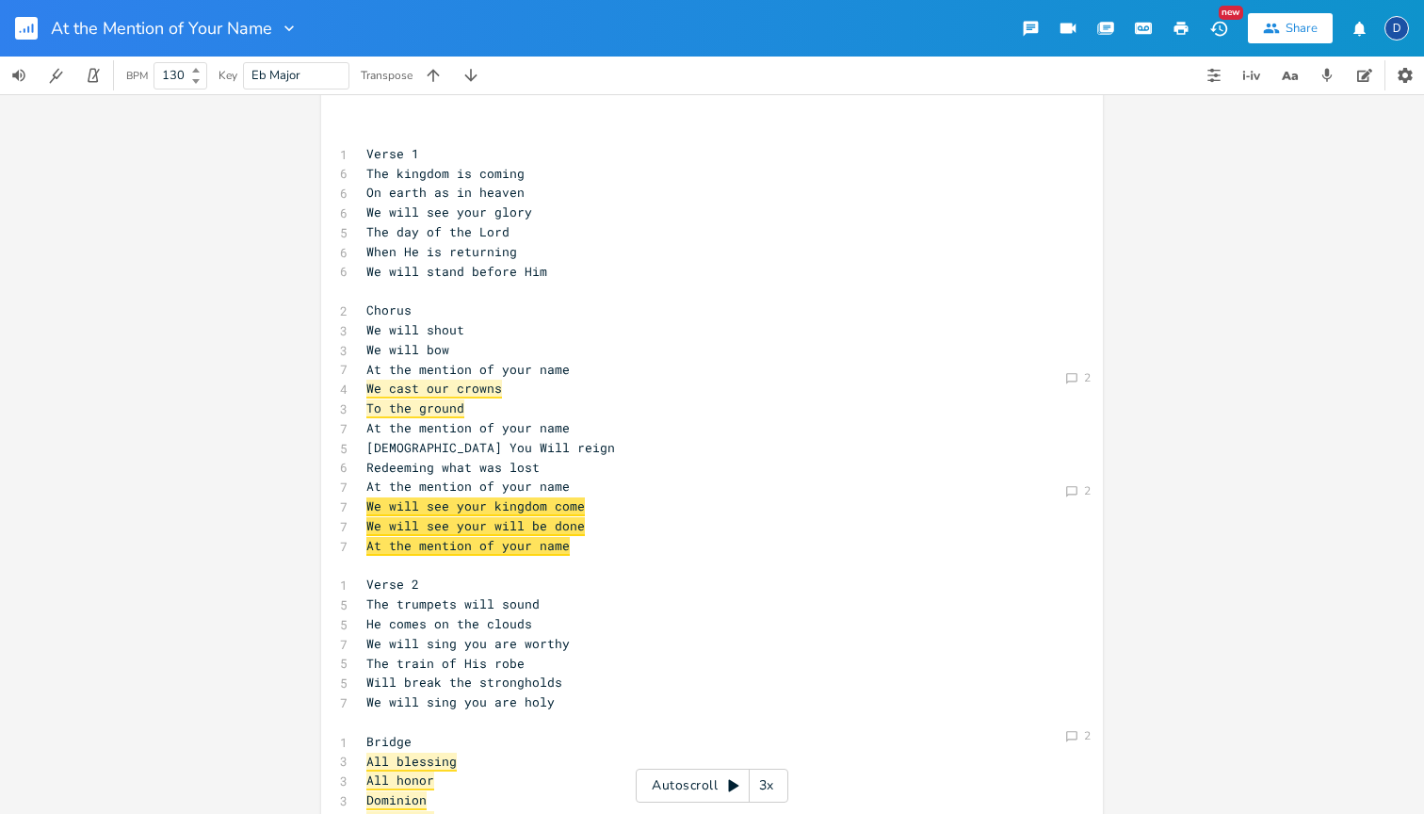
scroll to position [0, 1]
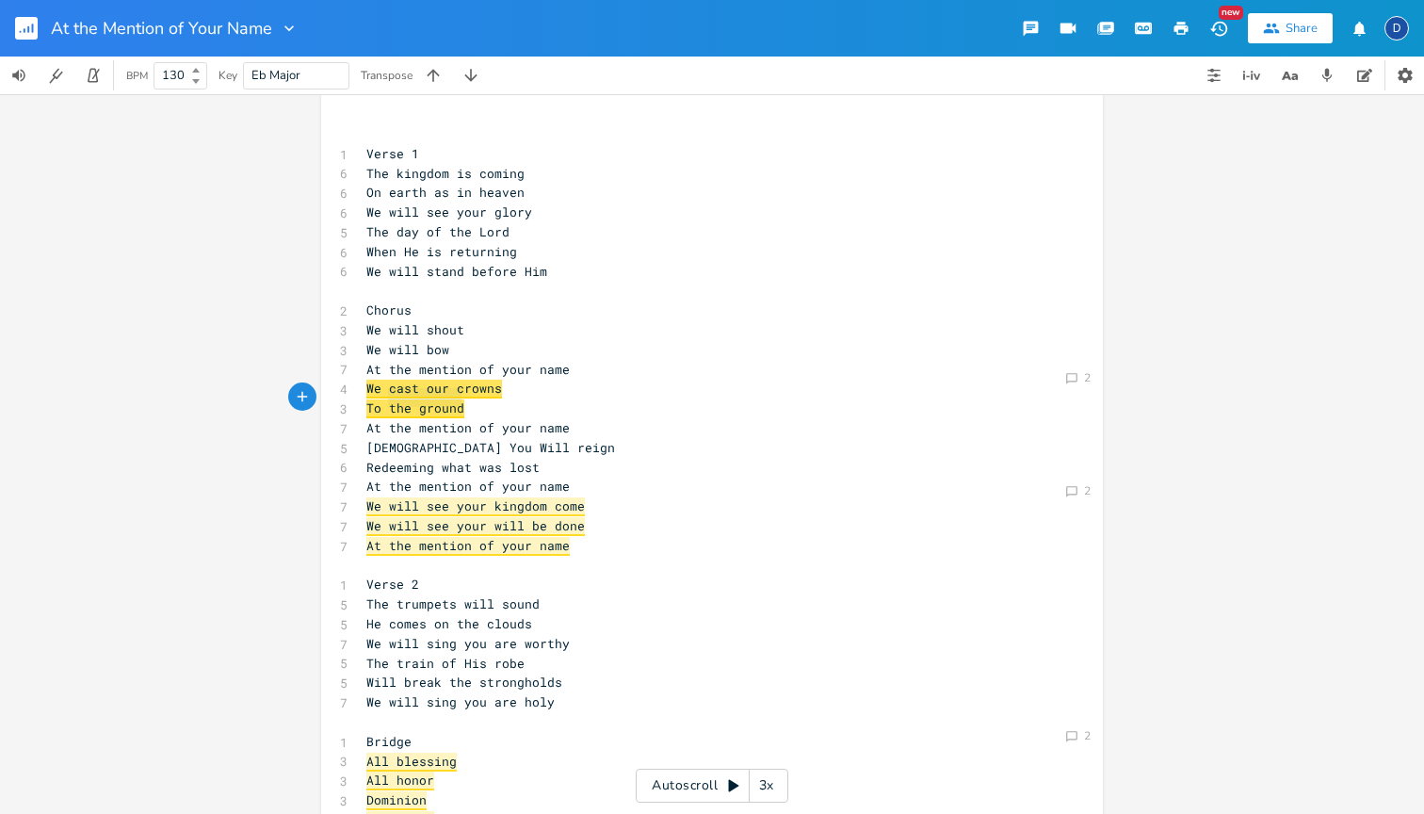
type textarea "We cast our crowns To the ground"
drag, startPoint x: 469, startPoint y: 398, endPoint x: 358, endPoint y: 377, distance: 113.2
click at [1062, 372] on div "Comment 2" at bounding box center [1078, 377] width 32 height 19
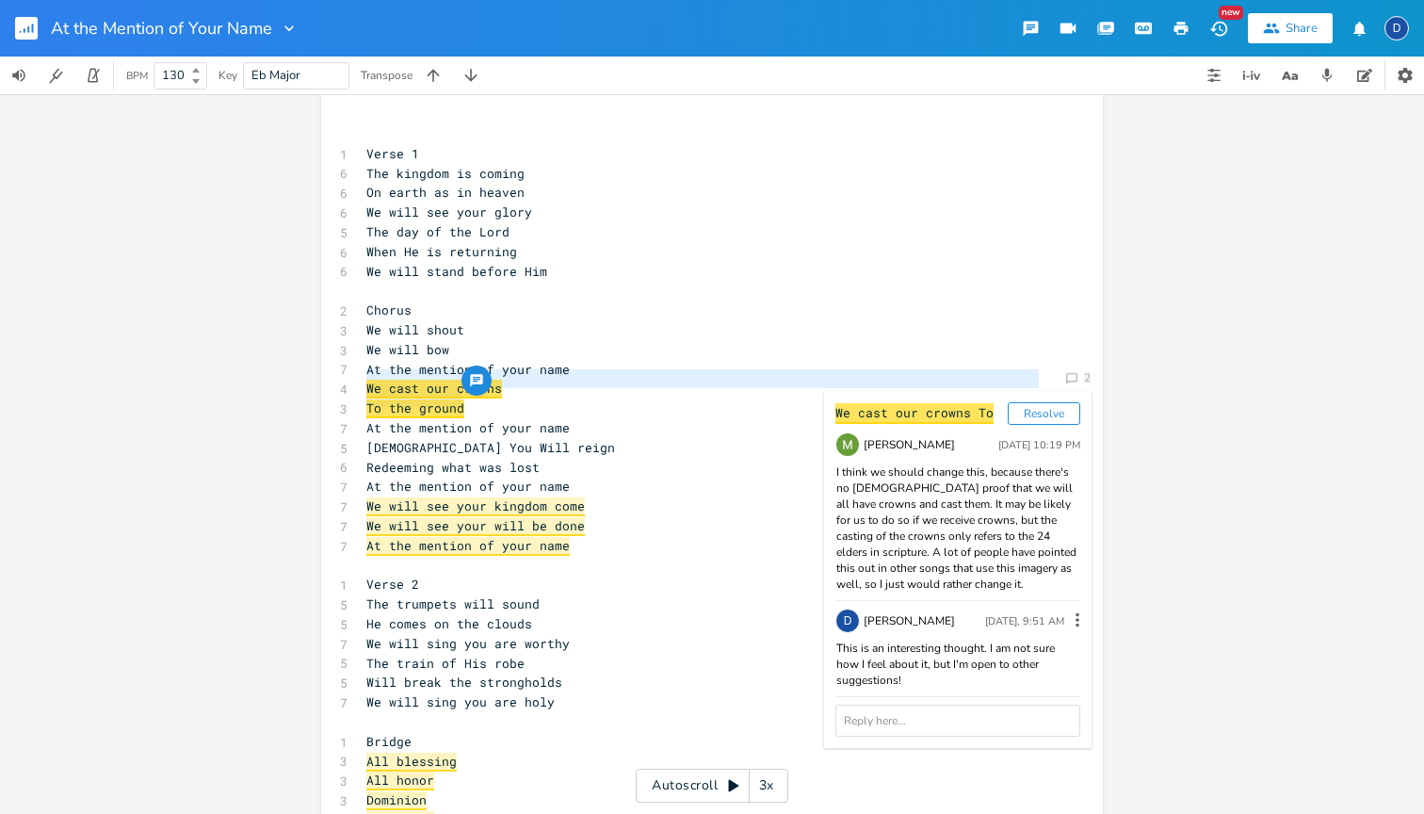
click at [649, 362] on pre "At the mention of your name" at bounding box center [703, 370] width 680 height 20
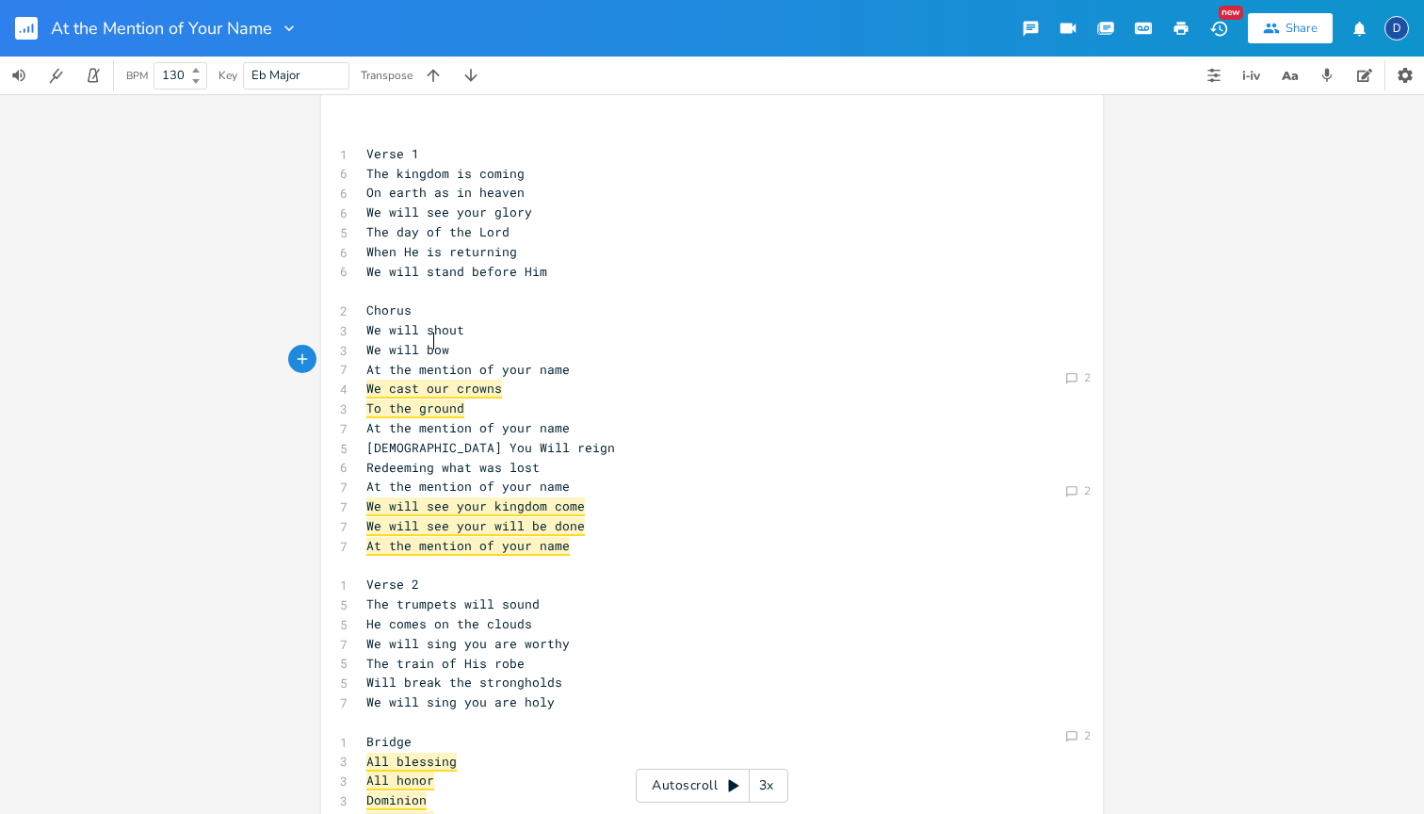
click at [424, 345] on span "We will bow" at bounding box center [407, 349] width 83 height 17
type textarea "bow"
click at [424, 345] on span "We will bow" at bounding box center [407, 349] width 83 height 17
click at [1210, 77] on icon "button" at bounding box center [1214, 75] width 15 height 15
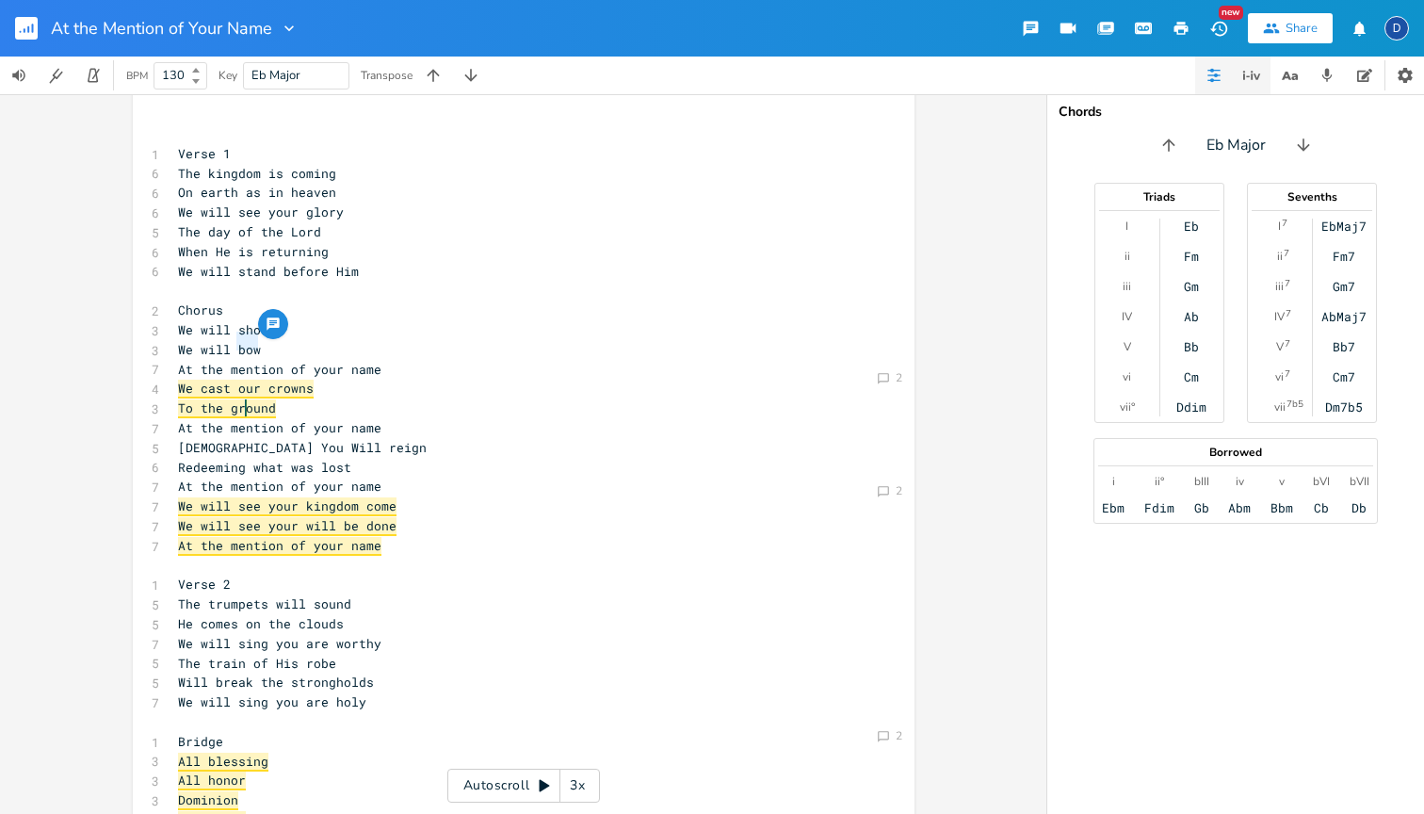
click at [1243, 79] on icon "button" at bounding box center [1252, 75] width 23 height 23
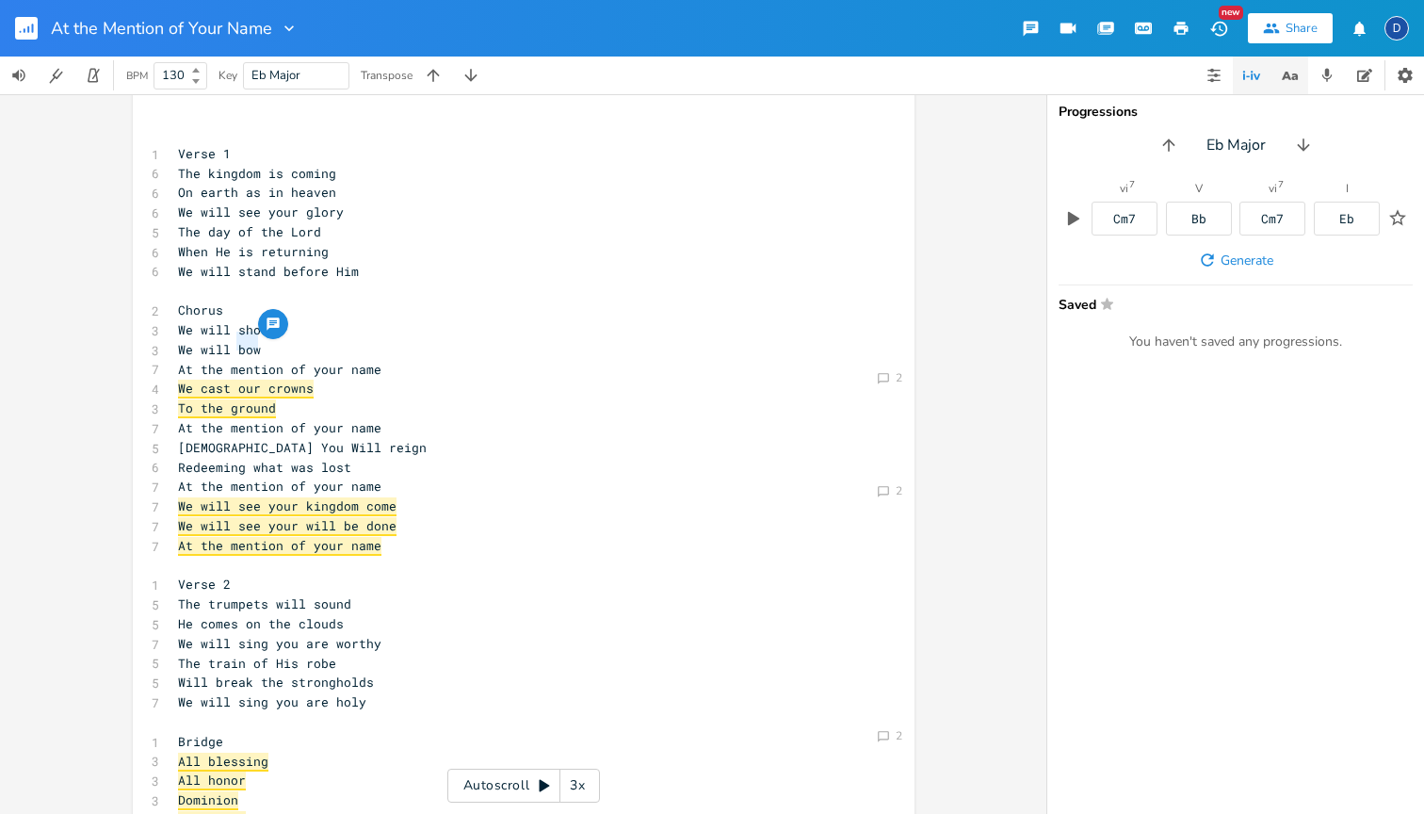
click at [1283, 82] on icon "button" at bounding box center [1290, 76] width 24 height 24
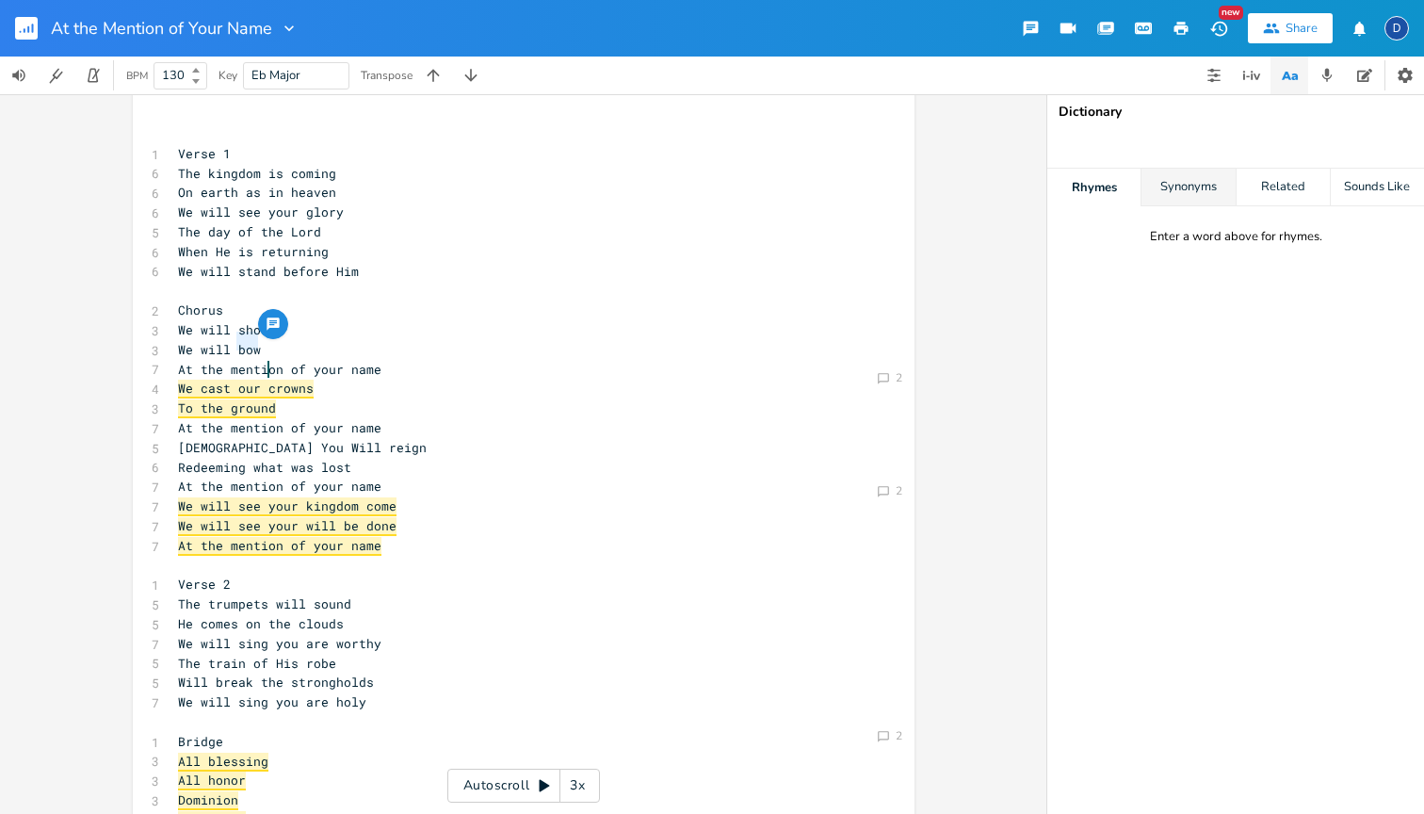
click at [1192, 178] on div "Synonyms" at bounding box center [1188, 188] width 93 height 38
type input "Bow"
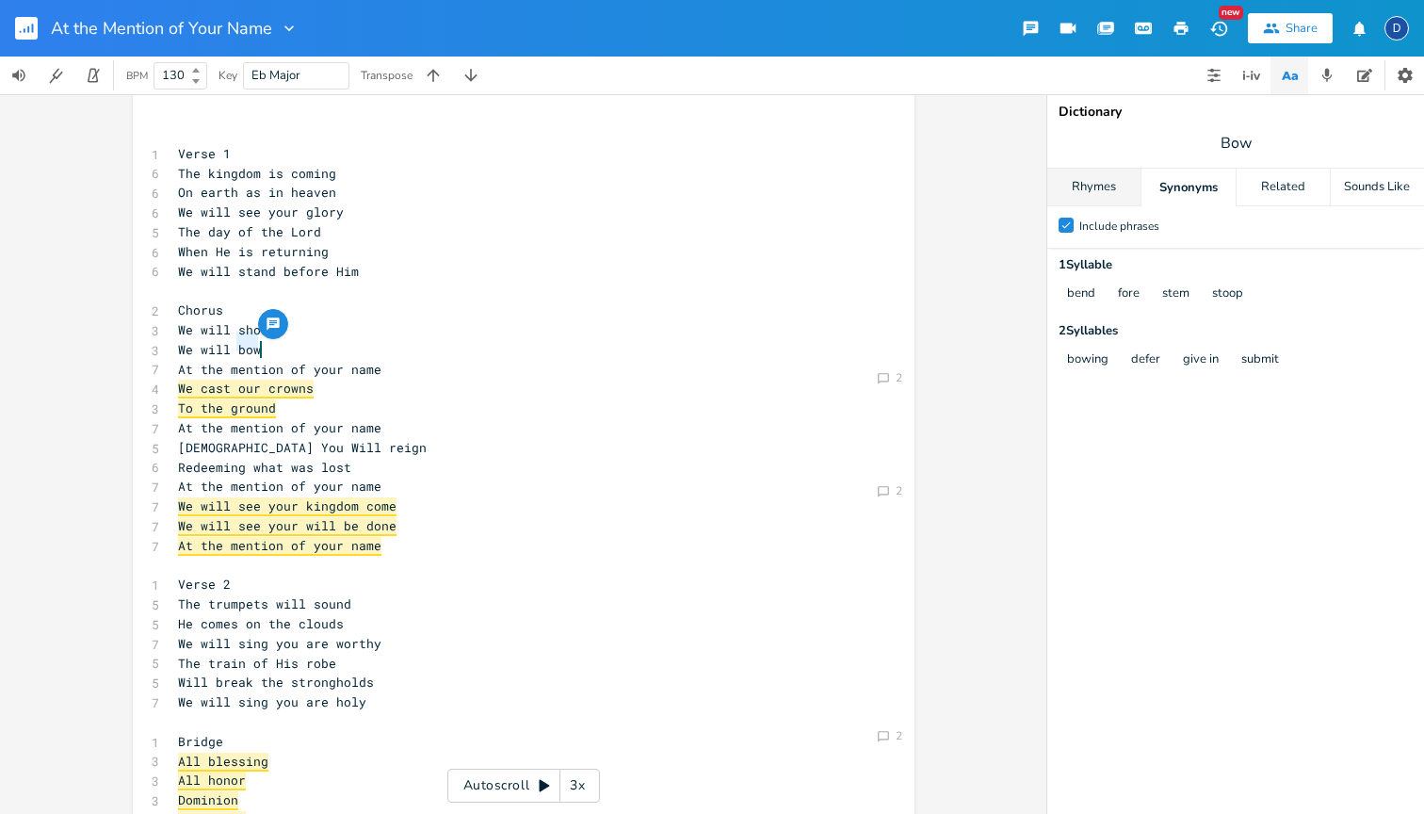
click at [1105, 187] on div "Rhymes" at bounding box center [1094, 188] width 93 height 38
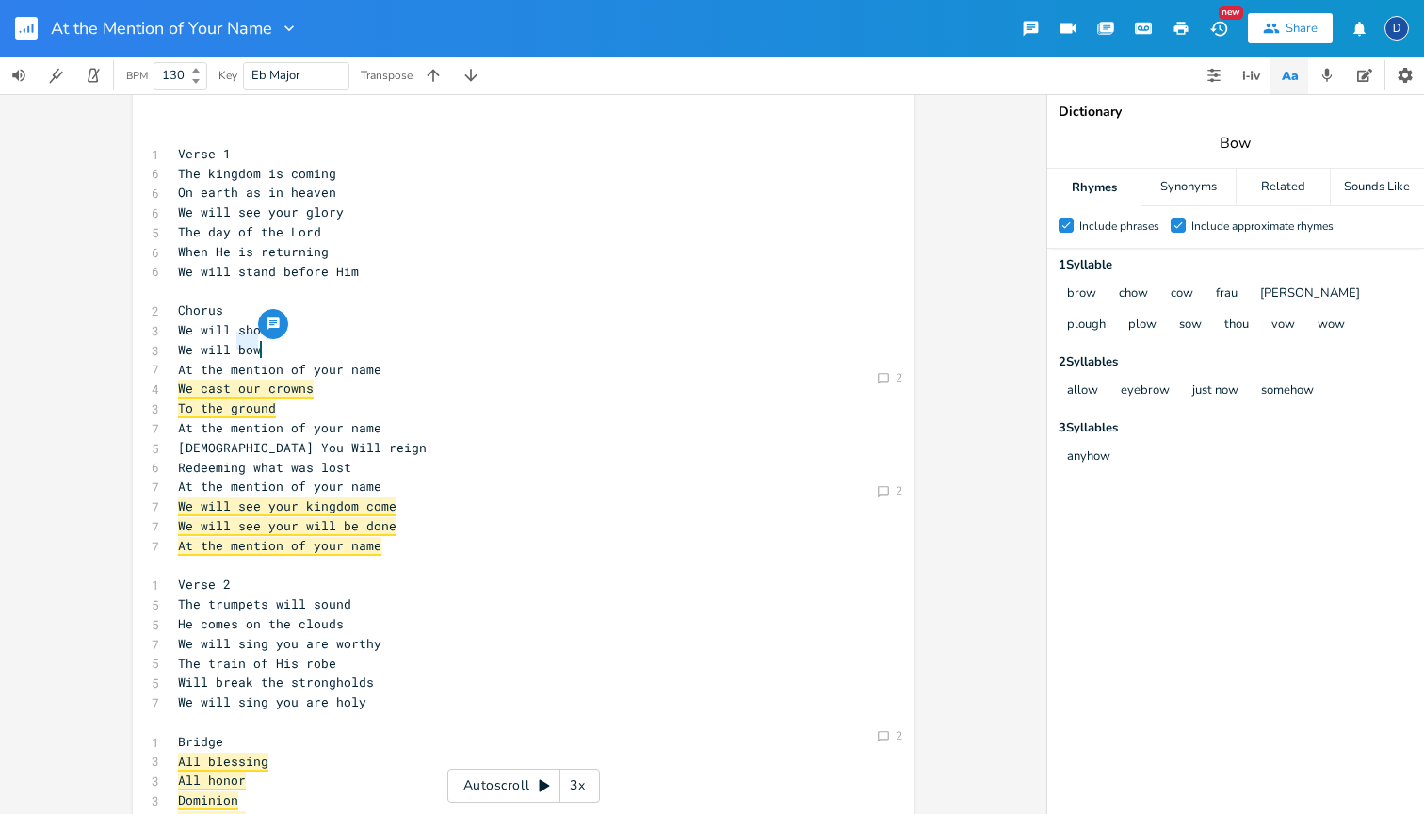
click at [1236, 139] on input "Bow" at bounding box center [1236, 143] width 32 height 21
type input "Shout"
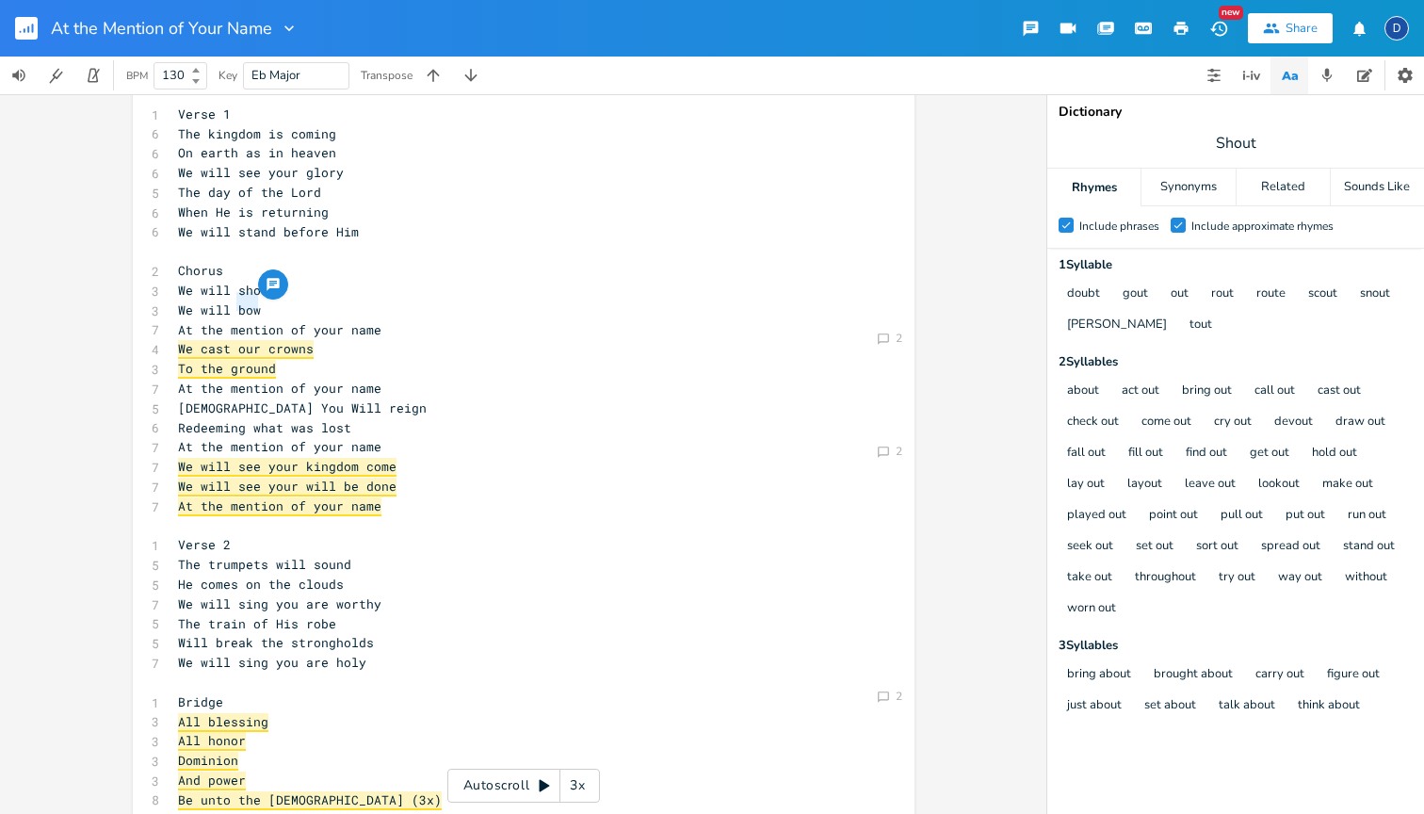
scroll to position [59, 0]
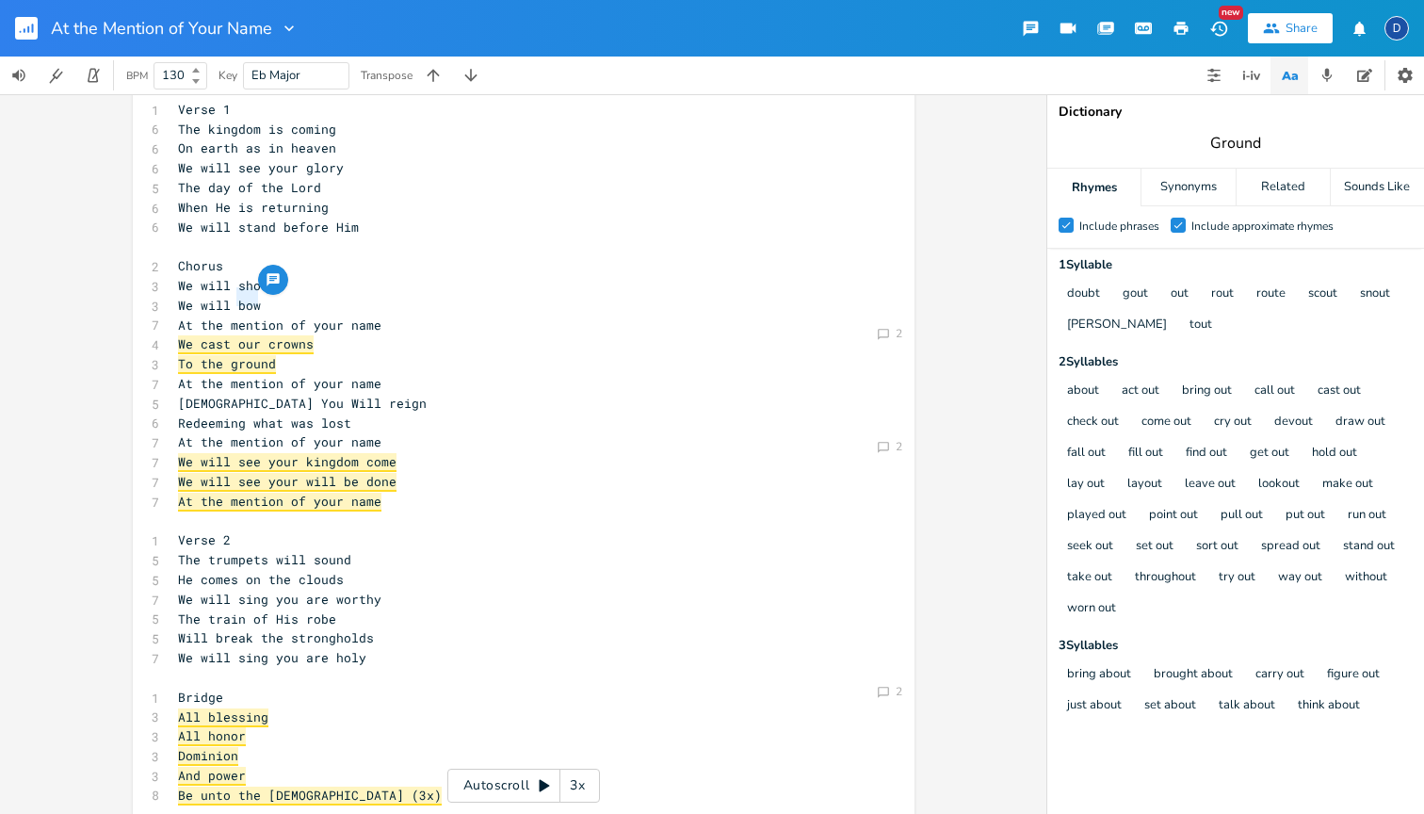
type input "Ground"
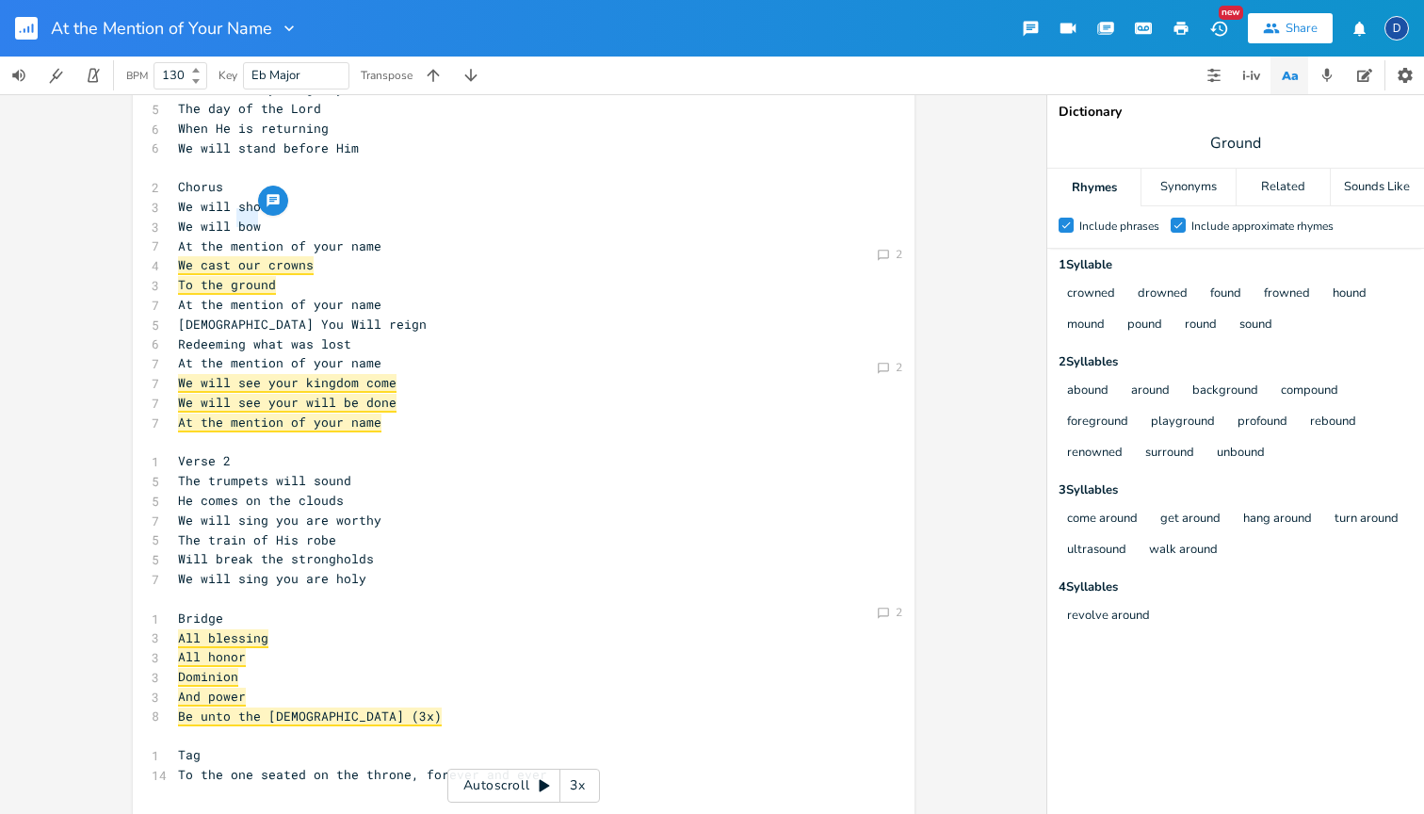
scroll to position [160, 0]
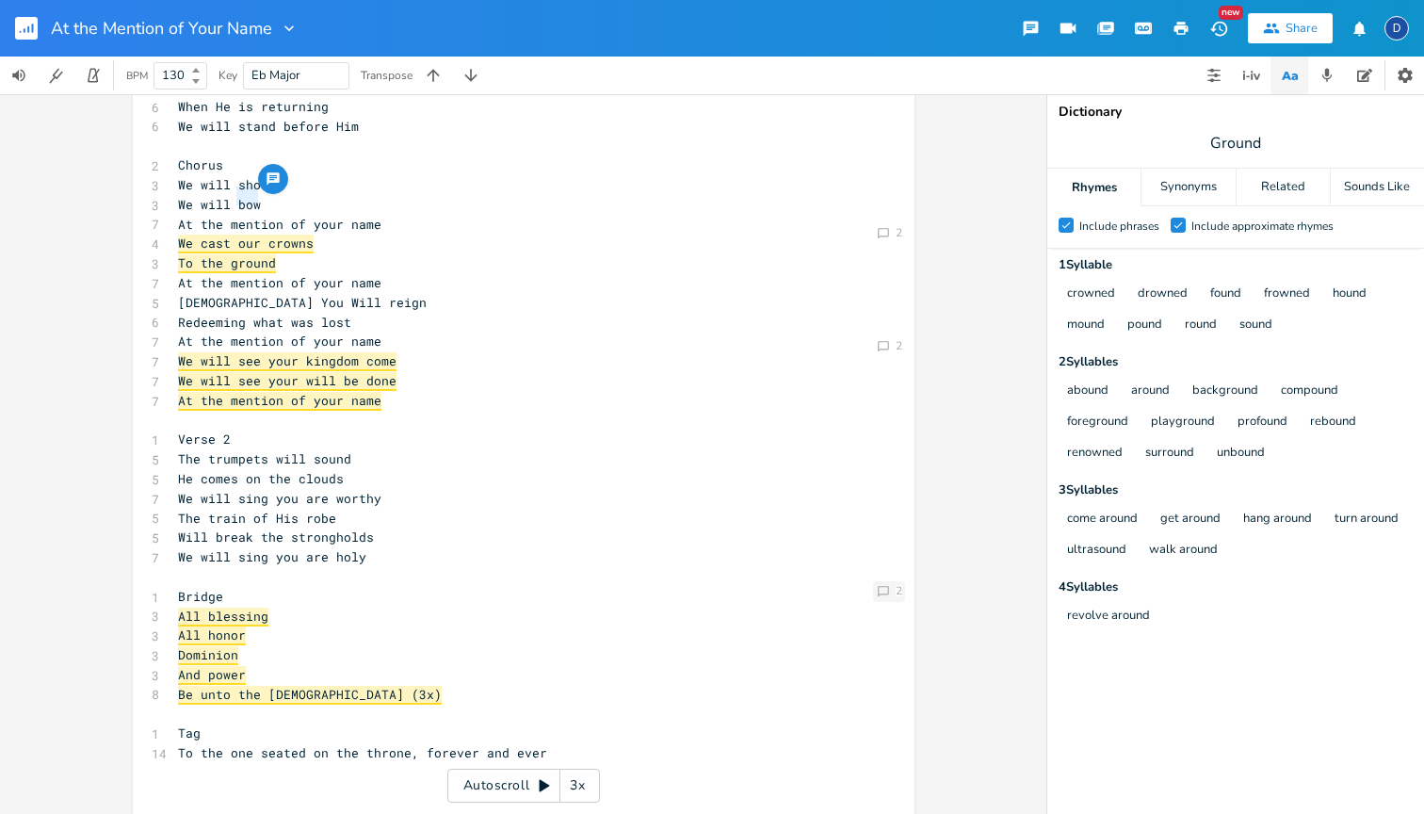
click at [877, 589] on icon "Comment" at bounding box center [883, 591] width 13 height 13
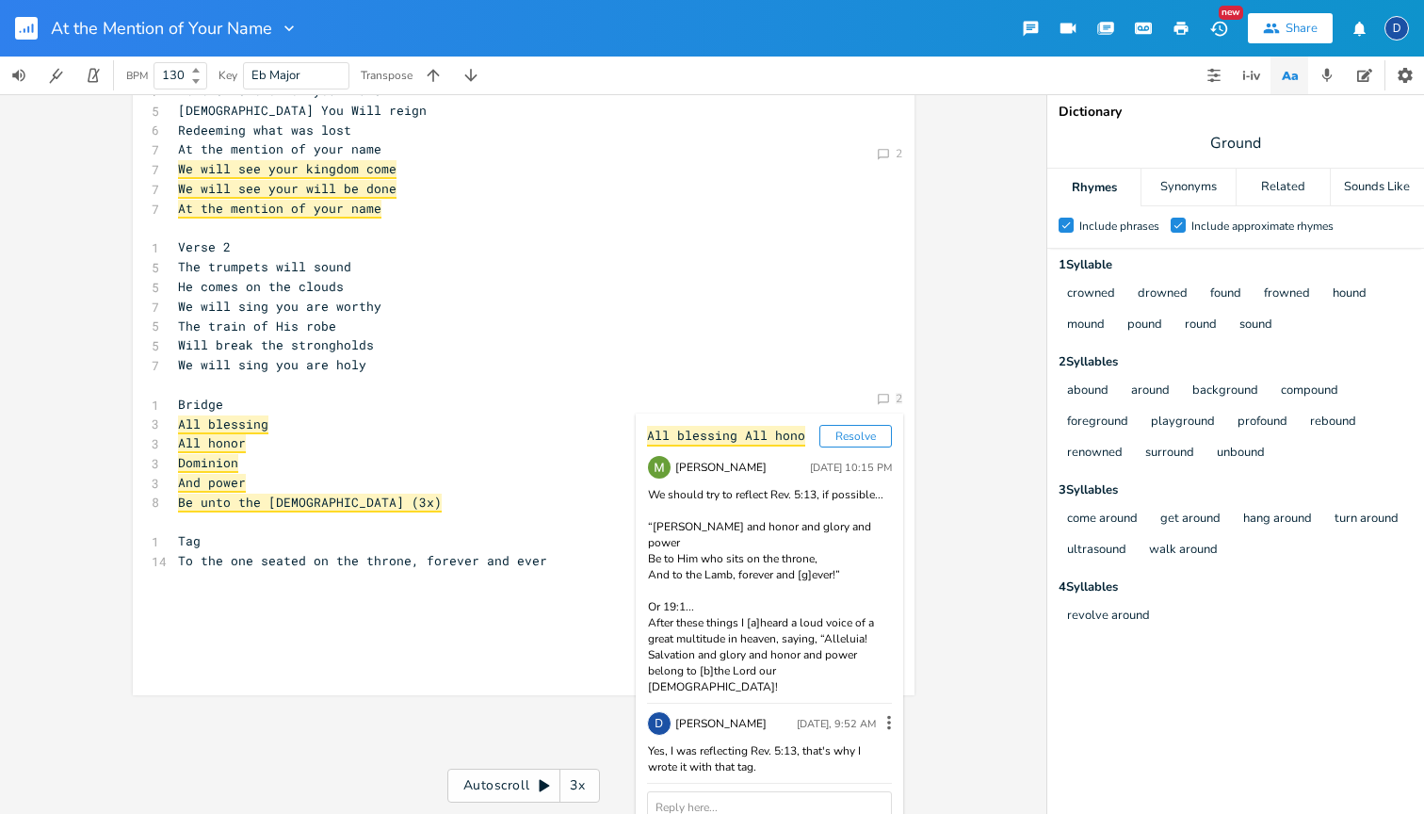
scroll to position [0, 0]
